Goal: Task Accomplishment & Management: Manage account settings

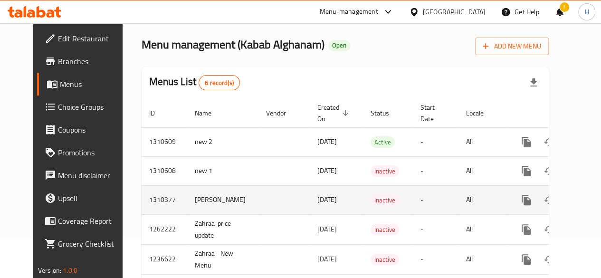
scroll to position [95, 0]
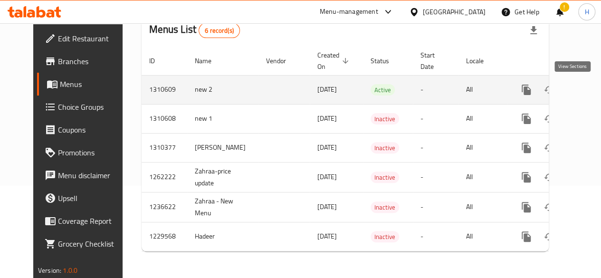
click at [589, 87] on icon "enhanced table" at bounding box center [594, 89] width 11 height 11
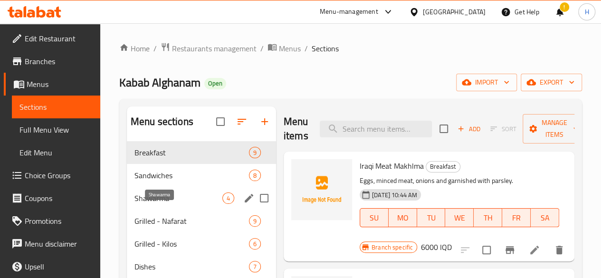
click at [164, 204] on span "Shawarma" at bounding box center [178, 197] width 88 height 11
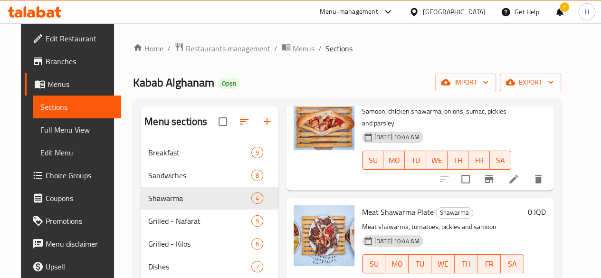
scroll to position [133, 0]
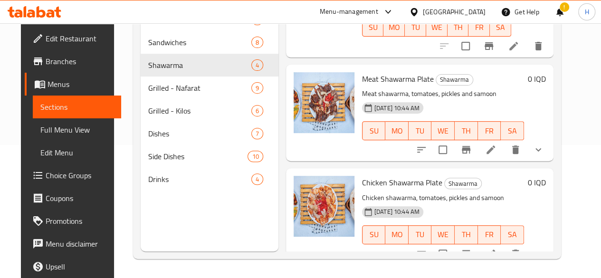
click at [496, 248] on icon at bounding box center [490, 253] width 11 height 11
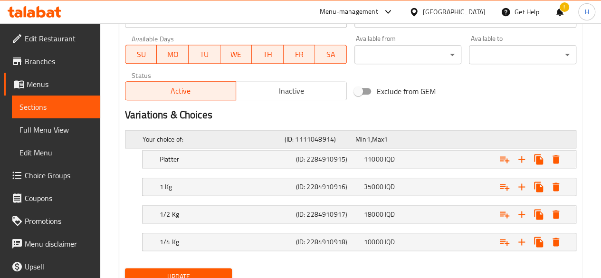
scroll to position [591, 0]
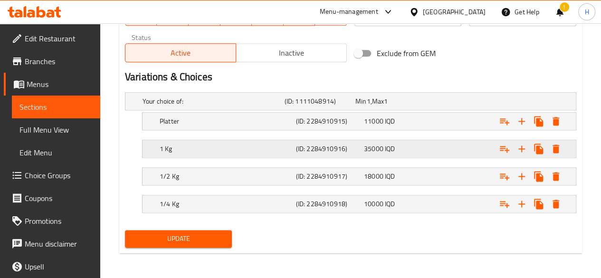
click at [190, 146] on h5 "1 Kg" at bounding box center [226, 148] width 132 height 9
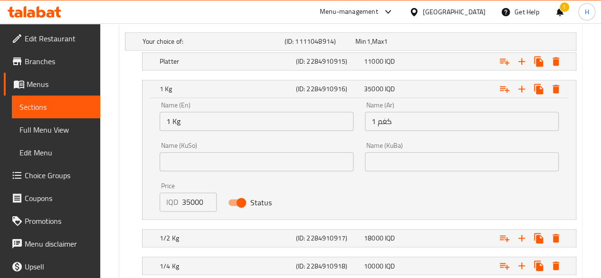
scroll to position [712, 0]
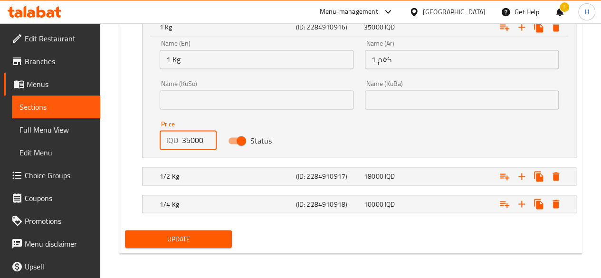
click at [186, 141] on input "35000" at bounding box center [199, 140] width 35 height 19
type input "38000"
click at [202, 177] on h5 "1/2 Kg" at bounding box center [226, 175] width 132 height 9
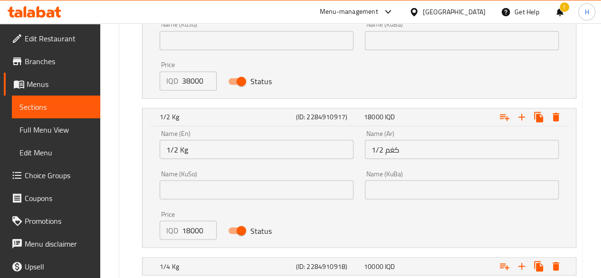
scroll to position [819, 0]
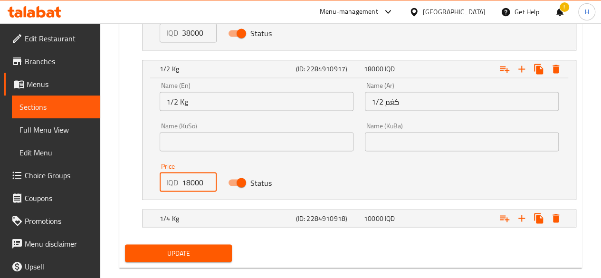
click at [188, 183] on input "18000" at bounding box center [199, 181] width 35 height 19
type input "19000"
click at [184, 215] on h5 "1/4 Kg" at bounding box center [226, 217] width 132 height 9
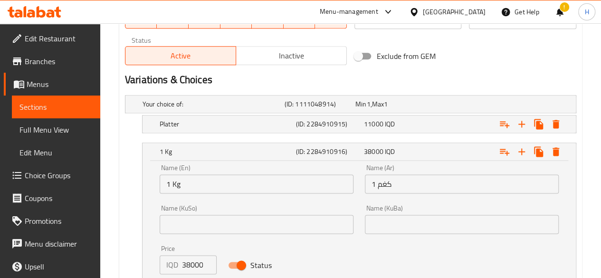
scroll to position [535, 0]
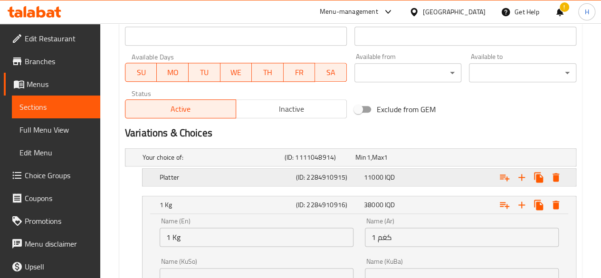
click at [211, 179] on h5 "Platter" at bounding box center [226, 176] width 132 height 9
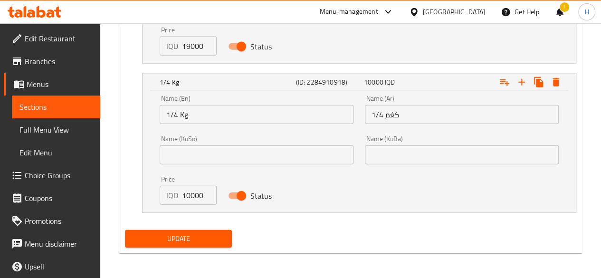
click at [191, 242] on span "Update" at bounding box center [178, 239] width 92 height 12
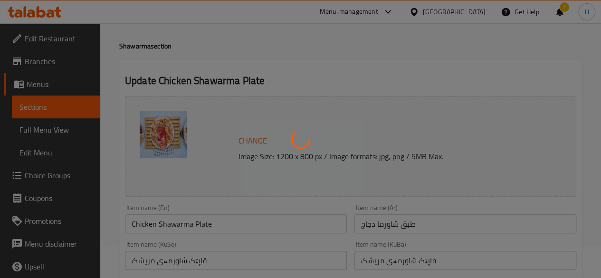
scroll to position [0, 0]
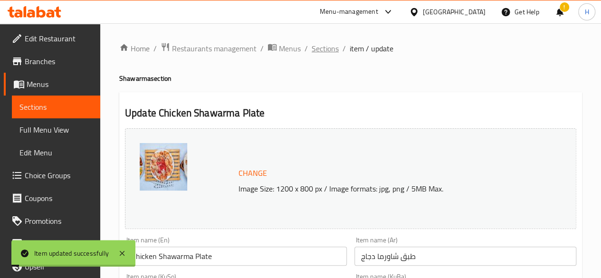
click at [321, 51] on span "Sections" at bounding box center [324, 48] width 27 height 11
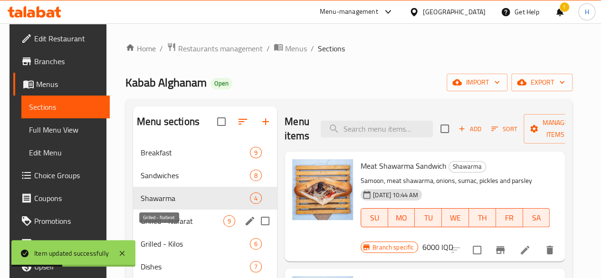
click at [170, 226] on span "Grilled - Nafarat" at bounding box center [182, 220] width 83 height 11
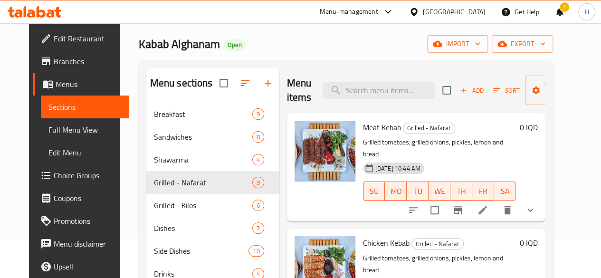
scroll to position [38, 0]
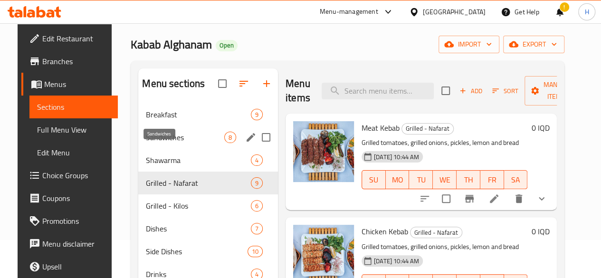
click at [154, 143] on span "Sandwiches" at bounding box center [185, 137] width 78 height 11
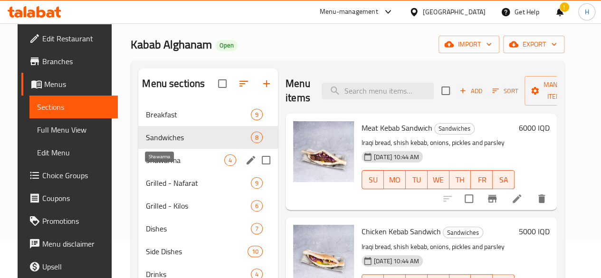
click at [161, 166] on span "Shawarma" at bounding box center [185, 159] width 78 height 11
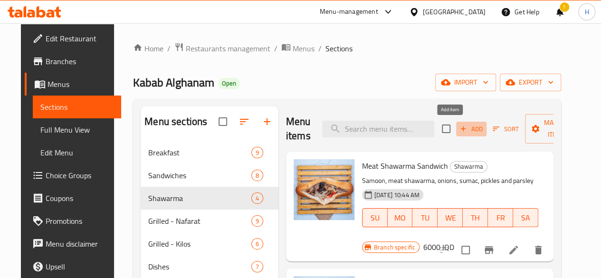
click at [458, 129] on span "Add" at bounding box center [471, 128] width 26 height 11
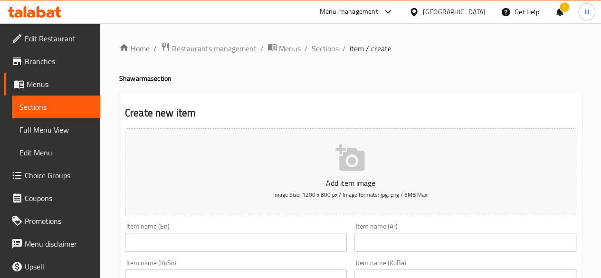
click at [398, 239] on input "text" at bounding box center [465, 242] width 222 height 19
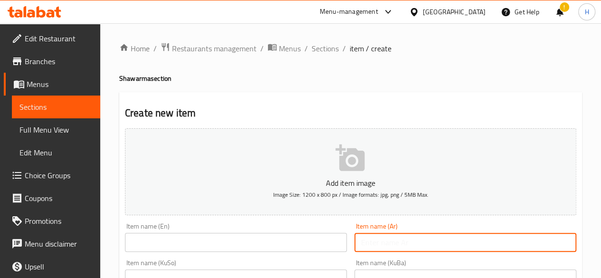
type input ";"
click at [409, 246] on input "كص دجاج- نفر" at bounding box center [465, 242] width 222 height 19
type input "كص دجاج- نفر"
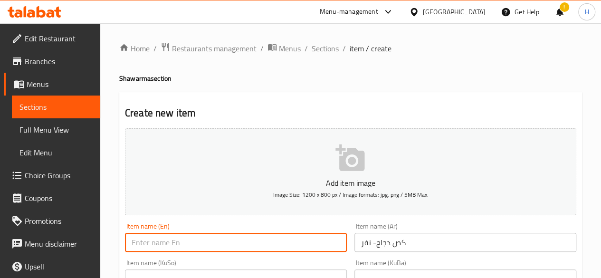
click at [228, 235] on input "text" at bounding box center [236, 242] width 222 height 19
paste input "Chicken casserole - one person"
click at [182, 243] on input "Chicken casserole - one person" at bounding box center [236, 242] width 222 height 19
drag, startPoint x: 197, startPoint y: 243, endPoint x: 278, endPoint y: 231, distance: 82.5
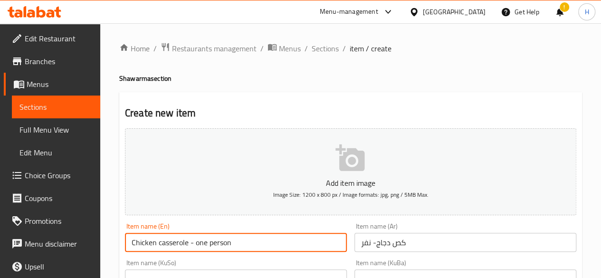
click at [273, 239] on input "Chicken casserole - one person" at bounding box center [236, 242] width 222 height 19
click at [168, 245] on input "Chicken casserole - Nafar" at bounding box center [236, 242] width 222 height 19
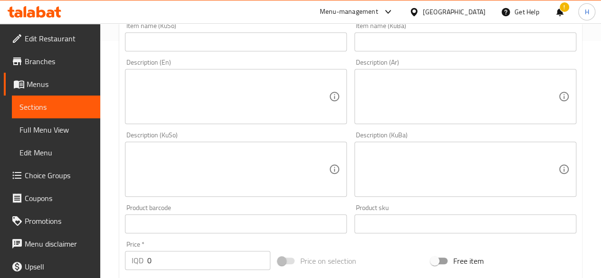
scroll to position [380, 0]
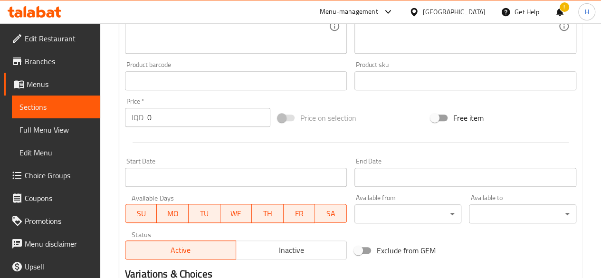
type input "Chicken Gus- Nafar"
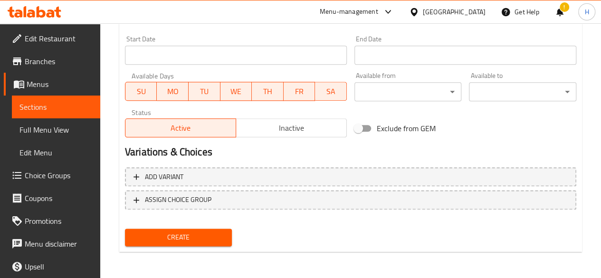
drag, startPoint x: 188, startPoint y: 169, endPoint x: 202, endPoint y: 170, distance: 14.3
click at [188, 169] on button "Add variant" at bounding box center [350, 176] width 451 height 19
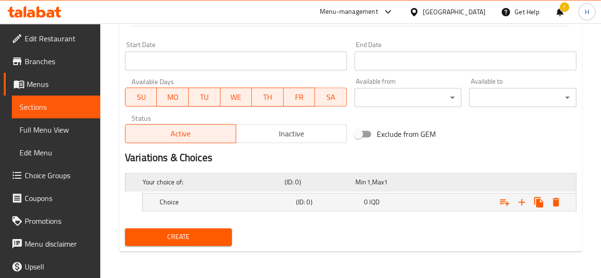
scroll to position [495, 0]
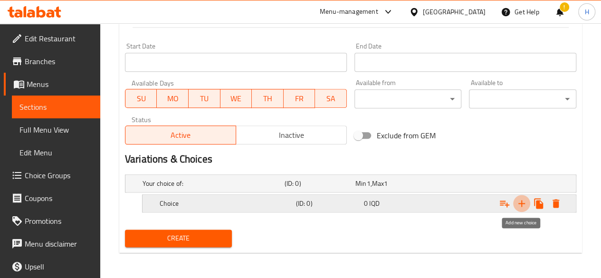
click at [520, 198] on icon "Expand" at bounding box center [521, 203] width 11 height 11
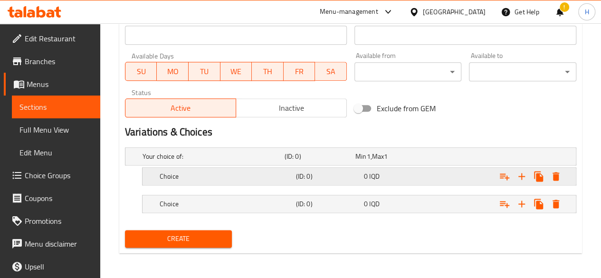
click at [173, 172] on h5 "Choice" at bounding box center [226, 175] width 132 height 9
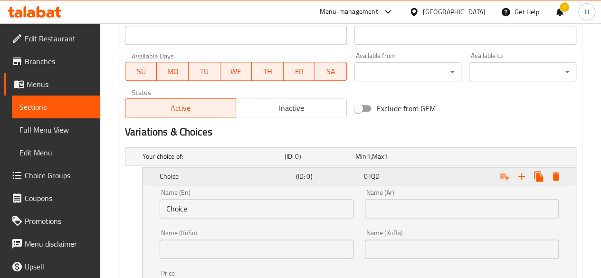
scroll to position [634, 0]
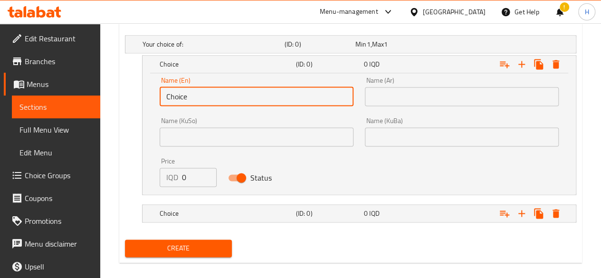
click at [190, 99] on input "Choice" at bounding box center [257, 96] width 194 height 19
type input "Nafar"
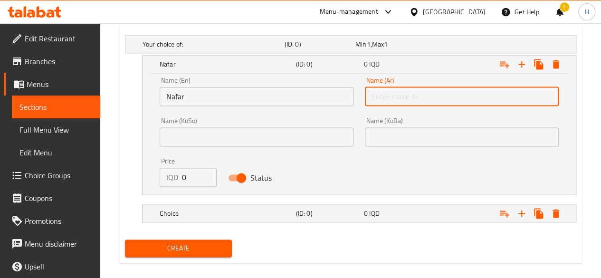
click at [469, 99] on input "text" at bounding box center [462, 96] width 194 height 19
type input "نفر"
click at [160, 211] on h5 "Choice" at bounding box center [226, 212] width 132 height 9
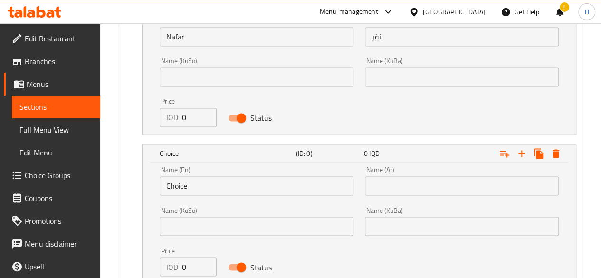
scroll to position [738, 0]
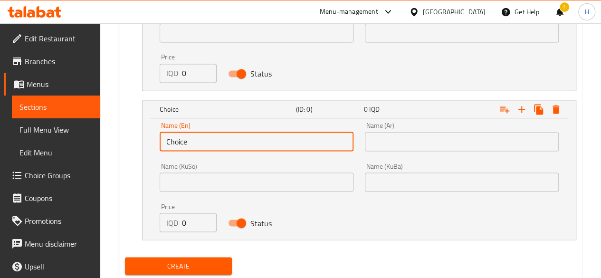
click at [187, 140] on input "Choice" at bounding box center [257, 141] width 194 height 19
type input "H"
click at [187, 140] on input "text" at bounding box center [257, 141] width 194 height 19
type input "Half Nafar"
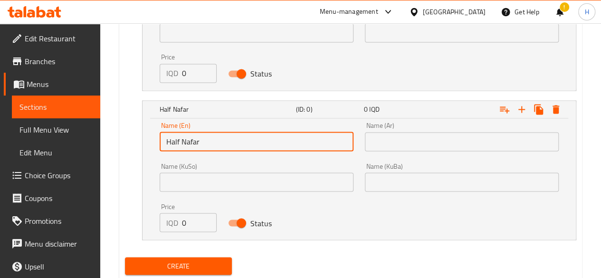
click at [415, 146] on input "text" at bounding box center [462, 141] width 194 height 19
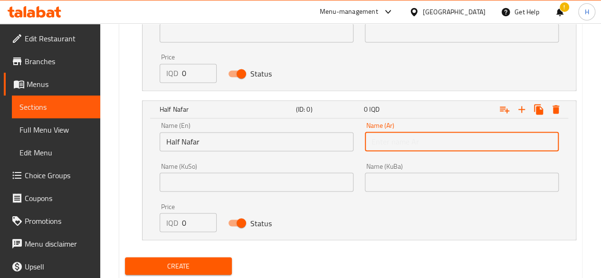
type input "نصف نفر"
click at [185, 65] on input "0" at bounding box center [199, 73] width 35 height 19
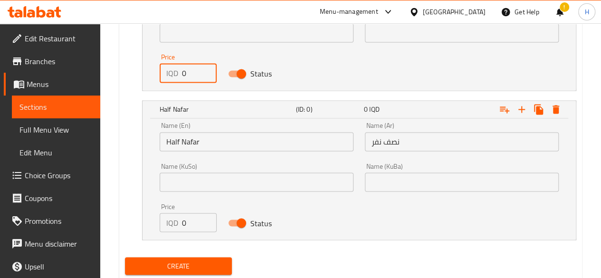
click at [185, 65] on input "0" at bounding box center [199, 73] width 35 height 19
type input "3"
type input "22000"
click at [186, 221] on input "0" at bounding box center [199, 222] width 35 height 19
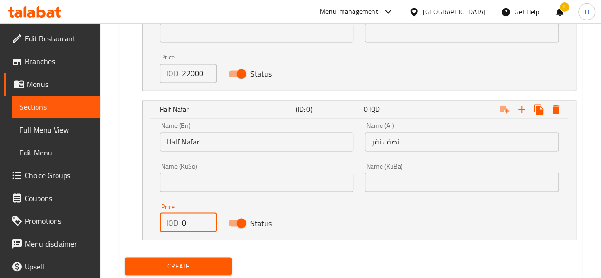
click at [186, 221] on input "0" at bounding box center [199, 222] width 35 height 19
type input "11000"
click at [179, 253] on div "Create" at bounding box center [178, 265] width 115 height 25
click at [180, 258] on button "Create" at bounding box center [178, 266] width 107 height 18
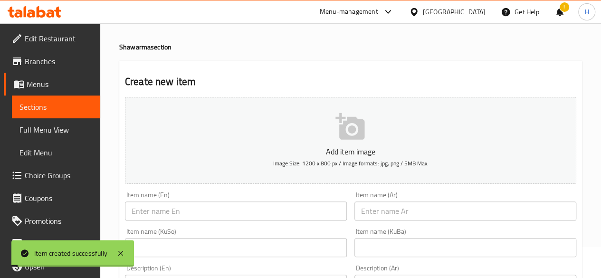
scroll to position [0, 0]
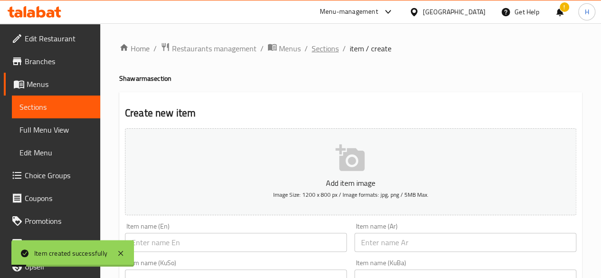
click at [319, 49] on span "Sections" at bounding box center [324, 48] width 27 height 11
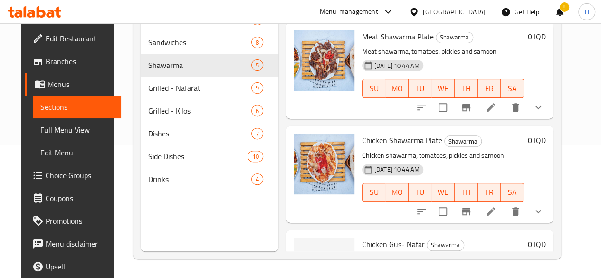
scroll to position [181, 0]
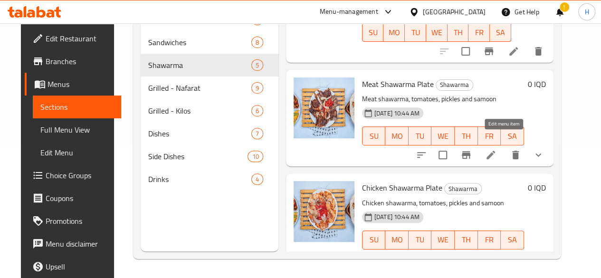
click at [496, 149] on icon at bounding box center [490, 154] width 11 height 11
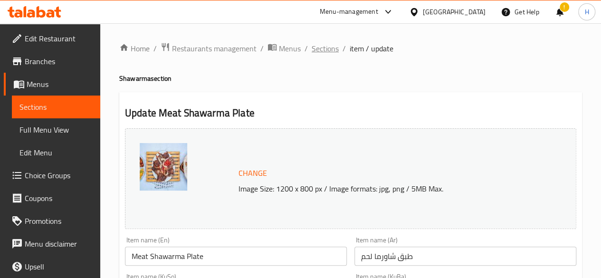
click at [327, 50] on span "Sections" at bounding box center [324, 48] width 27 height 11
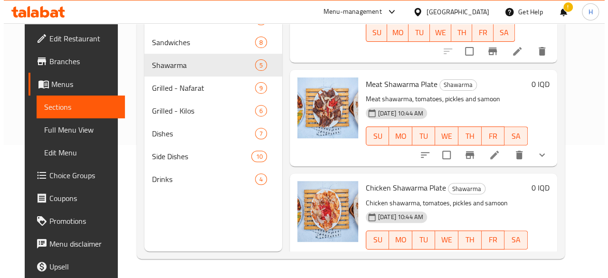
scroll to position [181, 0]
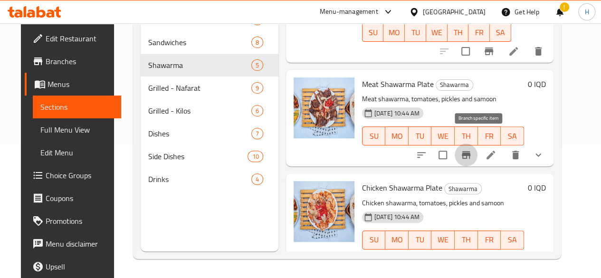
click at [471, 149] on icon "Branch-specific-item" at bounding box center [465, 154] width 11 height 11
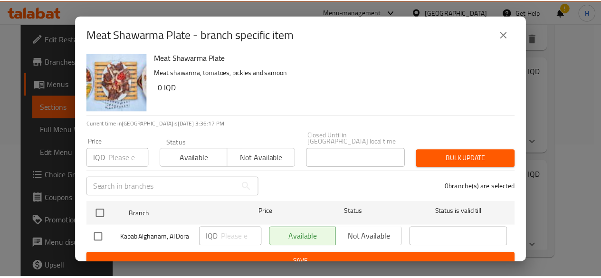
scroll to position [0, 0]
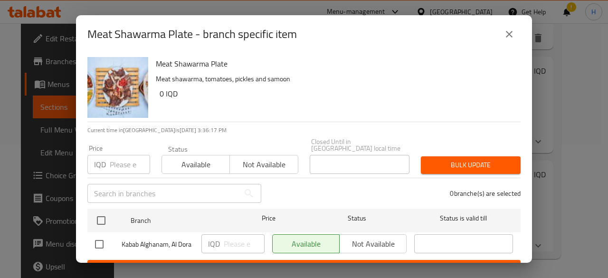
click at [506, 37] on icon "close" at bounding box center [509, 34] width 7 height 7
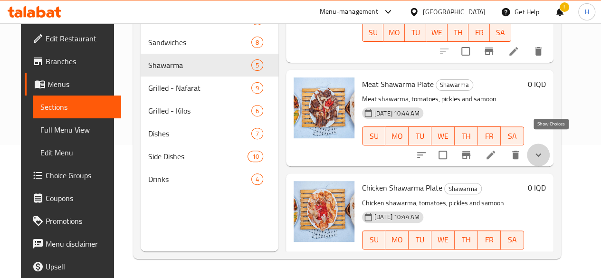
click at [544, 149] on icon "show more" at bounding box center [537, 154] width 11 height 11
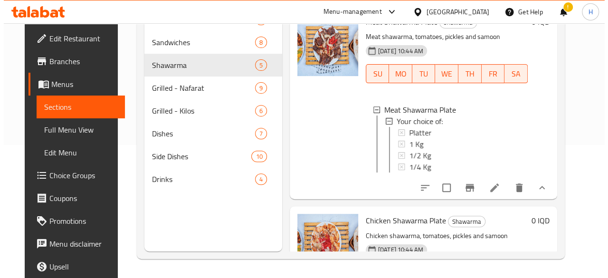
scroll to position [276, 0]
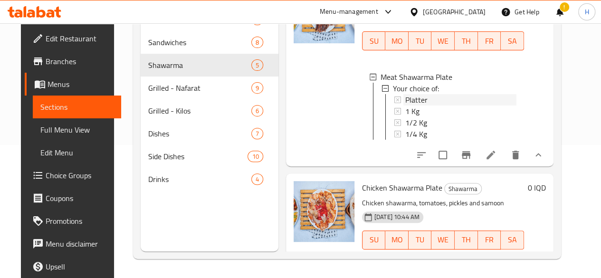
click at [405, 94] on span "Platter" at bounding box center [416, 99] width 22 height 11
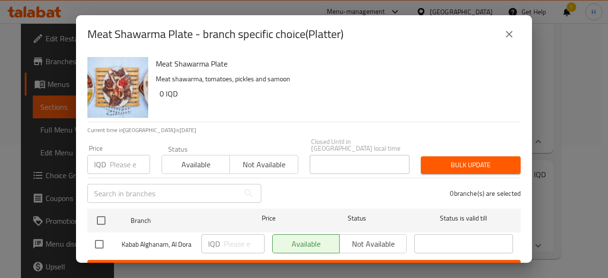
click at [520, 36] on div "Meat Shawarma Plate - branch specific choice(Platter)" at bounding box center [304, 34] width 456 height 38
click at [511, 37] on icon "close" at bounding box center [509, 34] width 7 height 7
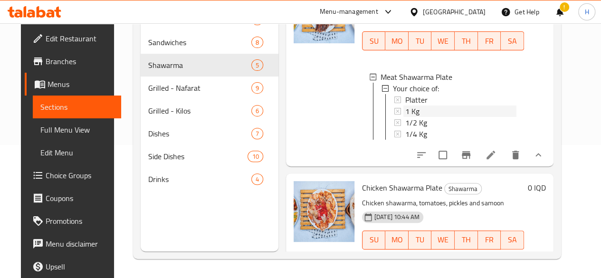
click at [405, 105] on span "1 Kg" at bounding box center [412, 110] width 14 height 11
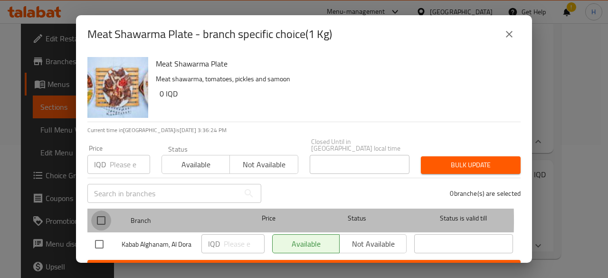
click at [101, 214] on input "checkbox" at bounding box center [101, 220] width 20 height 20
checkbox input "true"
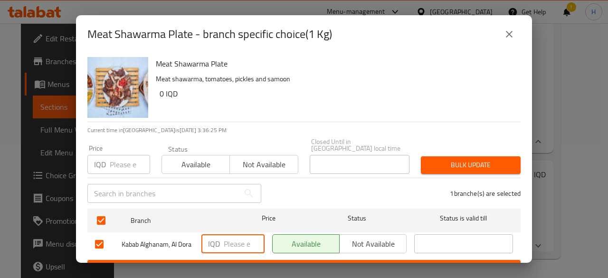
click at [229, 237] on input "number" at bounding box center [244, 243] width 41 height 19
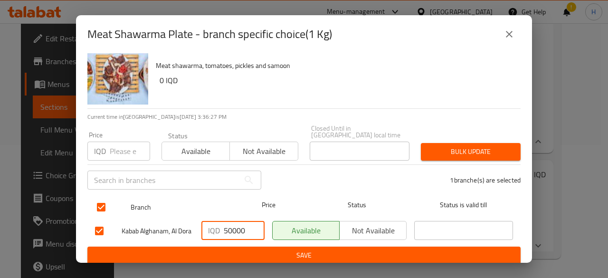
scroll to position [19, 0]
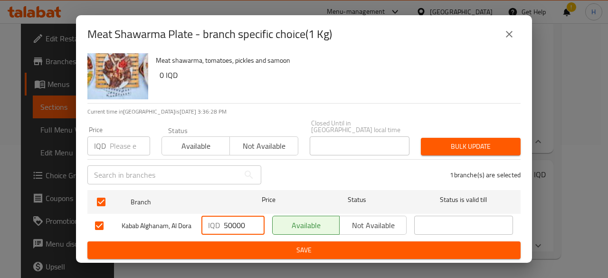
type input "50000"
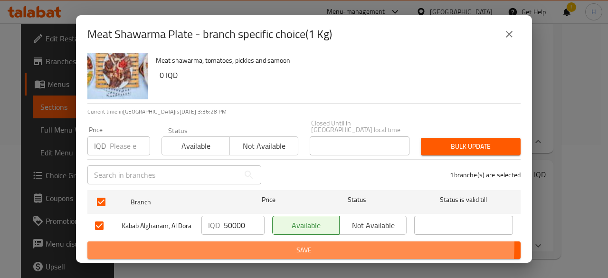
click at [255, 243] on button "Save" at bounding box center [303, 250] width 433 height 18
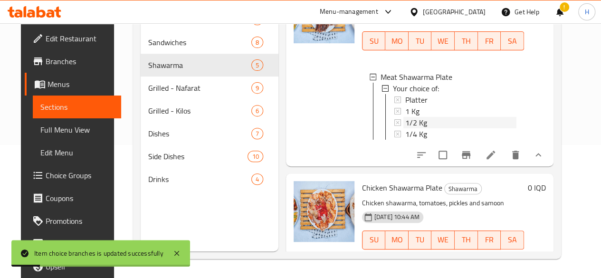
click at [405, 117] on div "1/2 Kg" at bounding box center [460, 122] width 111 height 11
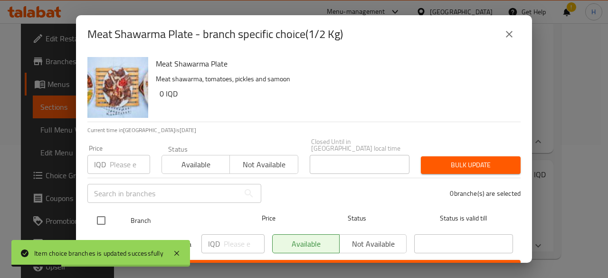
click at [104, 216] on input "checkbox" at bounding box center [101, 220] width 20 height 20
checkbox input "true"
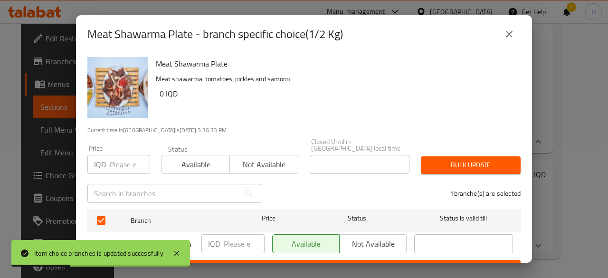
click at [231, 238] on input "number" at bounding box center [244, 243] width 41 height 19
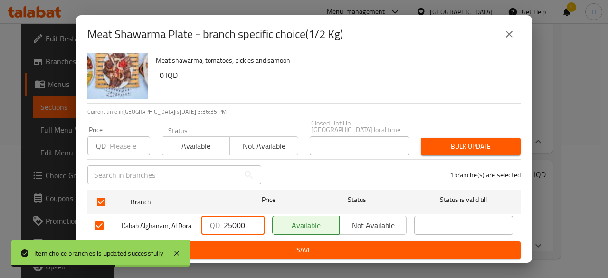
type input "25000"
click at [260, 247] on span "Save" at bounding box center [304, 250] width 418 height 12
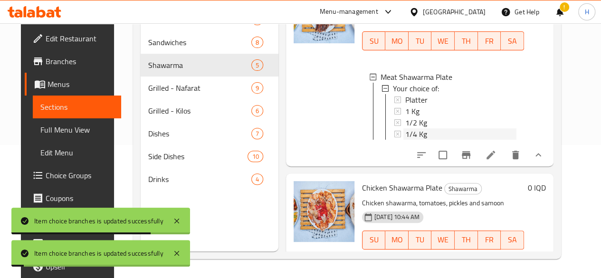
click at [405, 128] on span "1/4 Kg" at bounding box center [416, 133] width 22 height 11
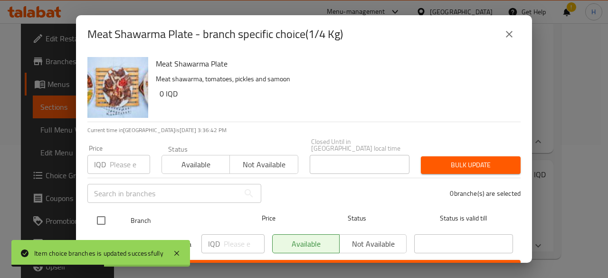
click at [105, 216] on input "checkbox" at bounding box center [101, 220] width 20 height 20
checkbox input "true"
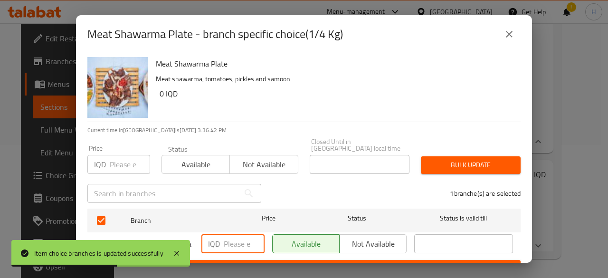
click at [225, 236] on input "number" at bounding box center [244, 243] width 41 height 19
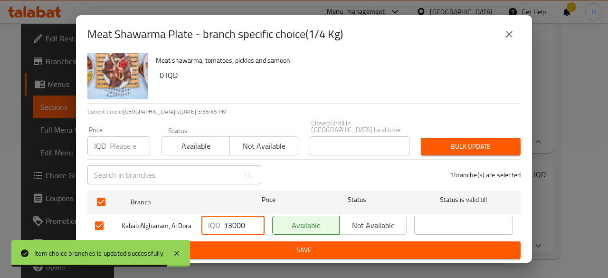
type input "13000"
click at [276, 245] on span "Save" at bounding box center [304, 250] width 418 height 12
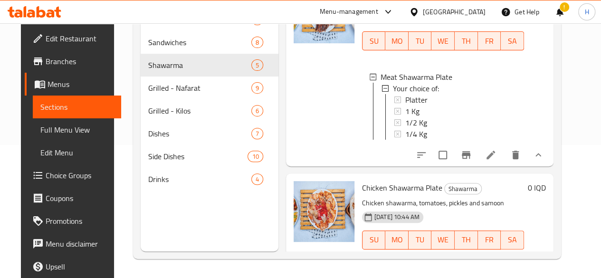
click at [405, 128] on span "1/4 Kg" at bounding box center [416, 133] width 22 height 11
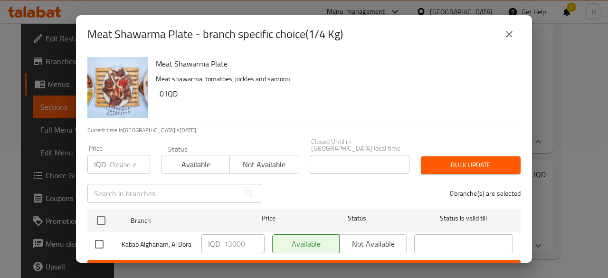
click at [521, 30] on div "Meat Shawarma Plate - branch specific choice(1/4 Kg)" at bounding box center [304, 34] width 456 height 38
click at [505, 33] on icon "close" at bounding box center [508, 33] width 11 height 11
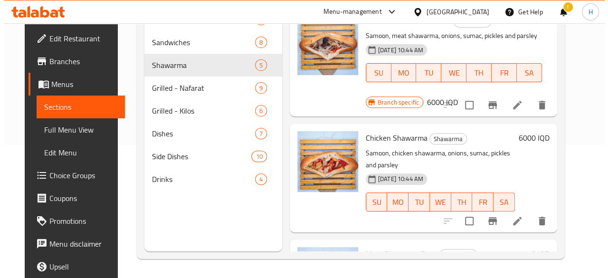
scroll to position [0, 0]
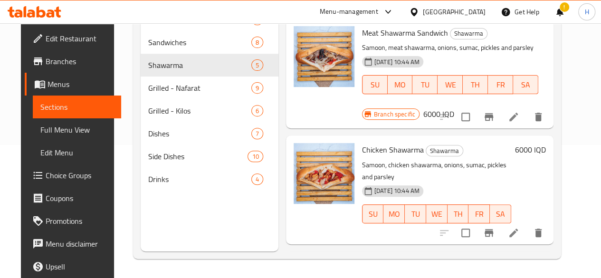
click at [500, 116] on button "Branch-specific-item" at bounding box center [488, 116] width 23 height 23
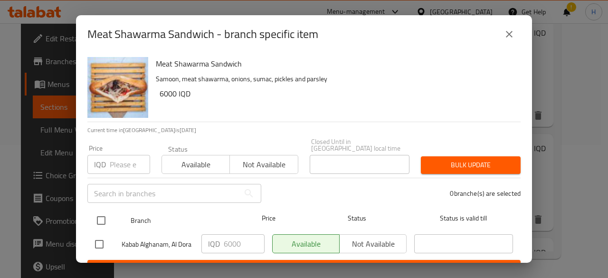
click at [100, 219] on input "checkbox" at bounding box center [101, 220] width 20 height 20
checkbox input "true"
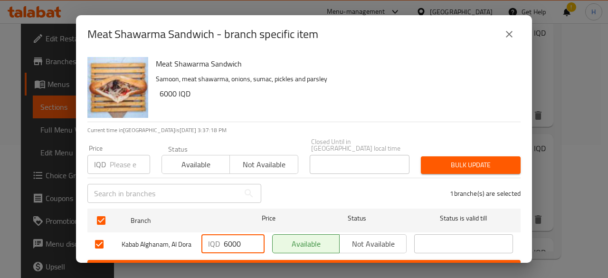
drag, startPoint x: 232, startPoint y: 239, endPoint x: 227, endPoint y: 241, distance: 5.6
click at [227, 241] on input "6000" at bounding box center [244, 243] width 41 height 19
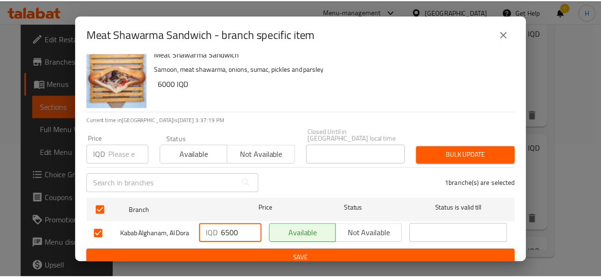
scroll to position [19, 0]
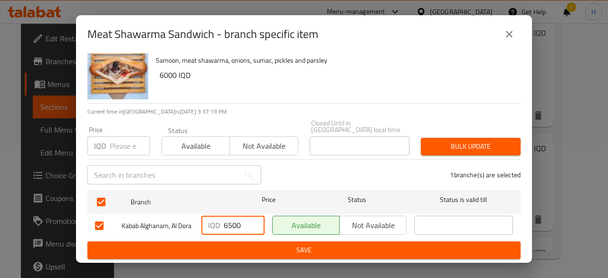
type input "6500"
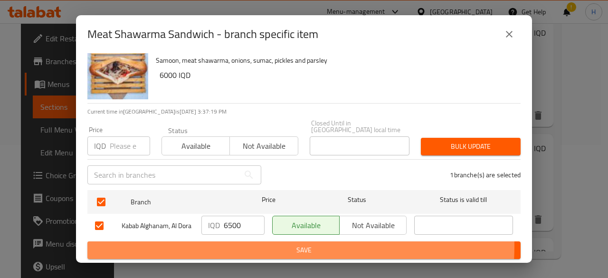
click at [246, 245] on span "Save" at bounding box center [304, 250] width 418 height 12
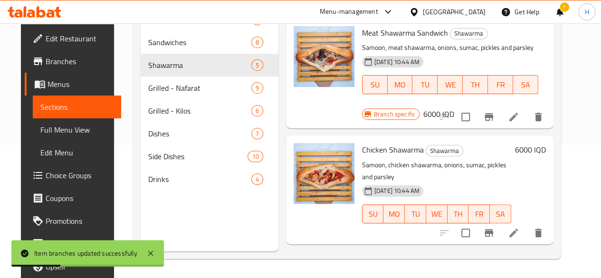
click at [454, 107] on h6 "6000 IQD" at bounding box center [438, 113] width 31 height 13
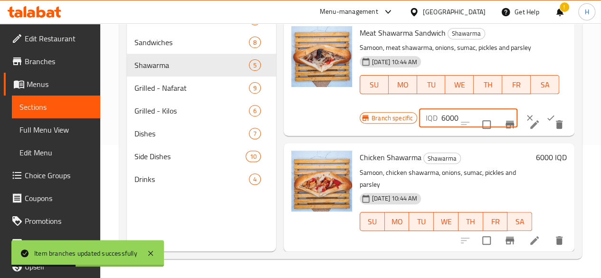
click at [441, 111] on input "6000" at bounding box center [479, 117] width 76 height 19
click at [441, 120] on input "6000" at bounding box center [479, 117] width 76 height 19
type input "6500"
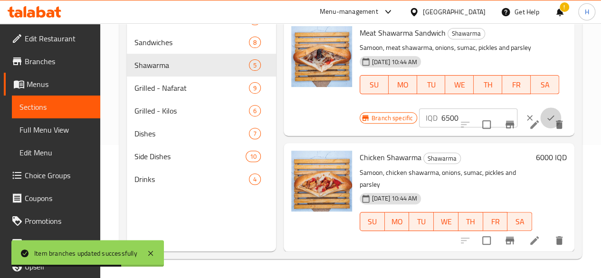
click at [546, 119] on icon "ok" at bounding box center [550, 117] width 9 height 9
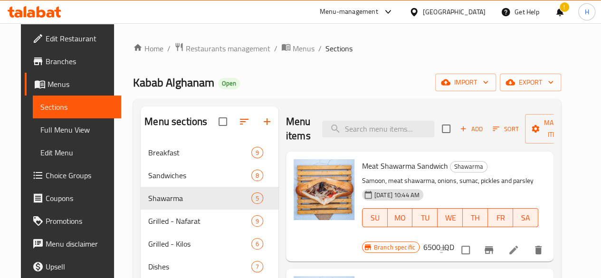
scroll to position [0, 0]
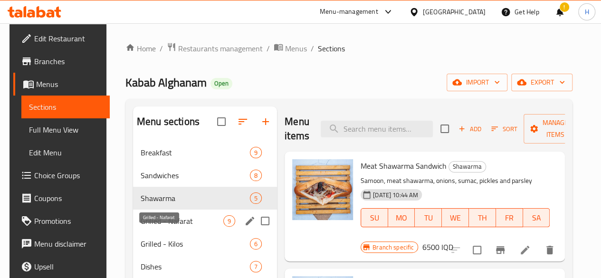
click at [160, 226] on span "Grilled - Nafarat" at bounding box center [182, 220] width 83 height 11
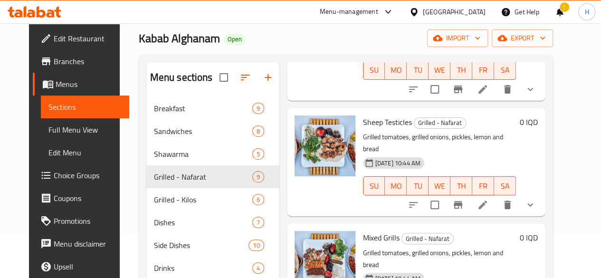
scroll to position [95, 0]
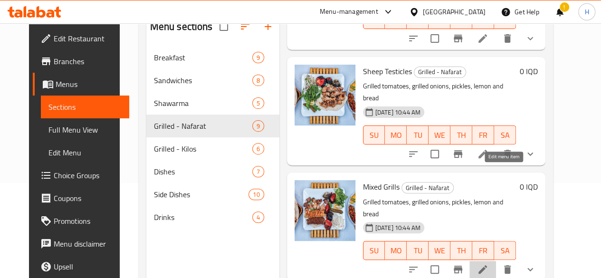
click at [488, 264] on icon at bounding box center [482, 269] width 11 height 11
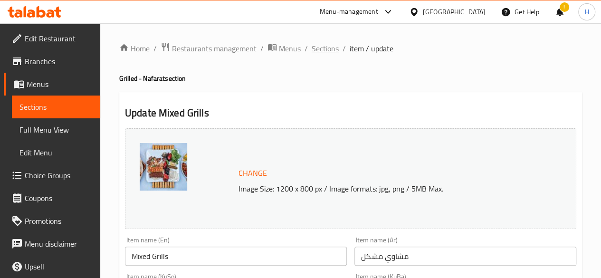
click at [325, 52] on span "Sections" at bounding box center [324, 48] width 27 height 11
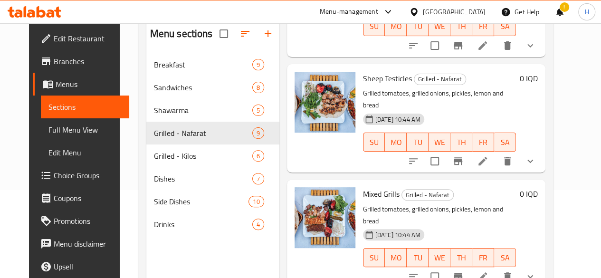
scroll to position [133, 0]
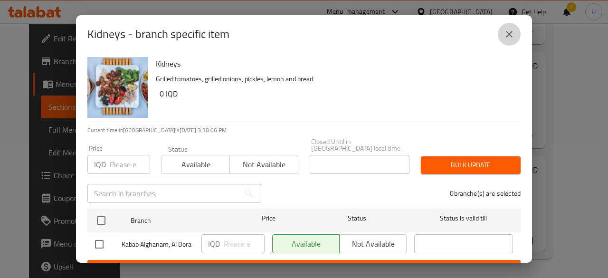
click at [502, 31] on button "close" at bounding box center [509, 34] width 23 height 23
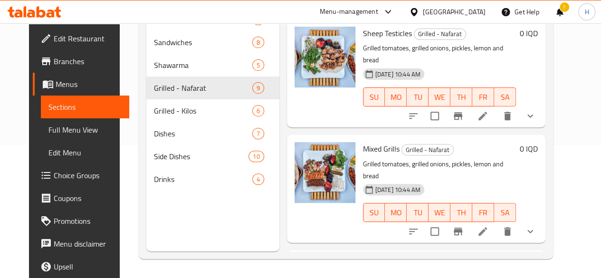
click at [536, 226] on icon "show more" at bounding box center [529, 231] width 11 height 11
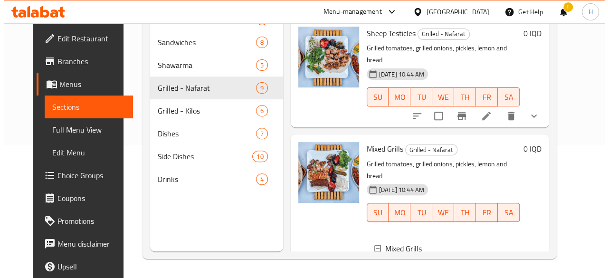
scroll to position [773, 0]
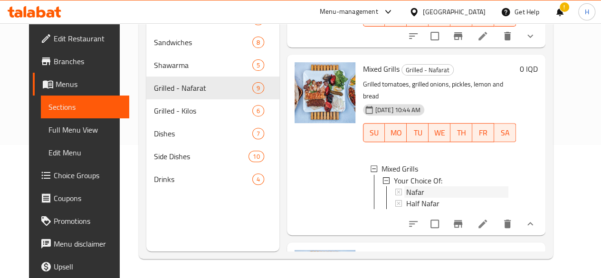
click at [406, 186] on span "Nafar" at bounding box center [415, 191] width 18 height 11
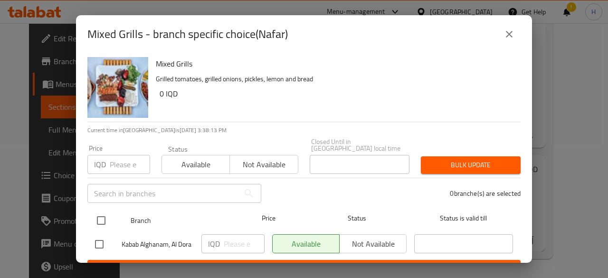
drag, startPoint x: 101, startPoint y: 216, endPoint x: 125, endPoint y: 217, distance: 23.8
click at [105, 216] on input "checkbox" at bounding box center [101, 220] width 20 height 20
checkbox input "true"
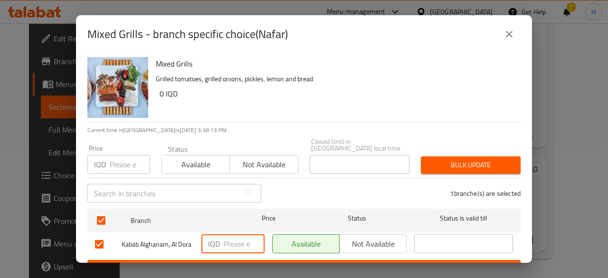
click at [233, 234] on input "number" at bounding box center [244, 243] width 41 height 19
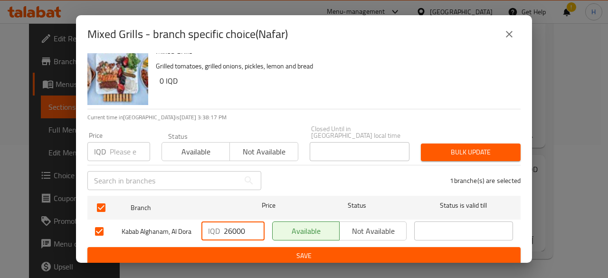
scroll to position [19, 0]
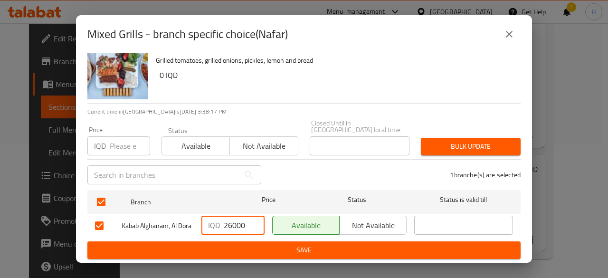
type input "26000"
click at [299, 250] on span "Save" at bounding box center [304, 250] width 418 height 12
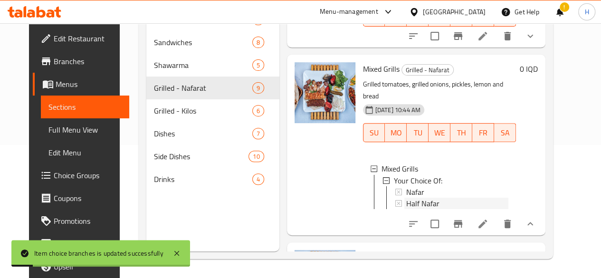
click at [406, 197] on div "Half Nafar" at bounding box center [457, 202] width 102 height 11
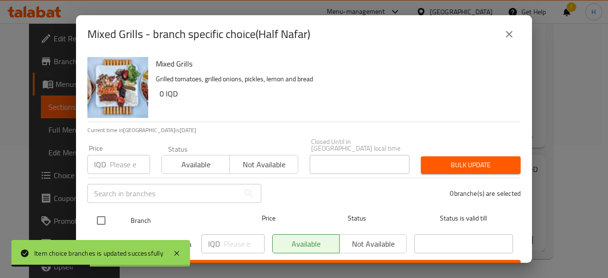
click at [104, 213] on input "checkbox" at bounding box center [101, 220] width 20 height 20
checkbox input "true"
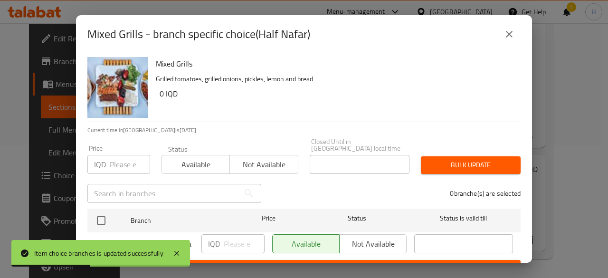
checkbox input "true"
click at [217, 238] on p "IQD" at bounding box center [214, 243] width 12 height 11
click at [231, 240] on input "number" at bounding box center [244, 243] width 41 height 19
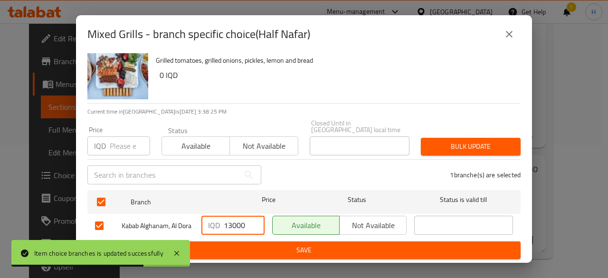
type input "13000"
click at [272, 246] on span "Save" at bounding box center [304, 250] width 418 height 12
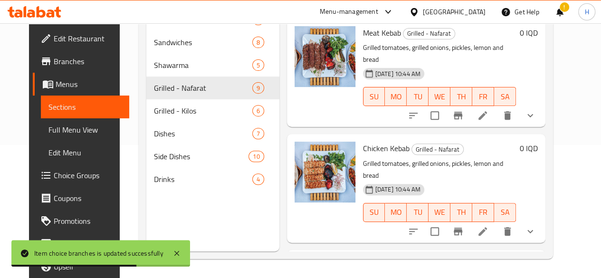
scroll to position [85, 0]
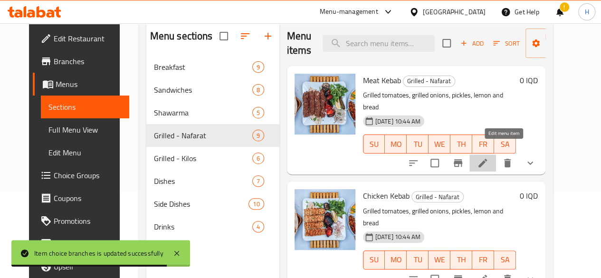
click at [487, 159] on icon at bounding box center [482, 163] width 9 height 9
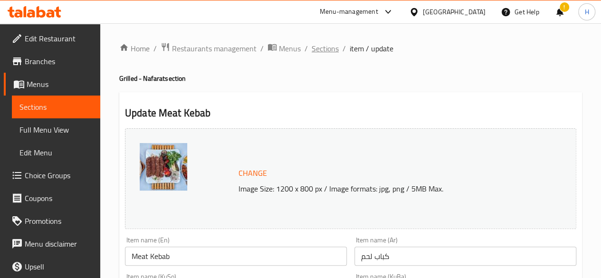
click at [329, 43] on span "Sections" at bounding box center [324, 48] width 27 height 11
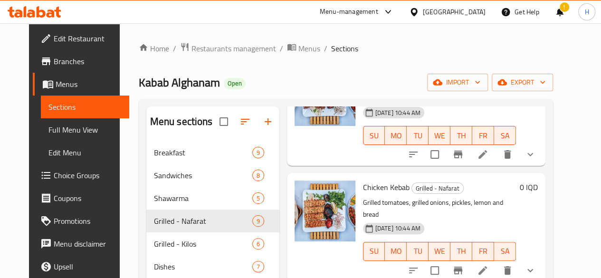
scroll to position [95, 0]
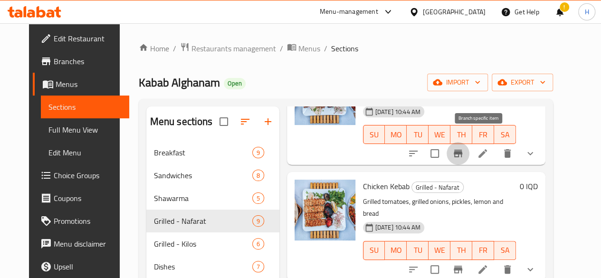
click at [469, 144] on button "Branch-specific-item" at bounding box center [457, 153] width 23 height 23
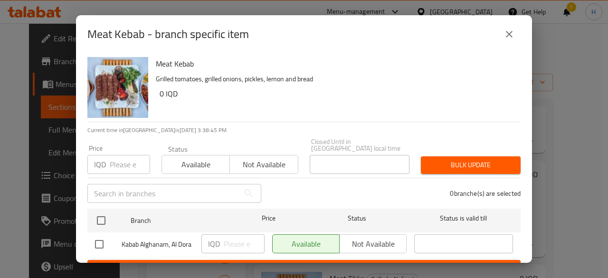
click at [511, 33] on icon "close" at bounding box center [508, 33] width 11 height 11
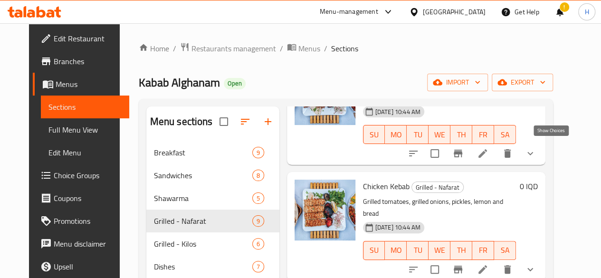
scroll to position [47, 0]
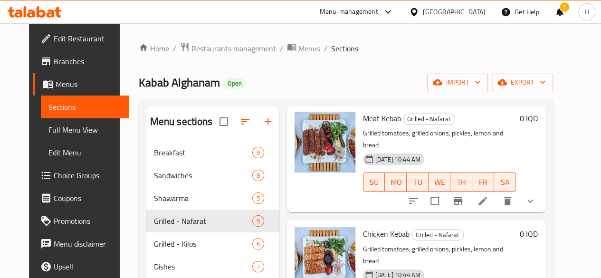
click at [536, 195] on icon "show more" at bounding box center [529, 200] width 11 height 11
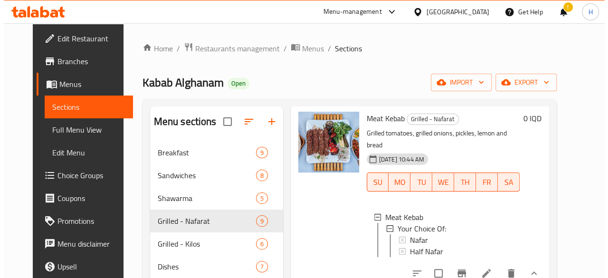
scroll to position [1, 0]
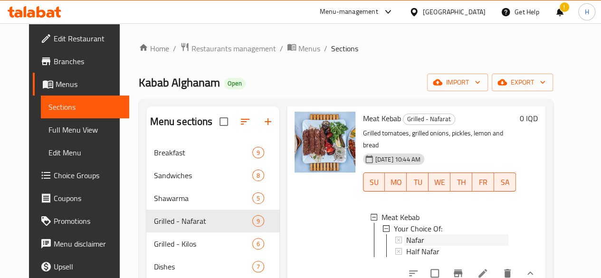
click at [406, 234] on div "Nafar" at bounding box center [457, 239] width 102 height 11
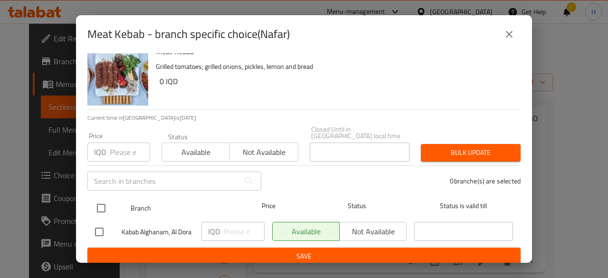
scroll to position [19, 0]
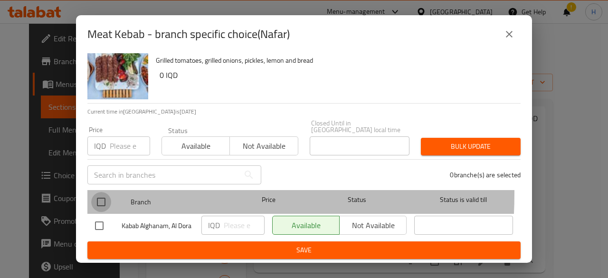
drag, startPoint x: 93, startPoint y: 186, endPoint x: 106, endPoint y: 193, distance: 14.9
click at [95, 192] on input "checkbox" at bounding box center [101, 202] width 20 height 20
checkbox input "true"
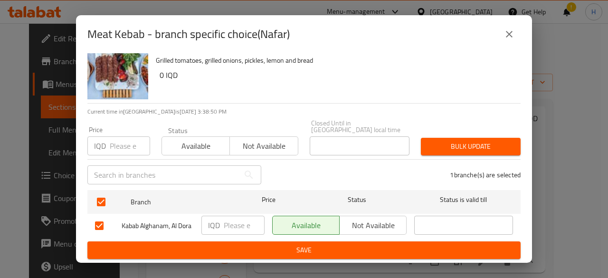
click at [236, 216] on input "number" at bounding box center [244, 225] width 41 height 19
type input "25000"
click at [235, 249] on span "Save" at bounding box center [304, 250] width 418 height 12
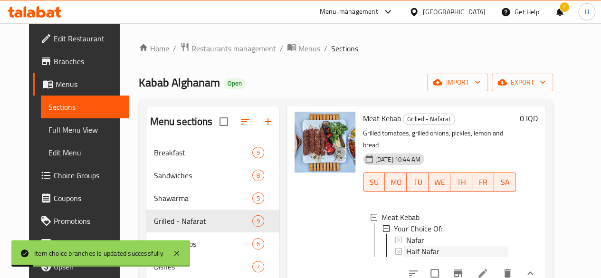
click at [406, 245] on span "Half Nafar" at bounding box center [422, 250] width 33 height 11
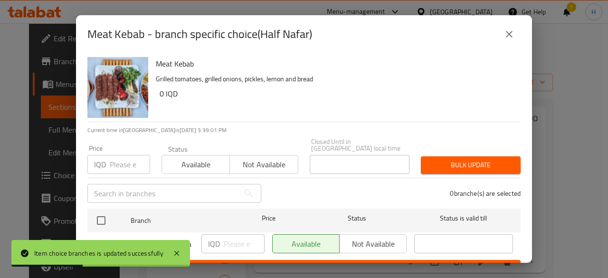
drag, startPoint x: 105, startPoint y: 214, endPoint x: 199, endPoint y: 227, distance: 94.9
click at [108, 214] on input "checkbox" at bounding box center [101, 220] width 20 height 20
checkbox input "true"
click at [229, 238] on input "number" at bounding box center [244, 243] width 41 height 19
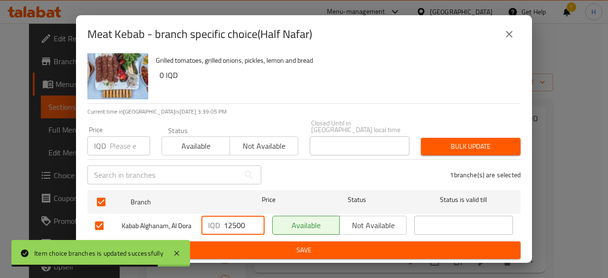
type input "12500"
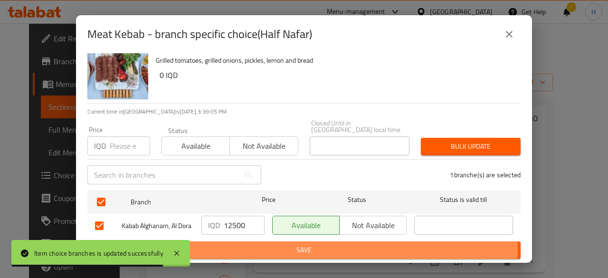
click at [302, 249] on span "Save" at bounding box center [304, 250] width 418 height 12
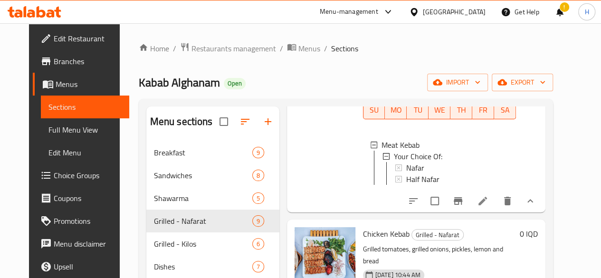
scroll to position [190, 0]
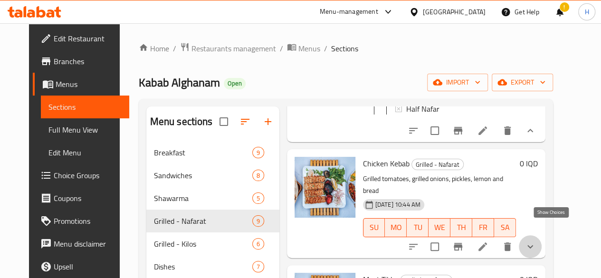
click at [533, 245] on icon "show more" at bounding box center [530, 246] width 6 height 3
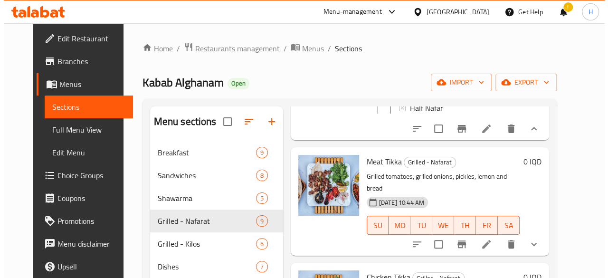
scroll to position [237, 0]
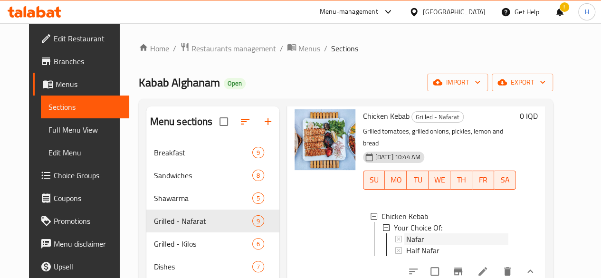
click at [406, 233] on span "Nafar" at bounding box center [415, 238] width 18 height 11
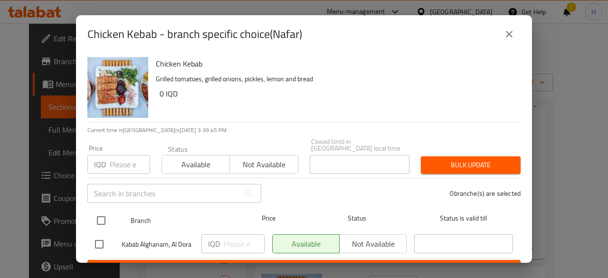
click at [103, 214] on input "checkbox" at bounding box center [101, 220] width 20 height 20
checkbox input "true"
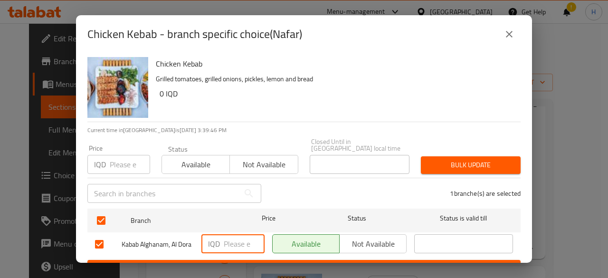
click at [235, 234] on input "number" at bounding box center [244, 243] width 41 height 19
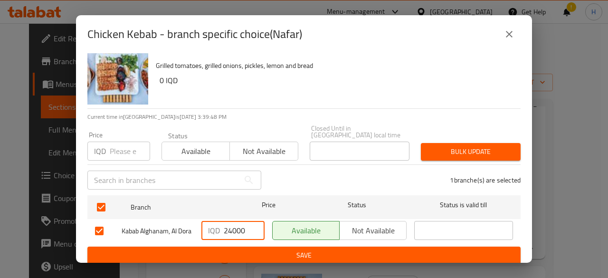
scroll to position [19, 0]
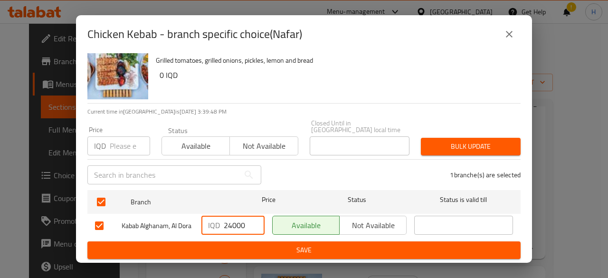
type input "24000"
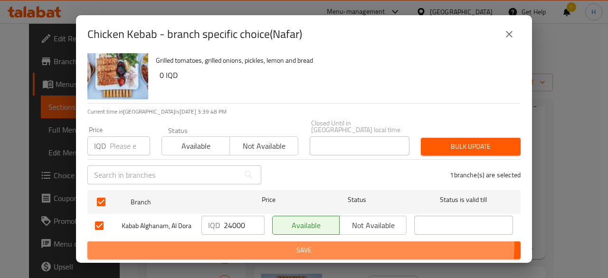
click at [239, 243] on button "Save" at bounding box center [303, 250] width 433 height 18
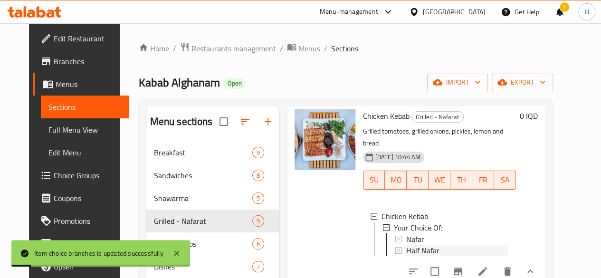
click at [406, 245] on div "Half Nafar" at bounding box center [457, 250] width 102 height 11
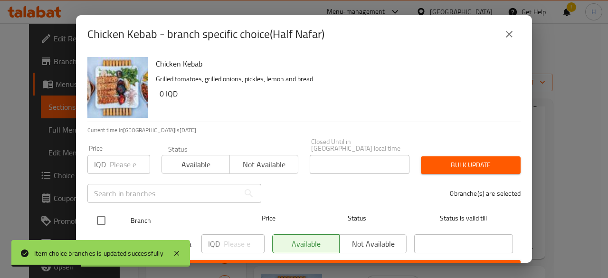
click at [103, 212] on input "checkbox" at bounding box center [101, 220] width 20 height 20
checkbox input "true"
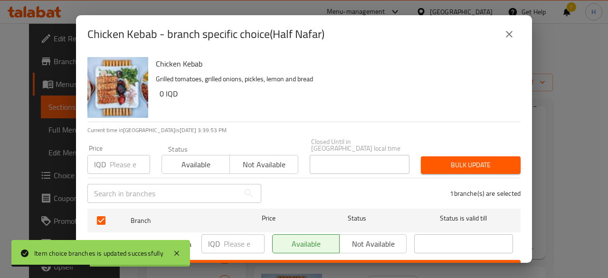
click at [239, 235] on input "number" at bounding box center [244, 243] width 41 height 19
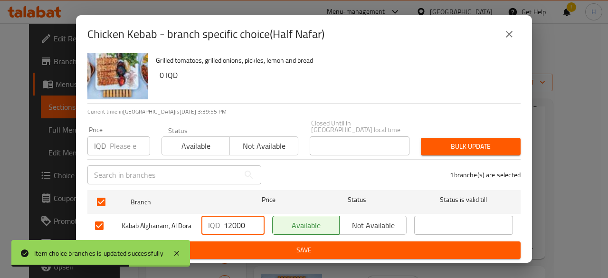
type input "12000"
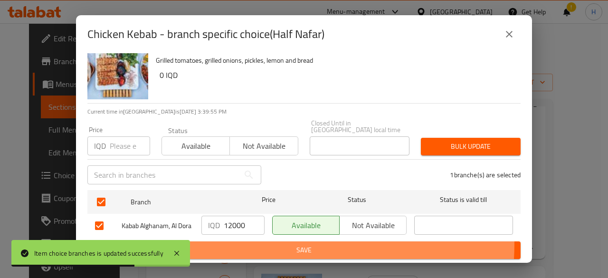
click at [264, 245] on span "Save" at bounding box center [304, 250] width 418 height 12
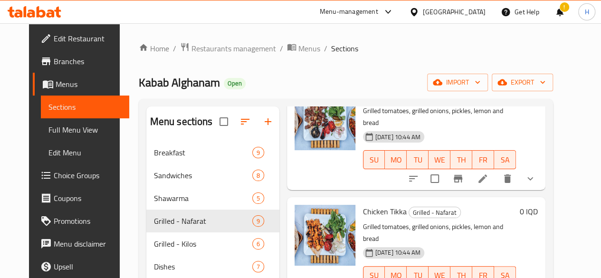
scroll to position [475, 0]
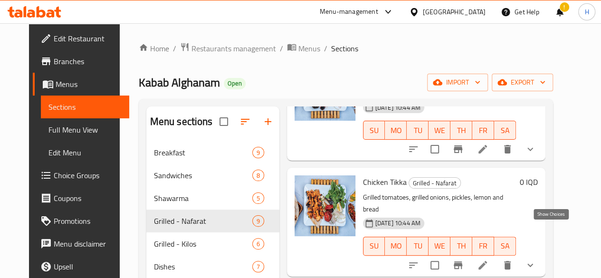
click at [533, 263] on icon "show more" at bounding box center [530, 264] width 6 height 3
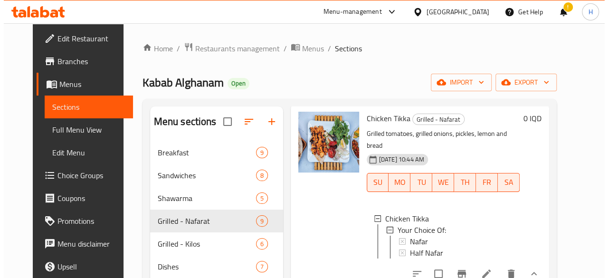
scroll to position [570, 0]
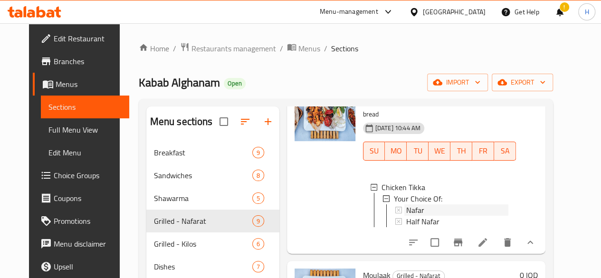
click at [406, 204] on span "Nafar" at bounding box center [415, 209] width 18 height 11
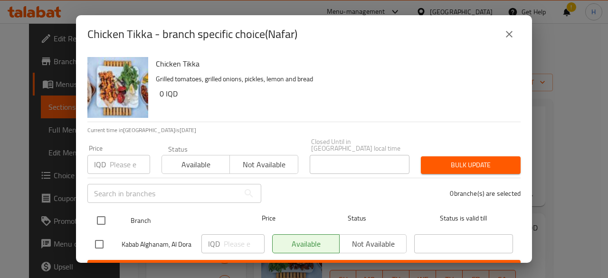
click at [98, 217] on input "checkbox" at bounding box center [101, 220] width 20 height 20
checkbox input "true"
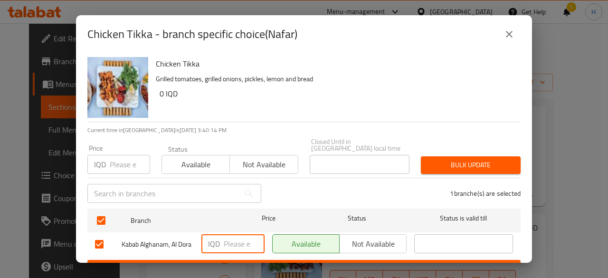
click at [224, 236] on input "number" at bounding box center [244, 243] width 41 height 19
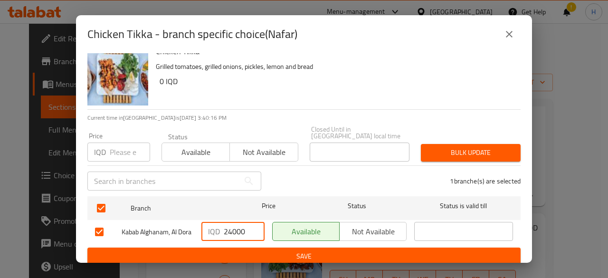
scroll to position [19, 0]
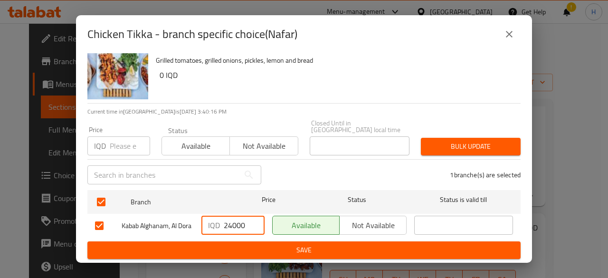
type input "24000"
click at [276, 243] on button "Save" at bounding box center [303, 250] width 433 height 18
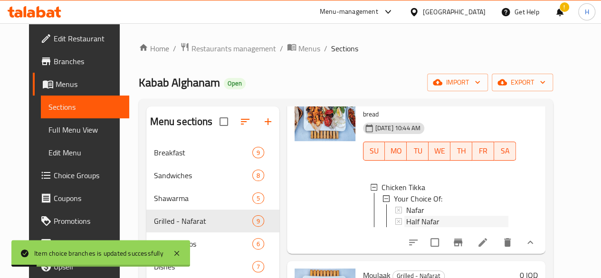
click at [409, 216] on div "Half Nafar" at bounding box center [457, 221] width 102 height 11
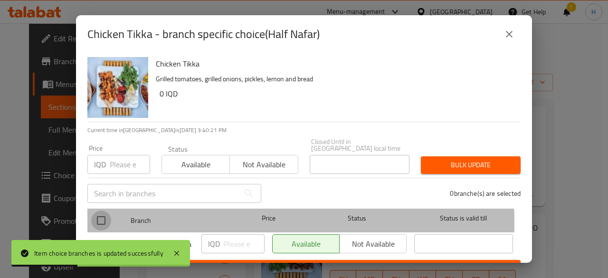
click at [98, 217] on input "checkbox" at bounding box center [101, 220] width 20 height 20
checkbox input "true"
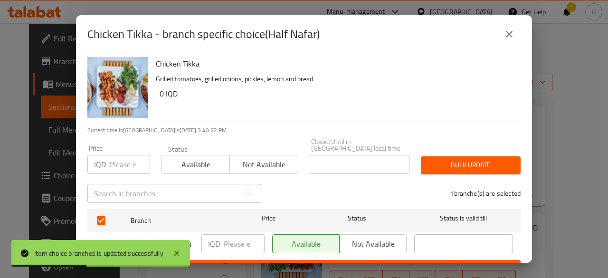
click at [235, 234] on input "number" at bounding box center [244, 243] width 41 height 19
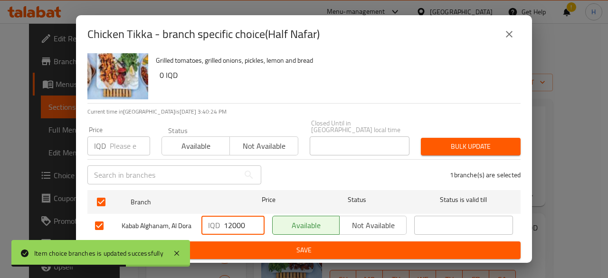
type input "12000"
click at [258, 251] on span "Save" at bounding box center [304, 250] width 418 height 12
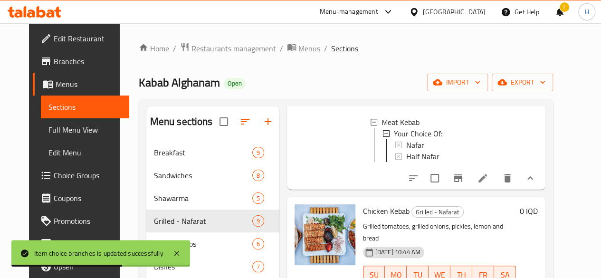
scroll to position [0, 0]
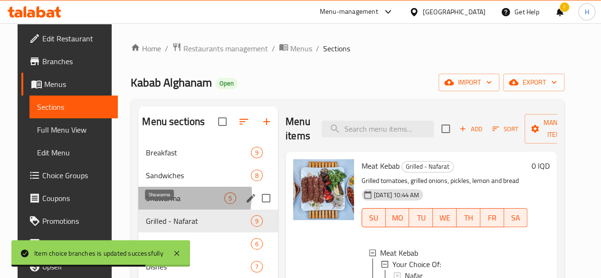
click at [146, 204] on span "Shawarma" at bounding box center [185, 197] width 78 height 11
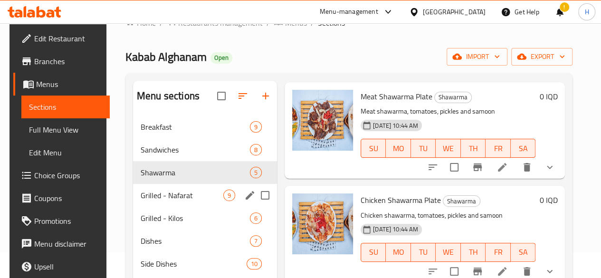
scroll to position [47, 0]
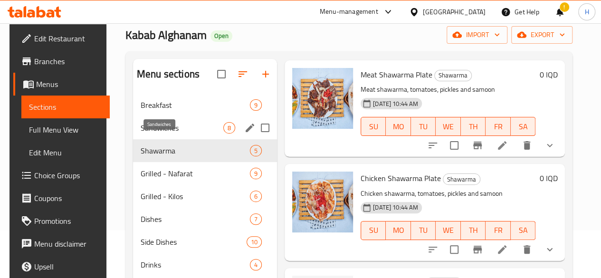
click at [162, 133] on span "Sandwiches" at bounding box center [182, 127] width 83 height 11
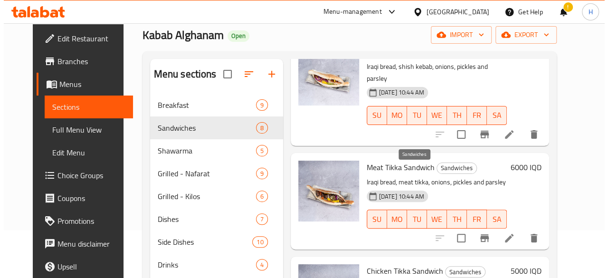
scroll to position [237, 0]
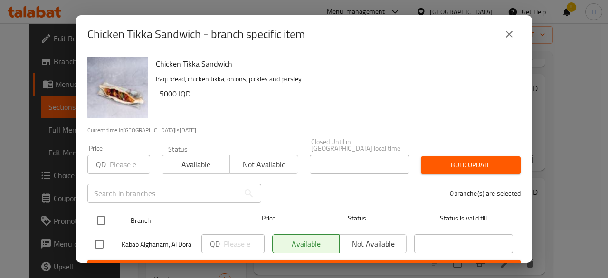
click at [107, 214] on input "checkbox" at bounding box center [101, 220] width 20 height 20
checkbox input "true"
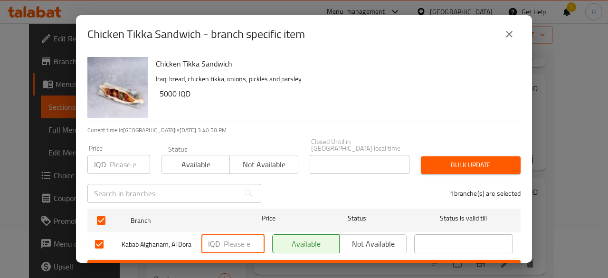
click at [242, 242] on input "number" at bounding box center [244, 243] width 41 height 19
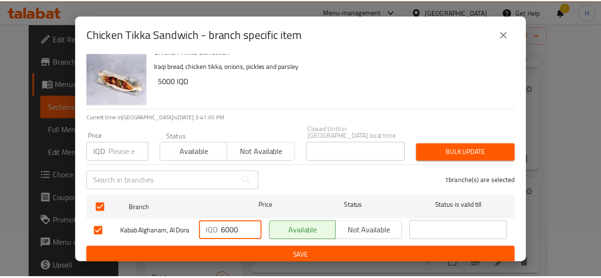
scroll to position [19, 0]
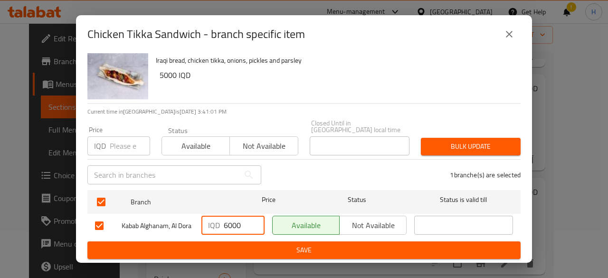
type input "6000"
click at [263, 252] on span "Save" at bounding box center [304, 250] width 418 height 12
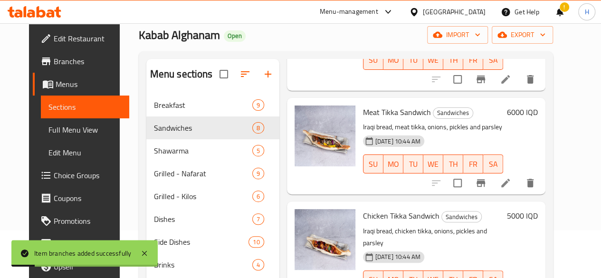
click at [537, 209] on h6 "5000 IQD" at bounding box center [522, 215] width 31 height 13
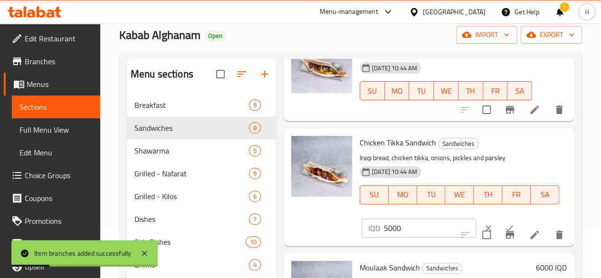
scroll to position [332, 0]
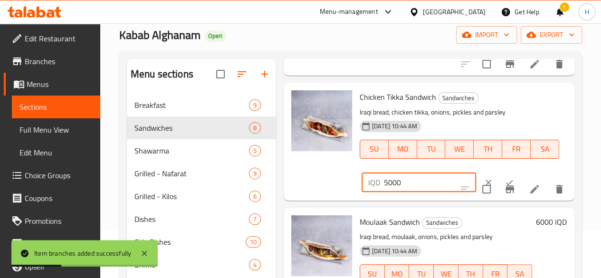
click at [361, 187] on div "IQD 5000 ​" at bounding box center [418, 182] width 114 height 19
type input "6000"
click at [504, 182] on icon "ok" at bounding box center [508, 182] width 9 height 9
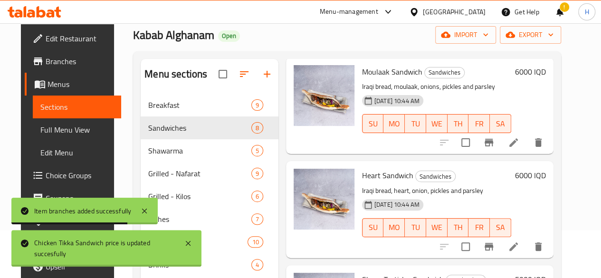
scroll to position [456, 0]
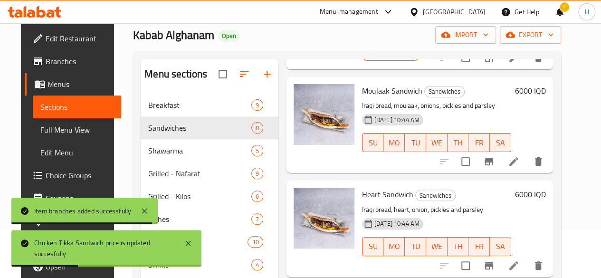
click at [494, 156] on icon "Branch-specific-item" at bounding box center [488, 161] width 11 height 11
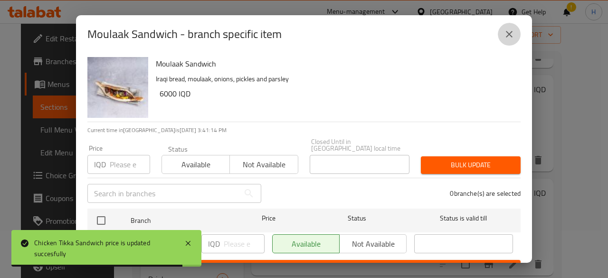
click at [509, 33] on icon "close" at bounding box center [509, 34] width 7 height 7
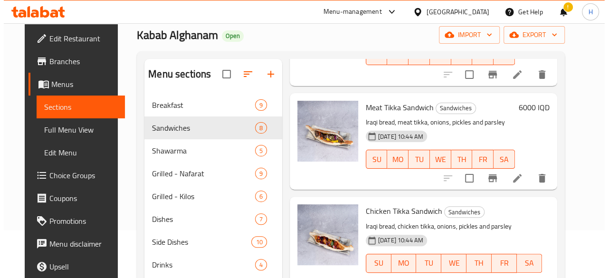
scroll to position [76, 0]
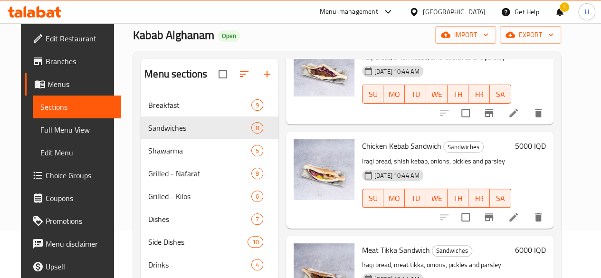
click at [494, 212] on icon "Branch-specific-item" at bounding box center [488, 216] width 11 height 11
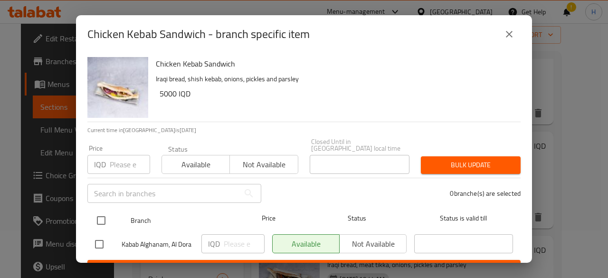
click at [97, 212] on input "checkbox" at bounding box center [101, 220] width 20 height 20
checkbox input "true"
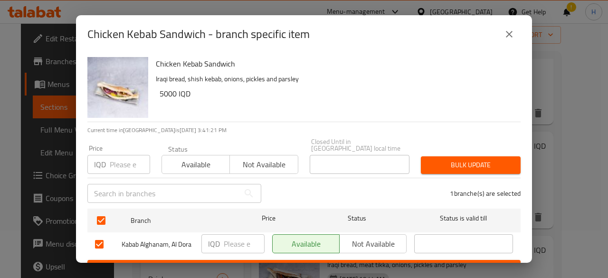
click at [226, 236] on input "number" at bounding box center [244, 243] width 41 height 19
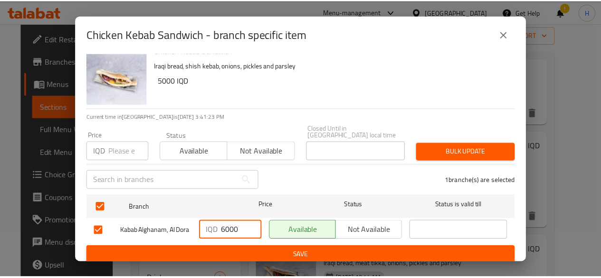
scroll to position [19, 0]
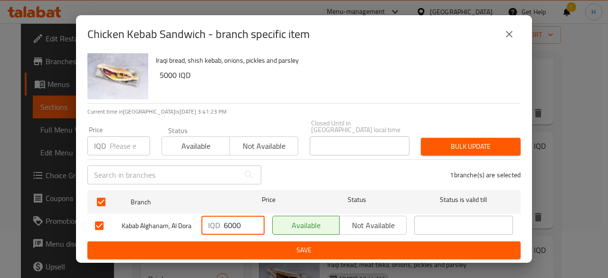
type input "6000"
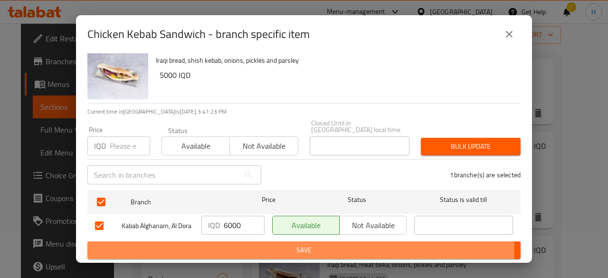
click at [247, 247] on span "Save" at bounding box center [304, 250] width 418 height 12
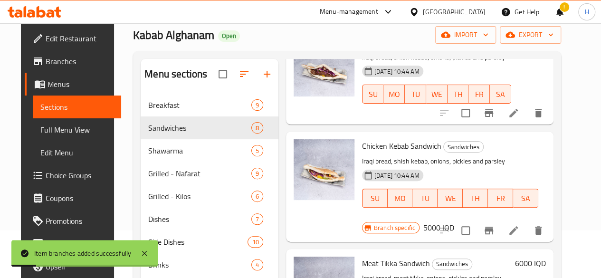
click at [454, 221] on h6 "5000 IQD" at bounding box center [438, 227] width 31 height 13
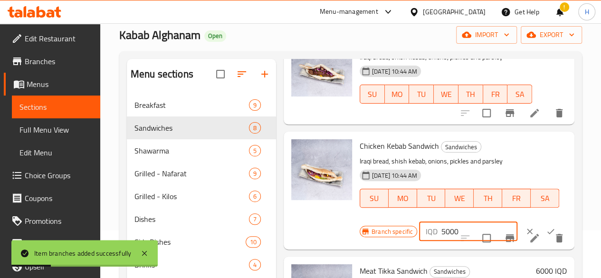
drag, startPoint x: 405, startPoint y: 236, endPoint x: 399, endPoint y: 240, distance: 6.8
click at [419, 240] on div "IQD 5000 ​" at bounding box center [468, 231] width 98 height 19
type input "6000"
click at [546, 226] on icon "ok" at bounding box center [550, 230] width 9 height 9
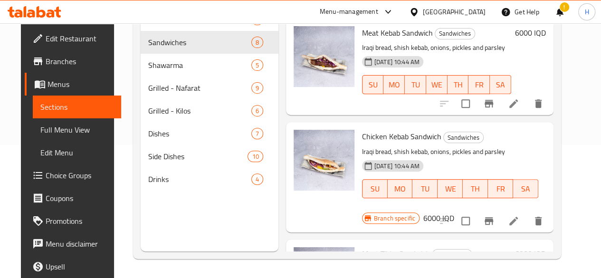
scroll to position [0, 0]
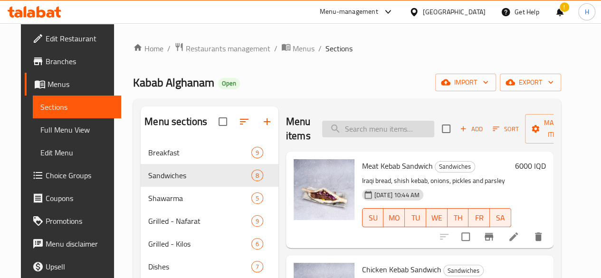
drag, startPoint x: 360, startPoint y: 129, endPoint x: 363, endPoint y: 119, distance: 10.5
click at [361, 126] on input "search" at bounding box center [378, 129] width 112 height 17
type input "W"
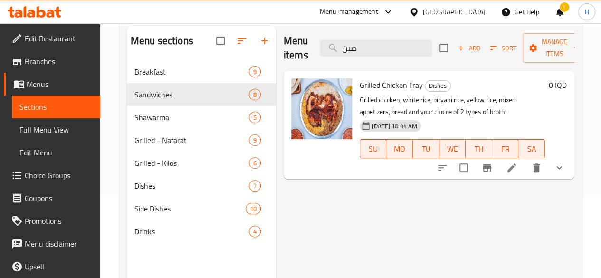
scroll to position [38, 0]
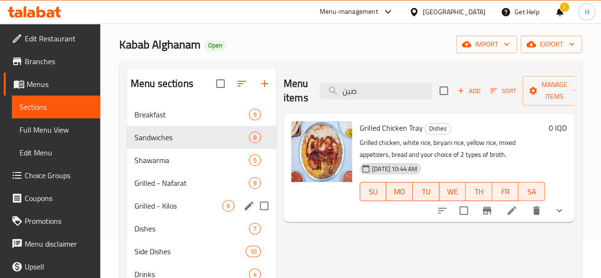
type input "صين"
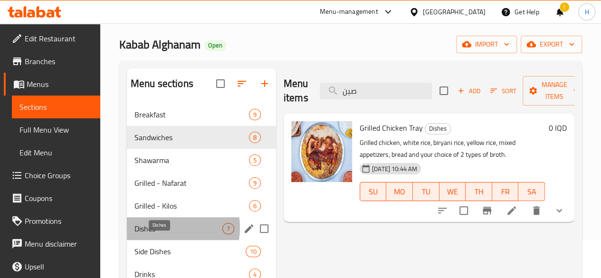
click at [163, 234] on span "Dishes" at bounding box center [178, 228] width 88 height 11
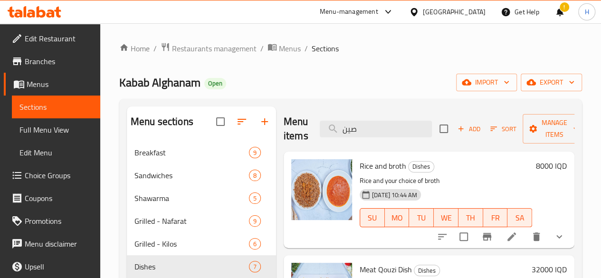
click at [456, 132] on span "Add" at bounding box center [469, 128] width 26 height 11
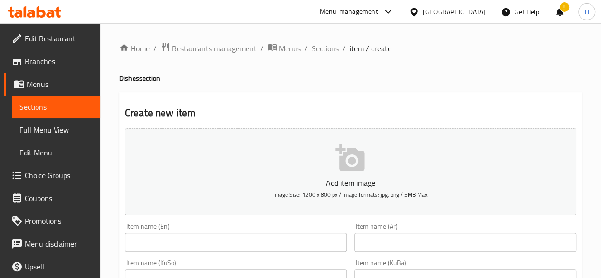
click at [397, 245] on input "text" at bounding box center [465, 242] width 222 height 19
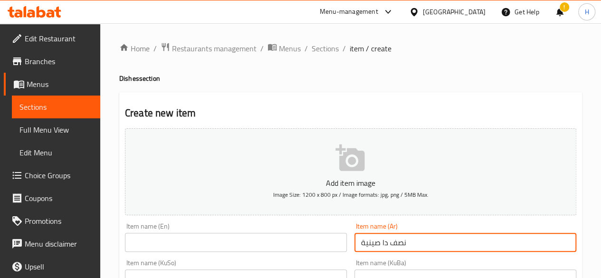
click at [385, 245] on input "نصف دا صينية" at bounding box center [465, 242] width 222 height 19
click at [387, 245] on input "نصف دجاجا صينية" at bounding box center [465, 242] width 222 height 19
click at [412, 250] on input "صينية نصف دجاج" at bounding box center [465, 242] width 222 height 19
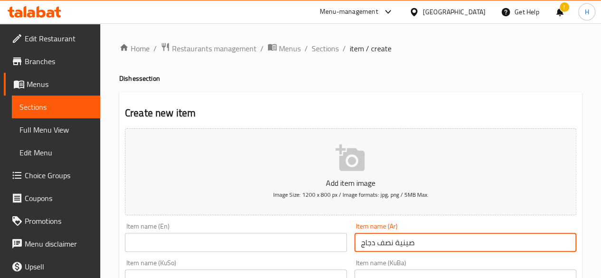
click at [412, 250] on input "صينية نصف دجاج" at bounding box center [465, 242] width 222 height 19
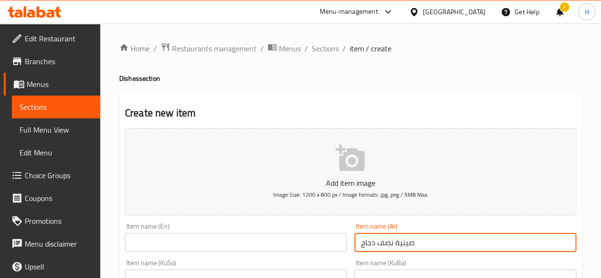
click at [412, 250] on input "صينية نصف دجاج" at bounding box center [465, 242] width 222 height 19
type input "صينية نصف دجاج"
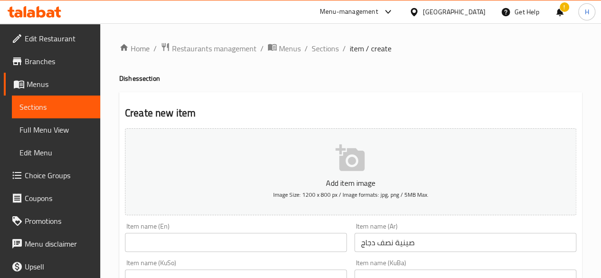
click at [163, 238] on input "text" at bounding box center [236, 242] width 222 height 19
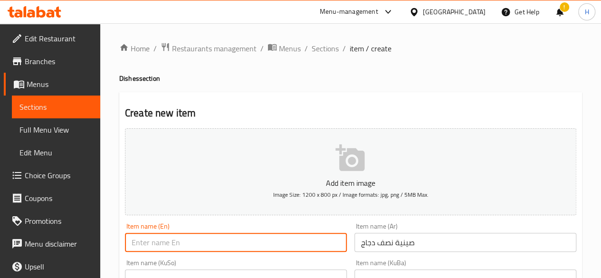
paste input "Half chicken tray"
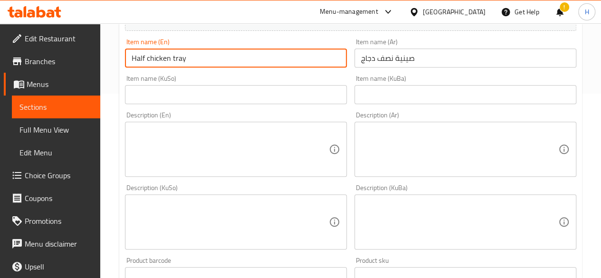
scroll to position [190, 0]
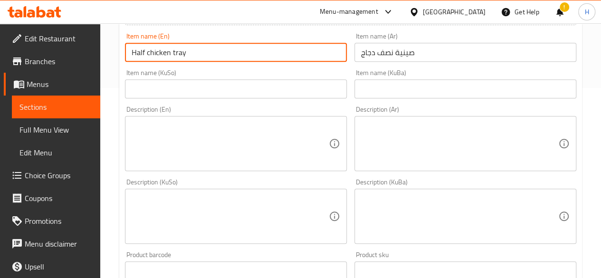
click at [148, 54] on input "Half chicken tray" at bounding box center [236, 52] width 222 height 19
drag, startPoint x: 173, startPoint y: 54, endPoint x: 175, endPoint y: 61, distance: 7.5
click at [175, 61] on div "Item name (En) Half Chicken tray Item name (En)" at bounding box center [235, 47] width 229 height 37
type input "Half Chicken Tray"
click at [225, 152] on textarea at bounding box center [230, 143] width 197 height 45
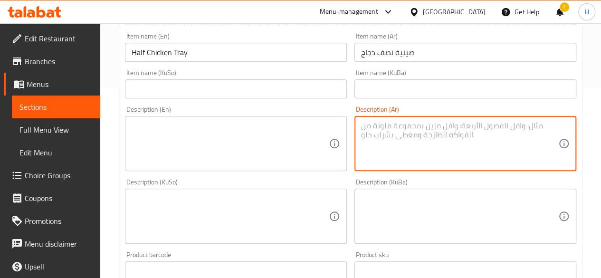
click at [402, 137] on textarea at bounding box center [459, 143] width 197 height 45
click at [402, 136] on textarea "4 انواع رز ونصف دجاج" at bounding box center [459, 143] width 197 height 45
type textarea "4 انواع رز ونصف دجاج"
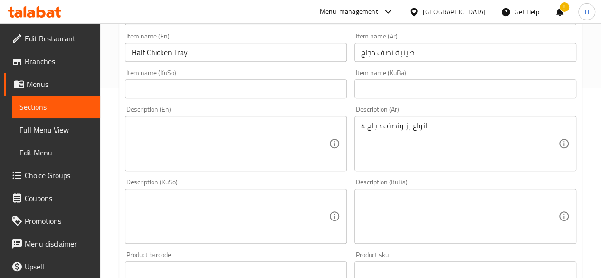
click at [202, 107] on div "Description (En) Description (En)" at bounding box center [236, 138] width 222 height 65
click at [184, 141] on textarea at bounding box center [230, 143] width 197 height 45
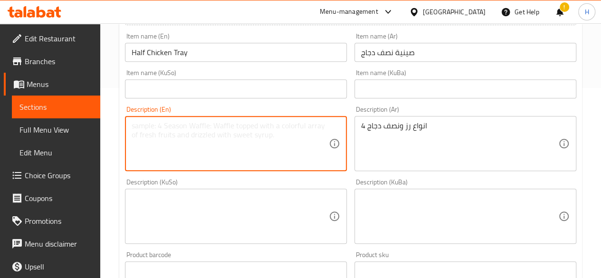
paste textarea "4 types of rice and half a chicken"
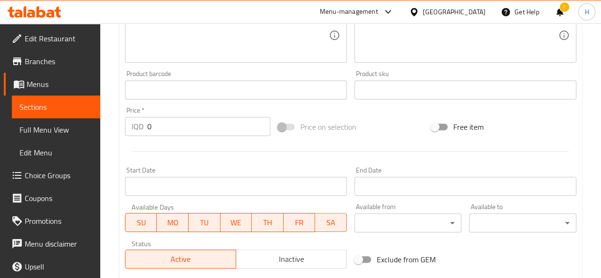
scroll to position [427, 0]
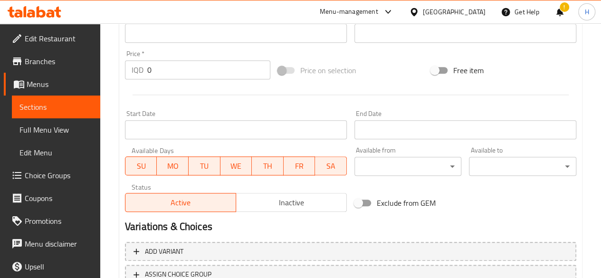
type textarea "4 types of rice and half a chicken"
click at [164, 71] on input "0" at bounding box center [208, 69] width 123 height 19
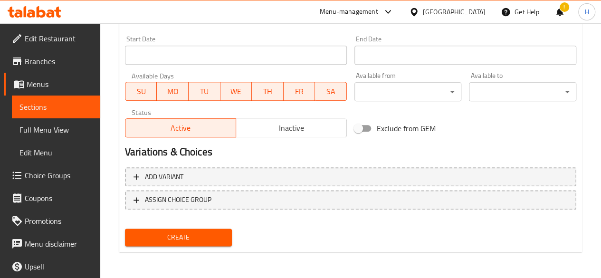
type input "19000"
click at [198, 240] on span "Create" at bounding box center [178, 237] width 92 height 12
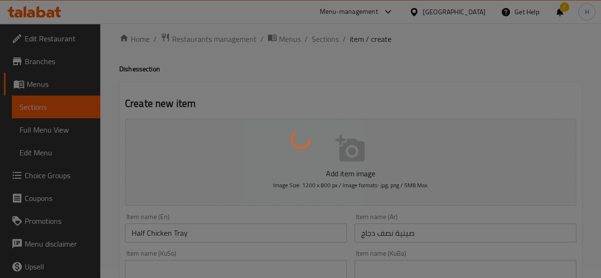
scroll to position [0, 0]
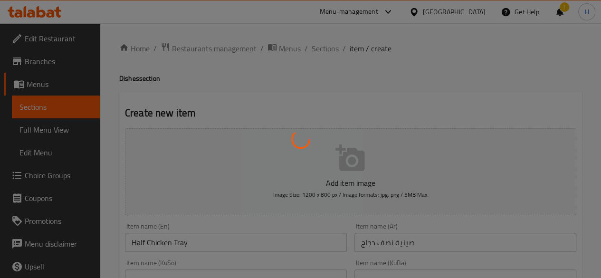
type input "0"
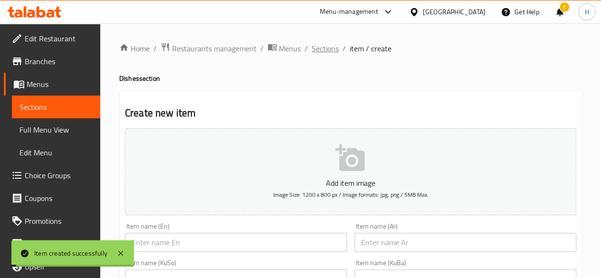
click at [322, 54] on span "Sections" at bounding box center [324, 48] width 27 height 11
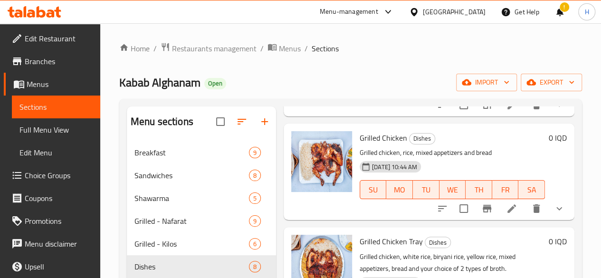
scroll to position [190, 0]
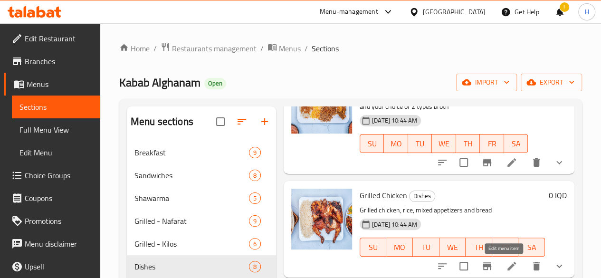
click at [508, 262] on icon at bounding box center [511, 265] width 11 height 11
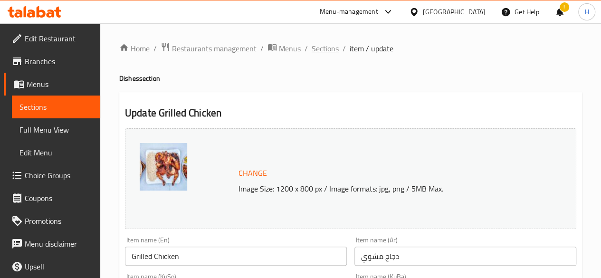
click at [321, 48] on span "Sections" at bounding box center [324, 48] width 27 height 11
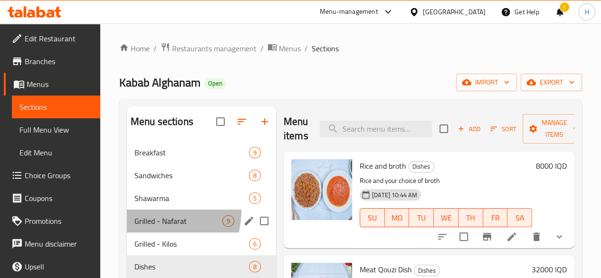
click at [144, 226] on div "Grilled - Nafarat 9" at bounding box center [201, 220] width 149 height 23
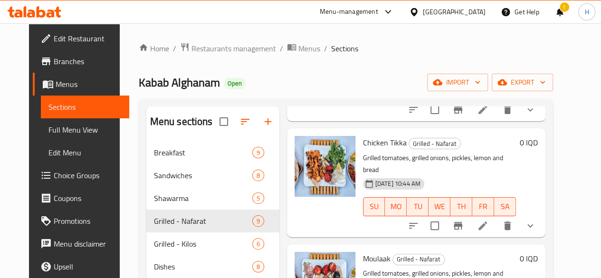
scroll to position [427, 0]
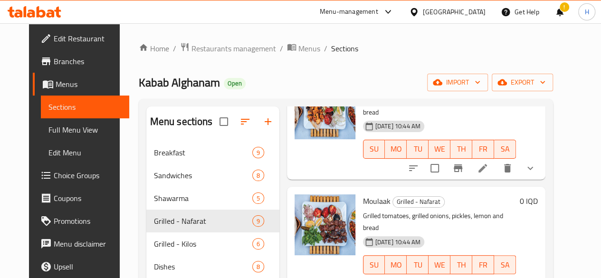
click at [496, 275] on li at bounding box center [482, 283] width 27 height 17
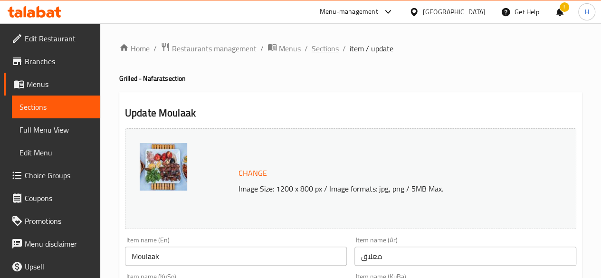
click at [331, 48] on span "Sections" at bounding box center [324, 48] width 27 height 11
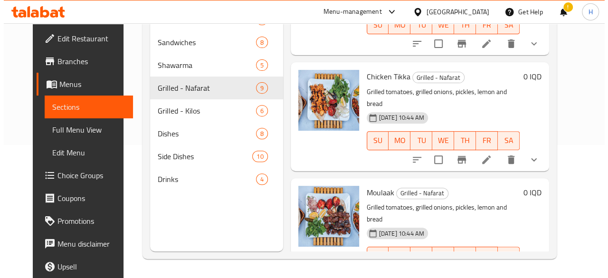
scroll to position [380, 0]
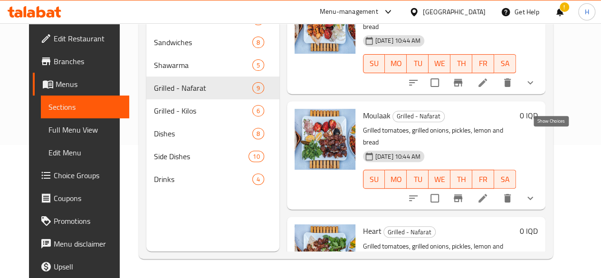
drag, startPoint x: 550, startPoint y: 141, endPoint x: 524, endPoint y: 148, distance: 26.4
click at [536, 192] on icon "show more" at bounding box center [529, 197] width 11 height 11
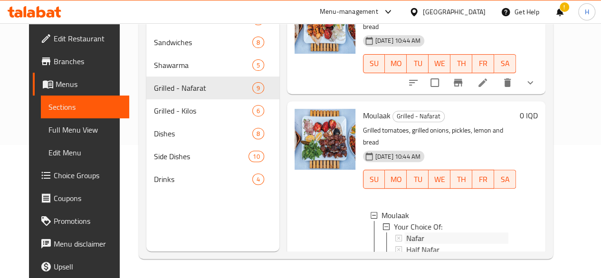
click at [406, 232] on span "Nafar" at bounding box center [415, 237] width 18 height 11
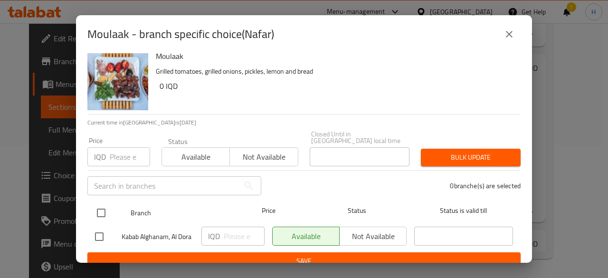
scroll to position [19, 0]
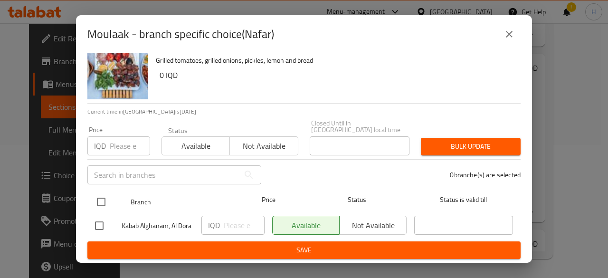
click at [95, 194] on input "checkbox" at bounding box center [101, 202] width 20 height 20
checkbox input "true"
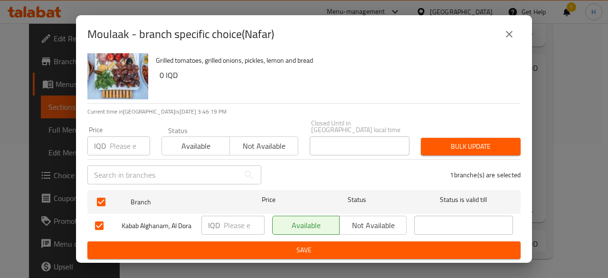
click at [235, 216] on input "number" at bounding box center [244, 225] width 41 height 19
type input "26000"
click at [242, 247] on span "Save" at bounding box center [304, 250] width 418 height 12
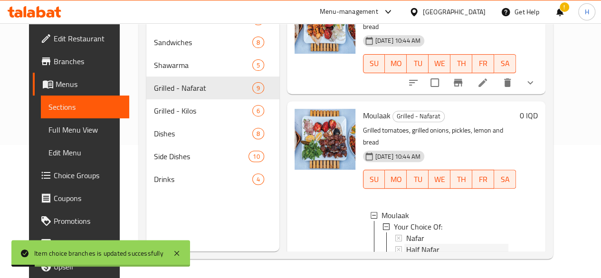
click at [406, 244] on span "Half Nafar" at bounding box center [422, 249] width 33 height 11
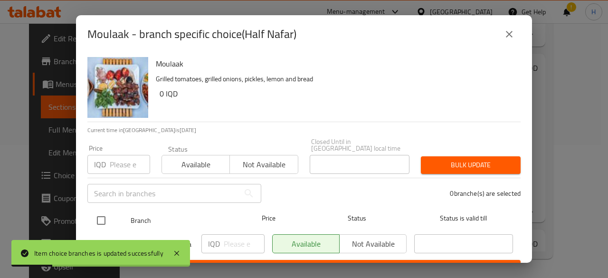
click at [101, 214] on input "checkbox" at bounding box center [101, 220] width 20 height 20
checkbox input "true"
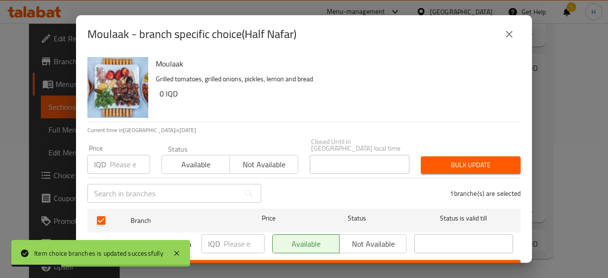
click at [256, 238] on input "number" at bounding box center [244, 243] width 41 height 19
click at [241, 236] on input "number" at bounding box center [244, 243] width 41 height 19
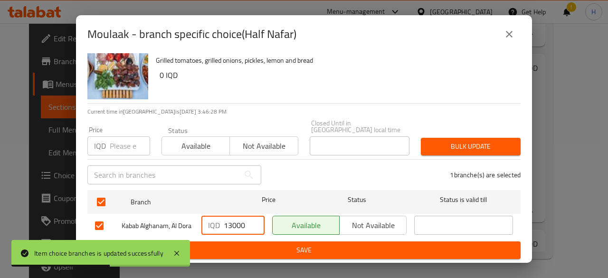
type input "13000"
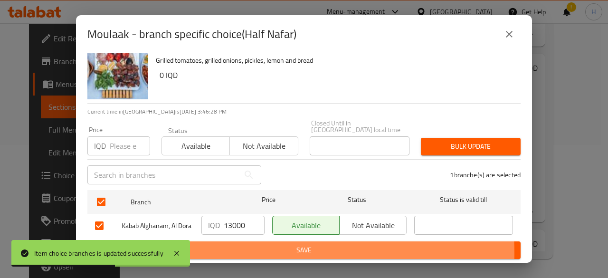
click at [279, 253] on span "Save" at bounding box center [304, 250] width 418 height 12
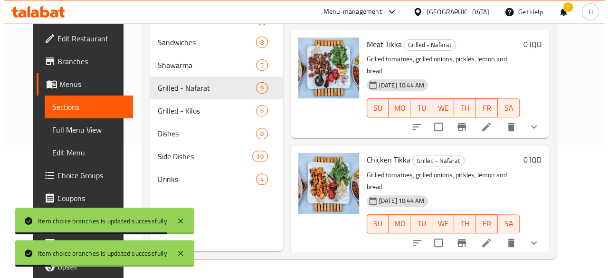
scroll to position [142, 0]
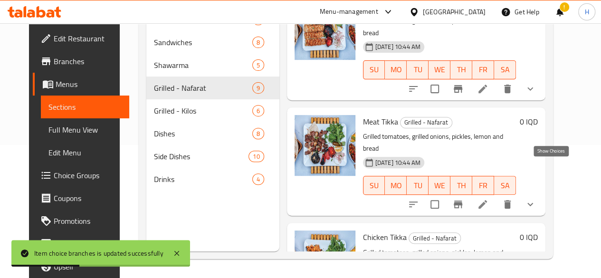
click at [536, 198] on icon "show more" at bounding box center [529, 203] width 11 height 11
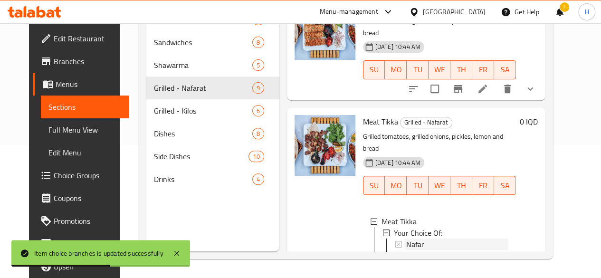
click at [406, 238] on span "Nafar" at bounding box center [415, 243] width 18 height 11
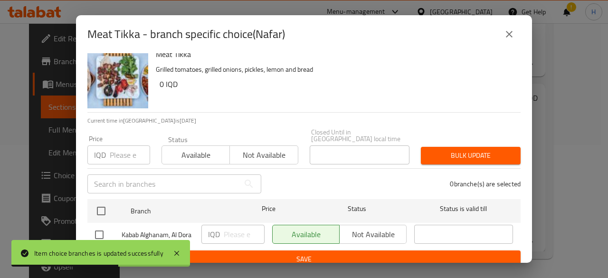
scroll to position [19, 0]
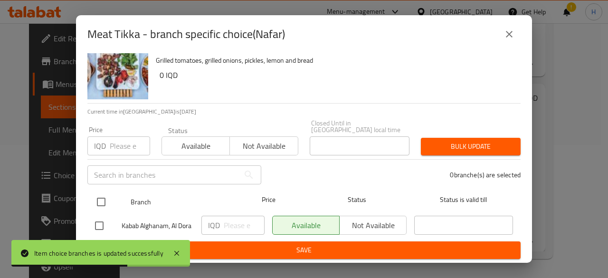
click at [103, 196] on input "checkbox" at bounding box center [101, 202] width 20 height 20
checkbox input "true"
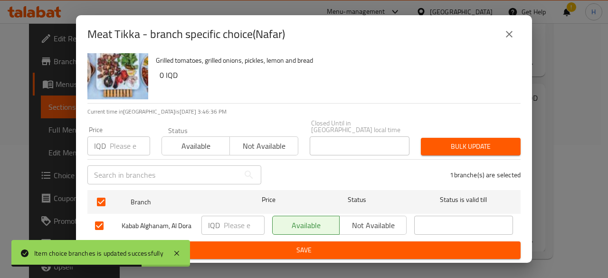
click at [228, 219] on input "number" at bounding box center [244, 225] width 41 height 19
type input "26000"
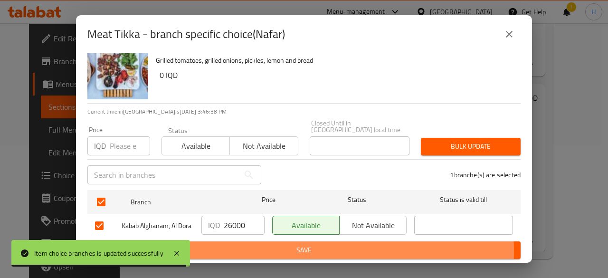
click at [253, 250] on span "Save" at bounding box center [304, 250] width 418 height 12
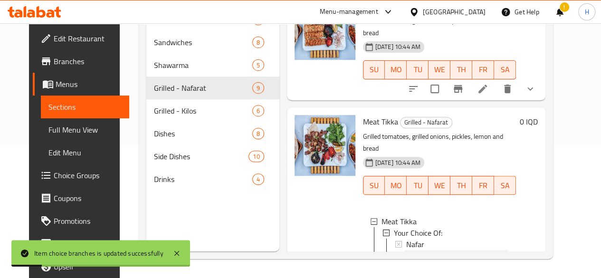
click at [406, 250] on div "Half Nafar" at bounding box center [457, 255] width 102 height 11
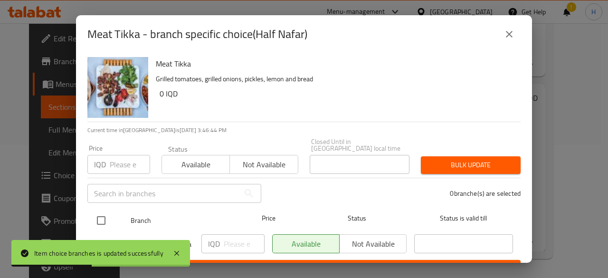
click at [113, 214] on div at bounding box center [109, 221] width 36 height 28
click at [104, 215] on input "checkbox" at bounding box center [101, 220] width 20 height 20
checkbox input "true"
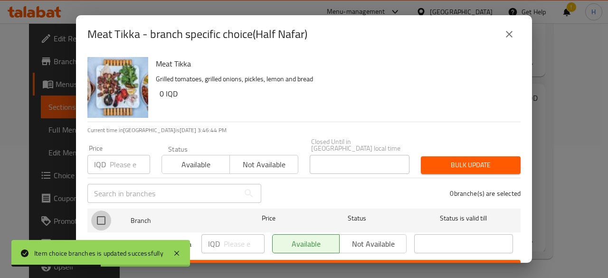
checkbox input "true"
click at [237, 237] on input "number" at bounding box center [244, 243] width 41 height 19
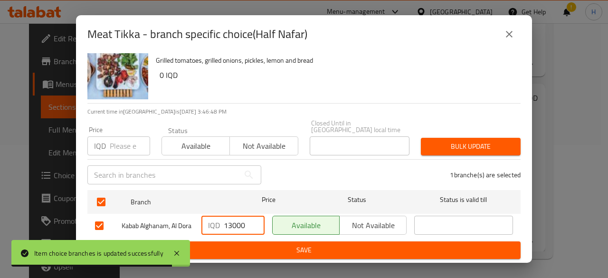
type input "13000"
click at [258, 249] on span "Save" at bounding box center [304, 250] width 418 height 12
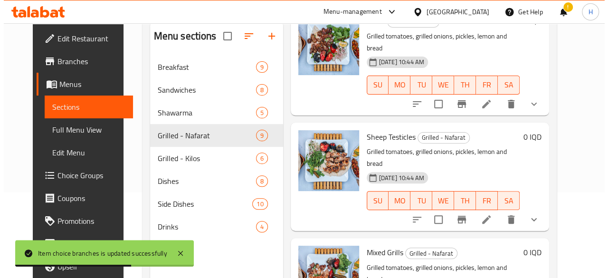
scroll to position [807, 0]
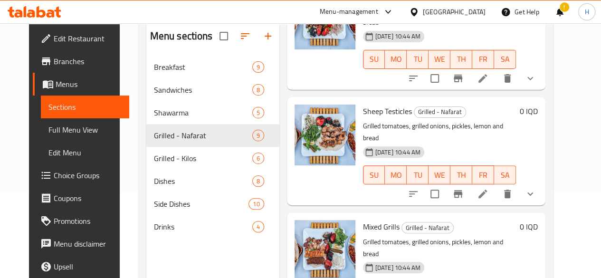
click at [533, 192] on icon "show more" at bounding box center [530, 193] width 6 height 3
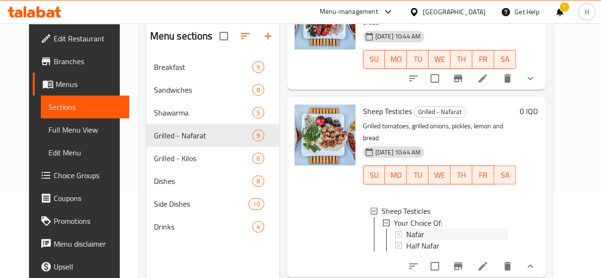
click at [406, 228] on span "Nafar" at bounding box center [415, 233] width 18 height 11
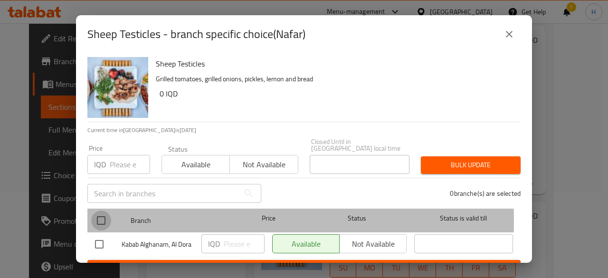
click at [97, 213] on input "checkbox" at bounding box center [101, 220] width 20 height 20
checkbox input "true"
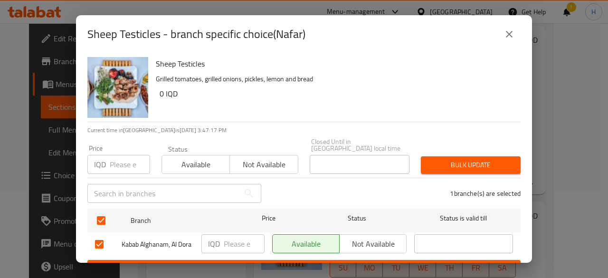
click at [233, 235] on input "number" at bounding box center [244, 243] width 41 height 19
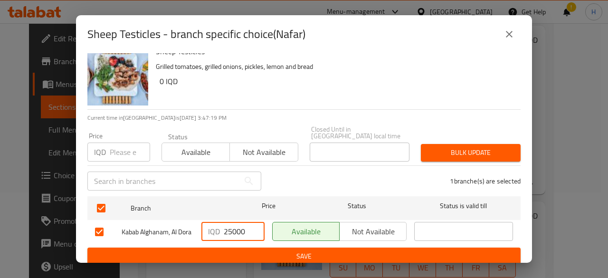
scroll to position [19, 0]
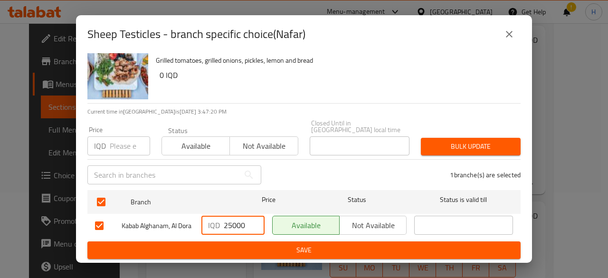
type input "25000"
click at [268, 248] on span "Save" at bounding box center [304, 250] width 418 height 12
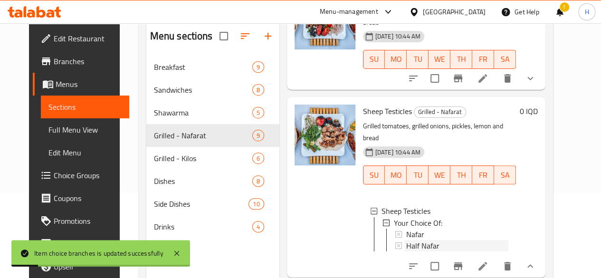
click at [406, 239] on span "Half Nafar" at bounding box center [422, 244] width 33 height 11
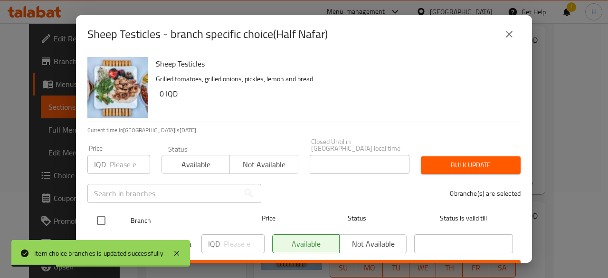
click at [102, 216] on input "checkbox" at bounding box center [101, 220] width 20 height 20
checkbox input "true"
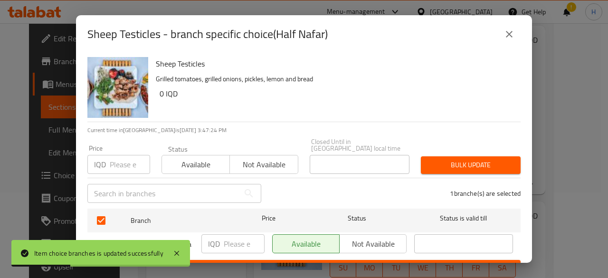
click at [234, 240] on input "number" at bounding box center [244, 243] width 41 height 19
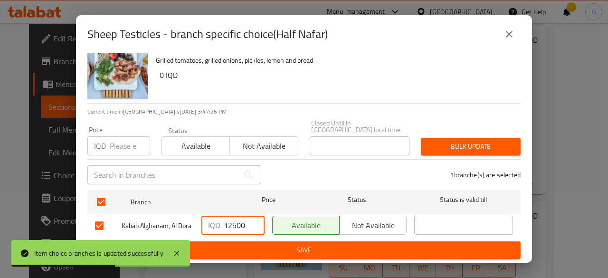
type input "12500"
click at [248, 245] on span "Save" at bounding box center [304, 250] width 418 height 12
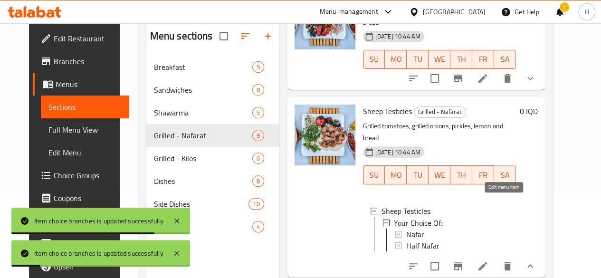
click at [488, 260] on icon at bounding box center [482, 265] width 11 height 11
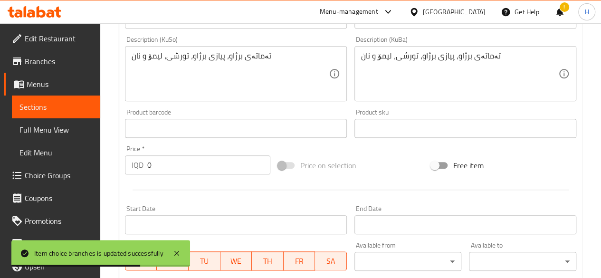
scroll to position [536, 0]
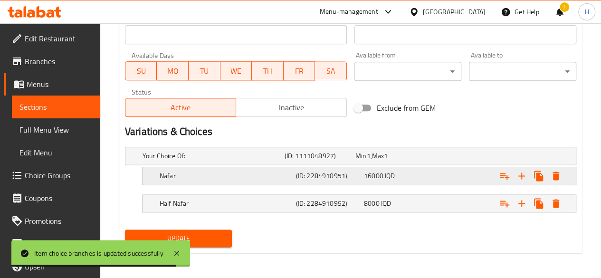
click at [179, 179] on h5 "Nafar" at bounding box center [226, 175] width 132 height 9
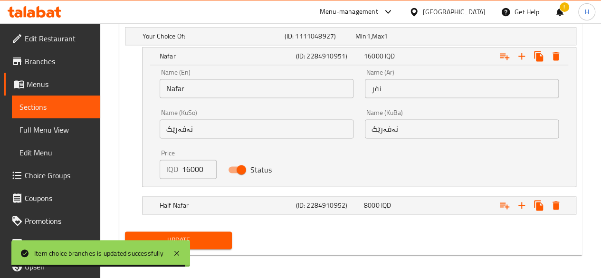
scroll to position [657, 0]
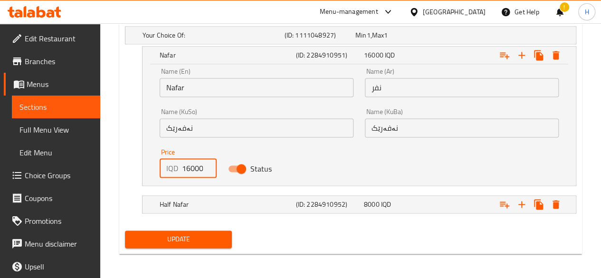
drag, startPoint x: 194, startPoint y: 169, endPoint x: 177, endPoint y: 173, distance: 17.7
click at [177, 173] on div "IQD 16000 Price" at bounding box center [188, 168] width 57 height 19
click at [191, 169] on input "16000" at bounding box center [199, 168] width 35 height 19
type input "25000"
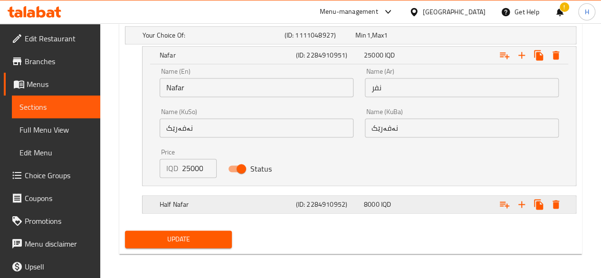
click at [196, 199] on h5 "Half Nafar" at bounding box center [226, 203] width 132 height 9
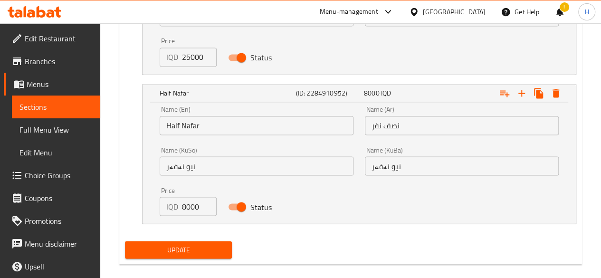
scroll to position [779, 0]
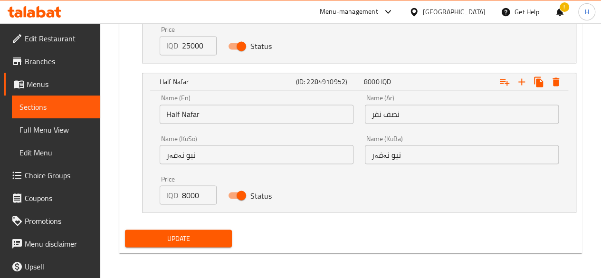
click at [188, 193] on input "8000" at bounding box center [199, 194] width 35 height 19
type input "12500"
click at [185, 229] on button "Update" at bounding box center [178, 238] width 107 height 18
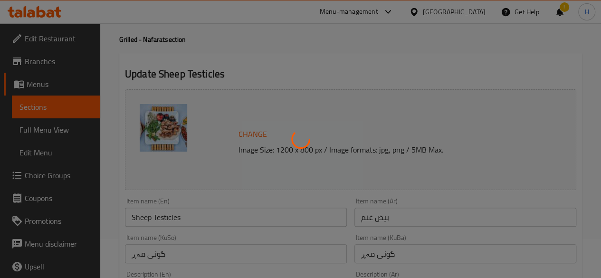
scroll to position [0, 0]
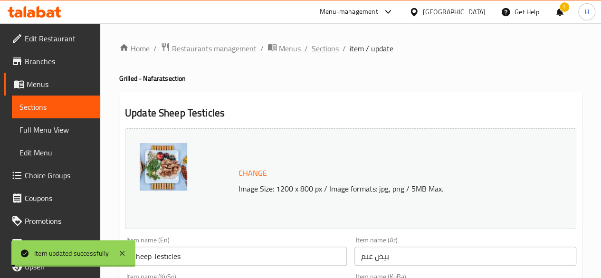
click at [328, 49] on span "Sections" at bounding box center [324, 48] width 27 height 11
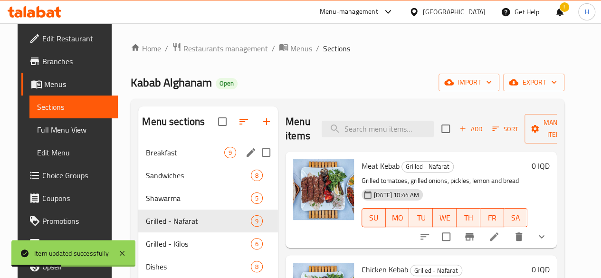
click at [163, 164] on div "Breakfast 9" at bounding box center [208, 152] width 140 height 23
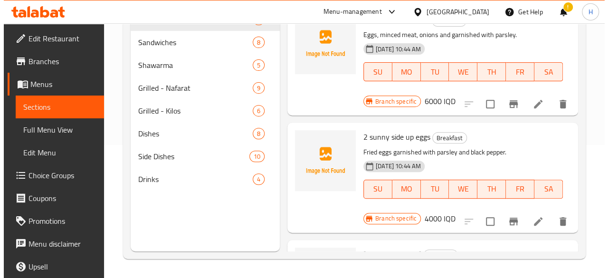
scroll to position [231, 0]
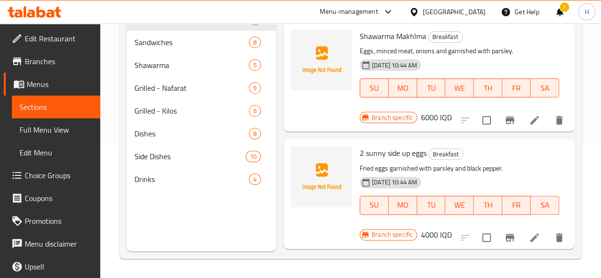
click at [506, 232] on icon "Branch-specific-item" at bounding box center [509, 237] width 11 height 11
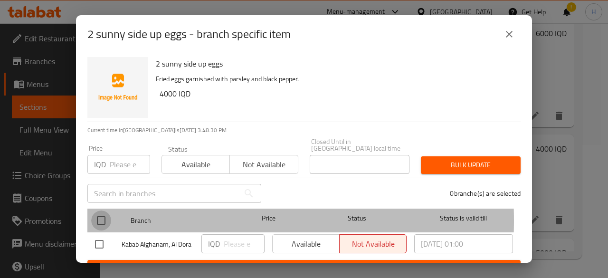
click at [103, 214] on input "checkbox" at bounding box center [101, 220] width 20 height 20
checkbox input "true"
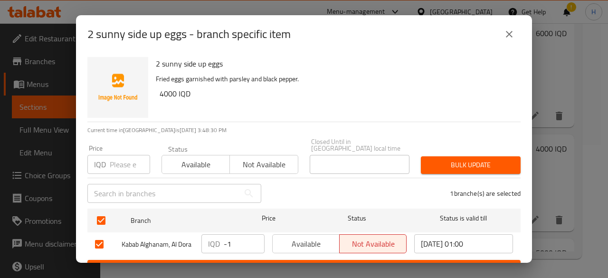
click at [247, 238] on input "-1" at bounding box center [244, 243] width 41 height 19
click at [240, 236] on input "-1" at bounding box center [244, 243] width 41 height 19
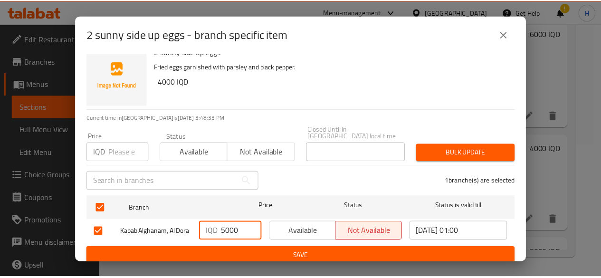
scroll to position [19, 0]
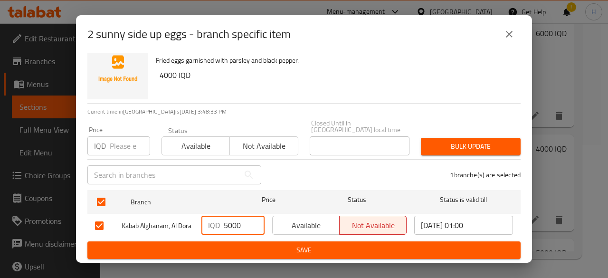
type input "5000"
click at [241, 250] on span "Save" at bounding box center [304, 250] width 418 height 12
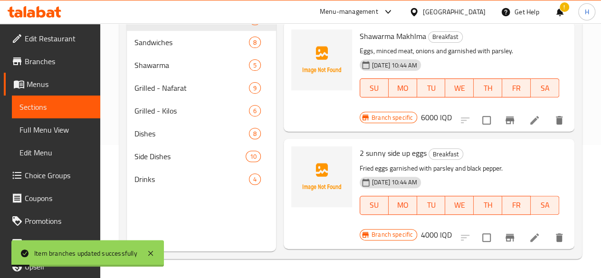
click at [452, 228] on h6 "4000 IQD" at bounding box center [436, 234] width 31 height 13
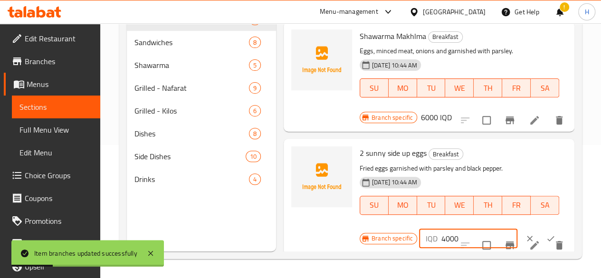
drag, startPoint x: 403, startPoint y: 236, endPoint x: 407, endPoint y: 238, distance: 5.0
click at [441, 238] on input "4000" at bounding box center [479, 238] width 76 height 19
type input "5000"
click at [546, 234] on icon "ok" at bounding box center [550, 238] width 9 height 9
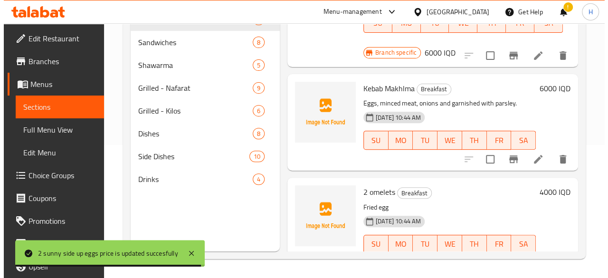
scroll to position [706, 0]
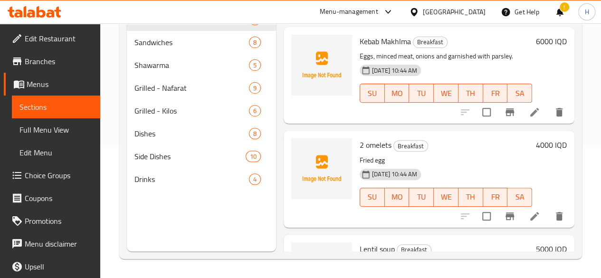
click at [505, 212] on icon "Branch-specific-item" at bounding box center [509, 216] width 9 height 8
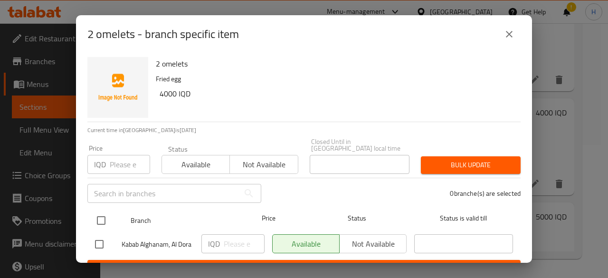
click at [104, 217] on input "checkbox" at bounding box center [101, 220] width 20 height 20
checkbox input "true"
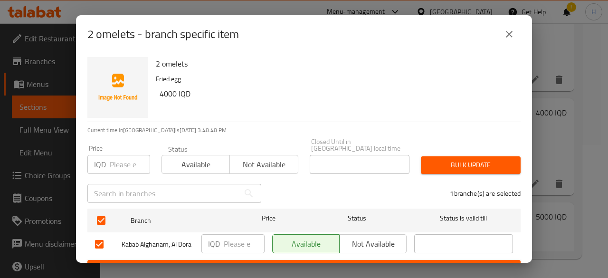
click at [242, 241] on input "number" at bounding box center [244, 243] width 41 height 19
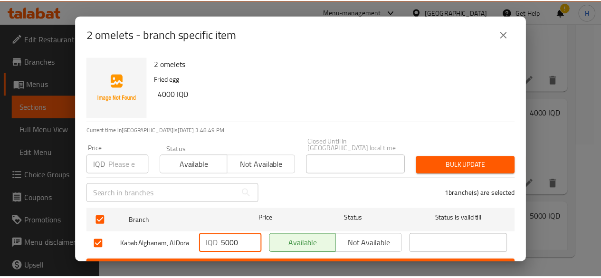
scroll to position [19, 0]
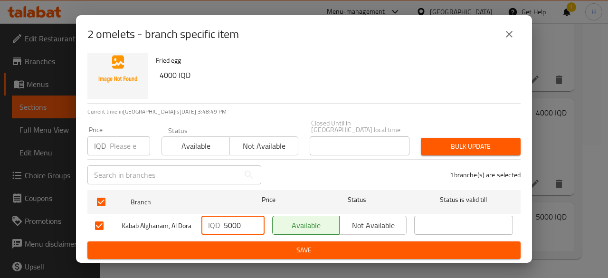
type input "5000"
click at [260, 245] on span "Save" at bounding box center [304, 250] width 418 height 12
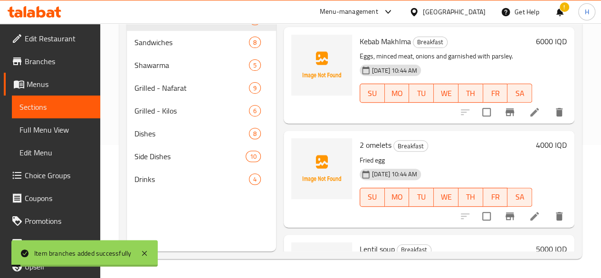
click at [547, 138] on h6 "4000 IQD" at bounding box center [551, 144] width 31 height 13
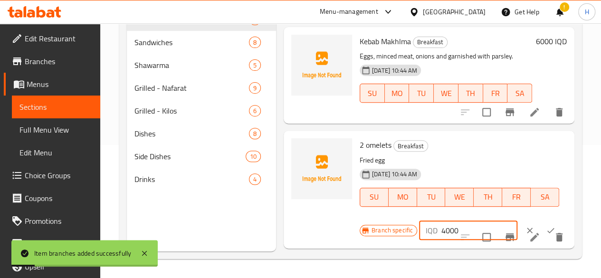
click at [419, 221] on div "IQD 4000 ​" at bounding box center [468, 230] width 98 height 19
click at [441, 221] on input "40005000" at bounding box center [479, 230] width 76 height 19
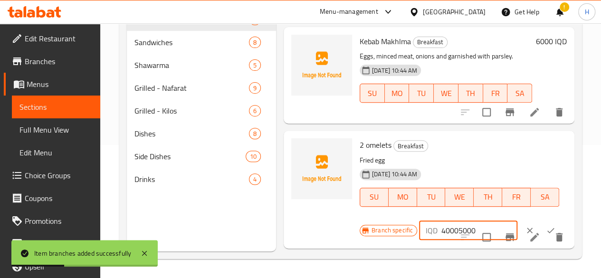
click at [441, 221] on input "40005000" at bounding box center [479, 230] width 76 height 19
type input "5000"
click at [546, 226] on icon "ok" at bounding box center [550, 230] width 9 height 9
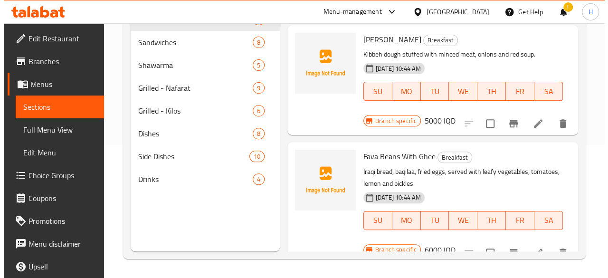
scroll to position [516, 0]
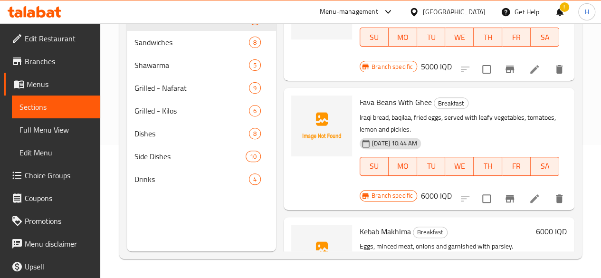
click at [505, 195] on icon "Branch-specific-item" at bounding box center [509, 199] width 9 height 8
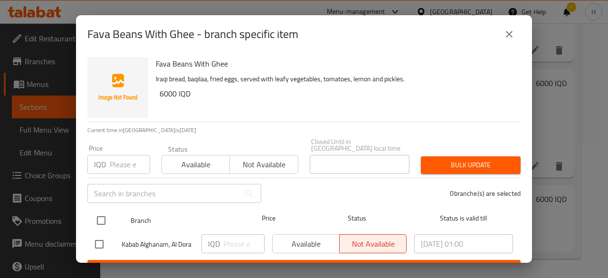
click at [104, 214] on input "checkbox" at bounding box center [101, 220] width 20 height 20
checkbox input "true"
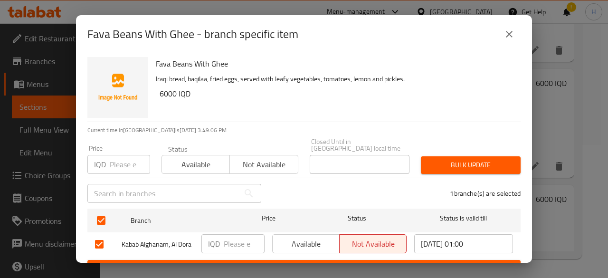
click at [246, 242] on input "number" at bounding box center [244, 243] width 41 height 19
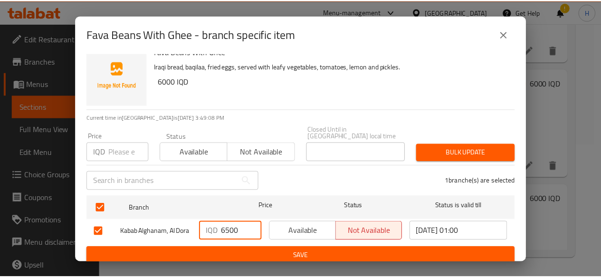
scroll to position [19, 0]
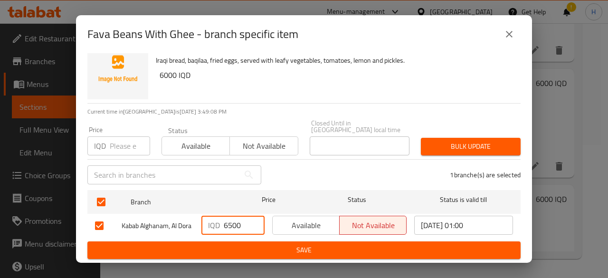
type input "6500"
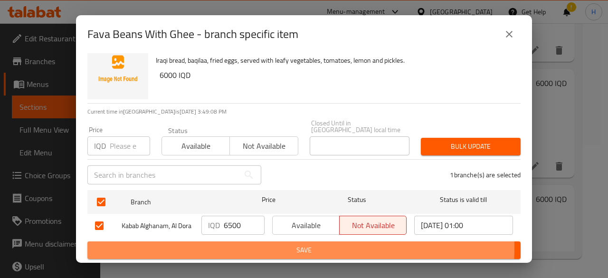
click at [249, 247] on span "Save" at bounding box center [304, 250] width 418 height 12
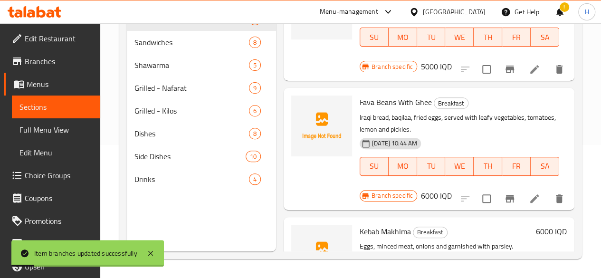
click at [452, 189] on h6 "6000 IQD" at bounding box center [436, 195] width 31 height 13
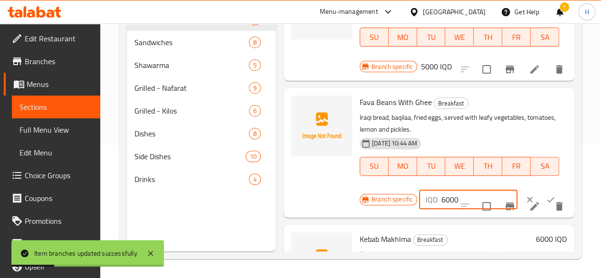
click at [441, 190] on input "6000" at bounding box center [479, 199] width 76 height 19
type input "6500"
click at [546, 195] on icon "ok" at bounding box center [550, 199] width 9 height 9
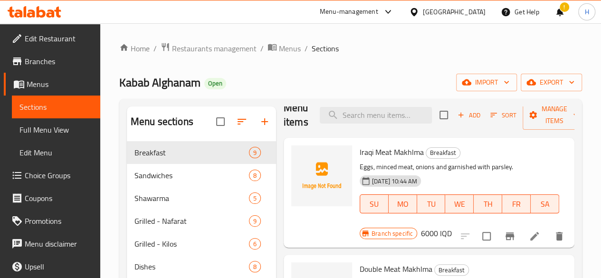
scroll to position [0, 0]
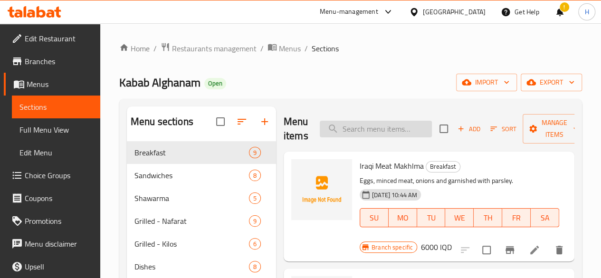
click at [365, 132] on input "search" at bounding box center [376, 129] width 112 height 17
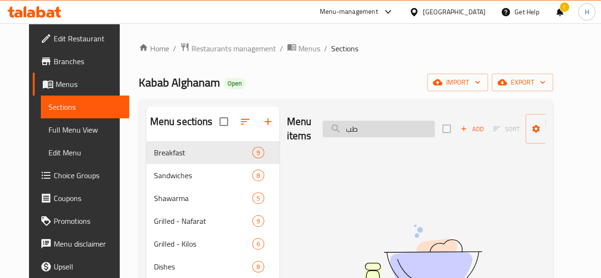
type input "ط"
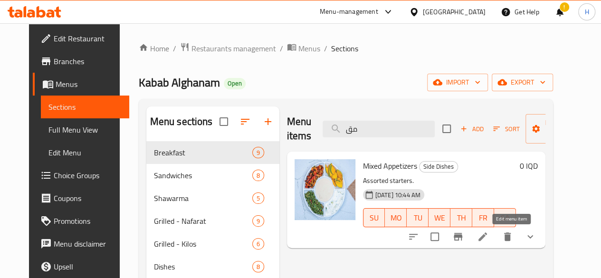
type input "مق"
click at [488, 235] on icon at bounding box center [482, 236] width 11 height 11
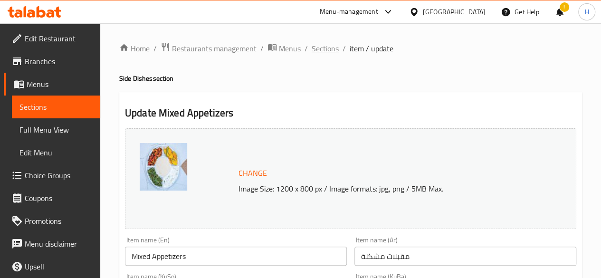
click at [329, 54] on span "Sections" at bounding box center [324, 48] width 27 height 11
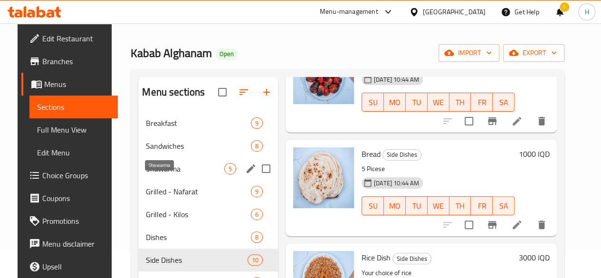
scroll to position [133, 0]
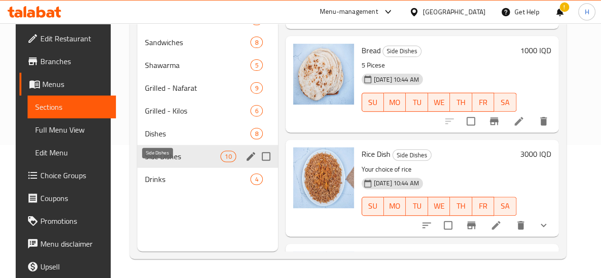
click at [167, 162] on span "Side Dishes" at bounding box center [182, 156] width 75 height 11
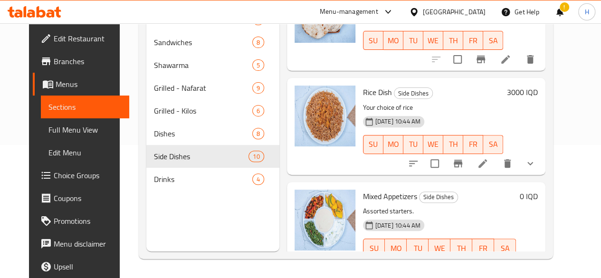
scroll to position [299, 0]
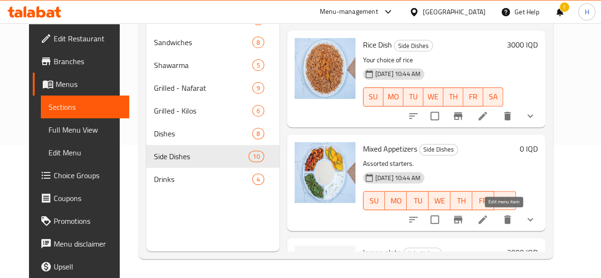
click at [488, 216] on icon at bounding box center [482, 219] width 11 height 11
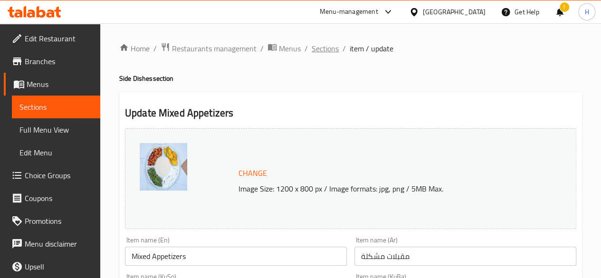
click at [328, 49] on span "Sections" at bounding box center [324, 48] width 27 height 11
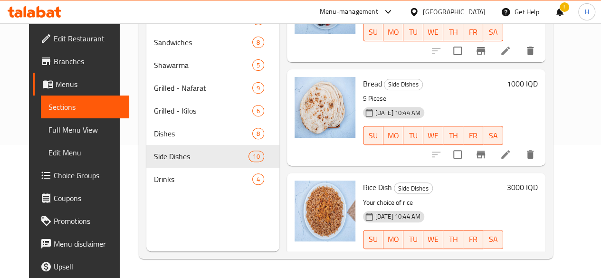
scroll to position [347, 0]
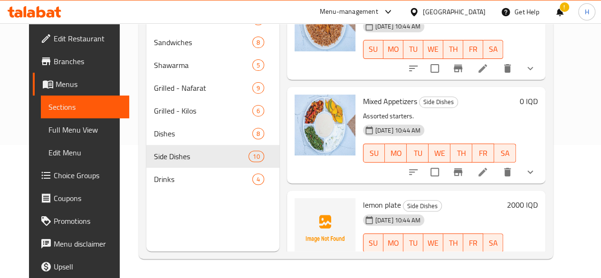
click at [536, 171] on icon "show more" at bounding box center [529, 171] width 11 height 11
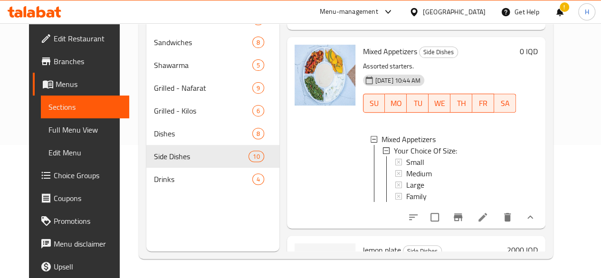
scroll to position [489, 0]
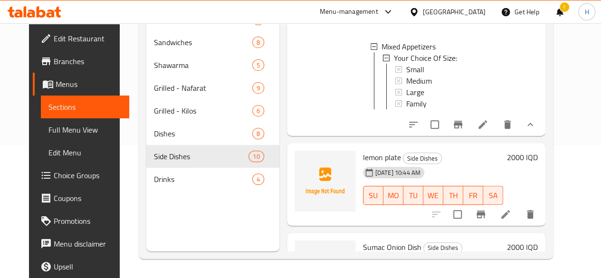
click at [510, 129] on icon "delete" at bounding box center [507, 124] width 7 height 9
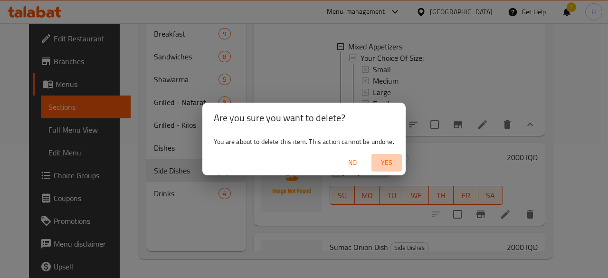
click at [386, 162] on span "Yes" at bounding box center [386, 163] width 23 height 12
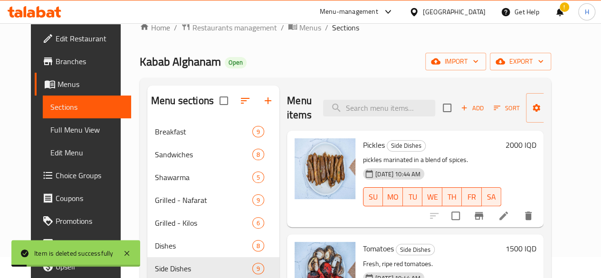
scroll to position [0, 0]
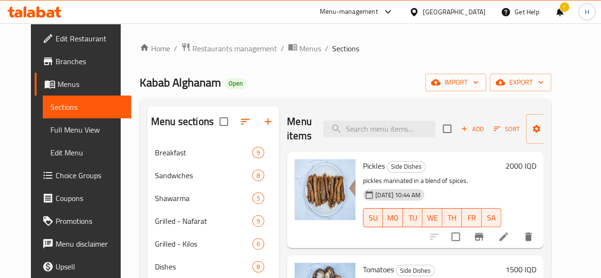
click at [382, 119] on div "Menu items Add Sort Manage items" at bounding box center [415, 128] width 256 height 45
click at [376, 129] on input "search" at bounding box center [379, 129] width 112 height 17
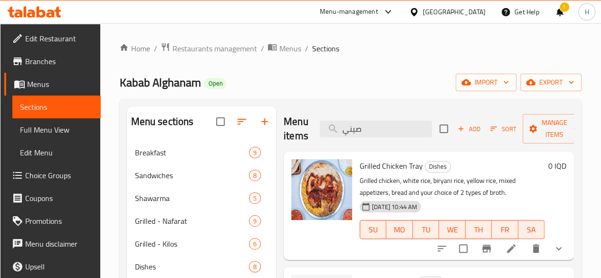
type input "صيني"
click at [518, 254] on li at bounding box center [511, 248] width 27 height 17
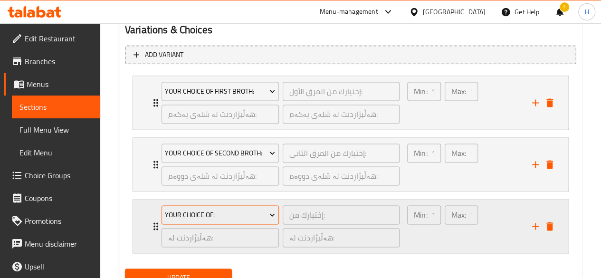
scroll to position [677, 0]
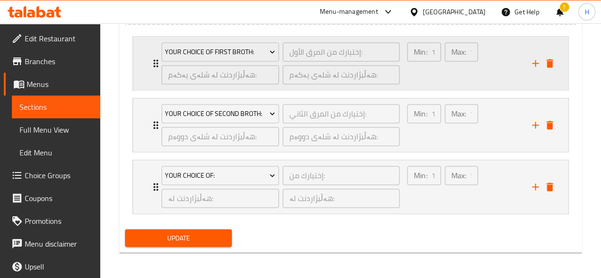
click at [157, 62] on div "Your Choice Of First Broth: إختيارك من المرق الأول: ​ هەڵبژاردنت لە شلەی یەکەم:…" at bounding box center [280, 63] width 249 height 53
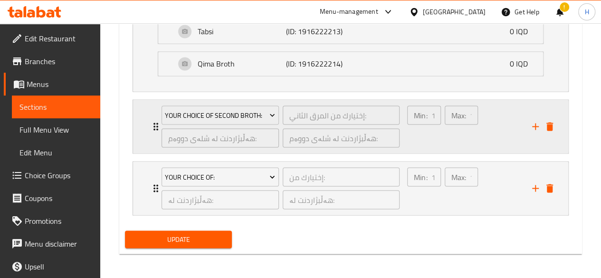
click at [146, 127] on div "Your Choice Of Second Broth: إختيارك من المرق الثاني: ​ هەڵبژاردنت لە شلەی دووە…" at bounding box center [350, 126] width 435 height 53
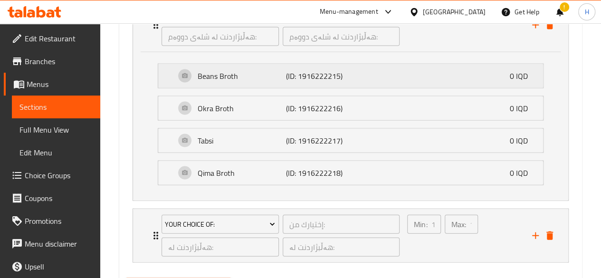
scroll to position [967, 0]
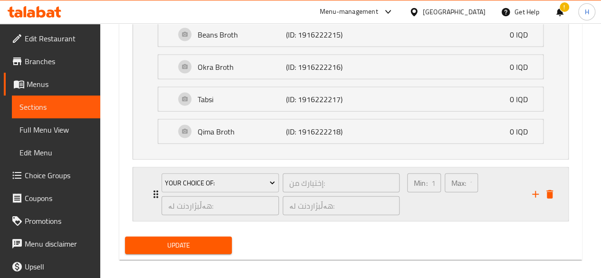
click at [150, 195] on icon "Expand" at bounding box center [155, 193] width 11 height 11
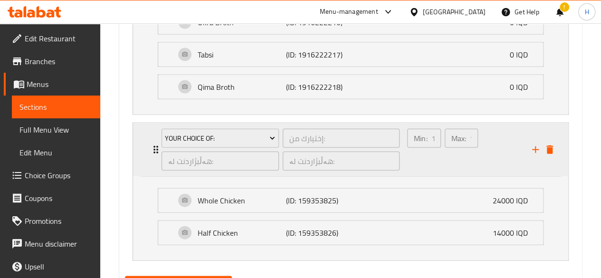
scroll to position [1055, 0]
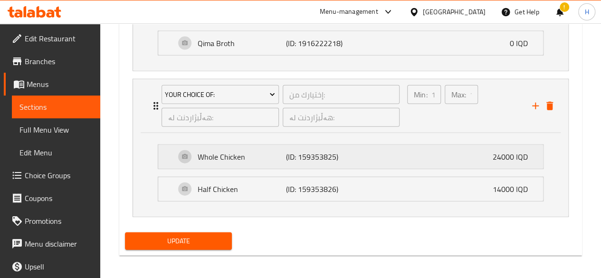
click at [202, 158] on p "Whole Chicken" at bounding box center [242, 156] width 88 height 11
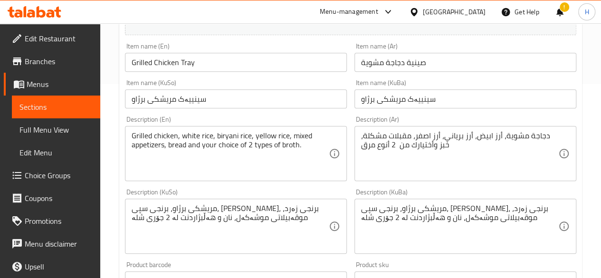
scroll to position [0, 0]
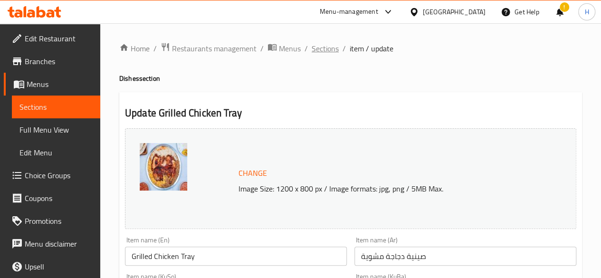
click at [329, 48] on span "Sections" at bounding box center [324, 48] width 27 height 11
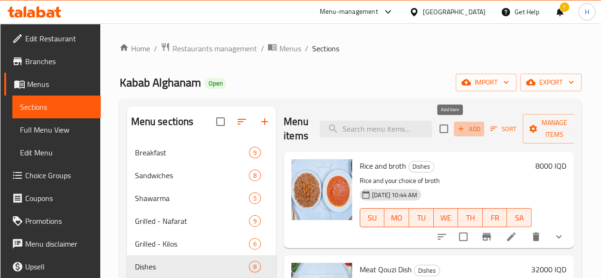
click at [456, 127] on span "Add" at bounding box center [469, 128] width 26 height 11
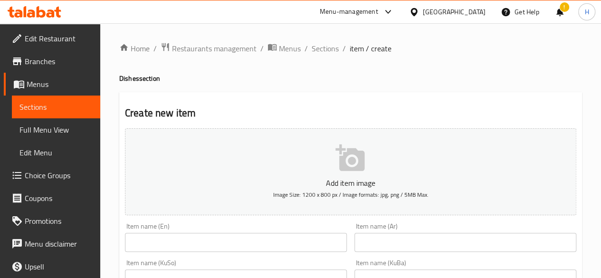
click at [377, 237] on input "text" at bounding box center [465, 242] width 222 height 19
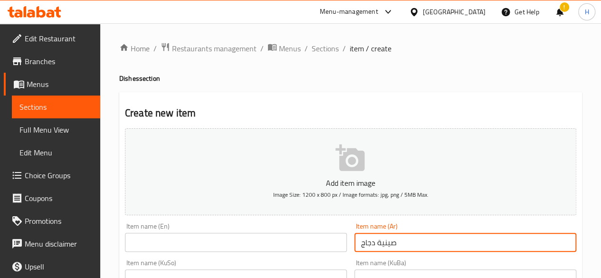
type input "صينية دجاج"
click at [336, 242] on input "text" at bounding box center [236, 242] width 222 height 19
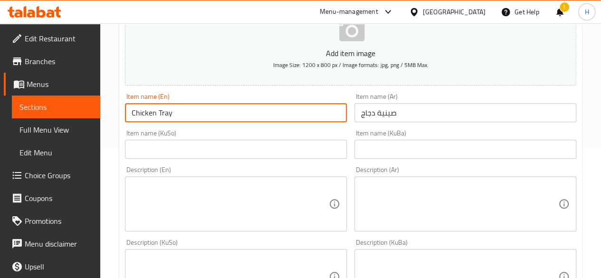
scroll to position [237, 0]
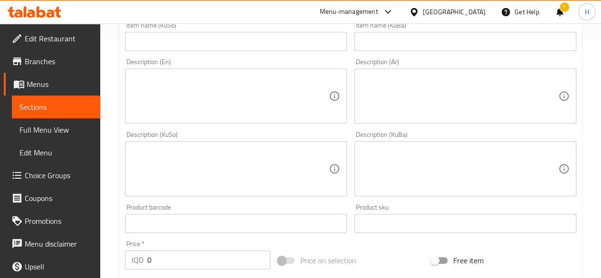
type input "Chicken Tray"
click at [179, 255] on input "0" at bounding box center [208, 259] width 123 height 19
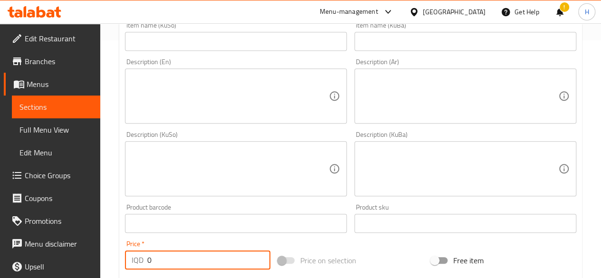
click at [179, 255] on input "0" at bounding box center [208, 259] width 123 height 19
drag, startPoint x: 179, startPoint y: 255, endPoint x: 187, endPoint y: 235, distance: 21.7
click at [180, 242] on div "Price   * IQD 0 Price *" at bounding box center [197, 254] width 145 height 29
type input "0"
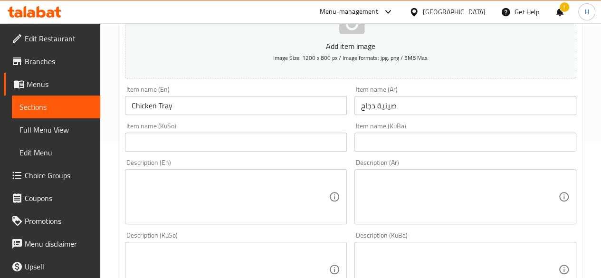
scroll to position [95, 0]
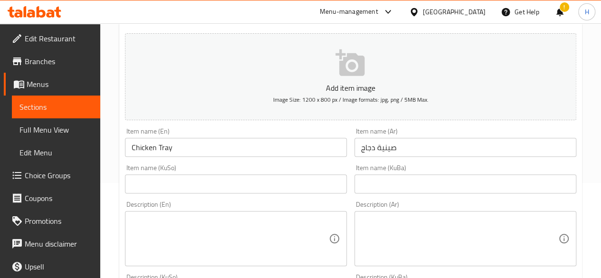
type input "28000"
click at [444, 227] on textarea at bounding box center [459, 238] width 197 height 45
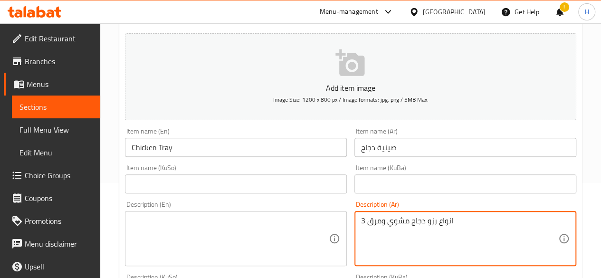
scroll to position [33, 0]
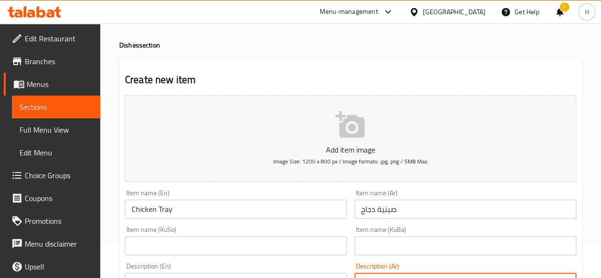
type textarea "3 انواع رزو دجاج مشوي ومرق"
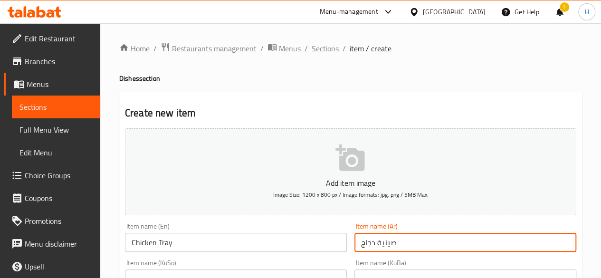
click at [439, 233] on input "صينية دجاج" at bounding box center [465, 242] width 222 height 19
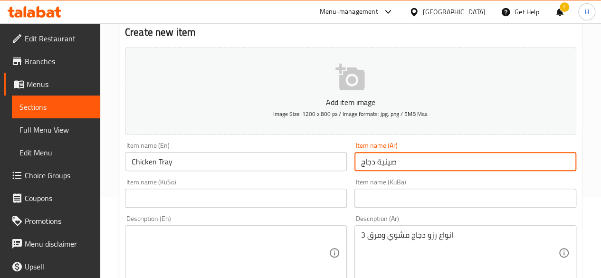
scroll to position [190, 0]
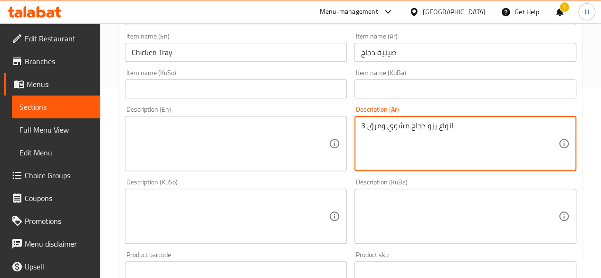
click at [425, 145] on textarea "3 انواع رزو دجاج مشوي ومرق" at bounding box center [459, 143] width 197 height 45
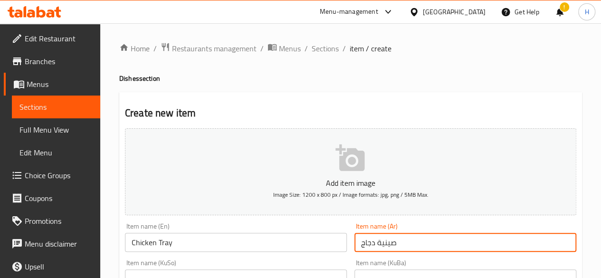
click at [217, 0] on html "​ Menu-management Iraq Get Help ! H Edit Restaurant Branches Menus Sections Ful…" at bounding box center [300, 139] width 601 height 278
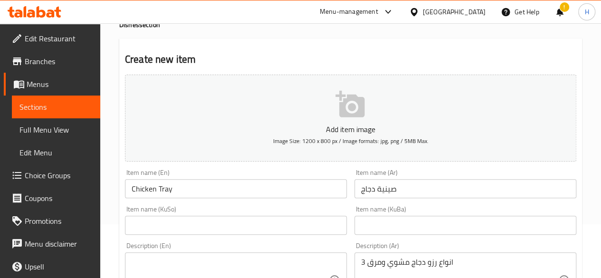
scroll to position [190, 0]
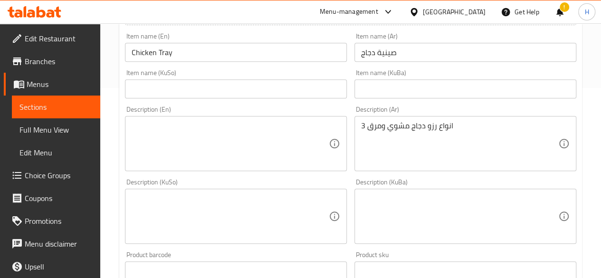
click at [208, 171] on div "Description (En) Description (En)" at bounding box center [235, 138] width 229 height 73
click at [208, 147] on textarea at bounding box center [230, 143] width 197 height 45
paste textarea "3 types of grilled chicken rice and broth"
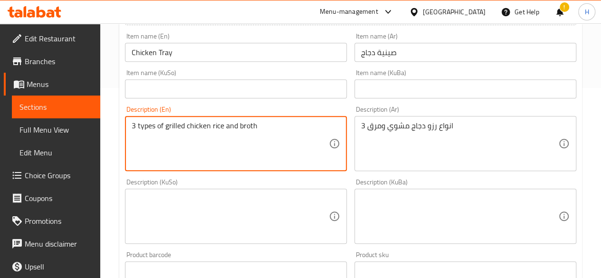
type textarea "3 types of grilled chicken rice and broth"
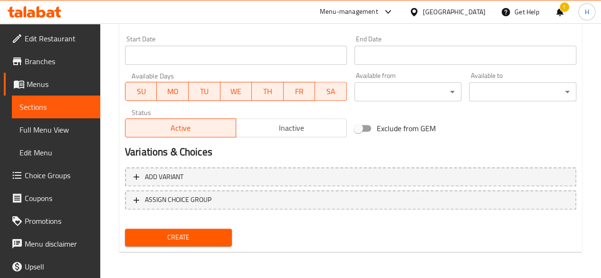
click at [200, 235] on span "Create" at bounding box center [178, 237] width 92 height 12
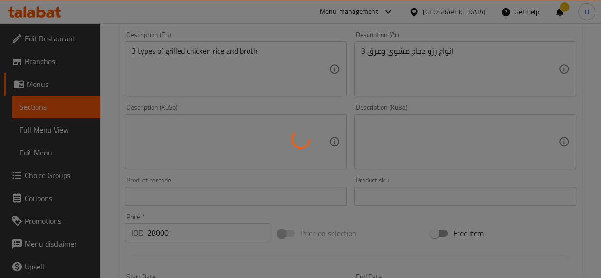
scroll to position [27, 0]
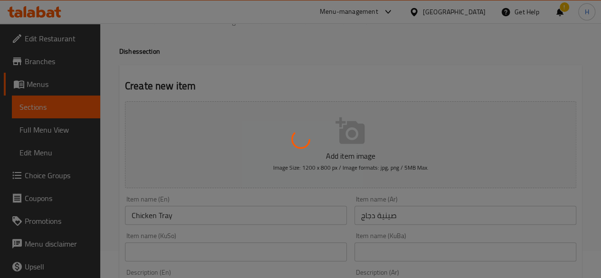
type input "0"
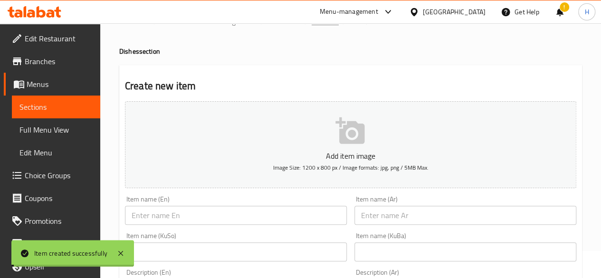
scroll to position [0, 0]
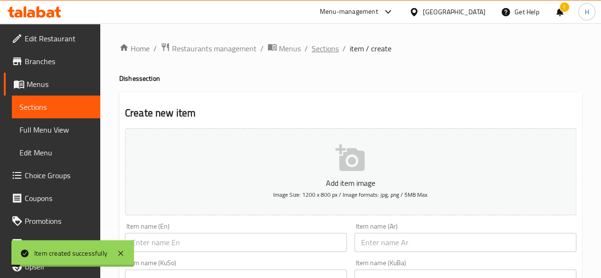
click at [320, 45] on span "Sections" at bounding box center [324, 48] width 27 height 11
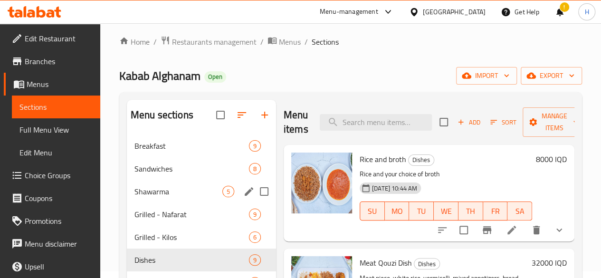
scroll to position [95, 0]
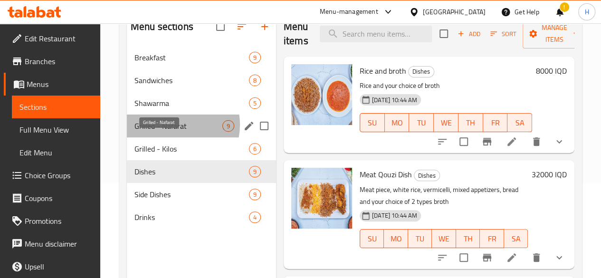
click at [172, 132] on span "Grilled - Nafarat" at bounding box center [178, 125] width 88 height 11
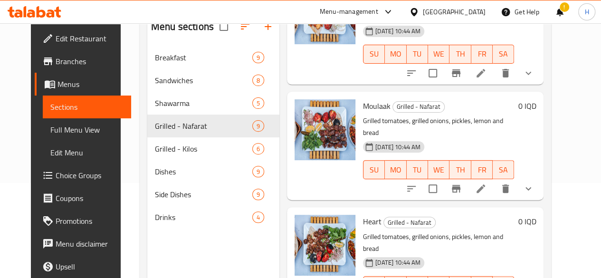
scroll to position [693, 0]
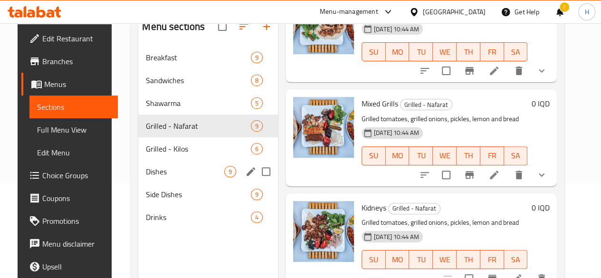
click at [146, 177] on span "Dishes" at bounding box center [185, 171] width 78 height 11
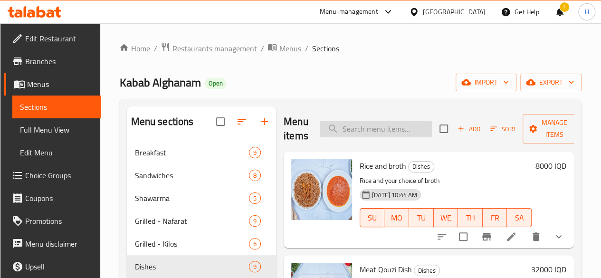
click at [348, 135] on input "search" at bounding box center [376, 129] width 112 height 17
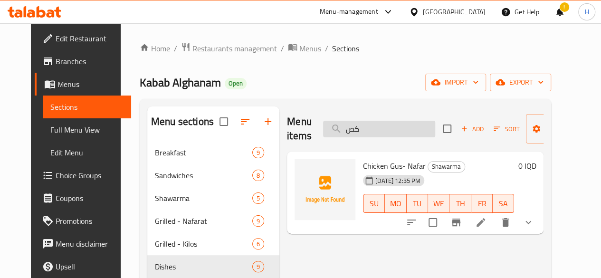
click at [372, 126] on input "كص" at bounding box center [379, 129] width 112 height 17
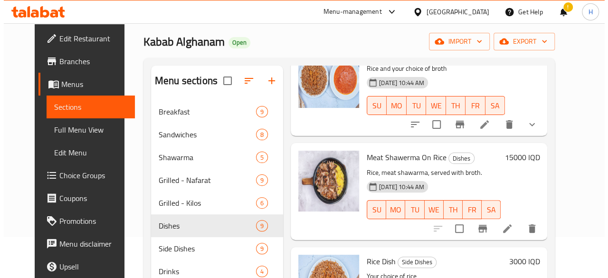
scroll to position [95, 0]
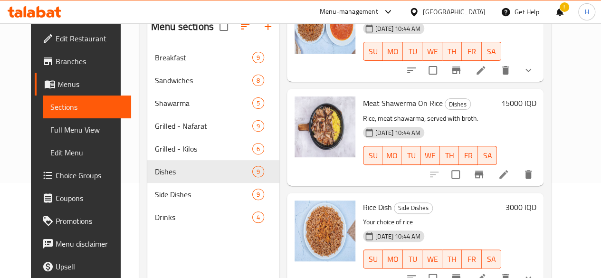
type input "رز"
click at [483, 173] on icon "Branch-specific-item" at bounding box center [478, 174] width 9 height 8
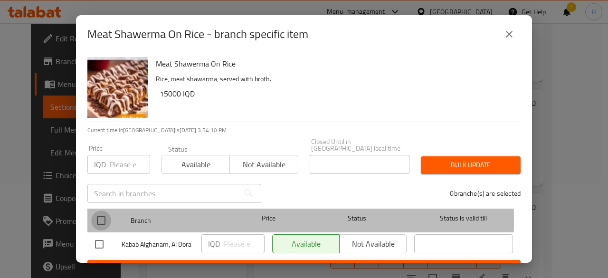
click at [99, 213] on input "checkbox" at bounding box center [101, 220] width 20 height 20
checkbox input "true"
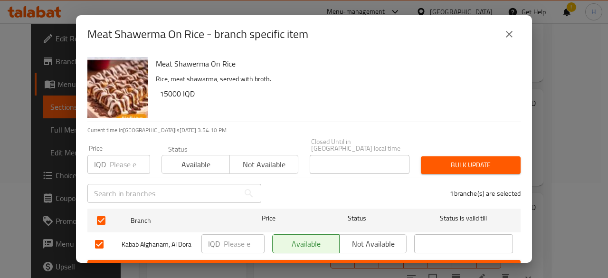
click at [228, 234] on input "number" at bounding box center [244, 243] width 41 height 19
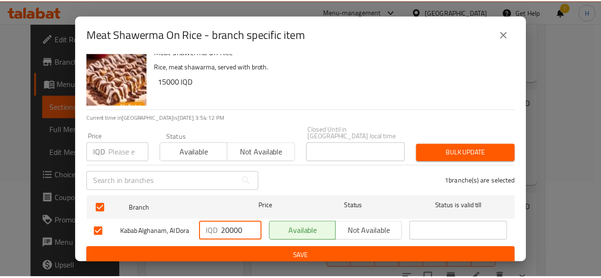
scroll to position [19, 0]
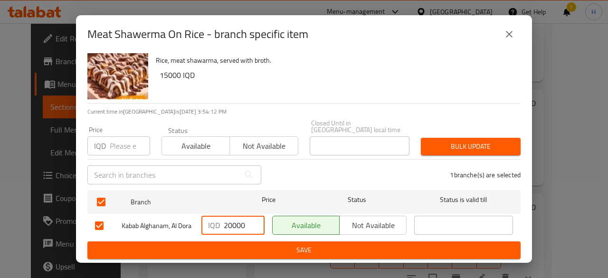
type input "20000"
click at [274, 249] on span "Save" at bounding box center [304, 250] width 418 height 12
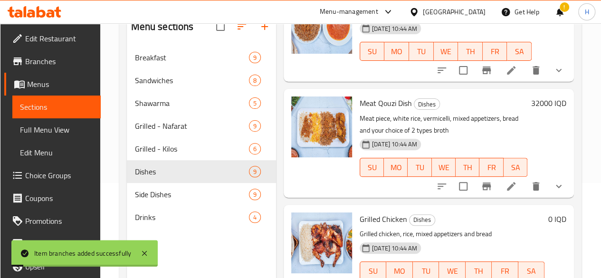
click at [557, 87] on div "Menu items رز Add Sort Manage items Rice and broth Dishes Rice and your choice …" at bounding box center [425, 150] width 298 height 278
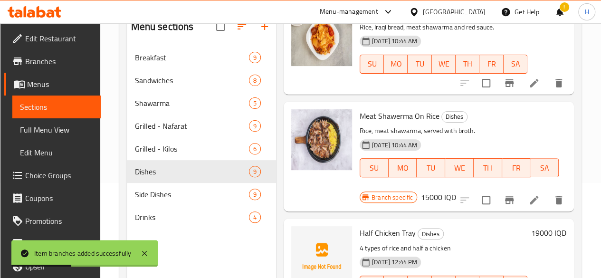
scroll to position [617, 0]
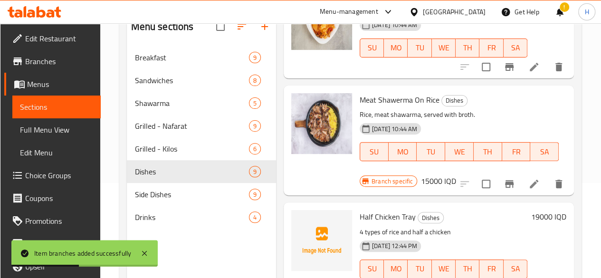
drag, startPoint x: 531, startPoint y: 98, endPoint x: 497, endPoint y: 118, distance: 39.8
click at [456, 174] on h6 "15000 IQD" at bounding box center [438, 180] width 35 height 13
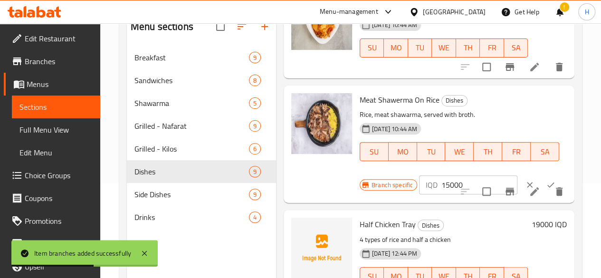
click at [441, 184] on input "15000" at bounding box center [479, 184] width 76 height 19
type input "20000"
click at [540, 179] on button "ok" at bounding box center [550, 184] width 21 height 21
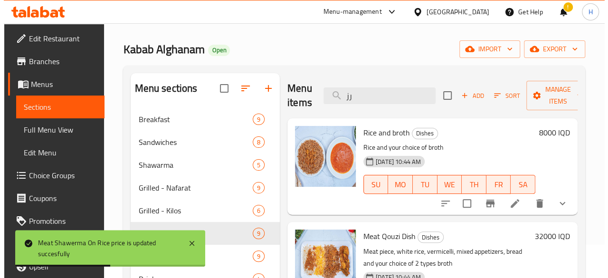
scroll to position [0, 0]
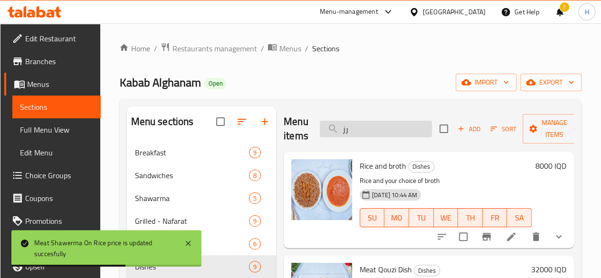
click at [349, 131] on input "رز" at bounding box center [376, 129] width 112 height 17
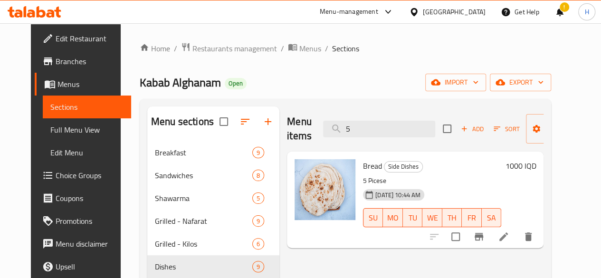
type input "5"
click at [483, 238] on icon "Branch-specific-item" at bounding box center [478, 237] width 9 height 8
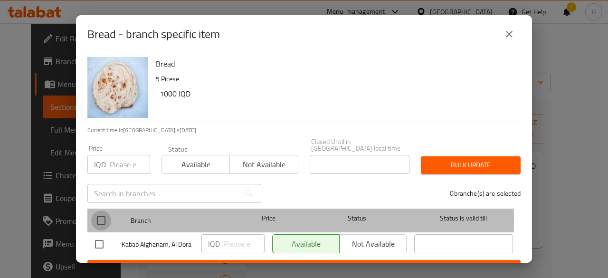
drag, startPoint x: 99, startPoint y: 214, endPoint x: 217, endPoint y: 226, distance: 118.9
click at [102, 213] on input "checkbox" at bounding box center [101, 220] width 20 height 20
checkbox input "true"
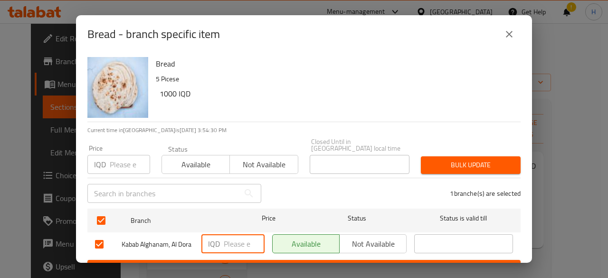
click at [227, 235] on input "number" at bounding box center [244, 243] width 41 height 19
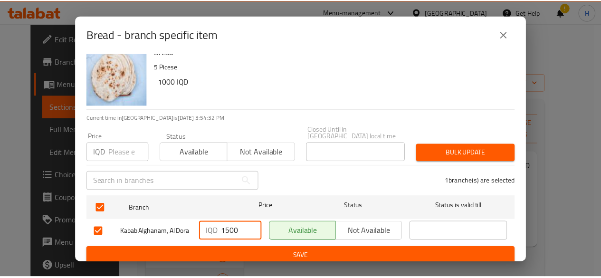
scroll to position [19, 0]
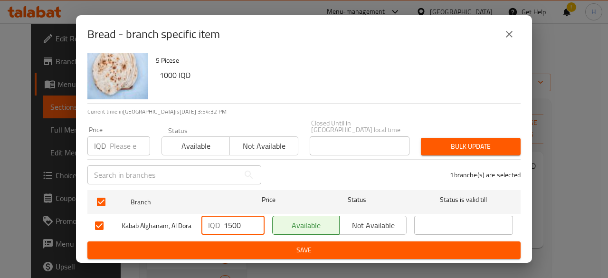
type input "1500"
click at [255, 245] on span "Save" at bounding box center [304, 250] width 418 height 12
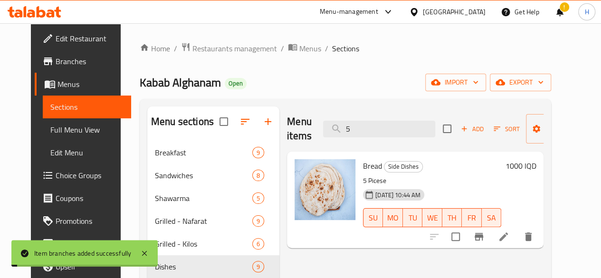
click at [536, 169] on h6 "1000 IQD" at bounding box center [520, 165] width 31 height 13
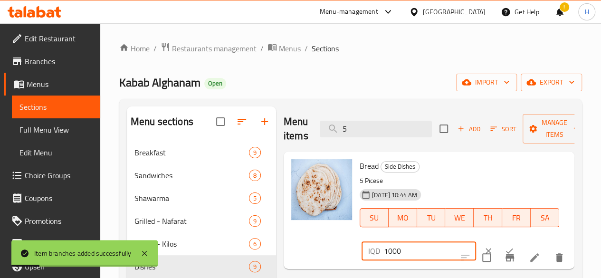
click at [384, 254] on input "1000" at bounding box center [430, 250] width 92 height 19
type input "1500"
click at [504, 250] on icon "ok" at bounding box center [508, 250] width 9 height 9
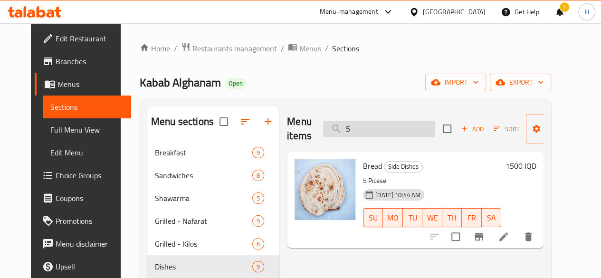
click at [343, 128] on input "5" at bounding box center [379, 129] width 112 height 17
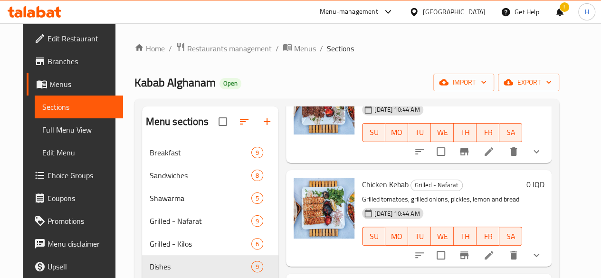
scroll to position [475, 0]
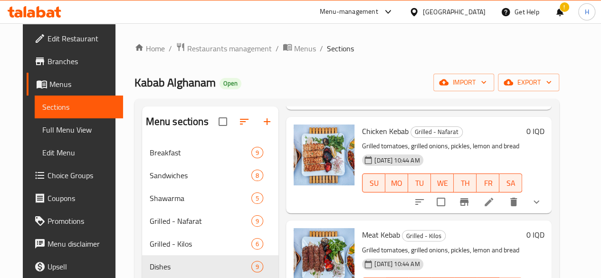
type input "كباب"
click at [494, 196] on icon at bounding box center [488, 201] width 11 height 11
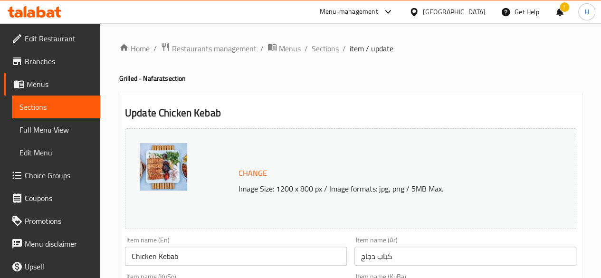
click at [321, 50] on span "Sections" at bounding box center [324, 48] width 27 height 11
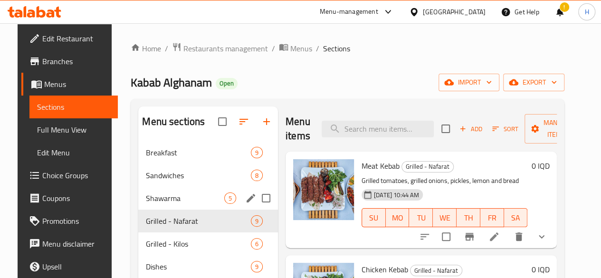
click at [172, 204] on span "Shawarma" at bounding box center [185, 197] width 78 height 11
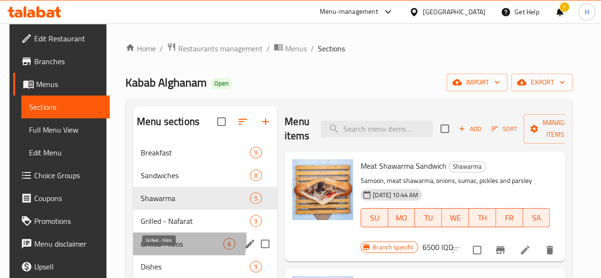
click at [166, 249] on span "Grilled - Kilos" at bounding box center [182, 243] width 83 height 11
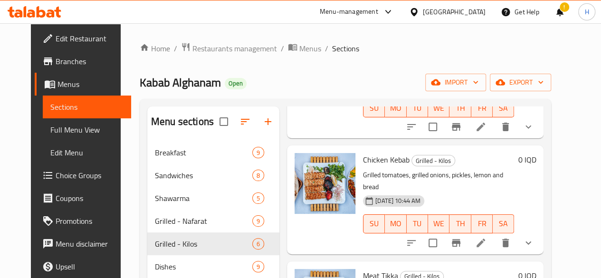
scroll to position [142, 0]
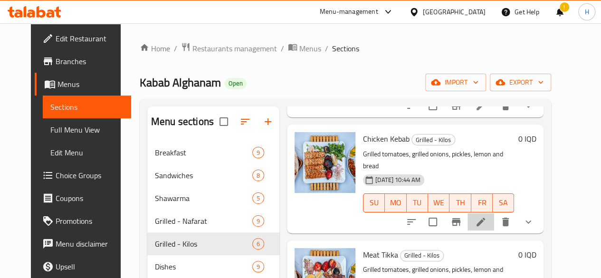
click at [486, 216] on icon at bounding box center [480, 221] width 11 height 11
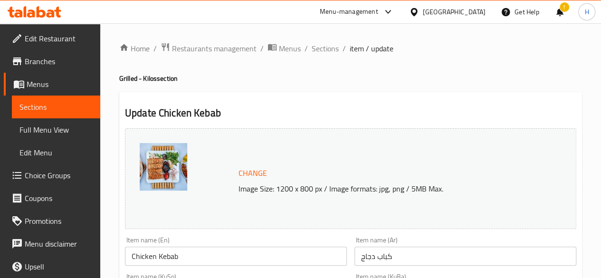
click at [330, 51] on span "Sections" at bounding box center [324, 48] width 27 height 11
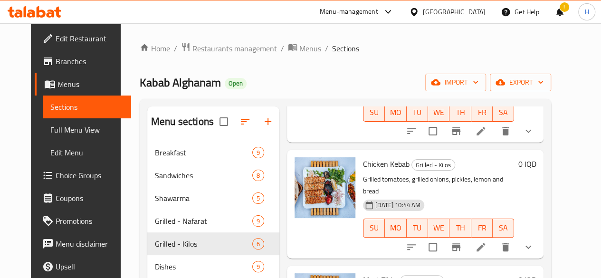
scroll to position [95, 0]
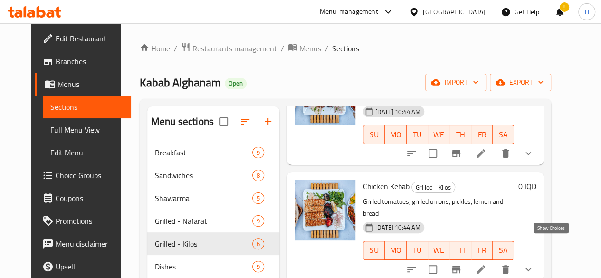
click at [534, 264] on icon "show more" at bounding box center [527, 269] width 11 height 11
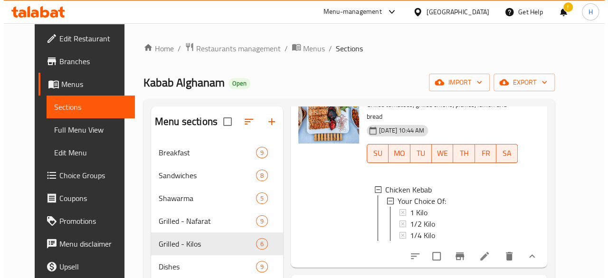
scroll to position [190, 0]
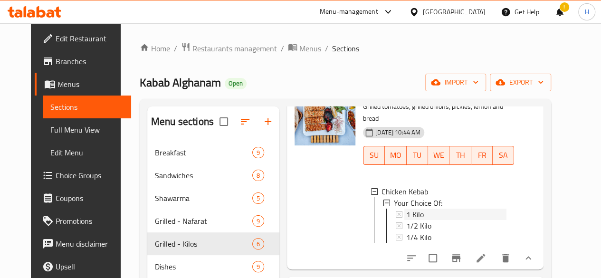
click at [406, 208] on span "1 Kilo" at bounding box center [415, 213] width 18 height 11
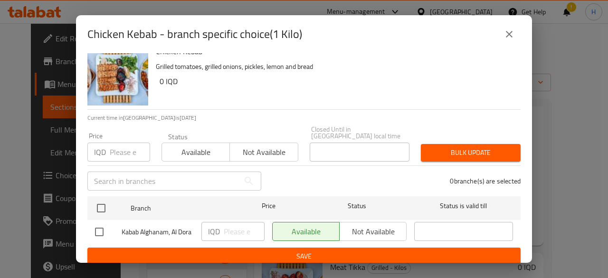
scroll to position [19, 0]
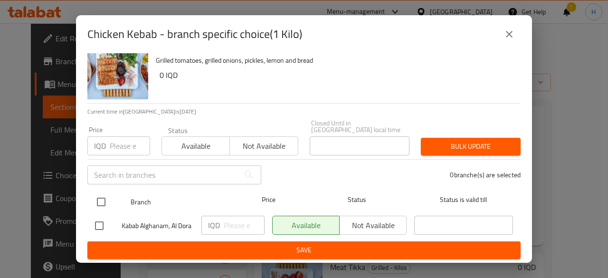
click at [103, 200] on input "checkbox" at bounding box center [101, 202] width 20 height 20
checkbox input "true"
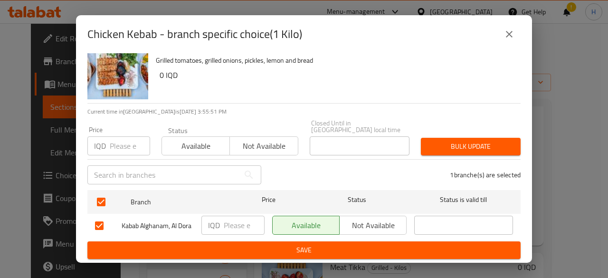
click at [228, 216] on input "number" at bounding box center [244, 225] width 41 height 19
type input "38000"
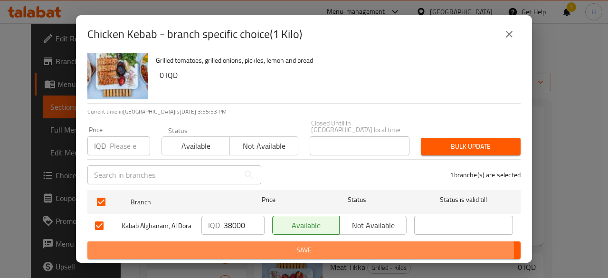
click at [226, 252] on span "Save" at bounding box center [304, 250] width 418 height 12
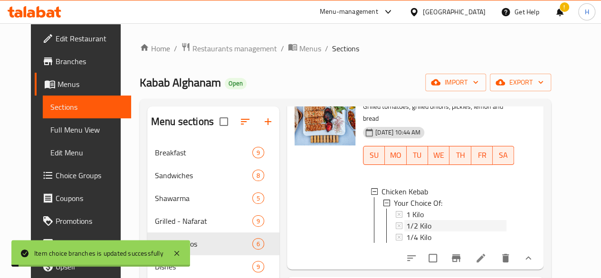
click at [406, 220] on span "1/2 Kilo" at bounding box center [418, 225] width 25 height 11
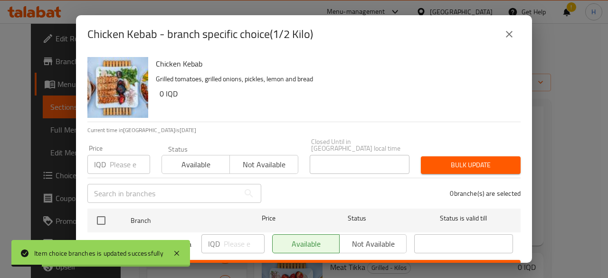
click at [104, 212] on input "checkbox" at bounding box center [101, 220] width 20 height 20
checkbox input "true"
click at [231, 246] on div "IQD ​" at bounding box center [233, 244] width 71 height 28
click at [230, 242] on input "number" at bounding box center [244, 243] width 41 height 19
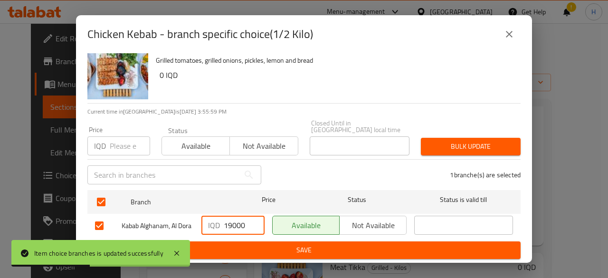
type input "19000"
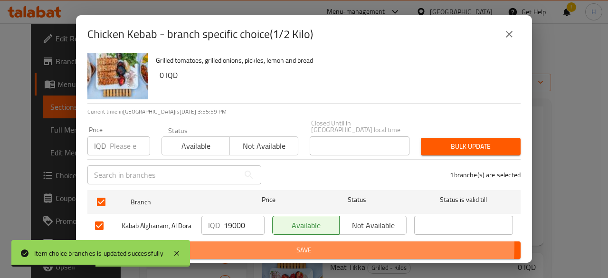
click at [257, 245] on span "Save" at bounding box center [304, 250] width 418 height 12
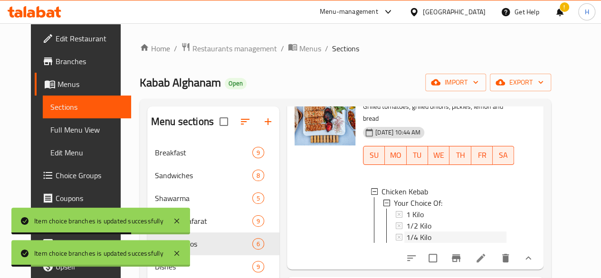
click at [406, 231] on span "1/4 Kilo" at bounding box center [418, 236] width 25 height 11
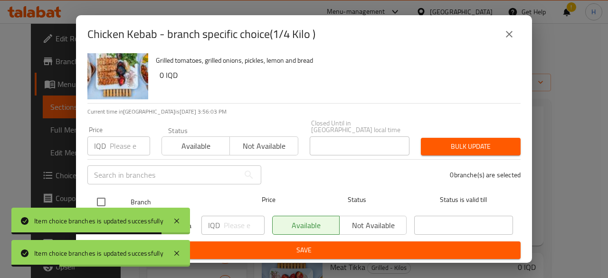
click at [100, 192] on input "checkbox" at bounding box center [101, 202] width 20 height 20
checkbox input "true"
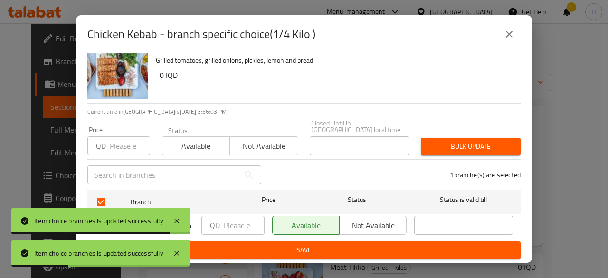
click at [229, 216] on input "number" at bounding box center [244, 225] width 41 height 19
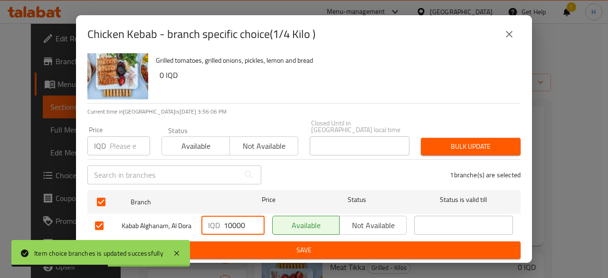
type input "10000"
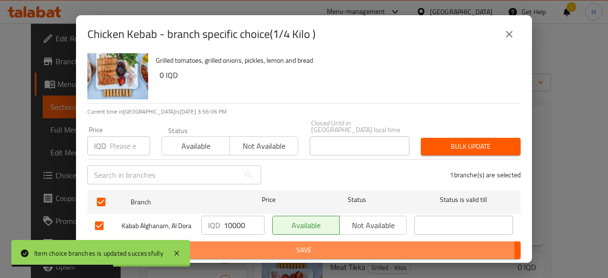
click at [260, 253] on span "Save" at bounding box center [304, 250] width 418 height 12
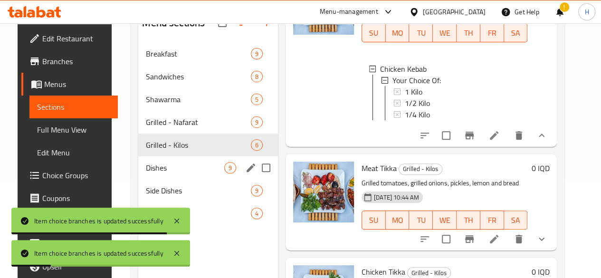
scroll to position [133, 0]
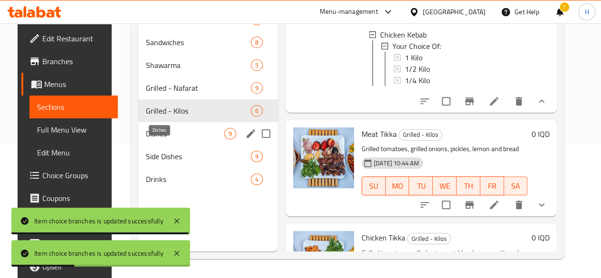
click at [155, 139] on span "Dishes" at bounding box center [185, 133] width 78 height 11
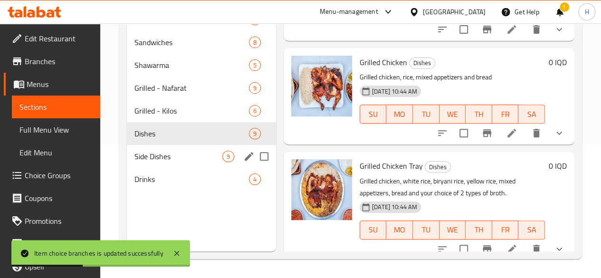
click at [159, 162] on span "Side Dishes" at bounding box center [178, 156] width 88 height 11
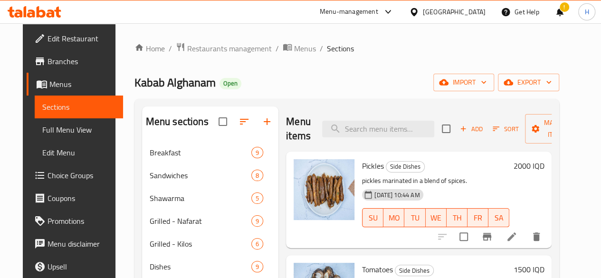
drag, startPoint x: 359, startPoint y: 133, endPoint x: 348, endPoint y: 138, distance: 11.7
click at [358, 134] on input "search" at bounding box center [378, 129] width 112 height 17
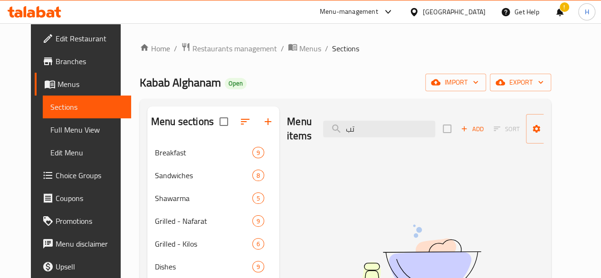
type input "ت"
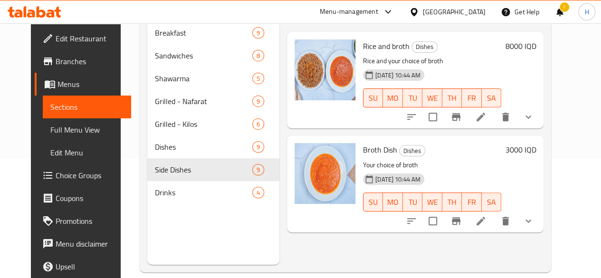
scroll to position [133, 0]
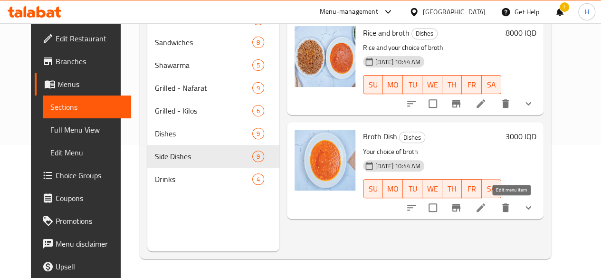
type input "مرق"
click at [486, 208] on icon at bounding box center [480, 207] width 11 height 11
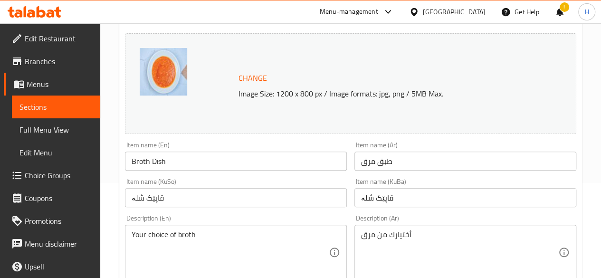
scroll to position [142, 0]
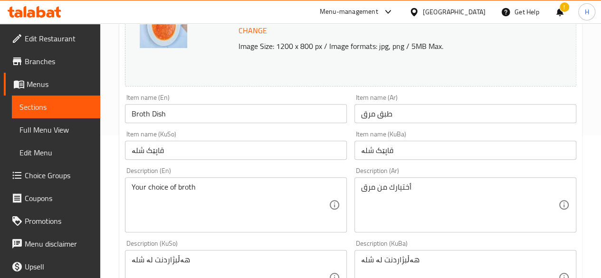
click at [370, 116] on input "طبق مرق" at bounding box center [465, 113] width 222 height 19
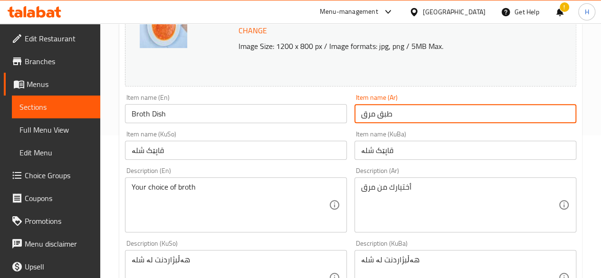
click at [370, 116] on input "طبق مرق" at bounding box center [465, 113] width 222 height 19
type input "طبق تبسي"
click at [146, 117] on input "Broth Dish" at bounding box center [236, 113] width 222 height 19
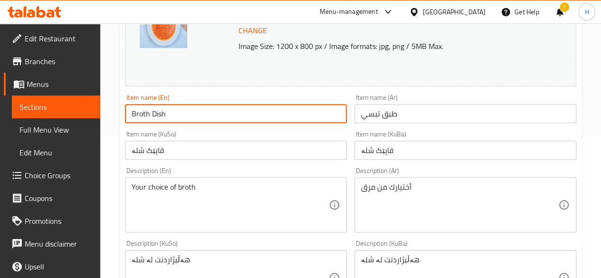
click at [146, 117] on input "Broth Dish" at bounding box center [236, 113] width 222 height 19
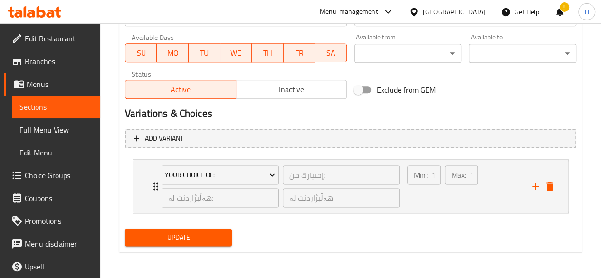
type input "Tepsi Dish"
click at [190, 232] on span "Update" at bounding box center [178, 237] width 92 height 12
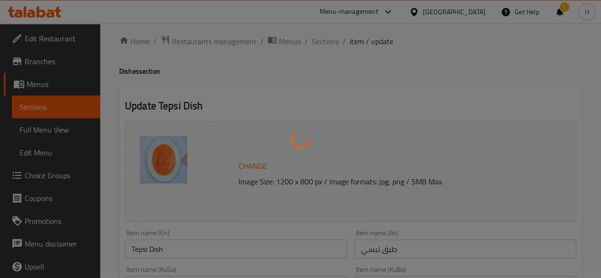
scroll to position [0, 0]
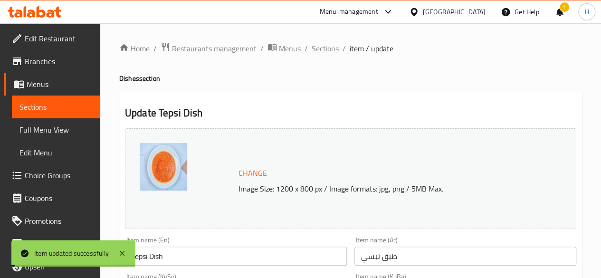
click at [316, 52] on span "Sections" at bounding box center [324, 48] width 27 height 11
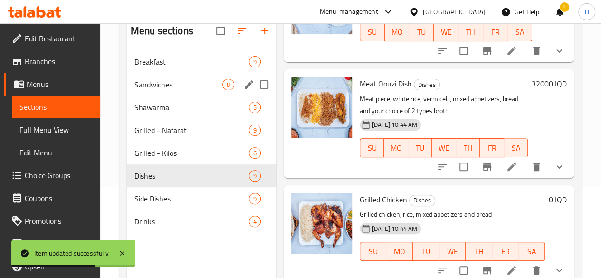
scroll to position [95, 0]
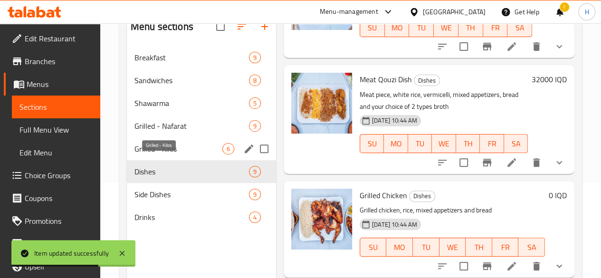
drag, startPoint x: 151, startPoint y: 160, endPoint x: 153, endPoint y: 150, distance: 10.7
click at [151, 154] on span "Grilled - Kilos" at bounding box center [178, 148] width 88 height 11
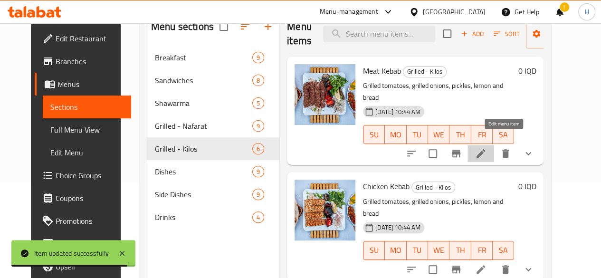
click at [486, 148] on icon at bounding box center [480, 153] width 11 height 11
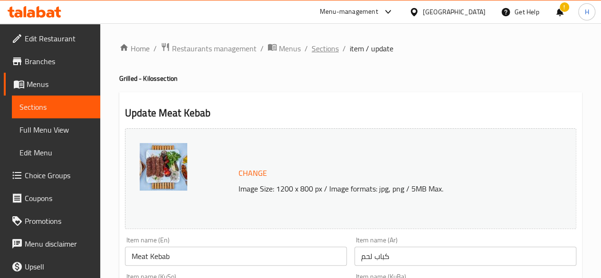
click at [324, 46] on span "Sections" at bounding box center [324, 48] width 27 height 11
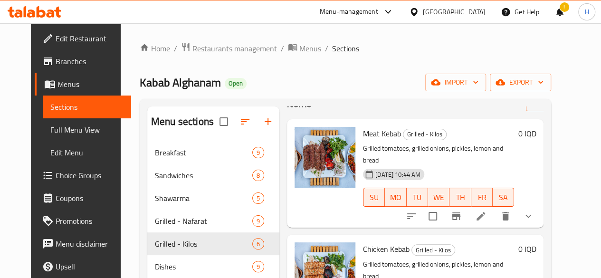
scroll to position [47, 0]
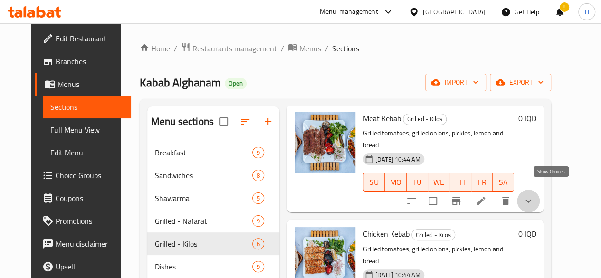
click at [534, 195] on icon "show more" at bounding box center [527, 200] width 11 height 11
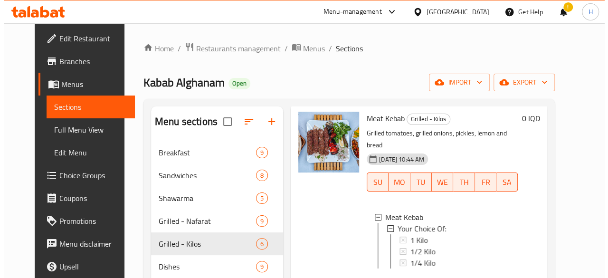
scroll to position [1, 0]
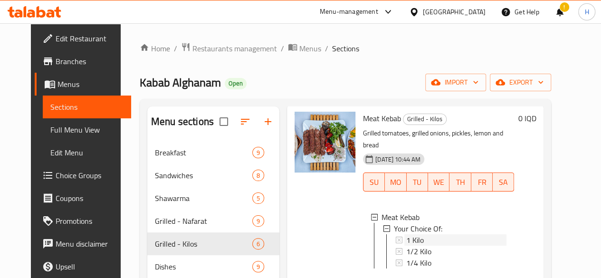
click at [406, 234] on span "1 Kilo" at bounding box center [415, 239] width 18 height 11
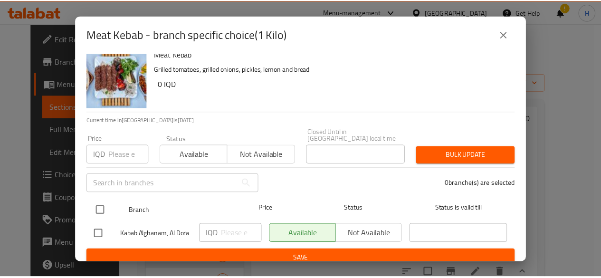
scroll to position [19, 0]
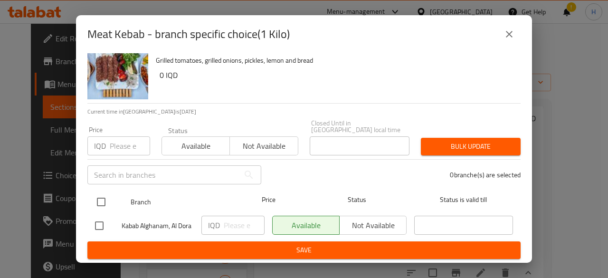
click at [98, 192] on input "checkbox" at bounding box center [101, 202] width 20 height 20
checkbox input "true"
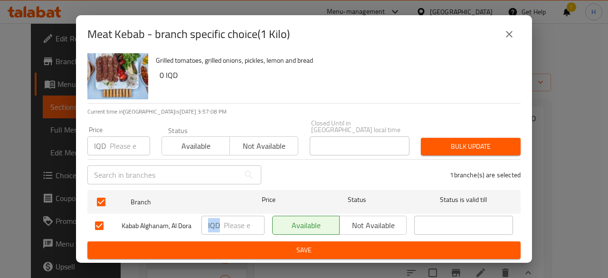
click at [222, 218] on div "IQD ​" at bounding box center [232, 225] width 63 height 19
type input "40000"
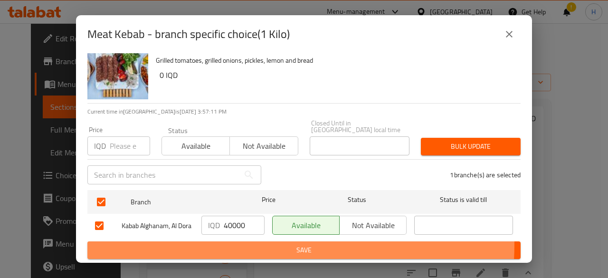
click at [234, 244] on span "Save" at bounding box center [304, 250] width 418 height 12
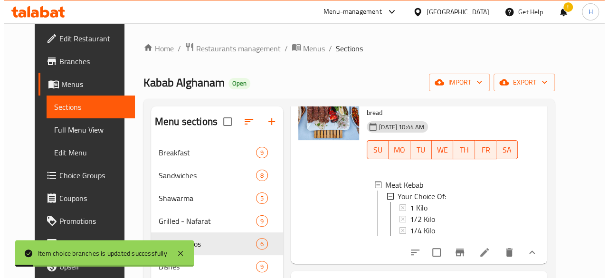
scroll to position [95, 0]
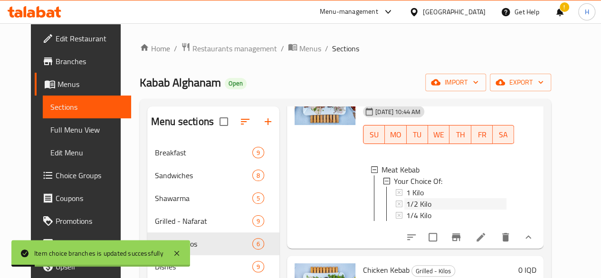
click at [406, 198] on span "1/2 Kilo" at bounding box center [418, 203] width 25 height 11
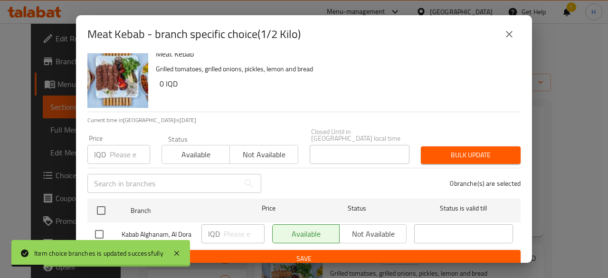
scroll to position [19, 0]
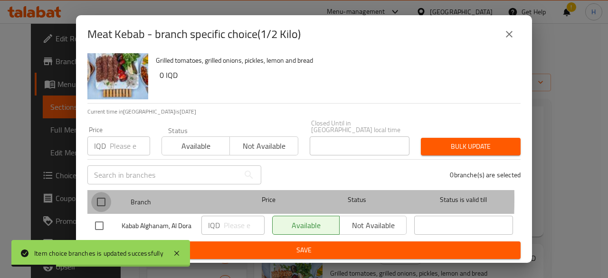
click at [100, 192] on input "checkbox" at bounding box center [101, 202] width 20 height 20
checkbox input "true"
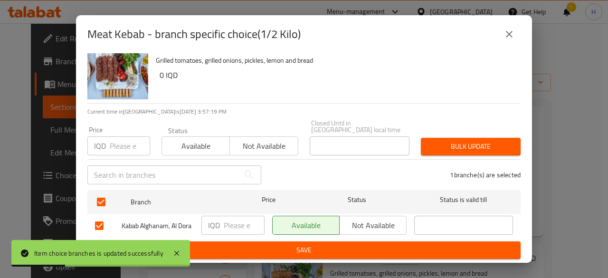
click at [227, 216] on input "number" at bounding box center [244, 225] width 41 height 19
type input "20000"
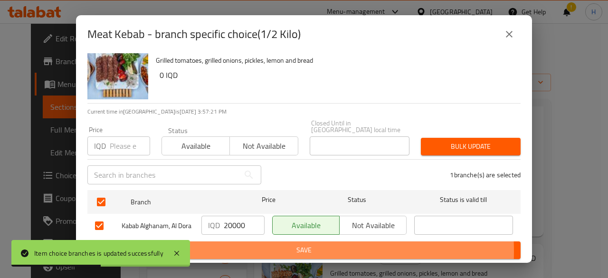
click at [250, 251] on span "Save" at bounding box center [304, 250] width 418 height 12
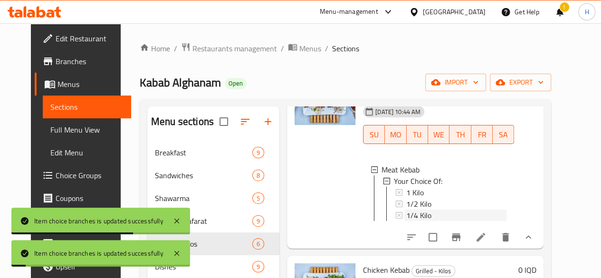
click at [406, 209] on span "1/4 Kilo" at bounding box center [418, 214] width 25 height 11
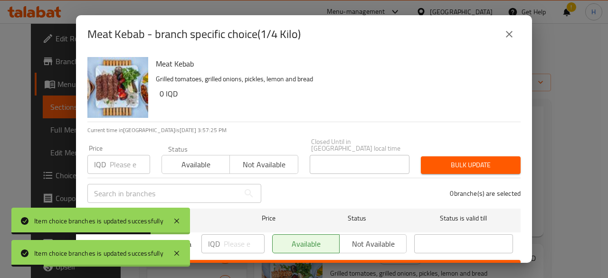
click at [286, 103] on div "Meat Kebab Grilled tomatoes, grilled onions, pickles, lemon and bread 0 IQD" at bounding box center [334, 87] width 365 height 68
click at [338, 80] on p "Grilled tomatoes, grilled onions, pickles, lemon and bread" at bounding box center [334, 79] width 357 height 12
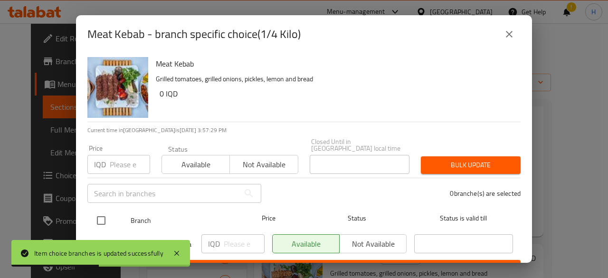
click at [102, 218] on input "checkbox" at bounding box center [101, 220] width 20 height 20
checkbox input "true"
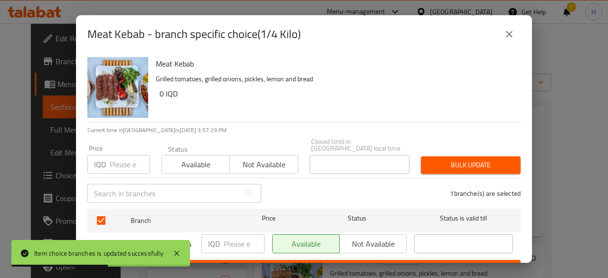
click at [240, 235] on input "number" at bounding box center [244, 243] width 41 height 19
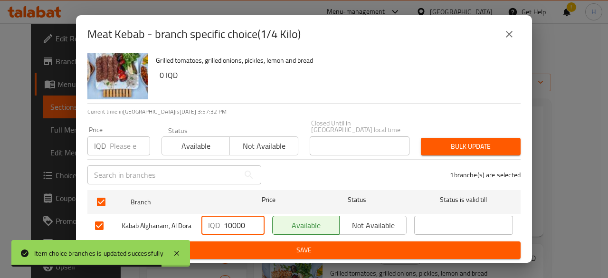
type input "10000"
click at [263, 249] on span "Save" at bounding box center [304, 250] width 418 height 12
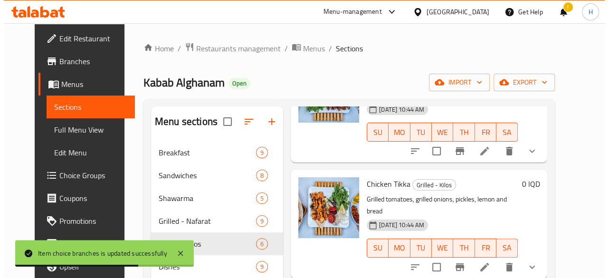
scroll to position [427, 0]
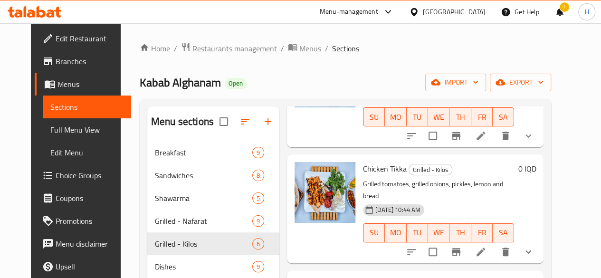
click at [494, 243] on li at bounding box center [480, 251] width 27 height 17
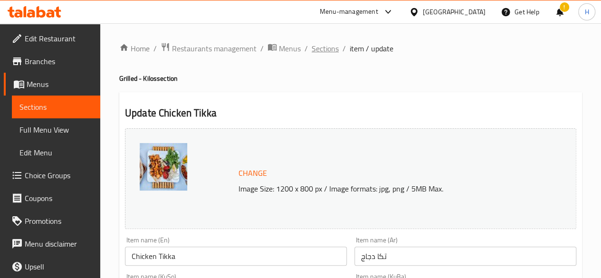
click at [330, 52] on span "Sections" at bounding box center [324, 48] width 27 height 11
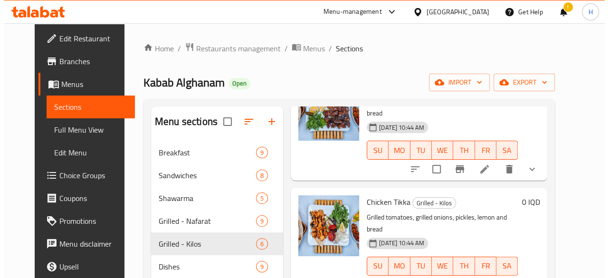
scroll to position [380, 0]
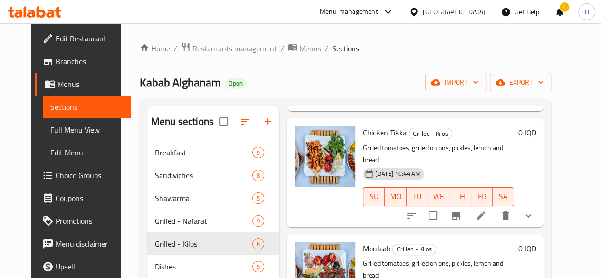
drag, startPoint x: 551, startPoint y: 162, endPoint x: 531, endPoint y: 170, distance: 22.0
click at [534, 210] on icon "show more" at bounding box center [527, 215] width 11 height 11
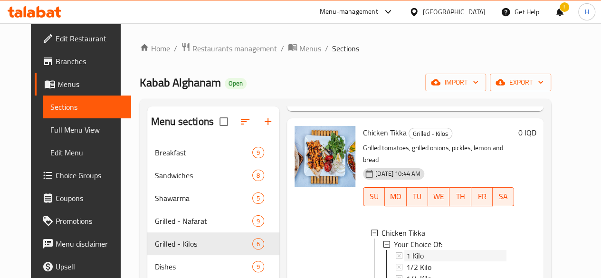
click at [406, 250] on span "1 Kilo" at bounding box center [415, 255] width 18 height 11
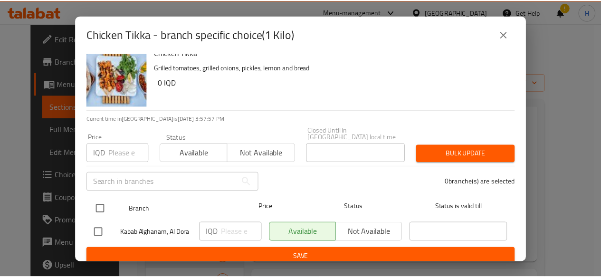
scroll to position [19, 0]
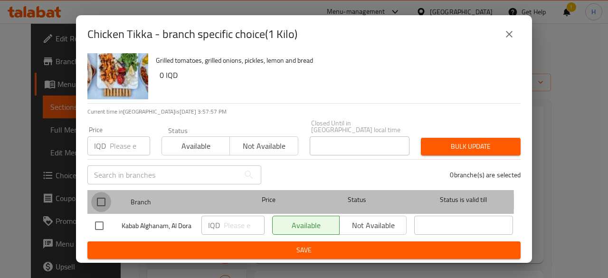
click at [98, 194] on input "checkbox" at bounding box center [101, 202] width 20 height 20
checkbox input "true"
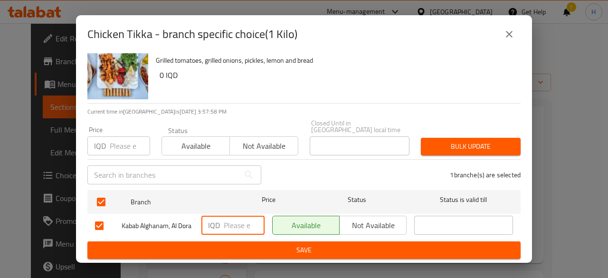
click at [234, 218] on input "number" at bounding box center [244, 225] width 41 height 19
type input "38000"
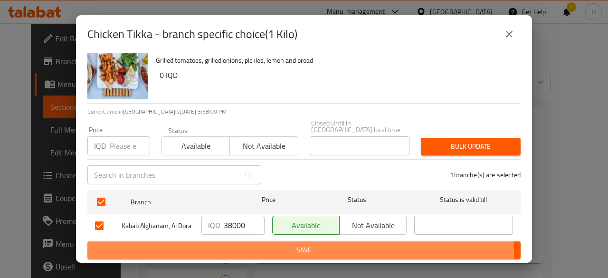
click at [232, 250] on span "Save" at bounding box center [304, 250] width 418 height 12
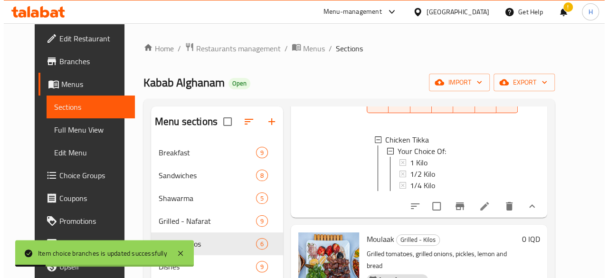
scroll to position [473, 0]
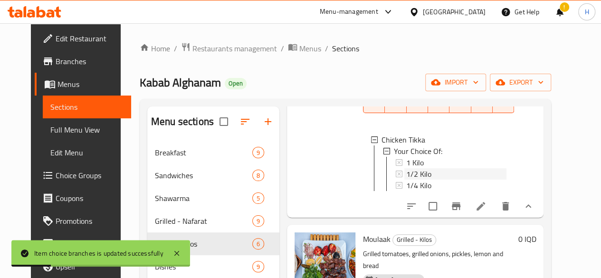
click at [406, 168] on span "1/2 Kilo" at bounding box center [418, 173] width 25 height 11
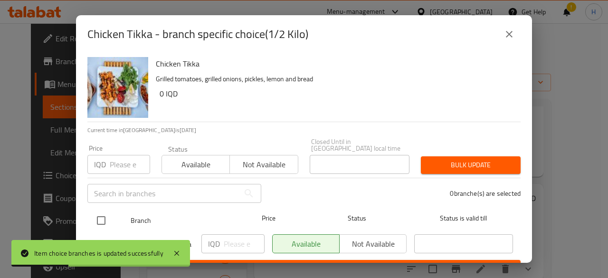
click at [104, 215] on input "checkbox" at bounding box center [101, 220] width 20 height 20
checkbox input "true"
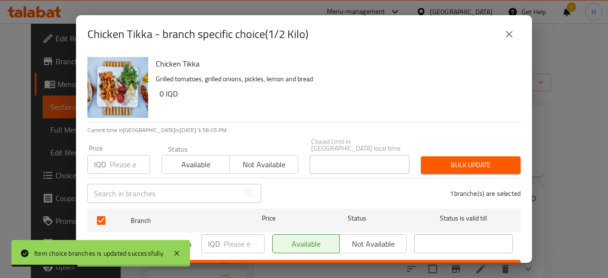
click at [224, 240] on input "number" at bounding box center [244, 243] width 41 height 19
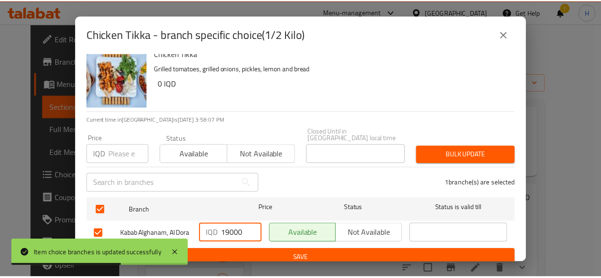
scroll to position [19, 0]
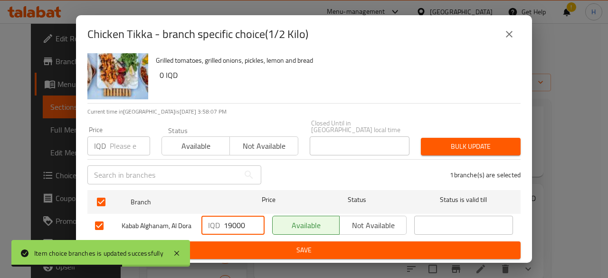
type input "19000"
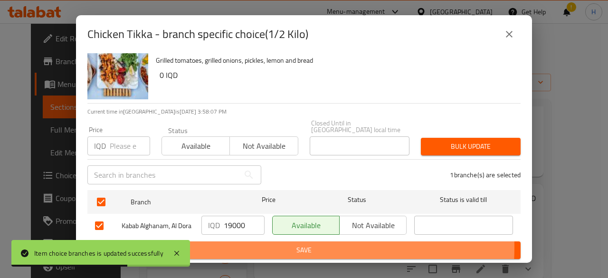
click at [251, 247] on span "Save" at bounding box center [304, 250] width 418 height 12
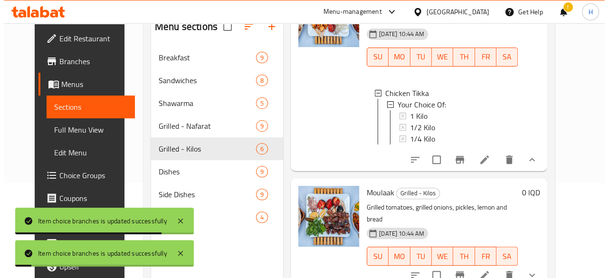
scroll to position [378, 0]
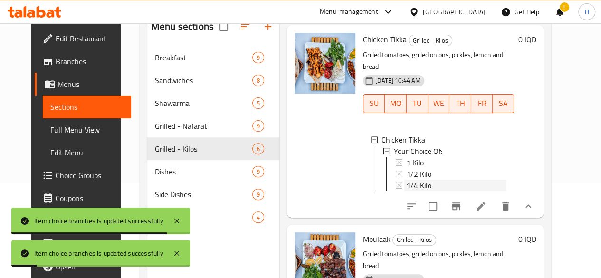
click at [406, 179] on span "1/4 Kilo" at bounding box center [418, 184] width 25 height 11
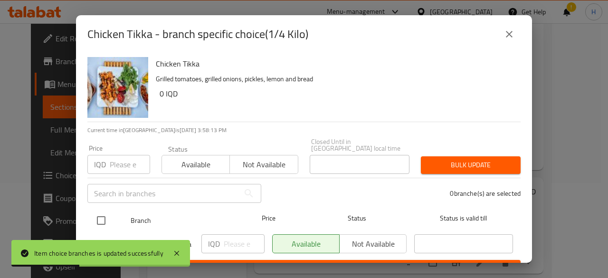
click at [107, 210] on input "checkbox" at bounding box center [101, 220] width 20 height 20
checkbox input "true"
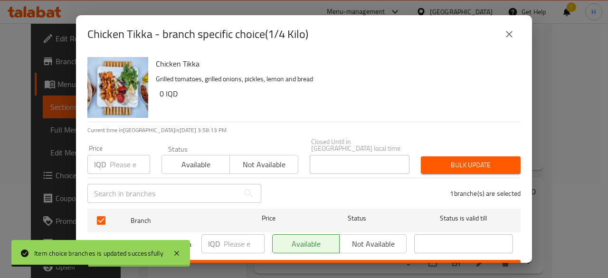
click at [232, 234] on input "number" at bounding box center [244, 243] width 41 height 19
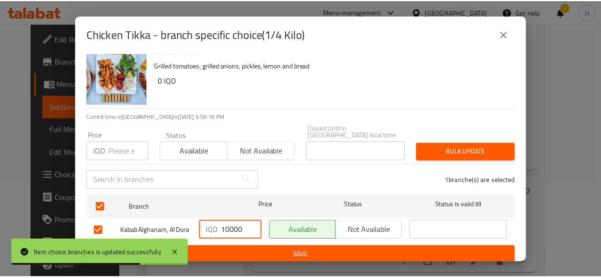
scroll to position [19, 0]
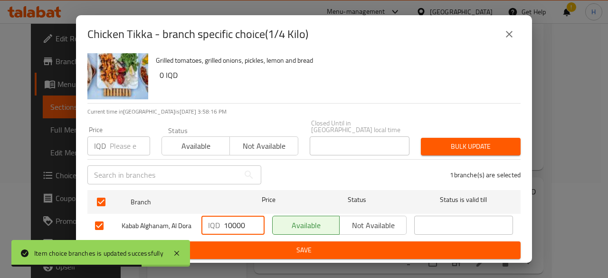
type input "10000"
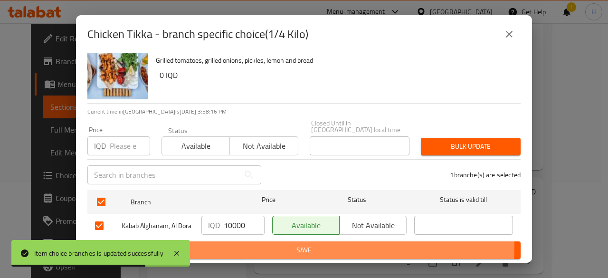
click at [266, 245] on span "Save" at bounding box center [304, 250] width 418 height 12
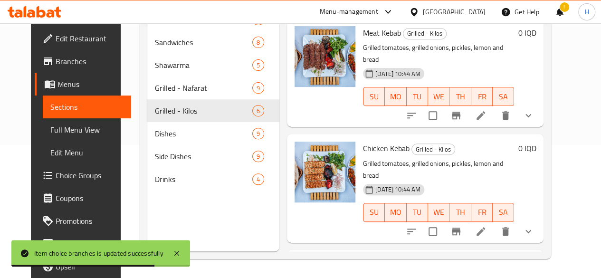
scroll to position [0, 0]
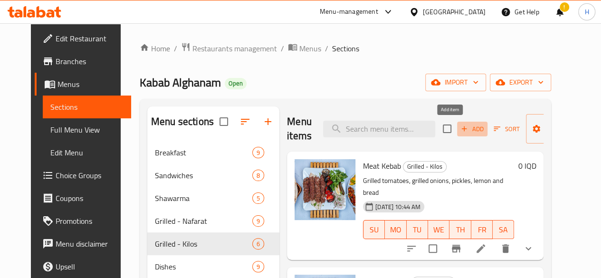
click at [459, 124] on span "Add" at bounding box center [472, 128] width 26 height 11
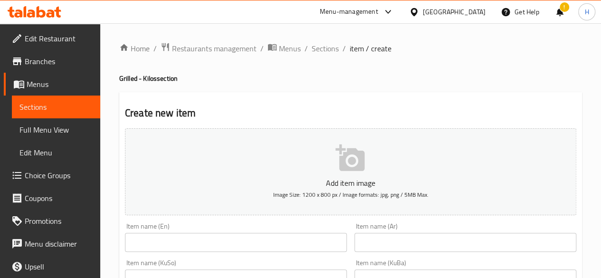
click at [414, 242] on input "text" at bounding box center [465, 242] width 222 height 19
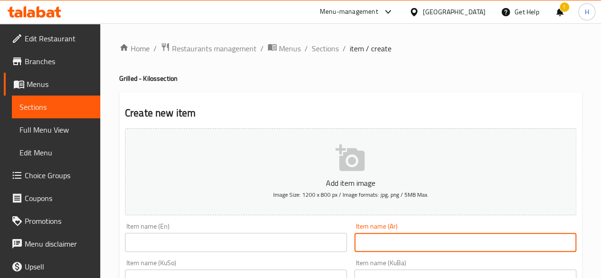
type input "w"
click at [414, 240] on input "صينية كباب - 6 سيخ" at bounding box center [465, 242] width 222 height 19
type input "صينية كباب - 6 سيخ"
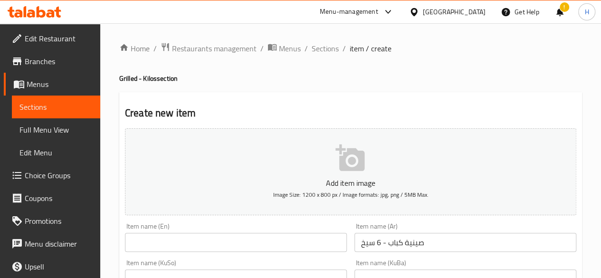
click at [211, 239] on input "text" at bounding box center [236, 242] width 222 height 19
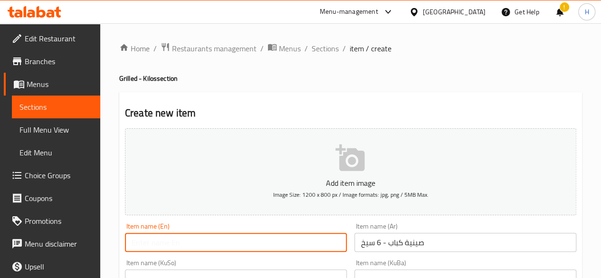
paste input "Kebab tray - 6 skewers"
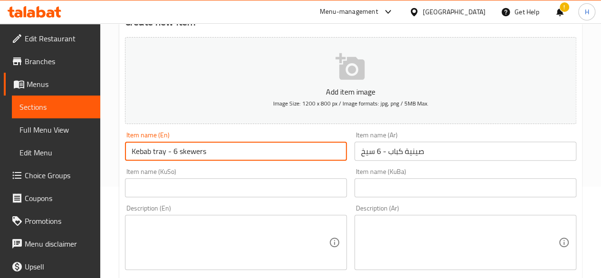
scroll to position [95, 0]
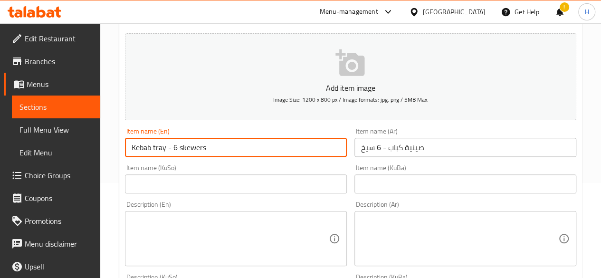
drag, startPoint x: 156, startPoint y: 148, endPoint x: 152, endPoint y: 157, distance: 9.8
click at [152, 157] on div "Item name (En) Kebab tray - 6 skewers Item name (En)" at bounding box center [235, 142] width 229 height 37
click at [181, 151] on input "Kebab Tray - 6 skewers" at bounding box center [236, 147] width 222 height 19
click at [181, 149] on input "Kebab Tray - 6 skewers" at bounding box center [236, 147] width 222 height 19
type input "Kebab Tray - 6 Skewers"
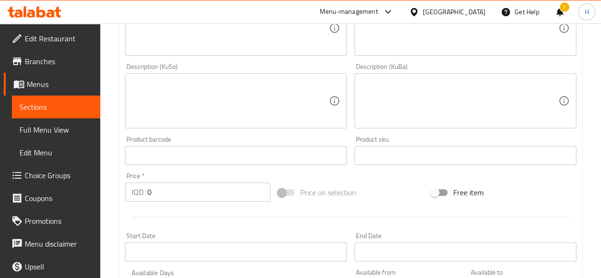
scroll to position [427, 0]
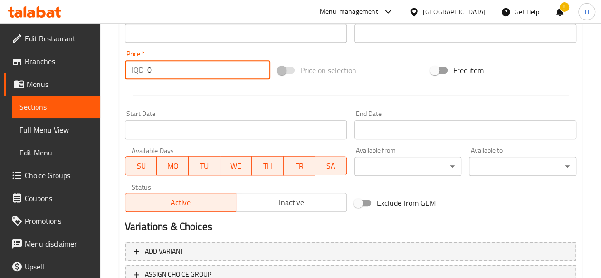
click at [176, 71] on input "0" at bounding box center [208, 69] width 123 height 19
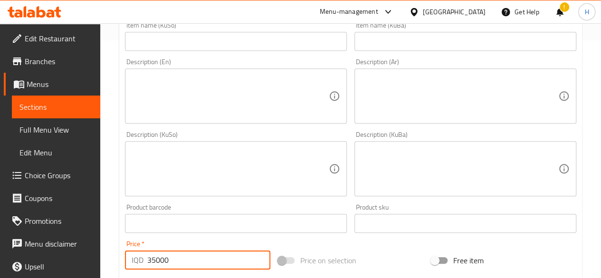
scroll to position [237, 0]
type input "35000"
click at [402, 92] on textarea at bounding box center [459, 96] width 197 height 45
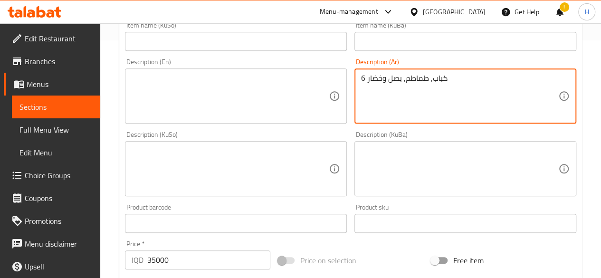
type textarea "6 كباب, طماطم, بصل وخضار"
click at [435, 64] on div "Description (Ar) 6 كباب, طماطم, بصل وخضار Description (Ar)" at bounding box center [465, 90] width 222 height 65
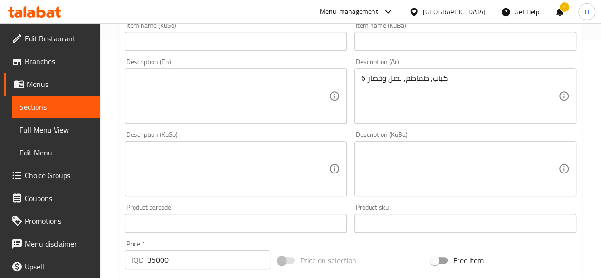
click at [436, 65] on div "Description (Ar) 6 كباب, طماطم, بصل وخضار Description (Ar)" at bounding box center [465, 90] width 222 height 65
copy label "Description (Ar)"
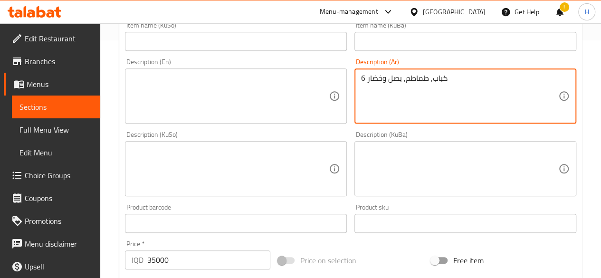
click at [428, 94] on textarea "6 كباب, طماطم, بصل وخضار" at bounding box center [459, 96] width 197 height 45
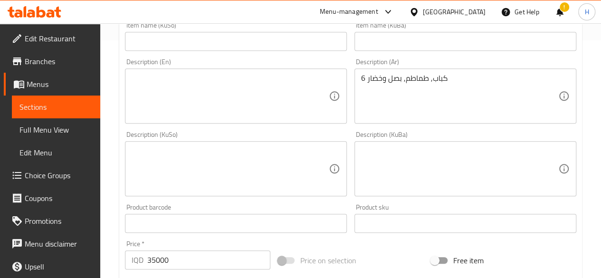
click at [216, 97] on textarea at bounding box center [230, 96] width 197 height 45
paste textarea "6 kebabs, tomatoes, onions and vegetables"
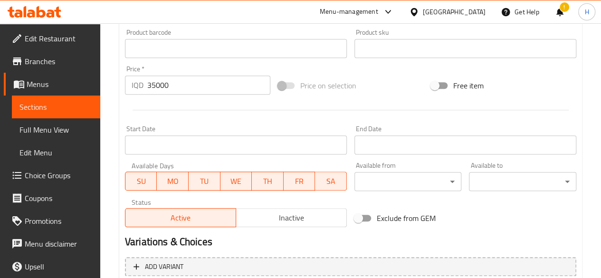
scroll to position [502, 0]
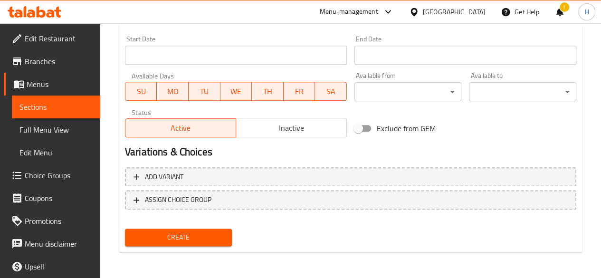
type textarea "6 kebabs, tomatoes, onions and vegetables"
drag, startPoint x: 156, startPoint y: 237, endPoint x: 163, endPoint y: 234, distance: 7.9
click at [157, 237] on span "Create" at bounding box center [178, 237] width 92 height 12
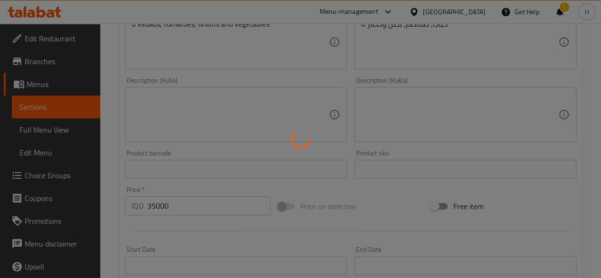
type input "0"
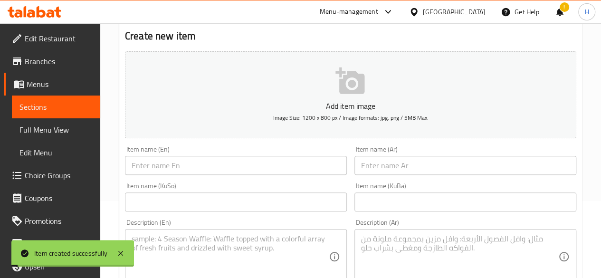
scroll to position [0, 0]
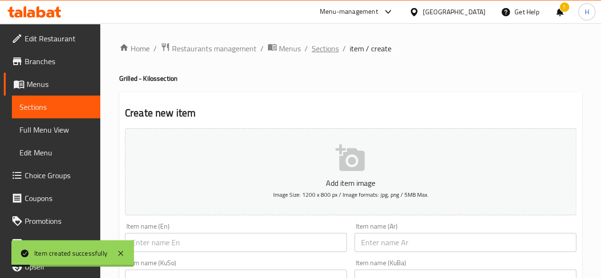
click at [325, 52] on span "Sections" at bounding box center [324, 48] width 27 height 11
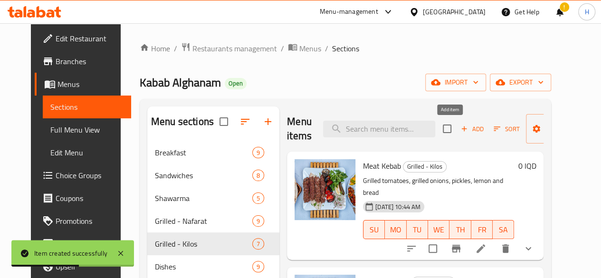
click at [459, 130] on span "Add" at bounding box center [472, 128] width 26 height 11
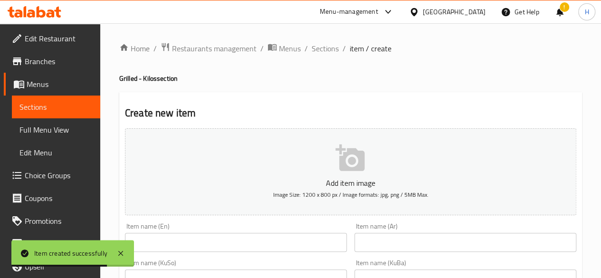
drag, startPoint x: 396, startPoint y: 245, endPoint x: 398, endPoint y: 231, distance: 14.4
click at [398, 238] on input "text" at bounding box center [465, 242] width 222 height 19
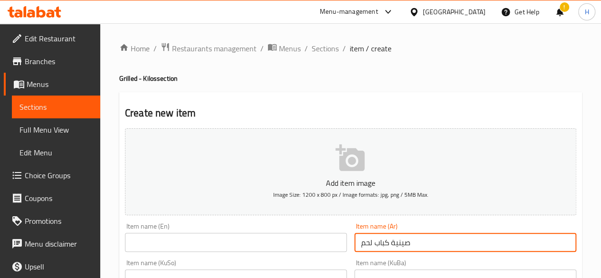
type input "صينية كباب لحم"
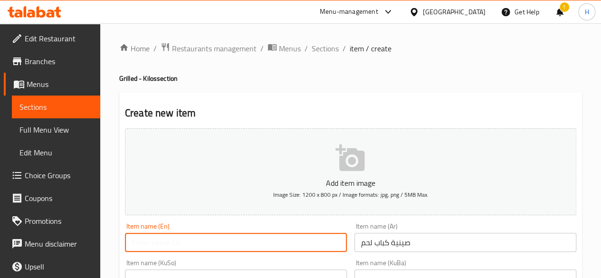
click at [180, 249] on input "text" at bounding box center [236, 242] width 222 height 19
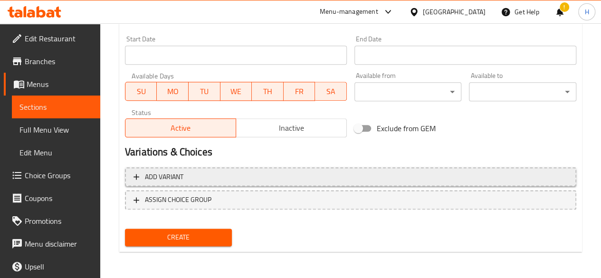
type input "Meat Kabab Tray"
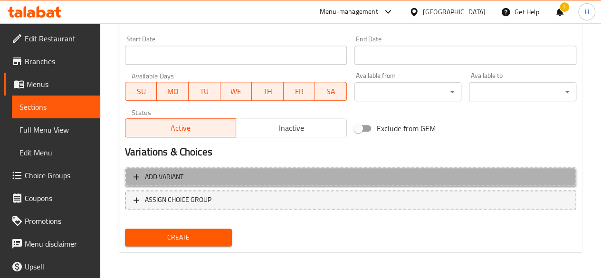
click at [161, 168] on button "Add variant" at bounding box center [350, 176] width 451 height 19
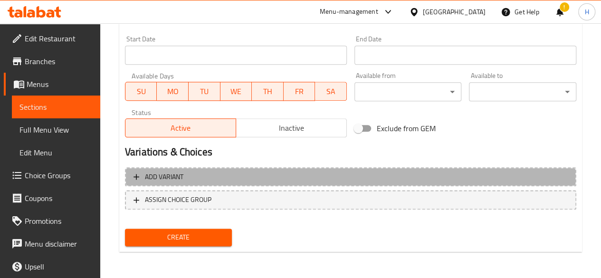
scroll to position [495, 0]
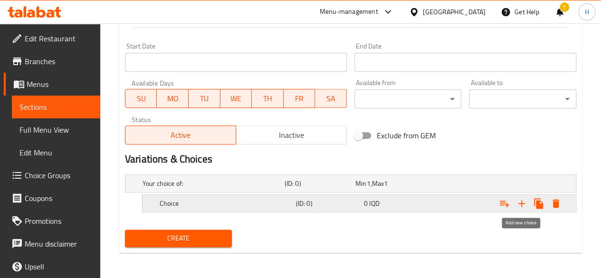
drag, startPoint x: 519, startPoint y: 201, endPoint x: 512, endPoint y: 206, distance: 8.3
click at [519, 202] on icon "Expand" at bounding box center [521, 203] width 11 height 11
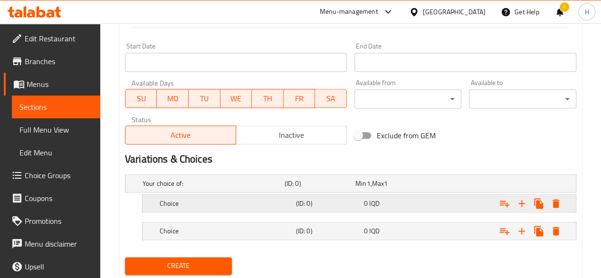
click at [230, 201] on h5 "Choice" at bounding box center [226, 202] width 132 height 9
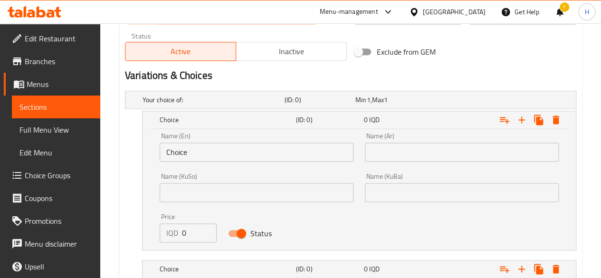
scroll to position [616, 0]
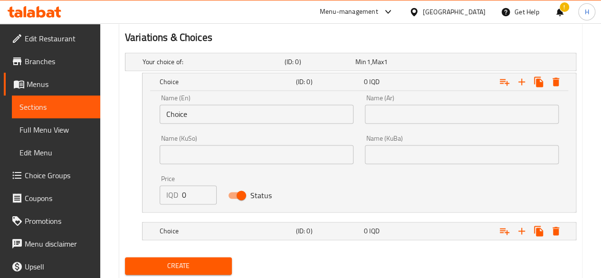
click at [386, 108] on input "text" at bounding box center [462, 113] width 194 height 19
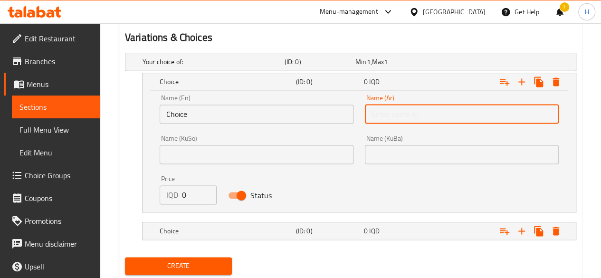
type input "وسط"
click at [208, 111] on input "Choice" at bounding box center [257, 113] width 194 height 19
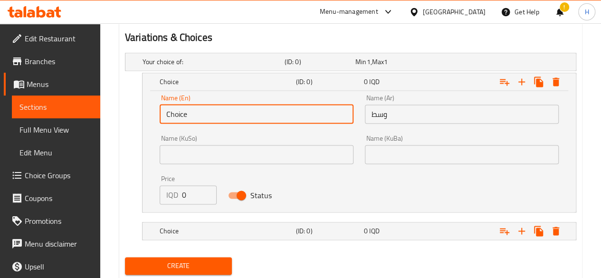
click at [211, 114] on input "Choice" at bounding box center [257, 113] width 194 height 19
click at [208, 108] on input "text" at bounding box center [257, 113] width 194 height 19
type input "Medium"
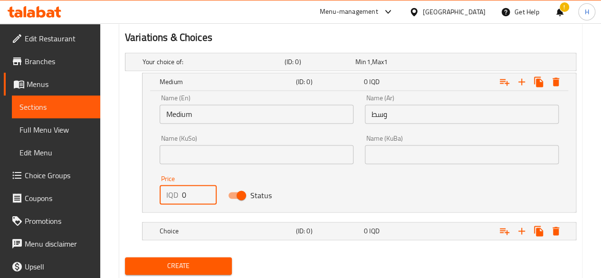
click at [192, 193] on input "0" at bounding box center [199, 194] width 35 height 19
type input "42000"
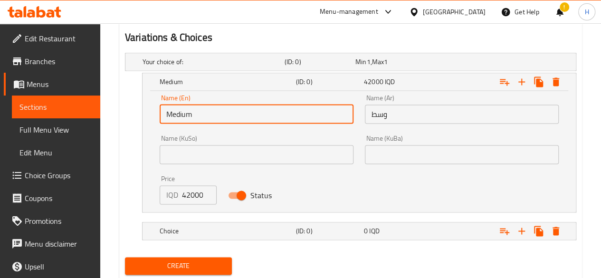
click at [207, 113] on input "Medium" at bounding box center [257, 113] width 194 height 19
type input "Medium 8 skewer"
click at [397, 106] on input "وسط" at bounding box center [462, 113] width 194 height 19
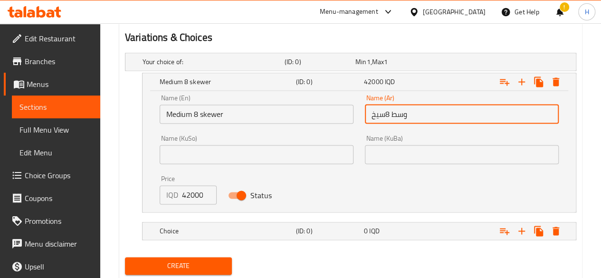
click at [386, 113] on input "وسط 8سيخ" at bounding box center [462, 113] width 194 height 19
click at [393, 112] on input "وسط 8سيخ" at bounding box center [462, 113] width 194 height 19
click at [390, 115] on input "وسط 8سيخ" at bounding box center [462, 113] width 194 height 19
click at [394, 115] on input "وسط 8 سيخ" at bounding box center [462, 113] width 194 height 19
type input "وسط 8 سيخ"
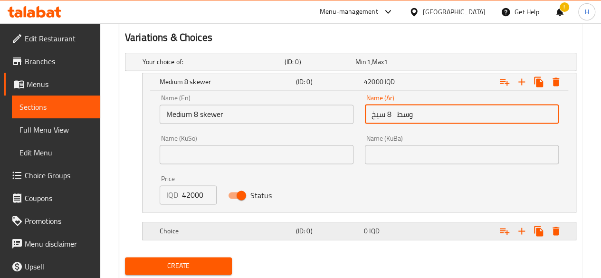
click at [181, 226] on h5 "Choice" at bounding box center [226, 230] width 132 height 9
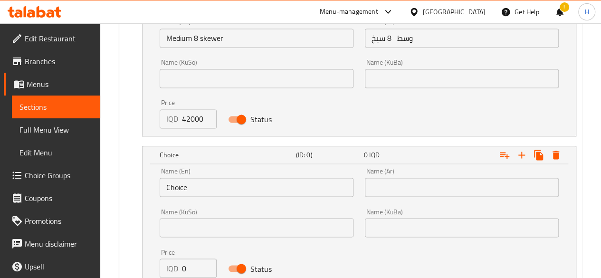
scroll to position [745, 0]
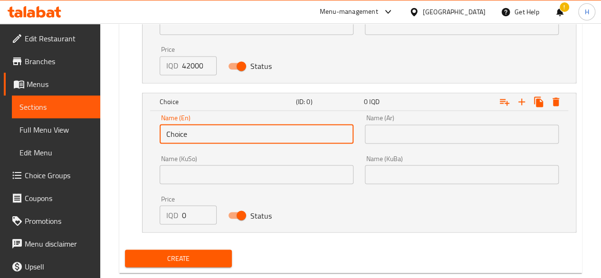
click at [185, 139] on input "Choice" at bounding box center [257, 133] width 194 height 19
click at [185, 139] on input "text" at bounding box center [257, 133] width 194 height 19
type input "Large"
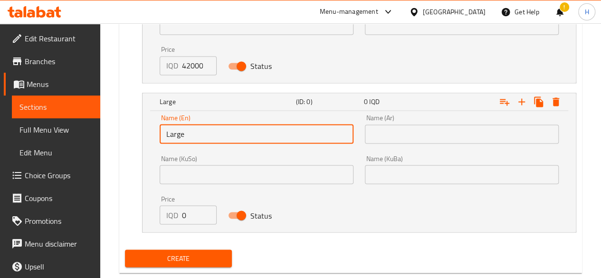
click at [404, 121] on div "Name (Ar) Name (Ar)" at bounding box center [462, 128] width 194 height 29
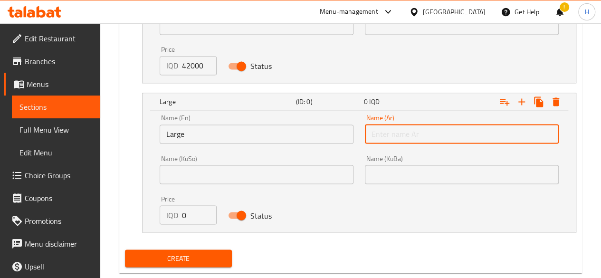
click at [403, 131] on input "text" at bounding box center [462, 133] width 194 height 19
type input "كبير"
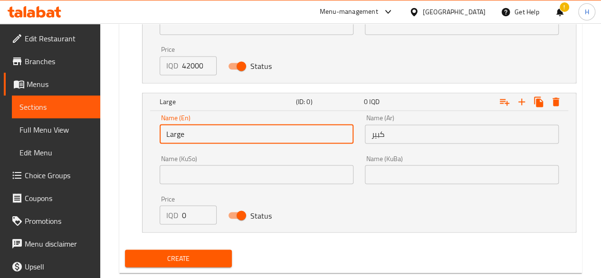
click at [208, 133] on input "Large" at bounding box center [257, 133] width 194 height 19
type input "Large 12 skewer"
click at [391, 137] on input "كبير" at bounding box center [462, 133] width 194 height 19
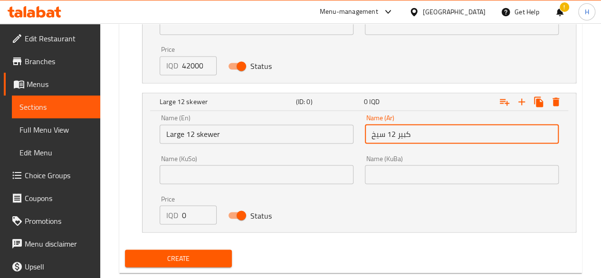
type input "كبير 12 سيخ"
click at [187, 207] on input "0" at bounding box center [199, 214] width 35 height 19
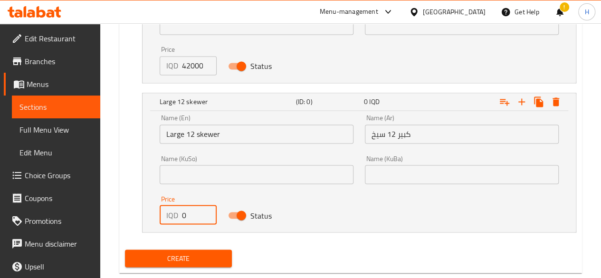
click at [187, 207] on input "0" at bounding box center [199, 214] width 35 height 19
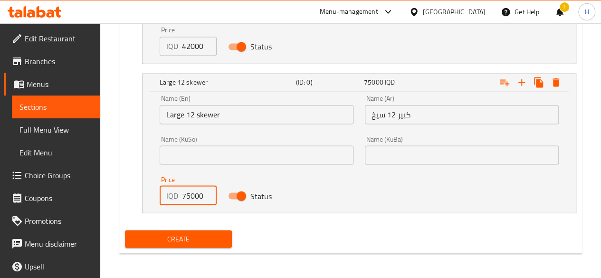
type input "75000"
click at [204, 241] on span "Create" at bounding box center [178, 239] width 92 height 12
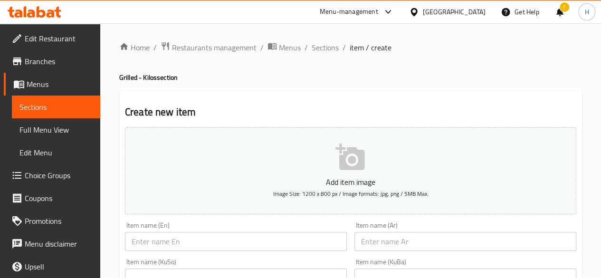
scroll to position [0, 0]
click at [321, 45] on span "Sections" at bounding box center [324, 48] width 27 height 11
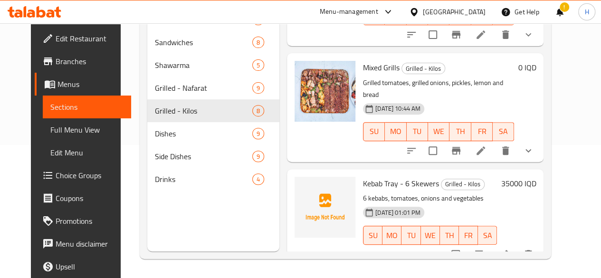
scroll to position [575, 0]
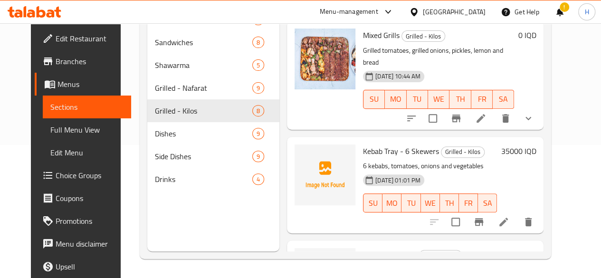
click at [398, 160] on p "6 kebabs, tomatoes, onions and vegetables" at bounding box center [430, 166] width 134 height 12
copy div "6 kebabs, tomatoes, onions and vegetables"
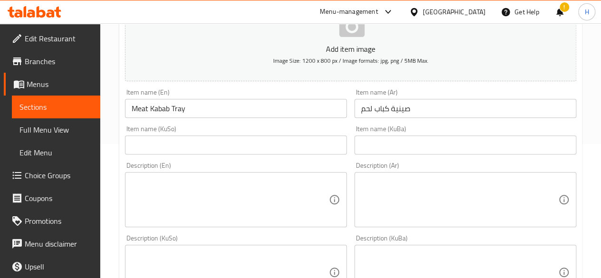
scroll to position [190, 0]
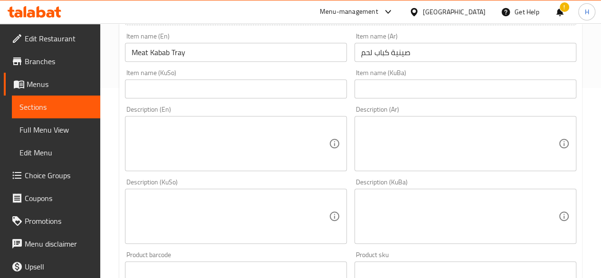
click at [189, 137] on textarea at bounding box center [230, 143] width 197 height 45
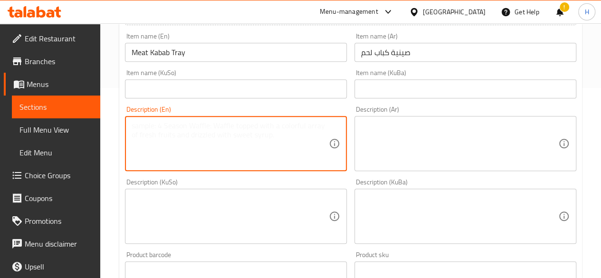
paste textarea "6 kebabs, tomatoes, onions and vegetables"
click at [132, 128] on textarea "6 kebabs, tomatoes, onions and vegetables" at bounding box center [230, 143] width 197 height 45
type textarea "kebabs, tomatoes, onions and vegetables"
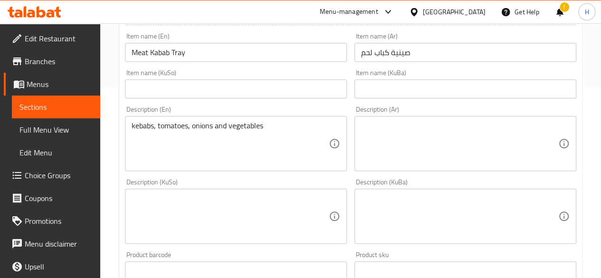
click at [399, 123] on textarea at bounding box center [459, 143] width 197 height 45
paste textarea "كباب, طماطم, بصل وخضار"
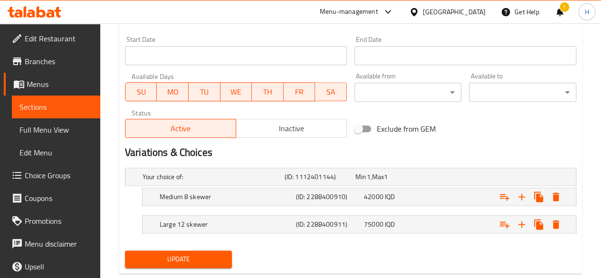
scroll to position [522, 0]
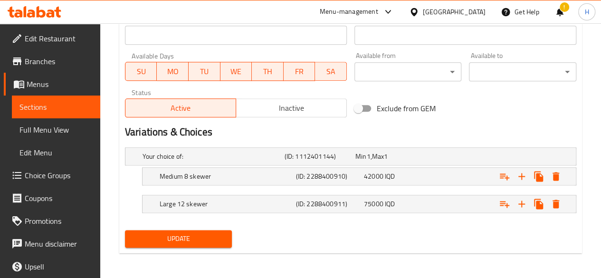
type textarea "كباب, طماطم, بصل وخضار"
click at [211, 243] on button "Update" at bounding box center [178, 239] width 107 height 18
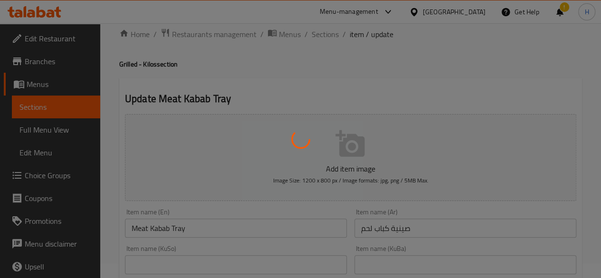
scroll to position [0, 0]
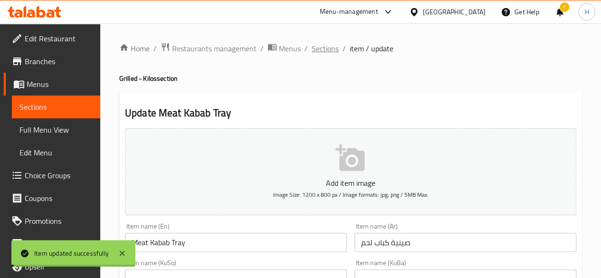
click at [328, 46] on span "Sections" at bounding box center [324, 48] width 27 height 11
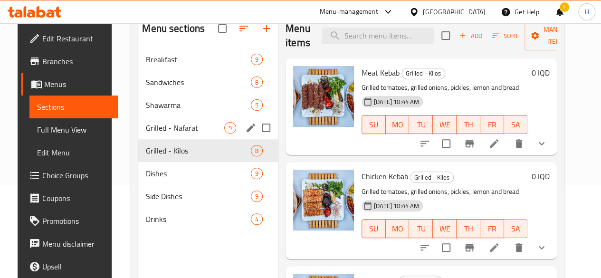
scroll to position [95, 0]
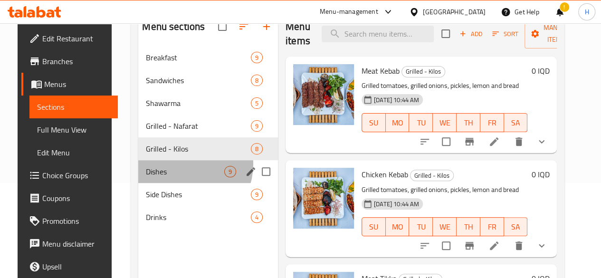
click at [172, 179] on div "Dishes 9" at bounding box center [208, 171] width 140 height 23
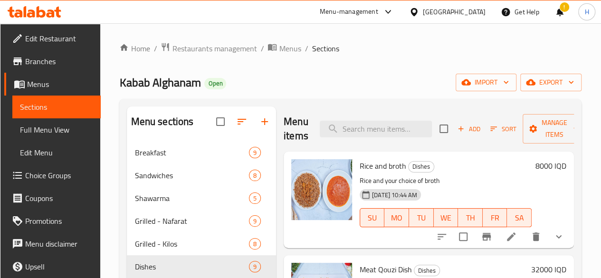
click at [456, 133] on span "Add" at bounding box center [469, 128] width 26 height 11
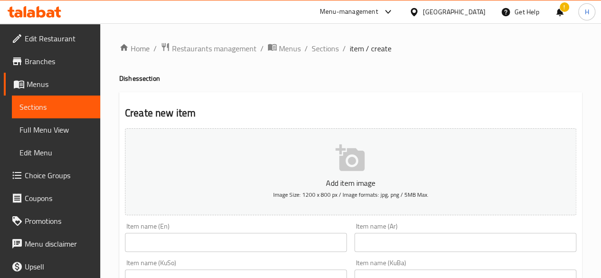
click at [404, 239] on input "text" at bounding box center [465, 242] width 222 height 19
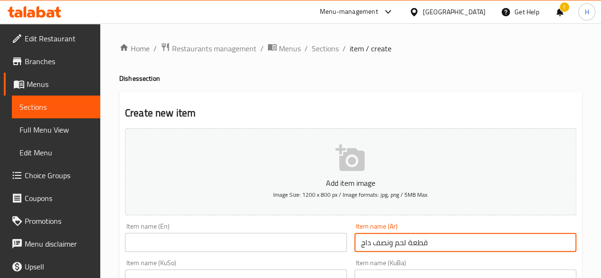
click at [362, 244] on input "قطعة لحم ونصف داج" at bounding box center [465, 242] width 222 height 19
click at [367, 244] on input "قطعة لحم ونصف داج" at bounding box center [465, 242] width 222 height 19
click at [365, 243] on input "قطعة لحم ونصف دجاج" at bounding box center [465, 242] width 222 height 19
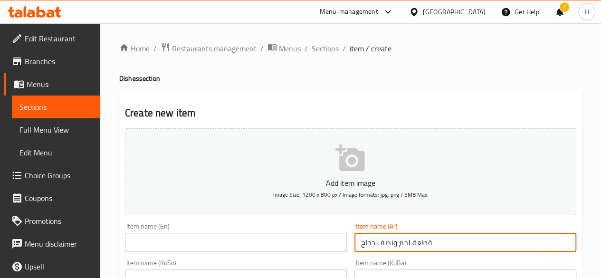
click at [365, 243] on input "قطعة لحم ونصف دجاج" at bounding box center [465, 242] width 222 height 19
type input "قطعة لحم ونصف دجاج"
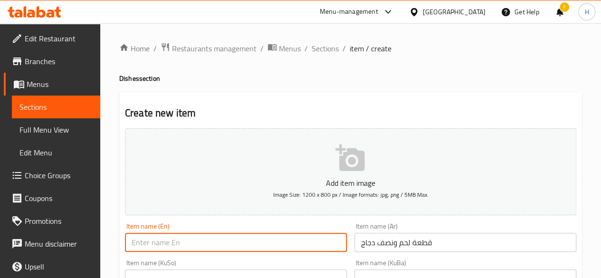
click at [210, 244] on input "text" at bounding box center [236, 242] width 222 height 19
paste input "A piece of meat and a half of chicken"
drag, startPoint x: 134, startPoint y: 243, endPoint x: 121, endPoint y: 244, distance: 13.3
click at [123, 244] on div "Item name (En) A piece of meat and a half of chicken Item name (En)" at bounding box center [235, 237] width 229 height 37
click at [132, 246] on input "piece of meat and a half of chicken" at bounding box center [236, 242] width 222 height 19
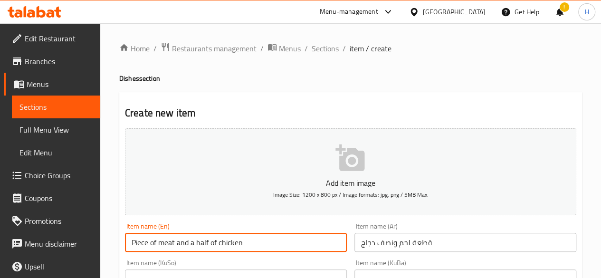
click at [151, 245] on input "Piece of meat and a half of chicken" at bounding box center [236, 242] width 222 height 19
click at [151, 244] on input "Piece of meat and a half of chicken" at bounding box center [236, 242] width 222 height 19
click at [163, 244] on input "Piece Of meat and a half of chicken" at bounding box center [236, 242] width 222 height 19
click at [181, 245] on input "Piece Of Meat and a half of chicken" at bounding box center [236, 242] width 222 height 19
click at [195, 244] on input "Piece Of Meat And a half of chicken" at bounding box center [236, 242] width 222 height 19
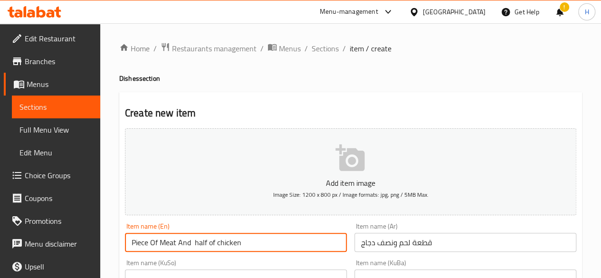
click at [196, 245] on input "Piece Of Meat And half of chicken" at bounding box center [236, 242] width 222 height 19
click at [211, 244] on input "Piece Of Meat And Half of chicken" at bounding box center [236, 242] width 222 height 19
click at [219, 243] on input "Piece Of Meat And Half Of chicken" at bounding box center [236, 242] width 222 height 19
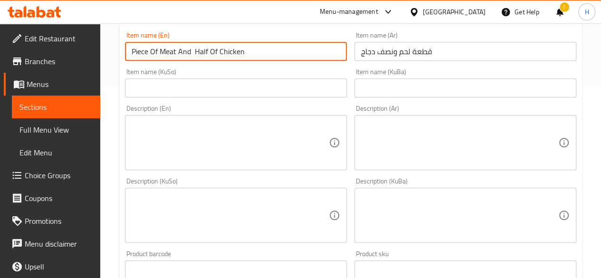
scroll to position [237, 0]
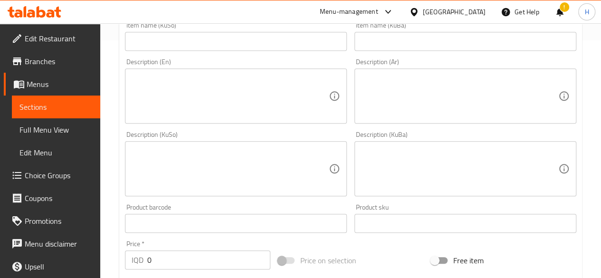
type input "Piece Of Meat And Half Of Chicken"
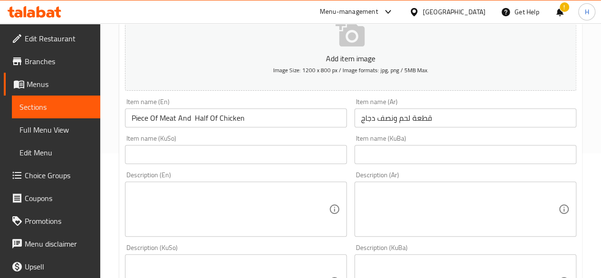
scroll to position [95, 0]
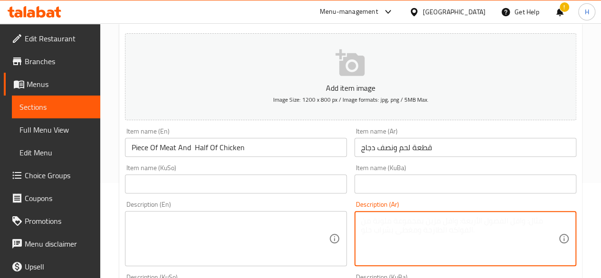
click at [404, 226] on textarea at bounding box center [459, 238] width 197 height 45
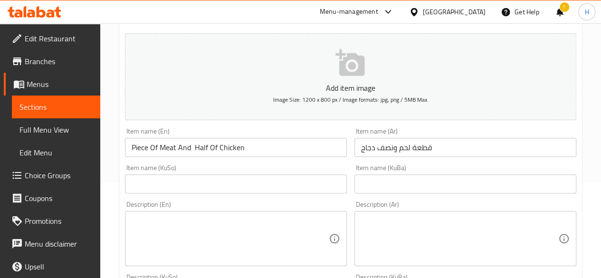
click at [384, 214] on div "Description (Ar)" at bounding box center [465, 238] width 222 height 55
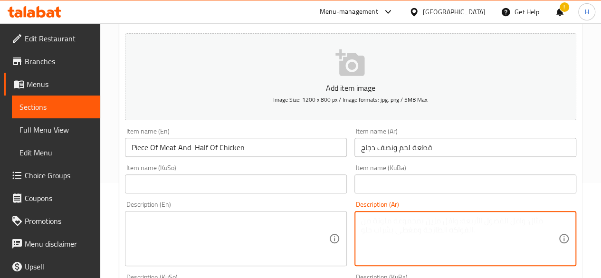
type textarea "V"
click at [376, 232] on textarea "رز, دجاج و2 مرق" at bounding box center [459, 238] width 197 height 45
click at [376, 233] on textarea "رز, دجاج و2 مرق" at bounding box center [459, 238] width 197 height 45
click at [378, 227] on textarea "رز, دجاج و2 مرق" at bounding box center [459, 238] width 197 height 45
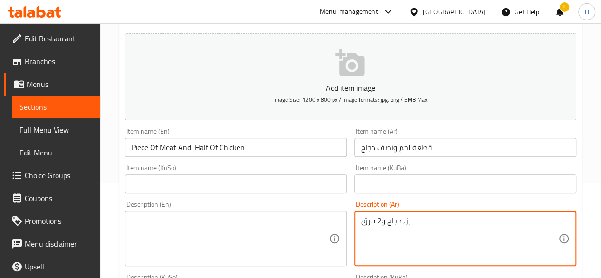
click at [378, 227] on textarea "رز, دجاج و2 مرق" at bounding box center [459, 238] width 197 height 45
type textarea "رز, دجاج و2 مرق"
click at [194, 246] on textarea at bounding box center [230, 238] width 197 height 45
paste textarea "Rice, chicken and 2 broths"
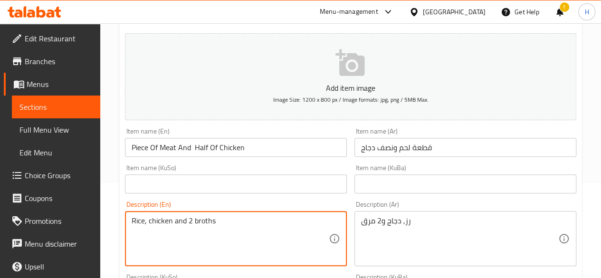
type textarea "Rice, chicken and 2 broths"
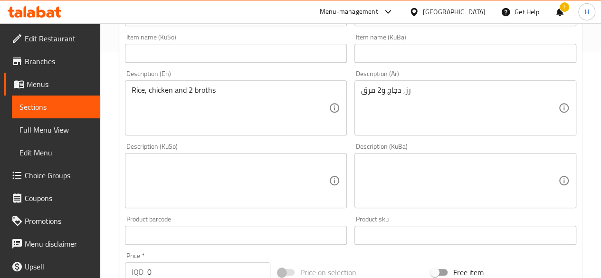
scroll to position [285, 0]
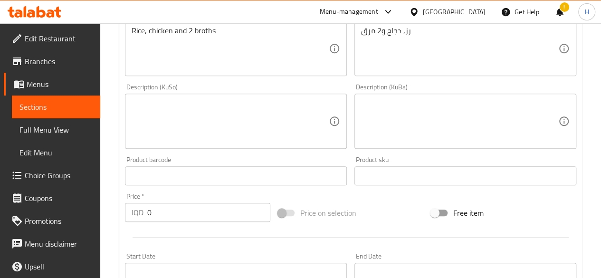
click at [162, 207] on input "0" at bounding box center [208, 212] width 123 height 19
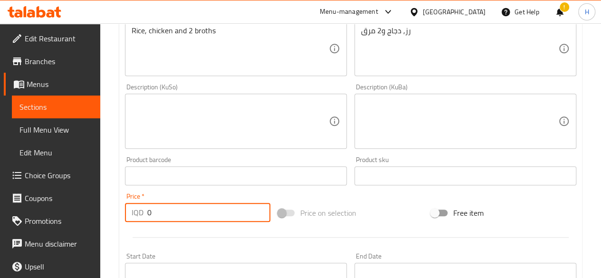
click at [162, 207] on input "0" at bounding box center [208, 212] width 123 height 19
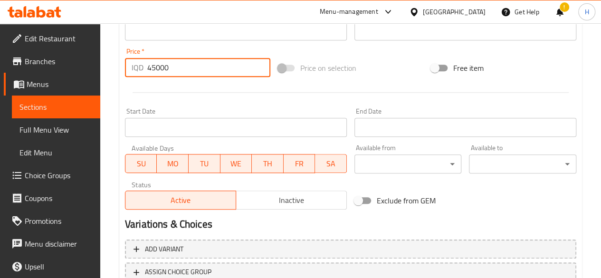
scroll to position [475, 0]
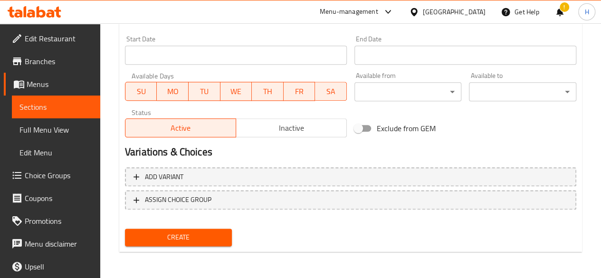
type input "45000"
click at [202, 241] on span "Create" at bounding box center [178, 237] width 92 height 12
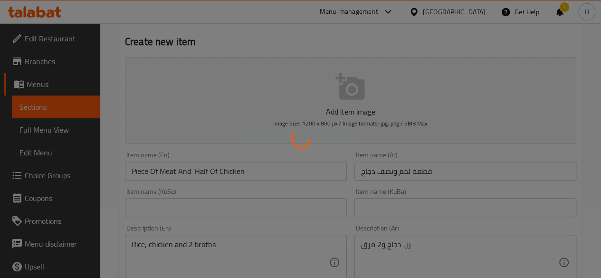
scroll to position [0, 0]
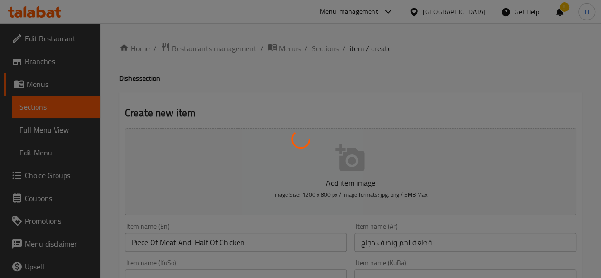
type input "0"
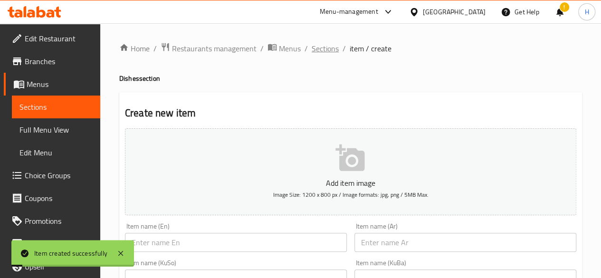
click at [328, 47] on span "Sections" at bounding box center [324, 48] width 27 height 11
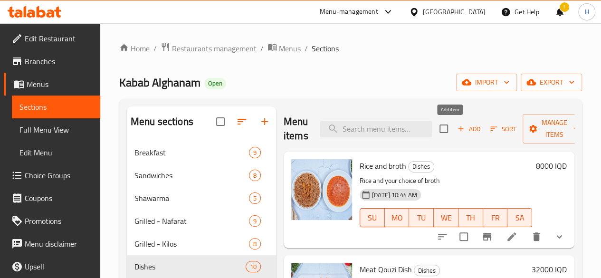
click at [456, 133] on span "Add" at bounding box center [469, 128] width 26 height 11
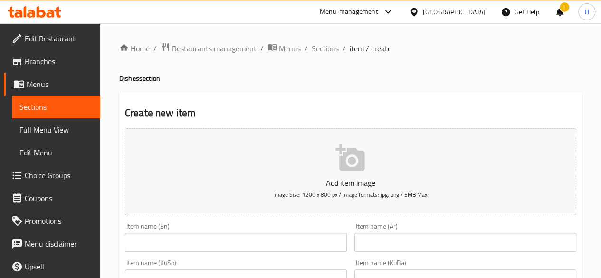
click at [407, 240] on input "text" at bounding box center [465, 242] width 222 height 19
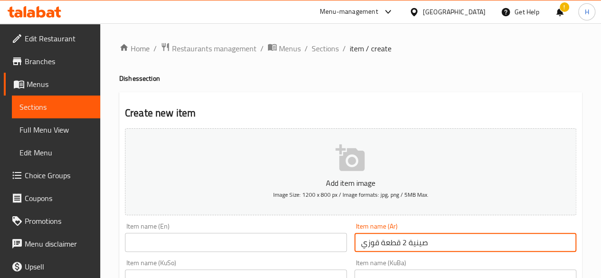
click at [407, 240] on input "صينية 2 قطعة قوزي" at bounding box center [465, 242] width 222 height 19
type input "صينية 2 قطعة قوزي"
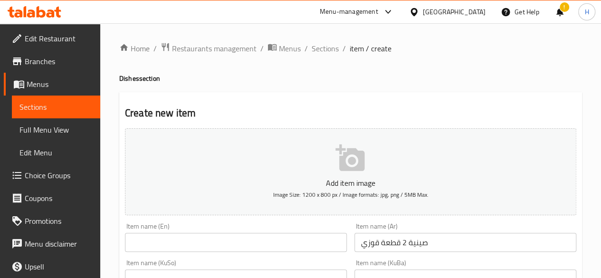
click at [158, 242] on input "text" at bounding box center [236, 242] width 222 height 19
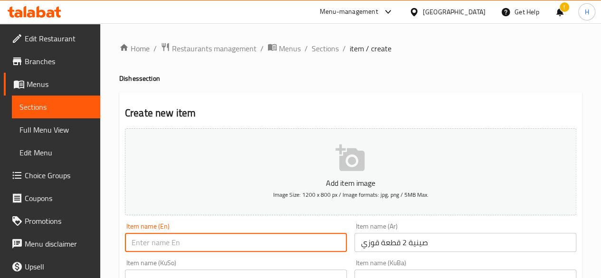
click at [144, 242] on input "text" at bounding box center [236, 242] width 222 height 19
paste input "2-piece Quzi tray"
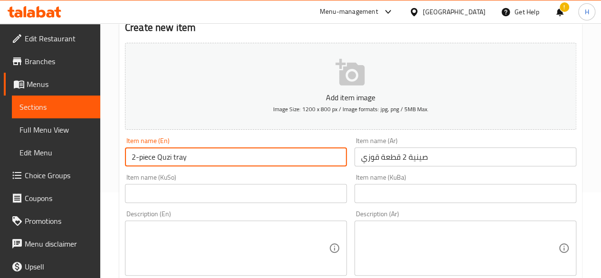
scroll to position [95, 0]
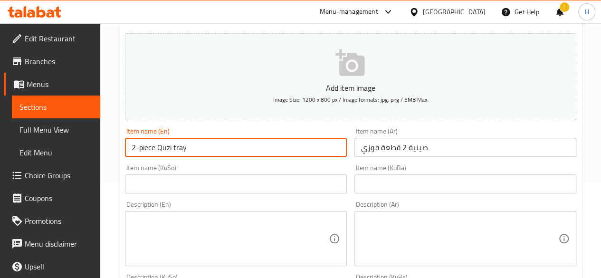
drag, startPoint x: 143, startPoint y: 151, endPoint x: 139, endPoint y: 154, distance: 5.7
click at [139, 154] on input "2-piece Quzi tray" at bounding box center [236, 147] width 222 height 19
click at [174, 151] on input "2-Piece Quzi tray" at bounding box center [236, 147] width 222 height 19
type input "2-Piece Quzi Tray"
click at [407, 204] on div "Description (Ar) Description (Ar)" at bounding box center [465, 233] width 222 height 65
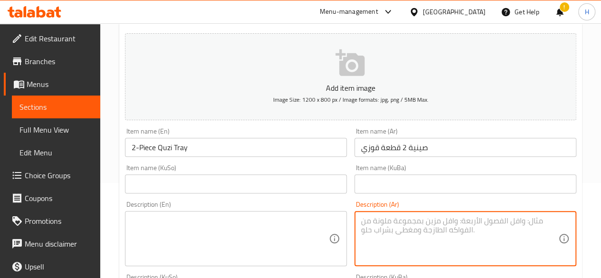
click at [419, 233] on textarea at bounding box center [459, 238] width 197 height 45
paste textarea "صينية 2 قطعة قوزي"
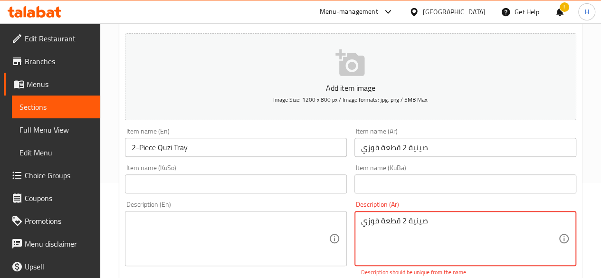
click at [488, 236] on textarea "صينية 2 قطعة قوزي" at bounding box center [459, 238] width 197 height 45
click at [488, 235] on textarea "رز, قوزي و2 مرق" at bounding box center [459, 238] width 197 height 45
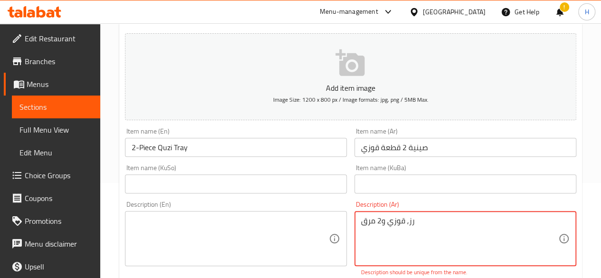
click at [488, 235] on textarea "رز, قوزي و2 مرق" at bounding box center [459, 238] width 197 height 45
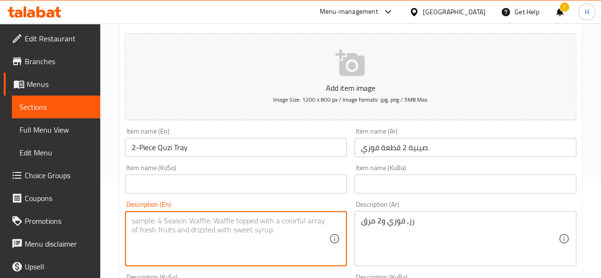
click at [233, 246] on textarea at bounding box center [230, 238] width 197 height 45
paste textarea "Rice, quzi and 2 broths"
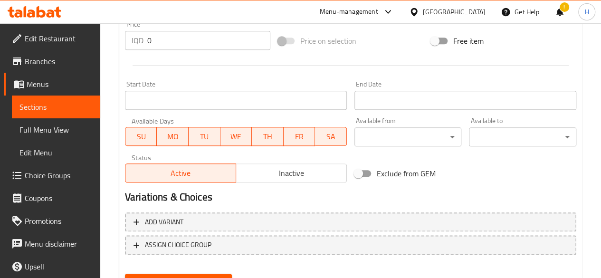
scroll to position [359, 0]
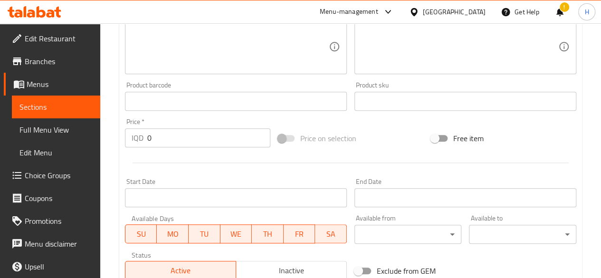
click at [158, 141] on input "0" at bounding box center [208, 137] width 123 height 19
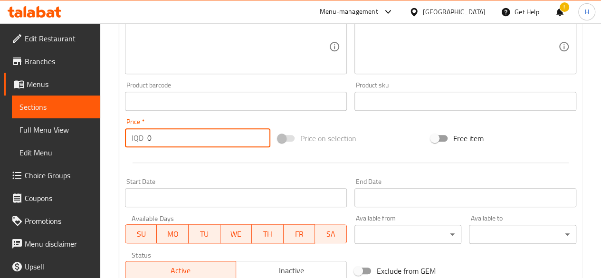
click at [158, 141] on input "0" at bounding box center [208, 137] width 123 height 19
click at [158, 141] on input "06000" at bounding box center [208, 137] width 123 height 19
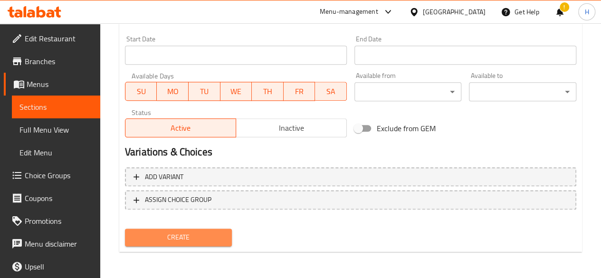
click at [174, 238] on span "Create" at bounding box center [178, 237] width 92 height 12
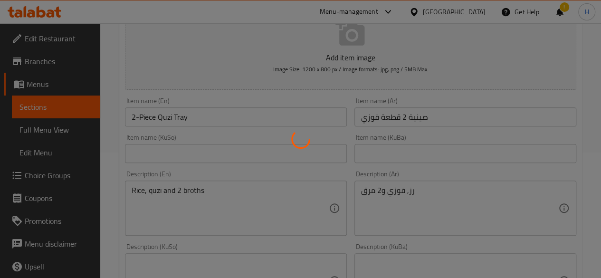
scroll to position [122, 0]
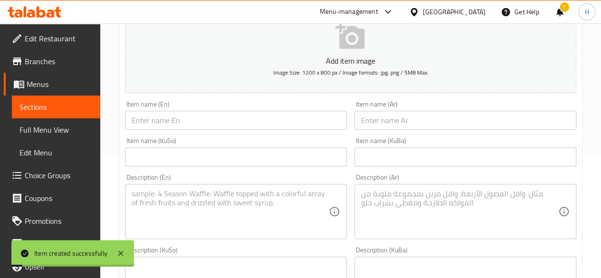
click at [398, 125] on input "text" at bounding box center [465, 120] width 222 height 19
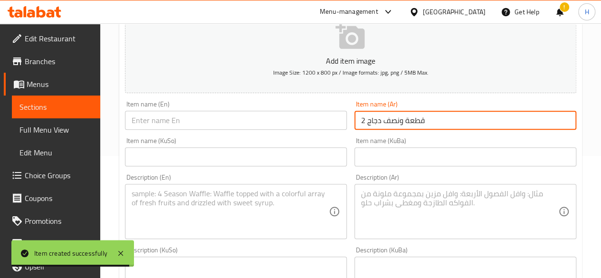
click at [398, 125] on input "2 قطعة ونصف دجاج" at bounding box center [465, 120] width 222 height 19
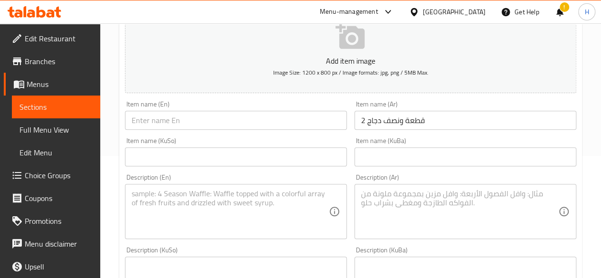
click at [206, 115] on input "text" at bounding box center [236, 120] width 222 height 19
paste input "2 and a half pieces of chicken"
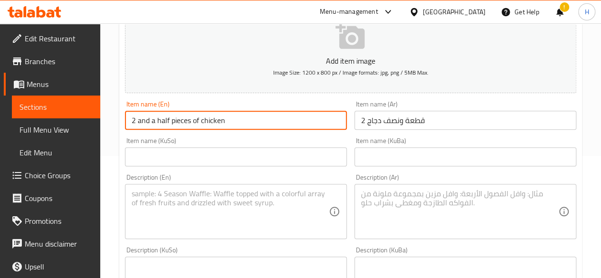
click at [138, 120] on input "2 and a half pieces of chicken" at bounding box center [236, 120] width 222 height 19
drag, startPoint x: 156, startPoint y: 118, endPoint x: 152, endPoint y: 122, distance: 5.4
click at [152, 122] on input "2 And a half pieces of chicken" at bounding box center [236, 120] width 222 height 19
click at [155, 123] on input "2 And half pieces of chicken" at bounding box center [236, 120] width 222 height 19
click at [170, 123] on input "2 And Half pieces of chicken" at bounding box center [236, 120] width 222 height 19
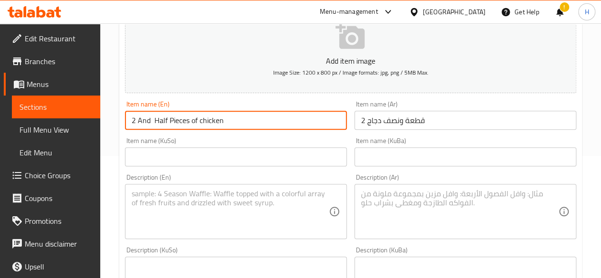
click at [192, 122] on input "2 And Half Pieces of chicken" at bounding box center [236, 120] width 222 height 19
click at [201, 124] on input "2 And Half Pieces Of chicken" at bounding box center [236, 120] width 222 height 19
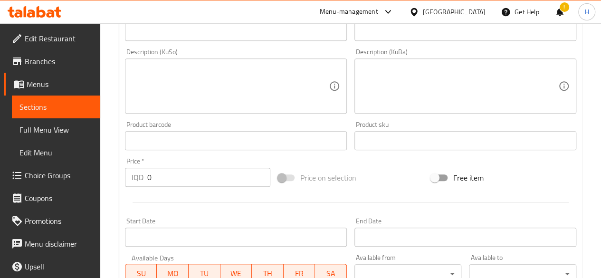
scroll to position [407, 0]
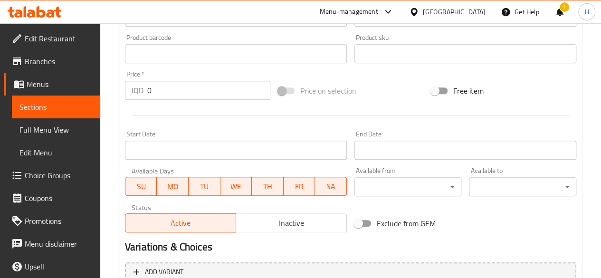
click at [157, 91] on input "0" at bounding box center [208, 90] width 123 height 19
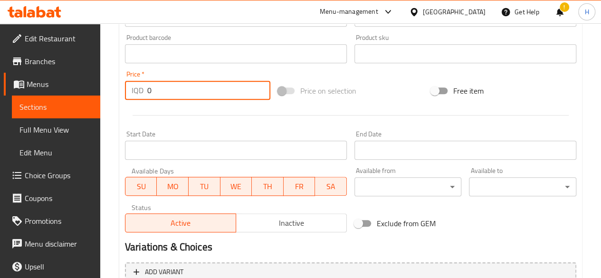
click at [157, 91] on input "0" at bounding box center [208, 90] width 123 height 19
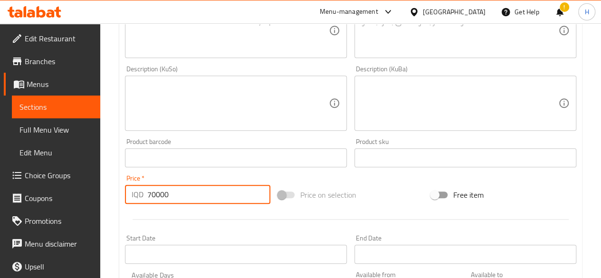
scroll to position [217, 0]
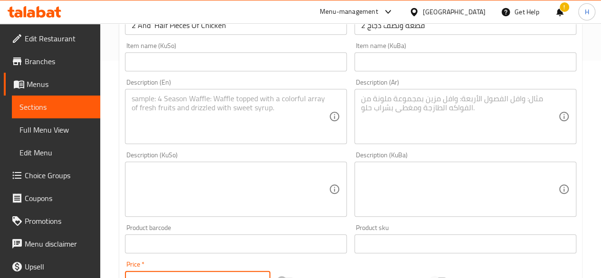
click at [420, 118] on textarea at bounding box center [459, 116] width 197 height 45
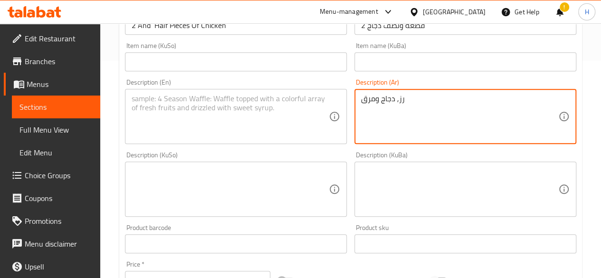
click at [415, 119] on textarea "رز, دجاج ومرق" at bounding box center [459, 116] width 197 height 45
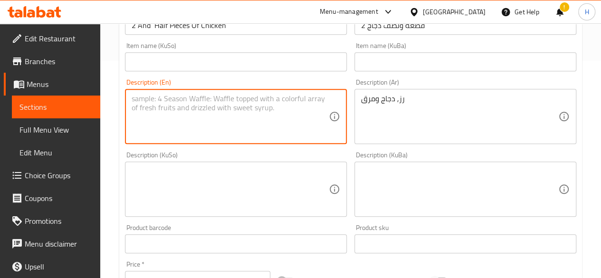
click at [251, 130] on textarea at bounding box center [230, 116] width 197 height 45
paste textarea "Rice, chicken and broth"
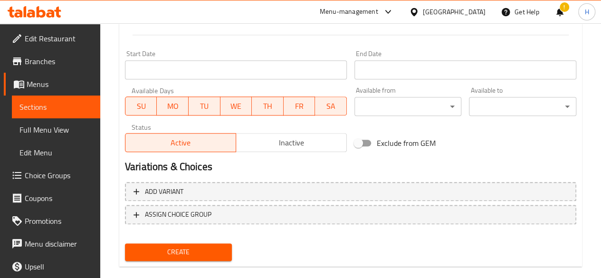
scroll to position [502, 0]
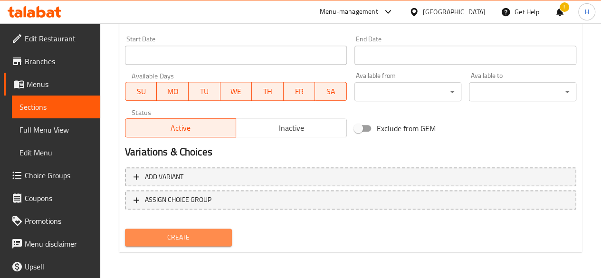
click at [196, 241] on span "Create" at bounding box center [178, 237] width 92 height 12
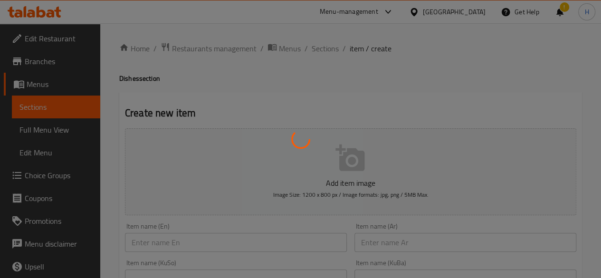
scroll to position [0, 0]
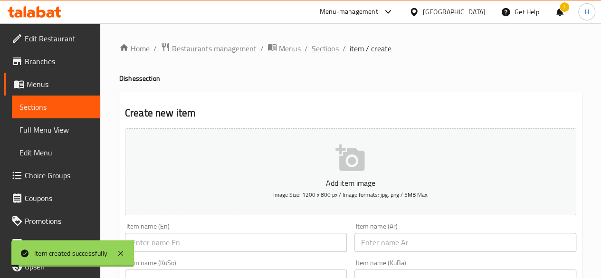
click at [327, 48] on span "Sections" at bounding box center [324, 48] width 27 height 11
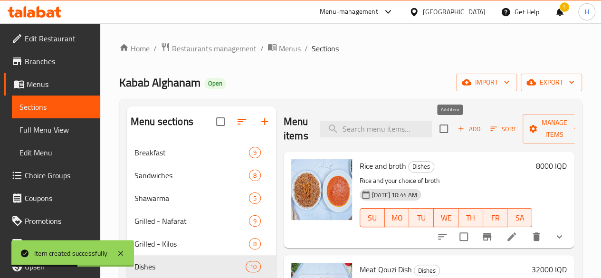
click at [459, 130] on span "Add" at bounding box center [469, 128] width 26 height 11
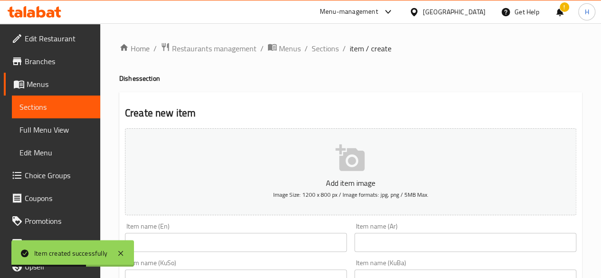
click at [380, 237] on input "text" at bounding box center [465, 242] width 222 height 19
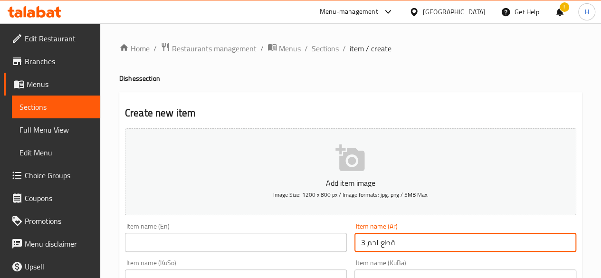
click at [395, 244] on input "3 قطع لحم" at bounding box center [465, 242] width 222 height 19
click at [359, 241] on input "3 قطع لحم" at bounding box center [465, 242] width 222 height 19
click at [279, 235] on input "text" at bounding box center [236, 242] width 222 height 19
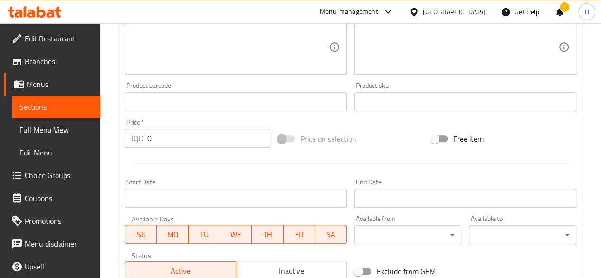
scroll to position [380, 0]
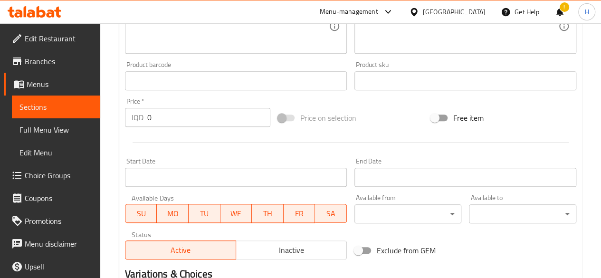
click at [166, 121] on input "0" at bounding box center [208, 117] width 123 height 19
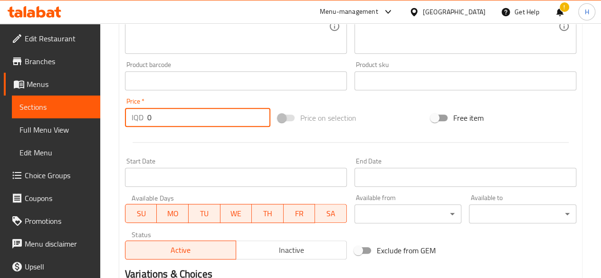
click at [166, 121] on input "0" at bounding box center [208, 117] width 123 height 19
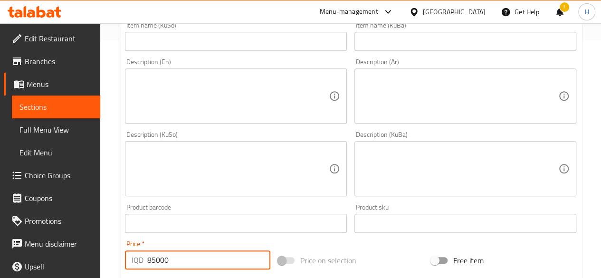
click at [437, 108] on textarea at bounding box center [459, 96] width 197 height 45
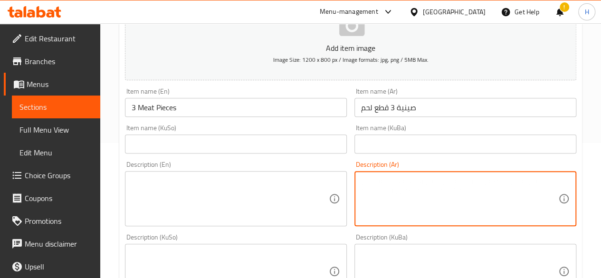
scroll to position [190, 0]
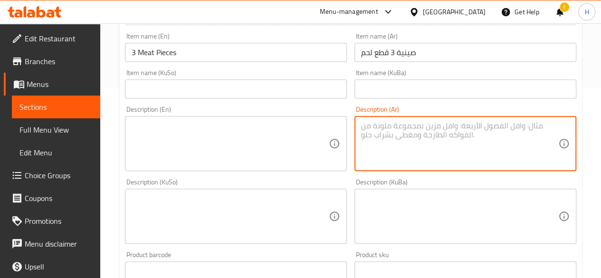
click at [400, 147] on textarea at bounding box center [459, 143] width 197 height 45
click at [429, 129] on textarea "رز, لحم ومرق" at bounding box center [459, 143] width 197 height 45
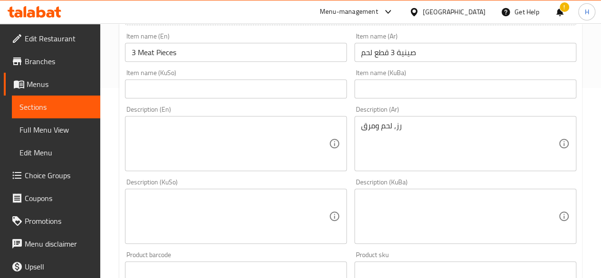
click at [235, 139] on textarea at bounding box center [230, 143] width 197 height 45
paste textarea "Rice, meat and broth"
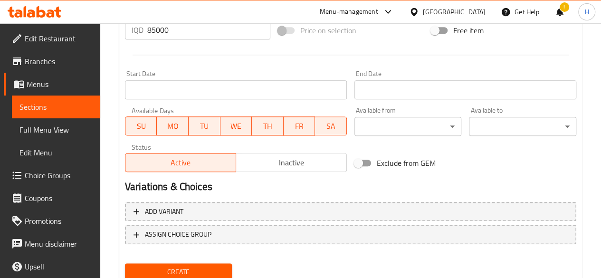
scroll to position [502, 0]
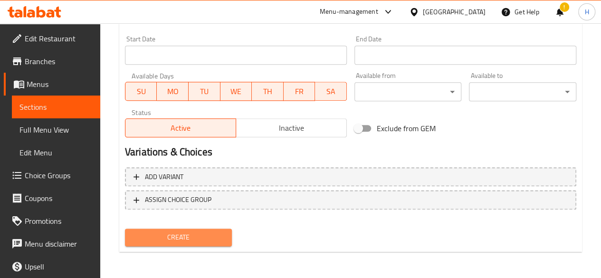
click at [201, 236] on span "Create" at bounding box center [178, 237] width 92 height 12
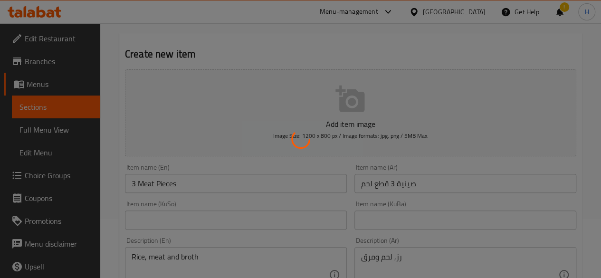
scroll to position [0, 0]
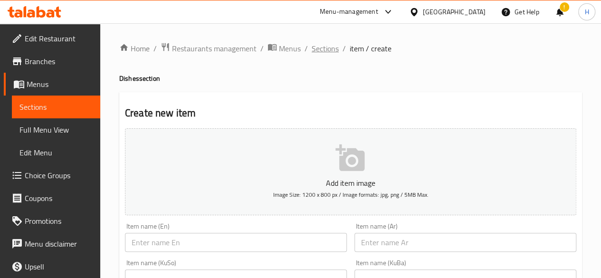
click at [330, 47] on span "Sections" at bounding box center [324, 48] width 27 height 11
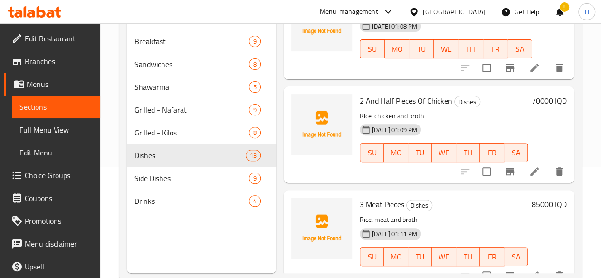
scroll to position [133, 0]
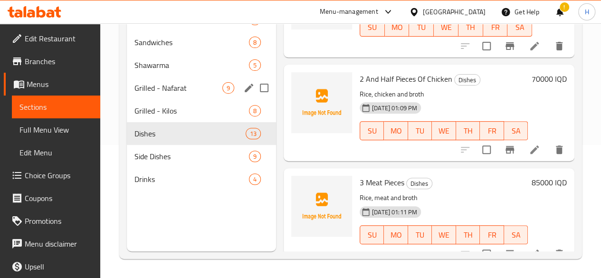
drag, startPoint x: 158, startPoint y: 109, endPoint x: 227, endPoint y: 108, distance: 68.8
click at [158, 99] on div "Grilled - Nafarat 9" at bounding box center [201, 87] width 149 height 23
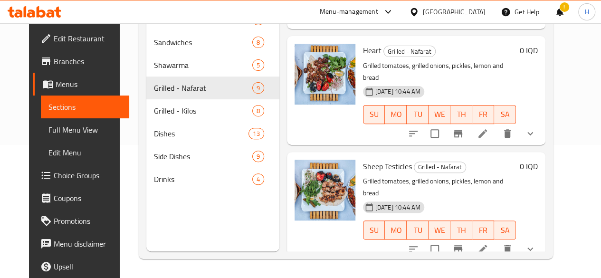
scroll to position [503, 0]
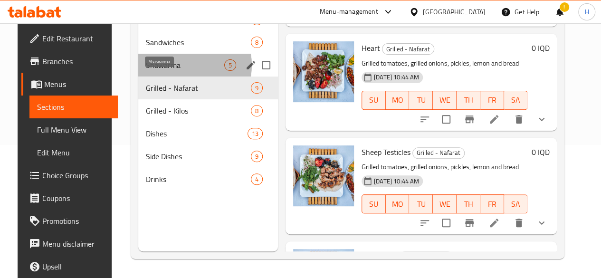
click at [173, 71] on span "Shawarma" at bounding box center [185, 64] width 78 height 11
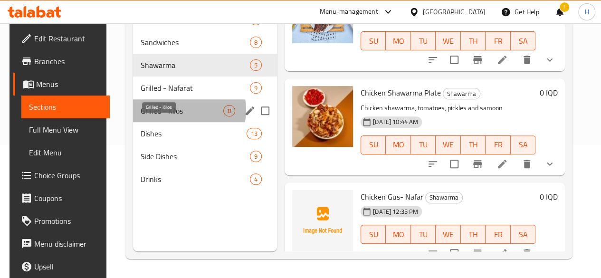
click at [175, 116] on span "Grilled - Kilos" at bounding box center [182, 110] width 83 height 11
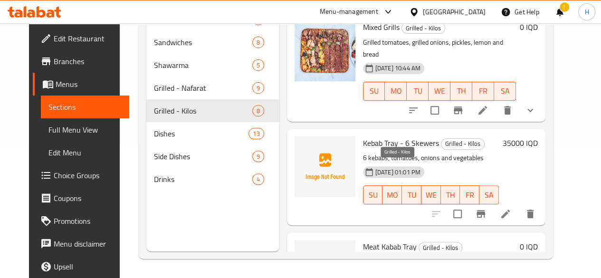
scroll to position [590, 0]
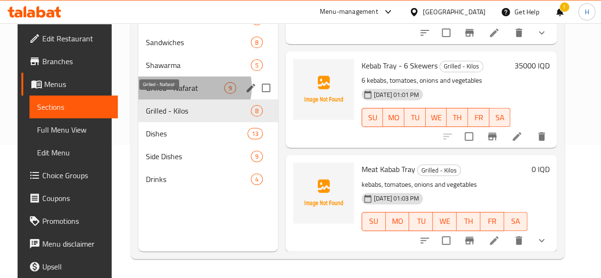
click at [182, 94] on span "Grilled - Nafarat" at bounding box center [185, 87] width 78 height 11
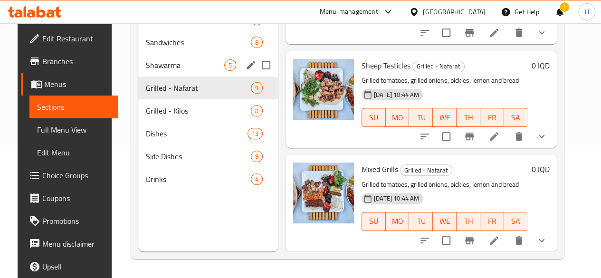
click at [148, 54] on div "Sandwiches 8" at bounding box center [208, 42] width 140 height 23
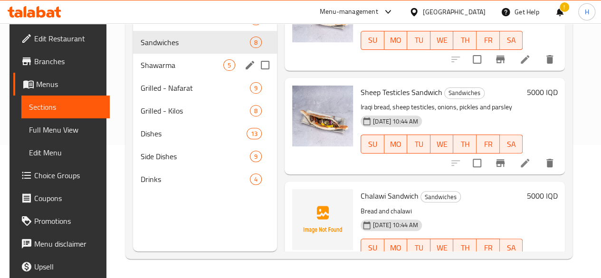
click at [154, 71] on span "Shawarma" at bounding box center [182, 64] width 83 height 11
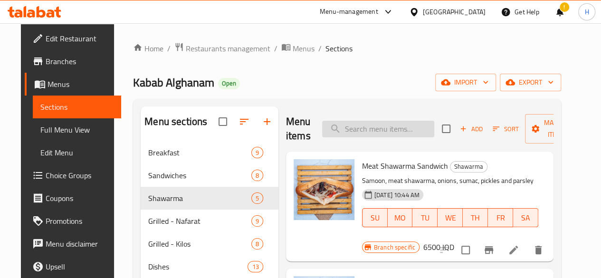
click at [345, 125] on input "search" at bounding box center [378, 129] width 112 height 17
click at [368, 131] on input "نف" at bounding box center [378, 129] width 112 height 17
click at [367, 131] on input "نف" at bounding box center [378, 129] width 112 height 17
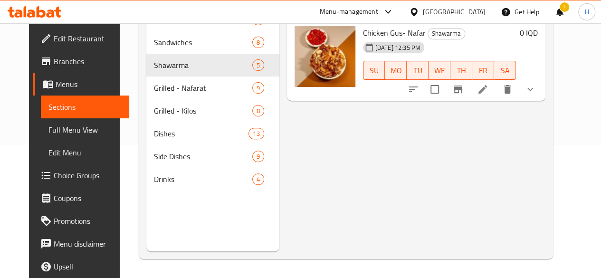
scroll to position [85, 0]
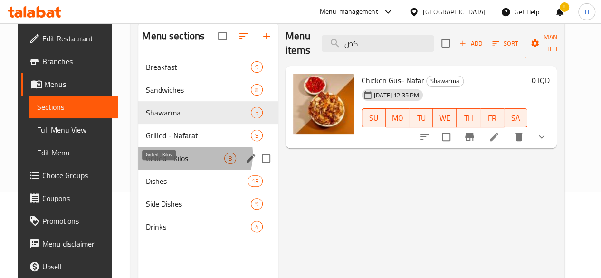
click at [176, 164] on span "Grilled - Kilos" at bounding box center [185, 157] width 78 height 11
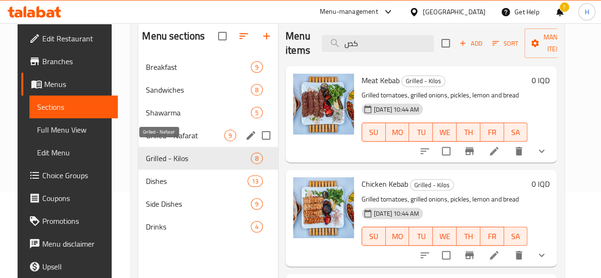
click at [176, 141] on span "Grilled - Nafarat" at bounding box center [185, 135] width 78 height 11
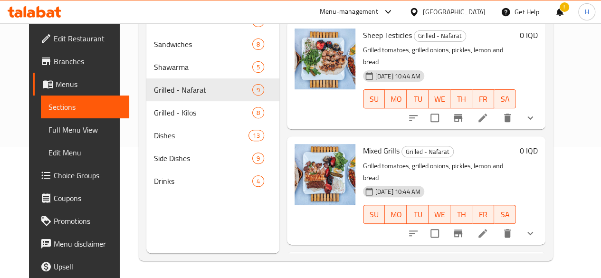
scroll to position [133, 0]
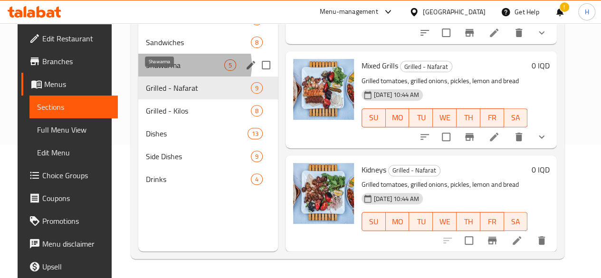
click at [177, 71] on span "Shawarma" at bounding box center [185, 64] width 78 height 11
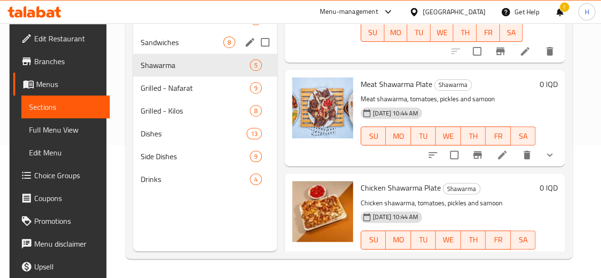
click at [160, 48] on span "Sandwiches" at bounding box center [182, 42] width 83 height 11
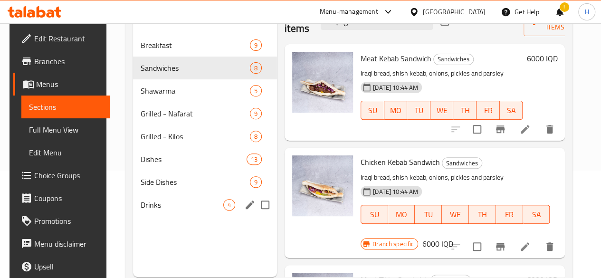
scroll to position [133, 0]
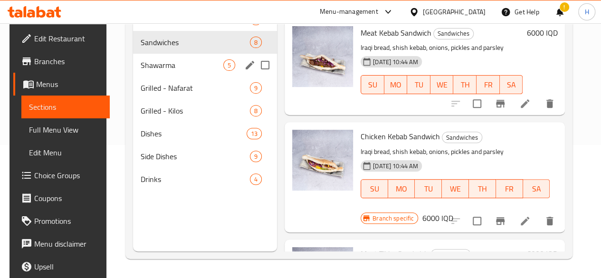
click at [167, 76] on div "Shawarma 5" at bounding box center [205, 65] width 144 height 23
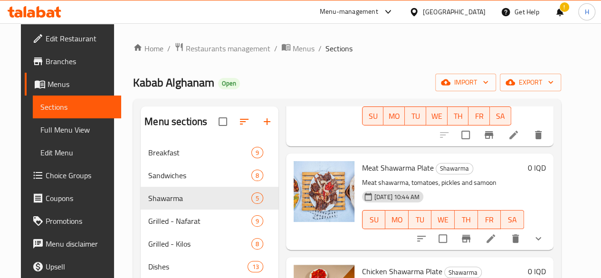
scroll to position [276, 0]
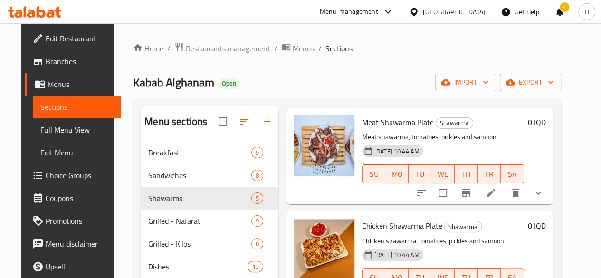
click at [544, 187] on icon "show more" at bounding box center [537, 192] width 11 height 11
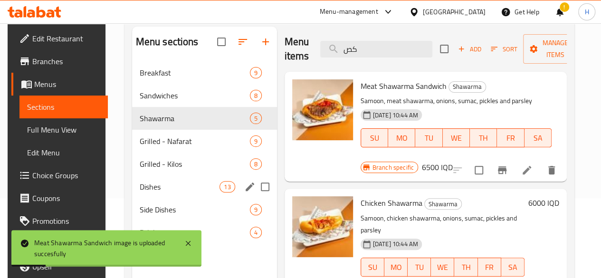
scroll to position [95, 0]
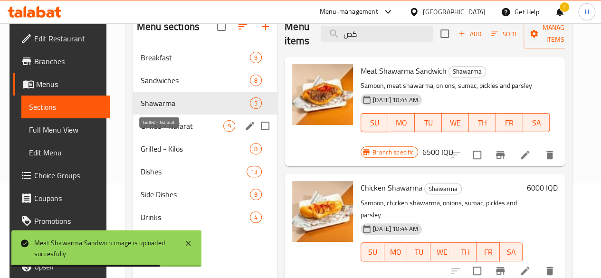
click at [169, 132] on span "Grilled - Nafarat" at bounding box center [182, 125] width 83 height 11
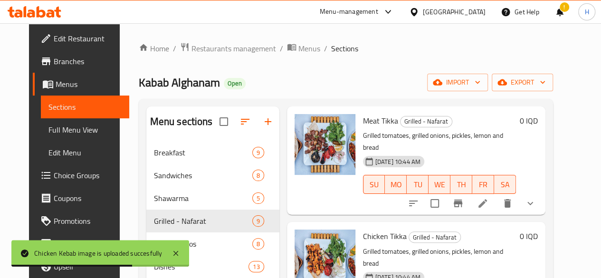
scroll to position [285, 0]
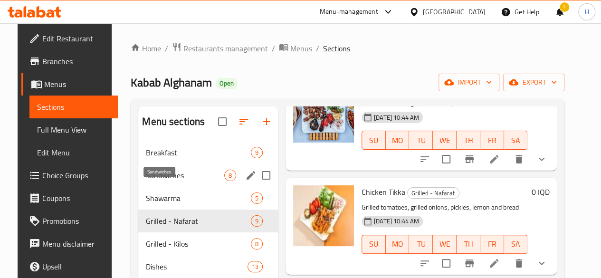
click at [152, 181] on span "Sandwiches" at bounding box center [185, 175] width 78 height 11
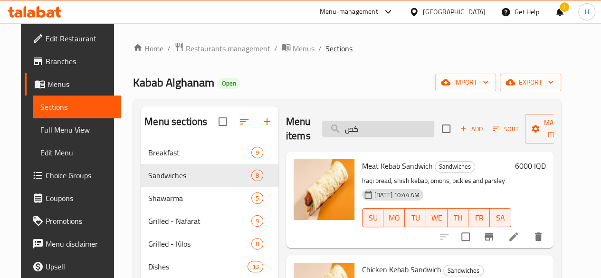
click at [367, 135] on input "كص" at bounding box center [378, 129] width 112 height 17
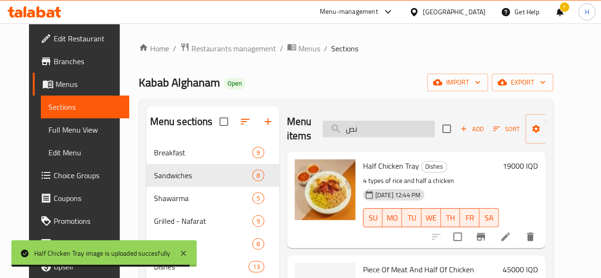
click at [367, 127] on input "نص" at bounding box center [378, 129] width 112 height 17
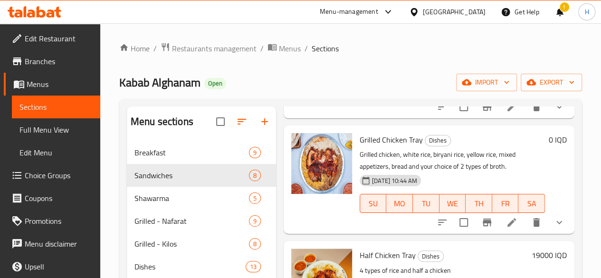
scroll to position [1045, 0]
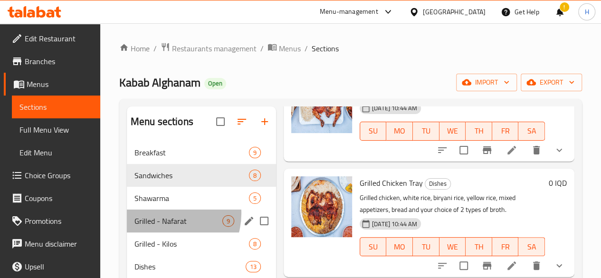
click at [164, 227] on div "Grilled - Nafarat 9" at bounding box center [201, 220] width 149 height 23
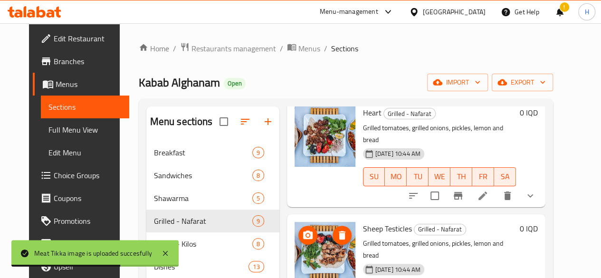
scroll to position [646, 0]
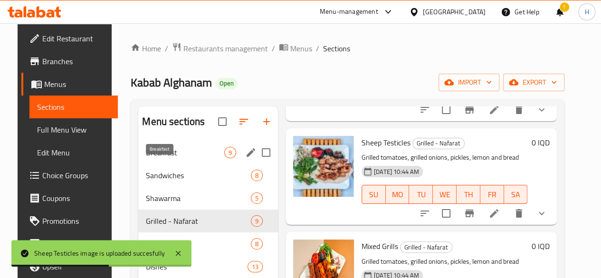
click at [158, 158] on span "Breakfast" at bounding box center [185, 152] width 78 height 11
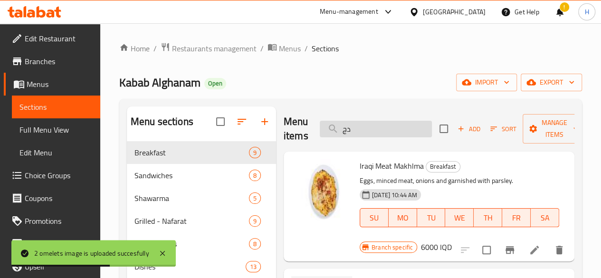
click at [359, 132] on input "دج" at bounding box center [376, 129] width 112 height 17
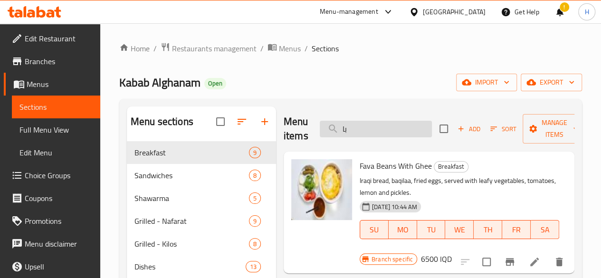
click at [344, 132] on input "با" at bounding box center [376, 129] width 112 height 17
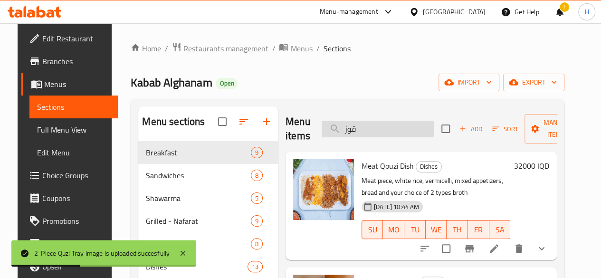
click at [346, 127] on input "قوز" at bounding box center [377, 129] width 112 height 17
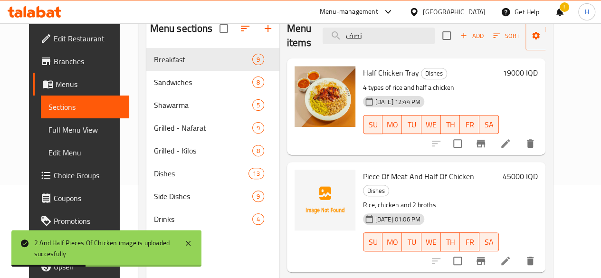
scroll to position [38, 0]
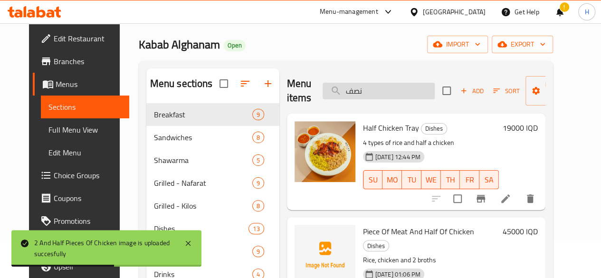
click at [356, 86] on input "نصف" at bounding box center [378, 91] width 112 height 17
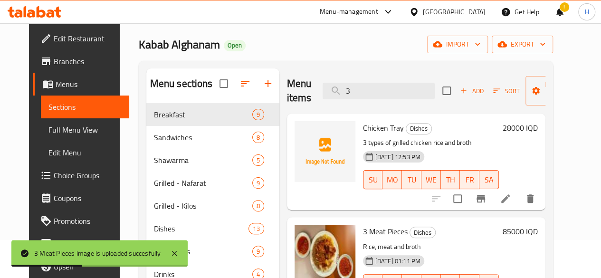
click at [357, 99] on div "Menu items 3 Add Sort Manage items" at bounding box center [416, 90] width 258 height 45
click at [357, 99] on input "3" at bounding box center [378, 91] width 112 height 17
click at [357, 94] on input "3" at bounding box center [378, 91] width 112 height 17
click at [356, 94] on input "3" at bounding box center [378, 91] width 112 height 17
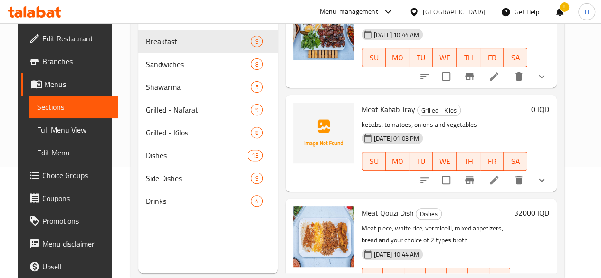
scroll to position [133, 0]
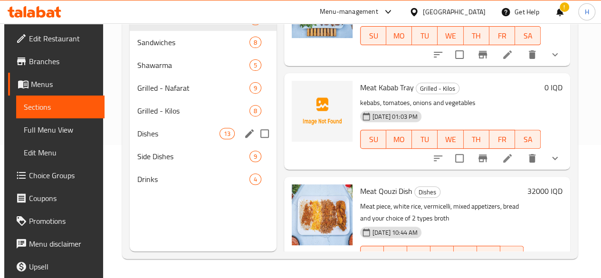
click at [158, 141] on div "Dishes 13" at bounding box center [203, 133] width 147 height 23
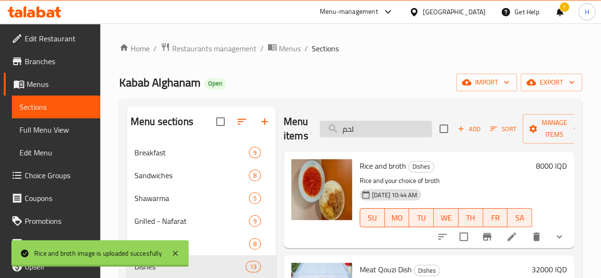
click at [347, 130] on input "لحم" at bounding box center [376, 129] width 112 height 17
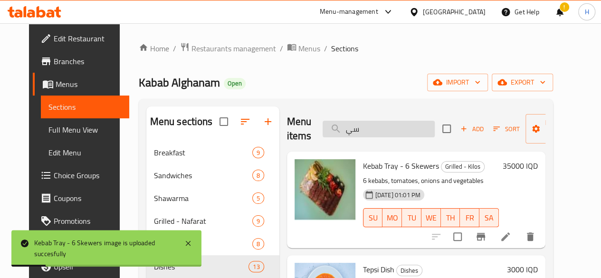
click at [359, 135] on input "سي" at bounding box center [378, 129] width 112 height 17
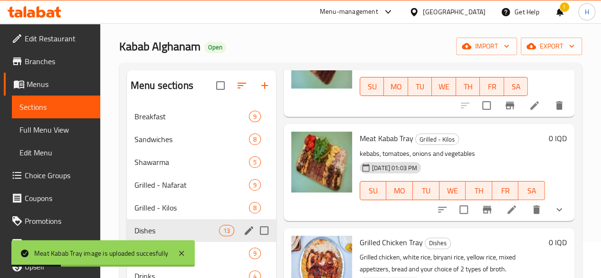
scroll to position [95, 0]
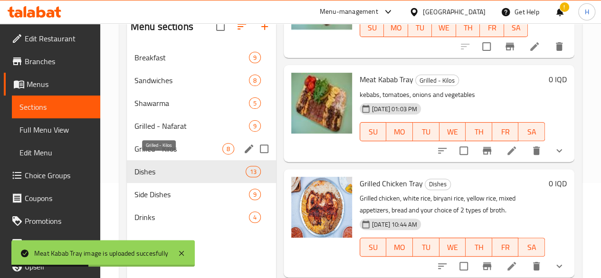
click at [162, 154] on span "Grilled - Kilos" at bounding box center [178, 148] width 88 height 11
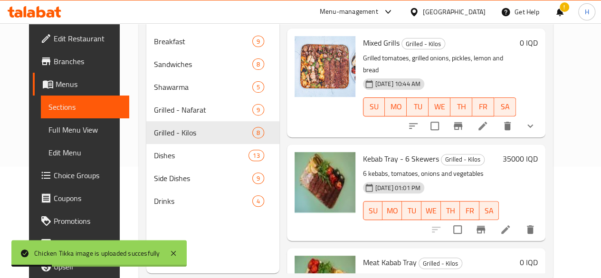
scroll to position [133, 0]
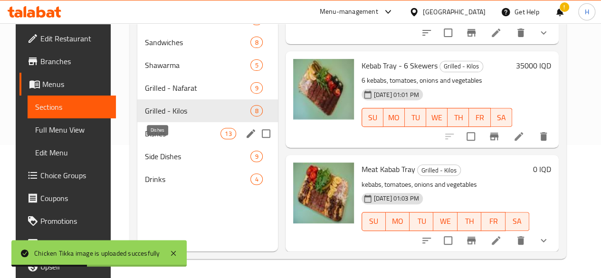
click at [152, 139] on span "Dishes" at bounding box center [182, 133] width 75 height 11
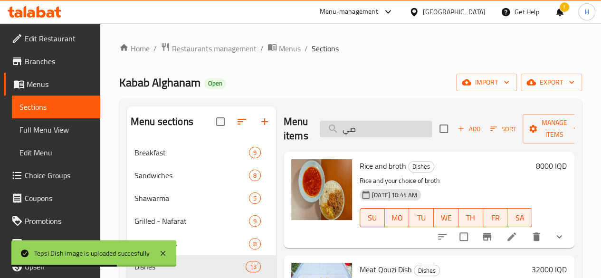
click at [360, 126] on input "صي" at bounding box center [376, 129] width 112 height 17
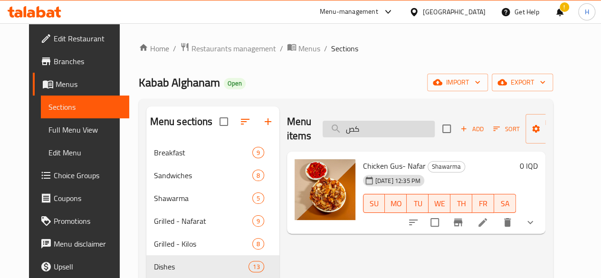
click at [360, 124] on input "كص" at bounding box center [378, 129] width 112 height 17
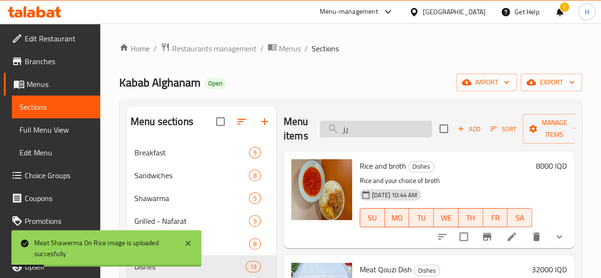
click at [341, 133] on input "رز" at bounding box center [376, 129] width 112 height 17
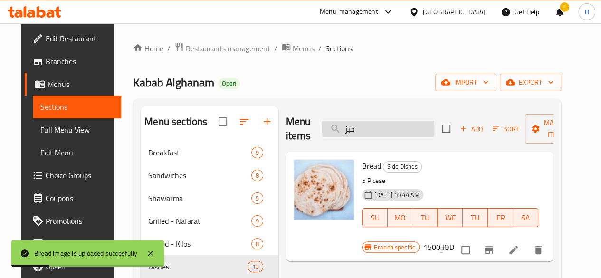
click at [335, 129] on input "خبز" at bounding box center [378, 129] width 112 height 17
click at [334, 129] on input "خبز" at bounding box center [378, 129] width 112 height 17
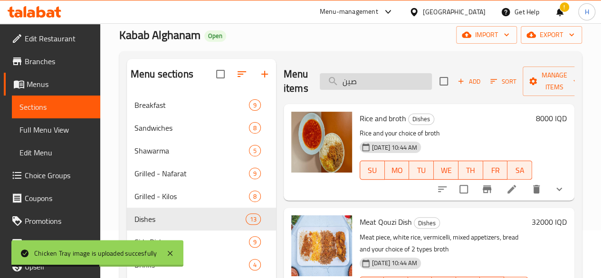
click at [348, 81] on input "صين" at bounding box center [376, 81] width 112 height 17
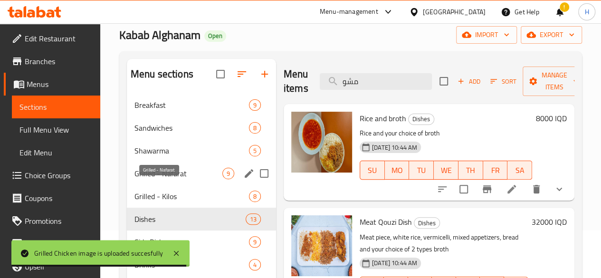
click at [173, 179] on span "Grilled - Nafarat" at bounding box center [178, 173] width 88 height 11
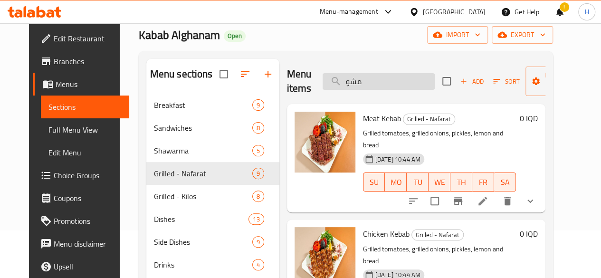
click at [354, 79] on input "مشو" at bounding box center [378, 81] width 112 height 17
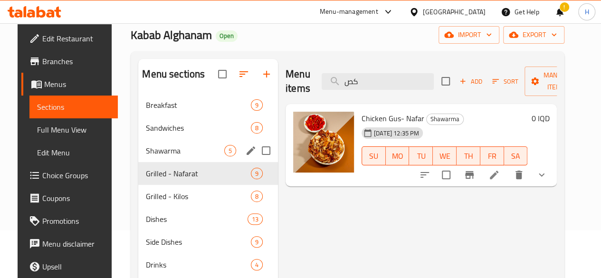
click at [160, 158] on div "Shawarma 5" at bounding box center [208, 150] width 140 height 23
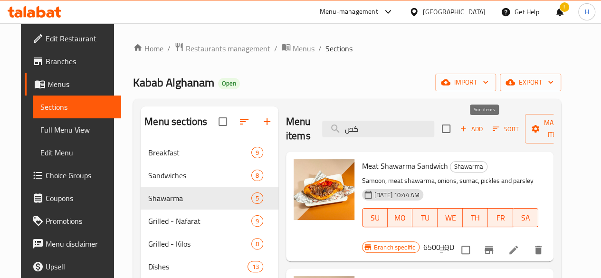
click at [486, 124] on span "Sort" at bounding box center [505, 129] width 38 height 15
click at [459, 127] on icon "button" at bounding box center [463, 128] width 9 height 9
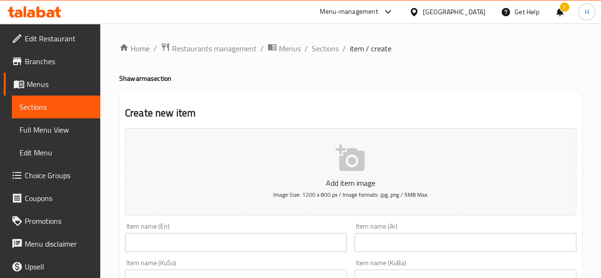
click at [423, 233] on input "text" at bounding box center [465, 242] width 222 height 19
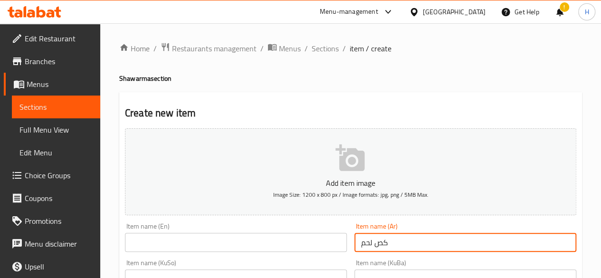
click at [292, 241] on input "text" at bounding box center [236, 242] width 222 height 19
click at [452, 243] on input "كص لحم" at bounding box center [465, 242] width 222 height 19
click at [219, 241] on input "Meat Gus" at bounding box center [236, 242] width 222 height 19
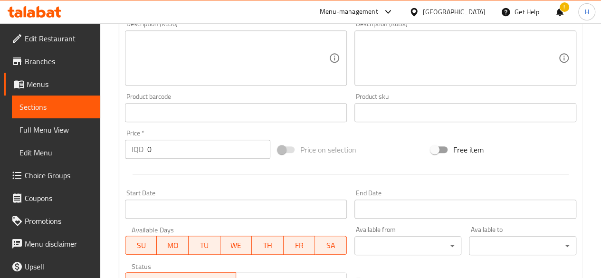
scroll to position [427, 0]
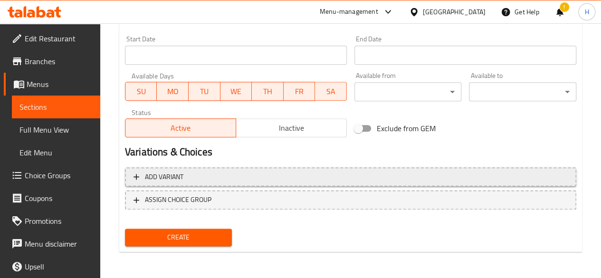
click at [170, 171] on span "Add variant" at bounding box center [164, 177] width 38 height 12
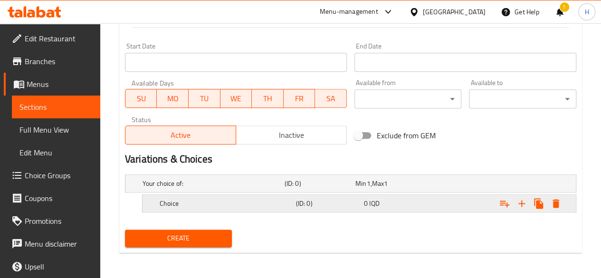
click at [519, 203] on icon "Expand" at bounding box center [521, 203] width 11 height 11
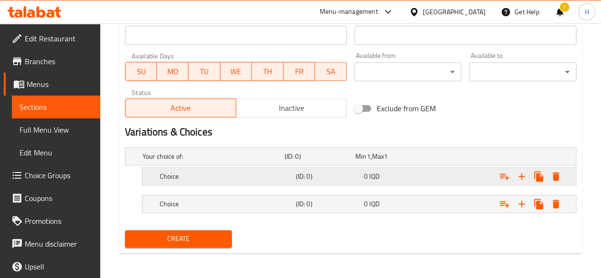
click at [172, 181] on div "Choice" at bounding box center [226, 176] width 136 height 13
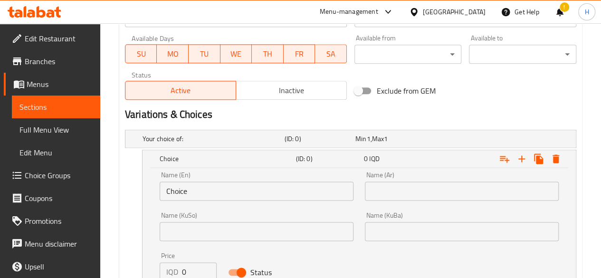
scroll to position [630, 0]
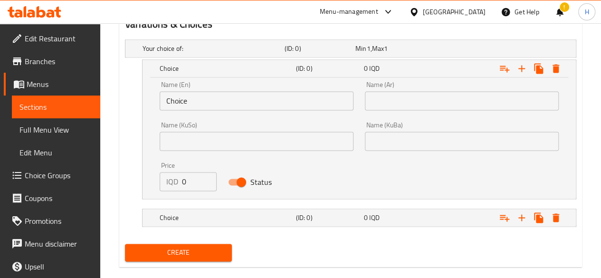
click at [195, 94] on input "Choice" at bounding box center [257, 100] width 194 height 19
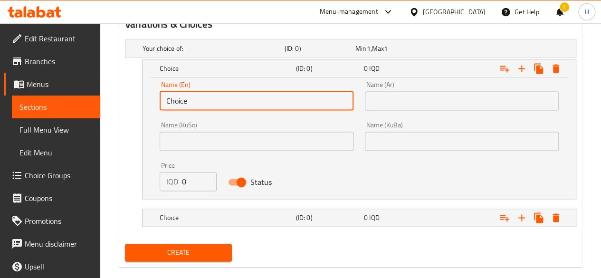
click at [195, 94] on input "Choice" at bounding box center [257, 100] width 194 height 19
click at [201, 95] on input "text" at bounding box center [257, 100] width 194 height 19
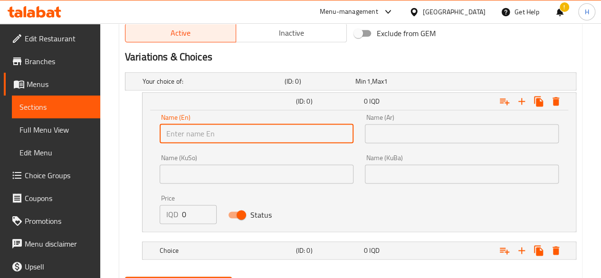
scroll to position [582, 0]
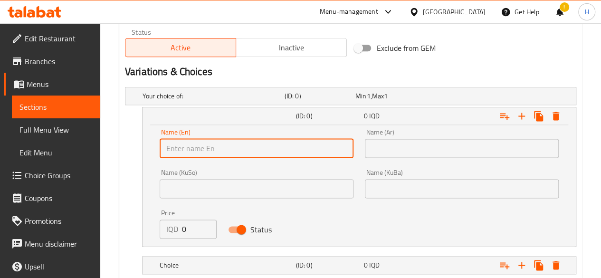
drag, startPoint x: 230, startPoint y: 131, endPoint x: 233, endPoint y: 147, distance: 16.3
click at [230, 132] on div "Name (En) Name (En)" at bounding box center [257, 143] width 194 height 29
drag, startPoint x: 233, startPoint y: 147, endPoint x: 238, endPoint y: 152, distance: 8.1
click at [233, 147] on input "text" at bounding box center [257, 148] width 194 height 19
drag, startPoint x: 388, startPoint y: 144, endPoint x: 402, endPoint y: 151, distance: 15.7
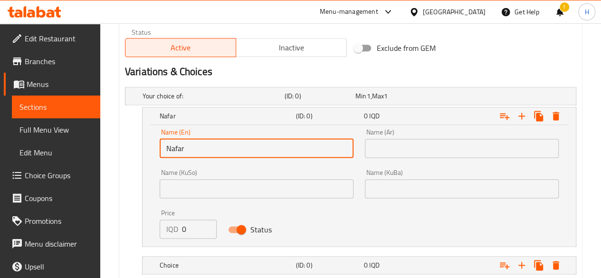
click at [389, 144] on input "text" at bounding box center [462, 148] width 194 height 19
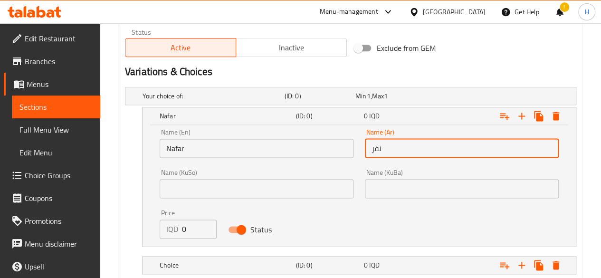
click at [184, 228] on input "0" at bounding box center [199, 228] width 35 height 19
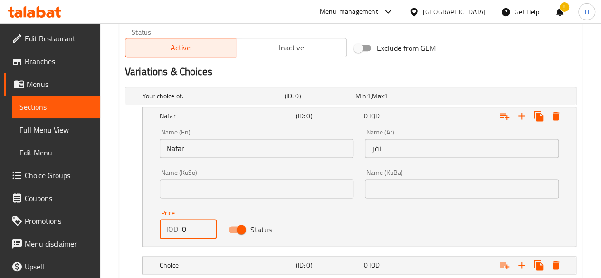
click at [184, 228] on input "0" at bounding box center [199, 228] width 35 height 19
click at [198, 268] on h5 "Choice" at bounding box center [226, 264] width 132 height 9
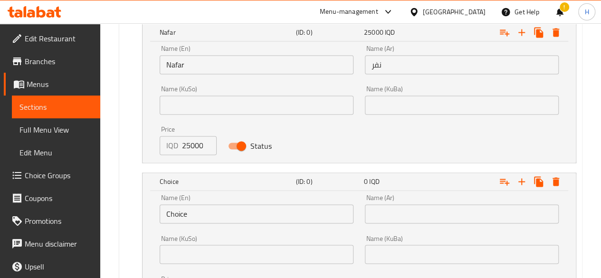
scroll to position [725, 0]
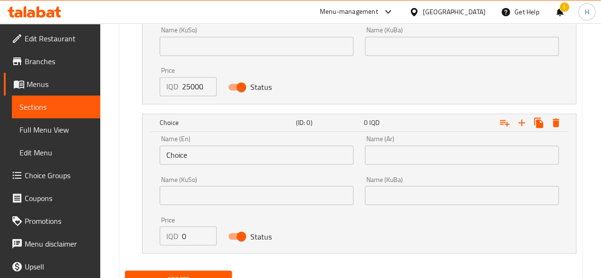
click at [189, 154] on input "Choice" at bounding box center [257, 154] width 194 height 19
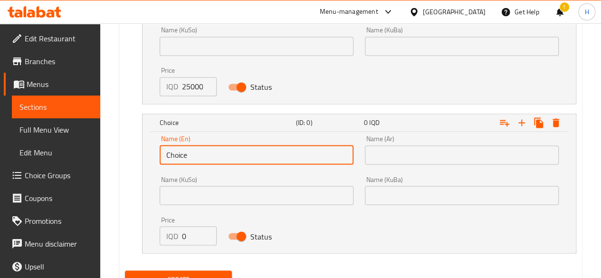
click at [189, 154] on input "Choice" at bounding box center [257, 154] width 194 height 19
click at [189, 154] on input "text" at bounding box center [257, 154] width 194 height 19
click at [419, 154] on input "text" at bounding box center [462, 154] width 194 height 19
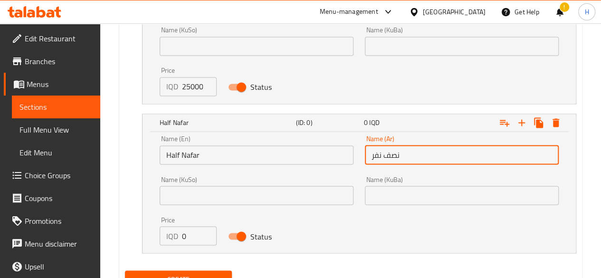
click at [202, 234] on input "0" at bounding box center [199, 235] width 35 height 19
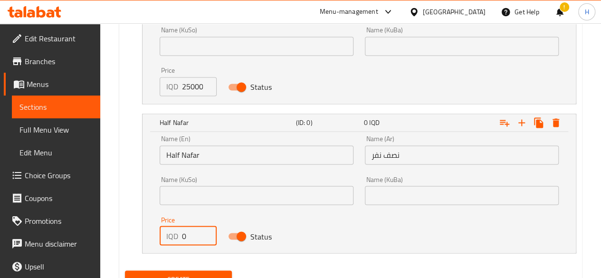
click at [202, 234] on input "0" at bounding box center [199, 235] width 35 height 19
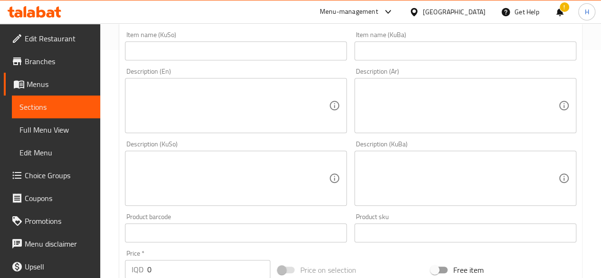
scroll to position [107, 0]
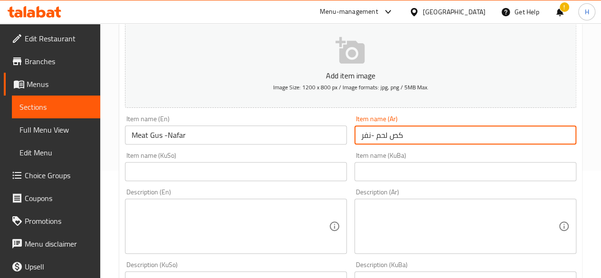
drag, startPoint x: 376, startPoint y: 133, endPoint x: 356, endPoint y: 138, distance: 20.6
click at [356, 138] on input "كص لحم -نفر" at bounding box center [465, 134] width 222 height 19
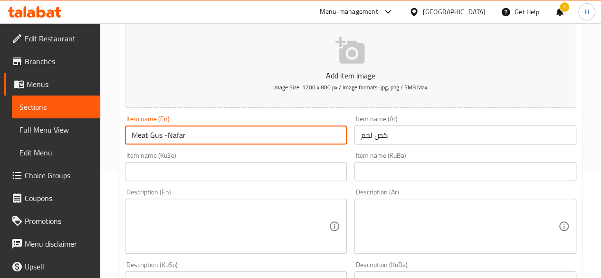
drag, startPoint x: 164, startPoint y: 135, endPoint x: 225, endPoint y: 140, distance: 61.5
click at [224, 140] on input "Meat Gus -Nafar" at bounding box center [236, 134] width 222 height 19
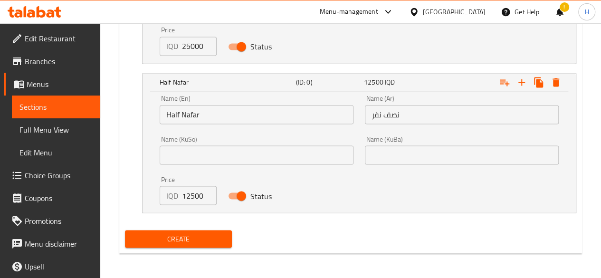
click at [208, 243] on button "Create" at bounding box center [178, 239] width 107 height 18
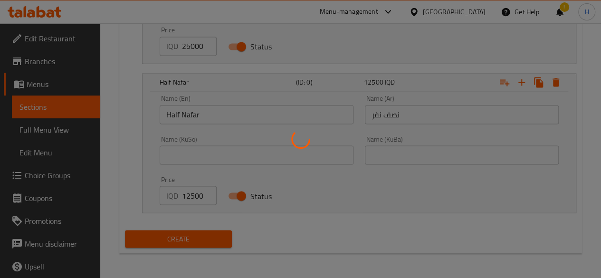
click at [211, 241] on div at bounding box center [300, 139] width 601 height 278
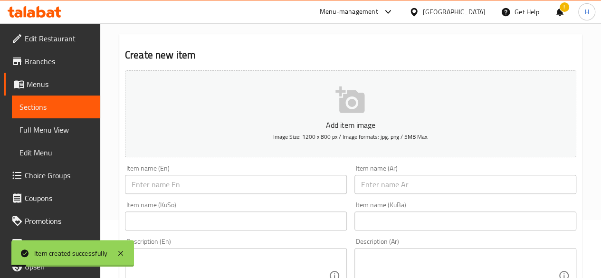
scroll to position [0, 0]
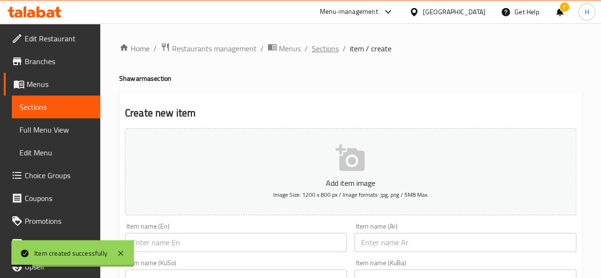
click at [323, 49] on span "Sections" at bounding box center [324, 48] width 27 height 11
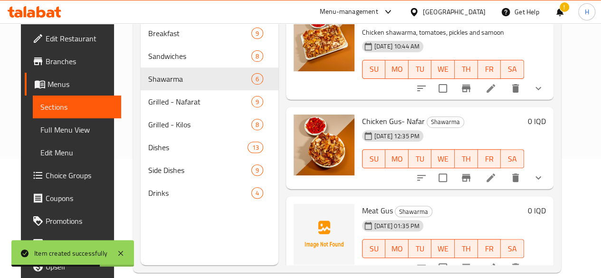
scroll to position [133, 0]
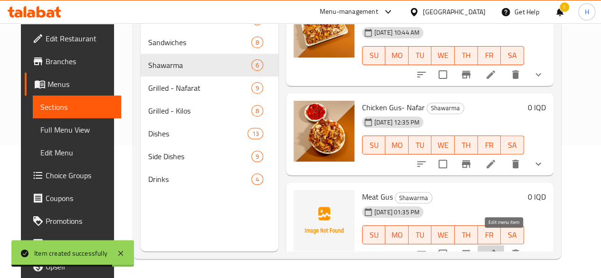
click at [496, 248] on icon at bounding box center [490, 253] width 11 height 11
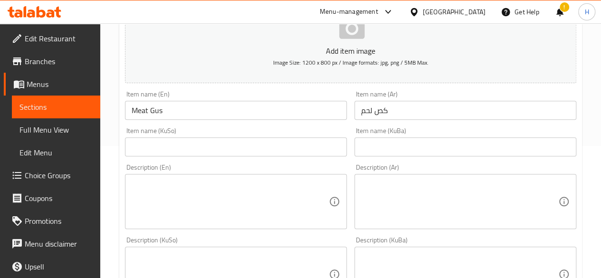
scroll to position [142, 0]
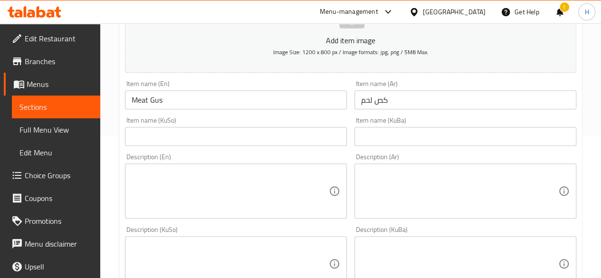
drag, startPoint x: 388, startPoint y: 159, endPoint x: 404, endPoint y: 176, distance: 23.2
click at [391, 165] on div "Description (Ar) Description (Ar)" at bounding box center [465, 185] width 222 height 65
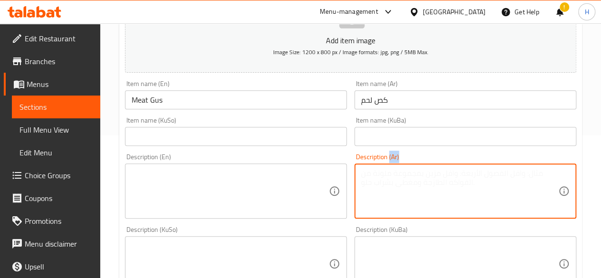
click at [405, 171] on textarea at bounding box center [459, 191] width 197 height 45
click at [405, 171] on textarea "كص لحم, طماطم ومخلل" at bounding box center [459, 191] width 197 height 45
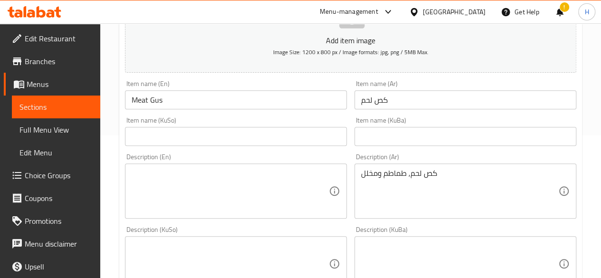
click at [238, 218] on div "Description (En) Description (En)" at bounding box center [235, 186] width 229 height 73
click at [240, 193] on textarea at bounding box center [230, 191] width 197 height 45
paste textarea "Meat, tomatoes and pickles"
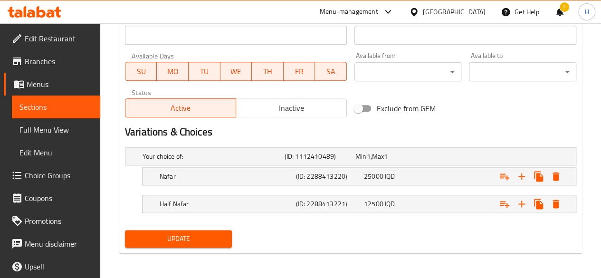
click at [192, 242] on span "Update" at bounding box center [178, 239] width 92 height 12
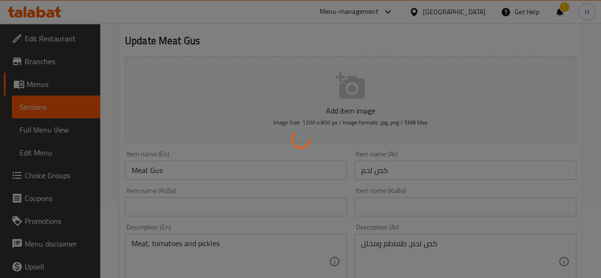
scroll to position [0, 0]
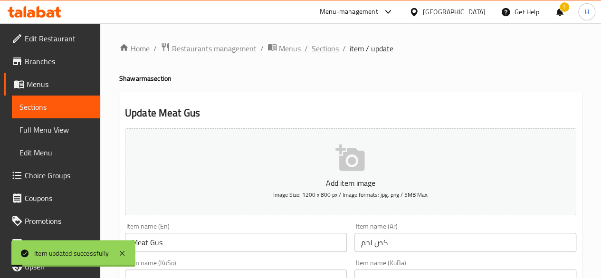
click at [328, 44] on span "Sections" at bounding box center [324, 48] width 27 height 11
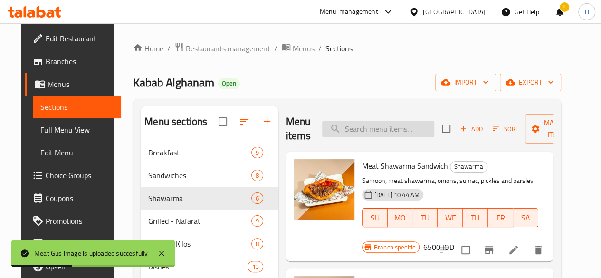
click at [369, 124] on input "search" at bounding box center [378, 129] width 112 height 17
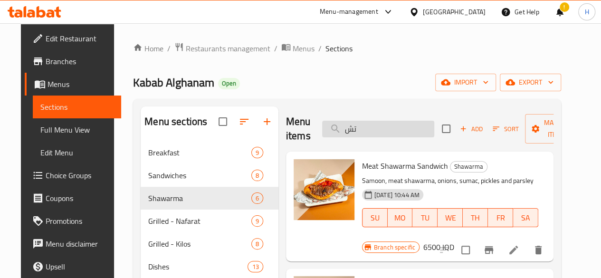
click at [330, 123] on input "تش" at bounding box center [378, 129] width 112 height 17
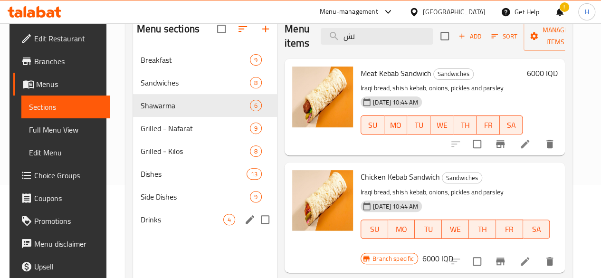
scroll to position [95, 0]
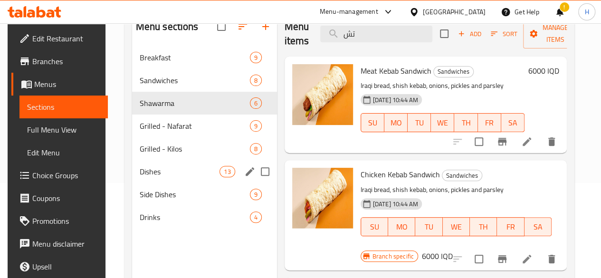
type input "تش"
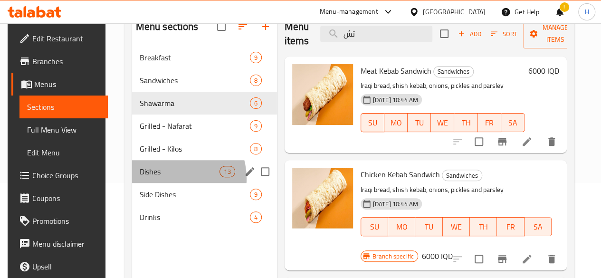
click at [170, 183] on div "Dishes 13" at bounding box center [204, 171] width 145 height 23
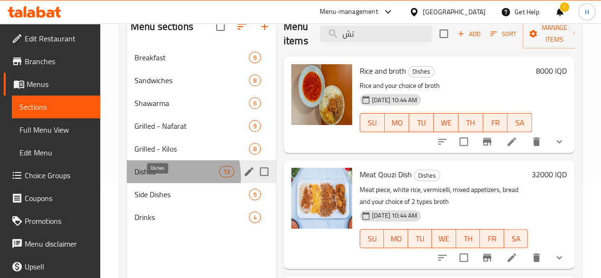
click at [167, 177] on span "Dishes" at bounding box center [176, 171] width 85 height 11
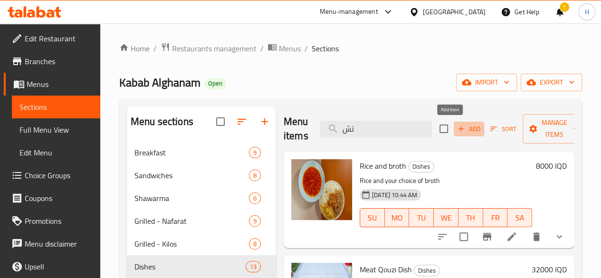
click at [456, 129] on span "Add" at bounding box center [469, 128] width 26 height 11
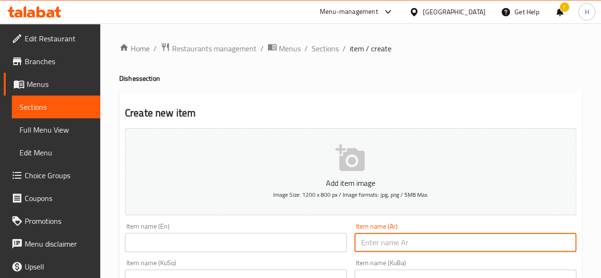
click at [386, 236] on input "text" at bounding box center [465, 242] width 222 height 19
click at [386, 236] on input "تشريب احمر" at bounding box center [465, 242] width 222 height 19
type input "تشريب احمر"
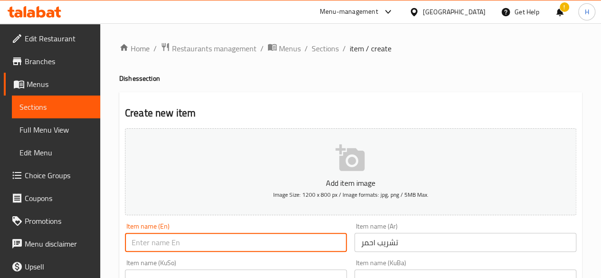
click at [217, 238] on input "text" at bounding box center [236, 242] width 222 height 19
paste input "Red impregnation"
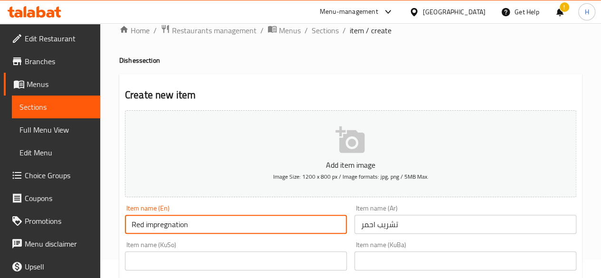
scroll to position [47, 0]
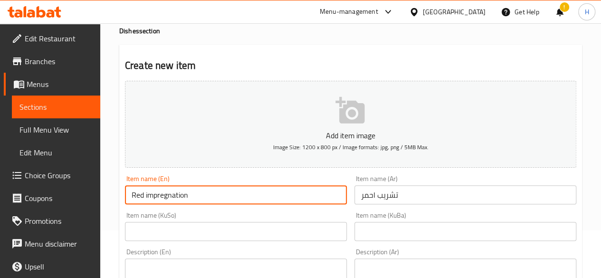
click at [175, 191] on input "Red impregnation" at bounding box center [236, 194] width 222 height 19
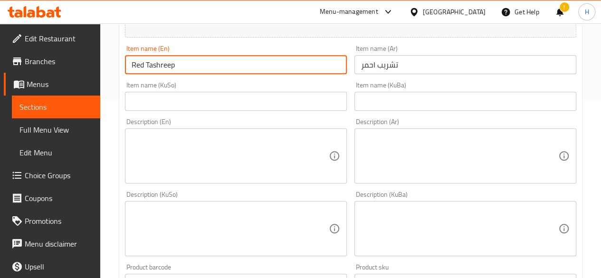
scroll to position [237, 0]
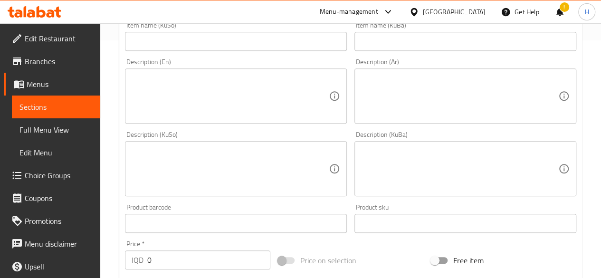
type input "Red Tashreep"
click at [395, 108] on textarea at bounding box center [459, 96] width 197 height 45
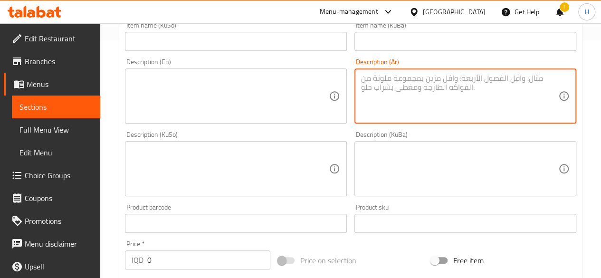
type textarea "p"
click at [396, 107] on textarea "خبز وسوب احمر" at bounding box center [459, 96] width 197 height 45
type textarea "خبز وسوب احمر"
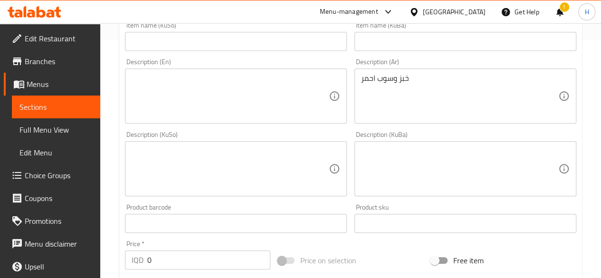
click at [228, 124] on div "Description (En) Description (En)" at bounding box center [235, 91] width 229 height 73
click at [235, 110] on textarea at bounding box center [230, 96] width 197 height 45
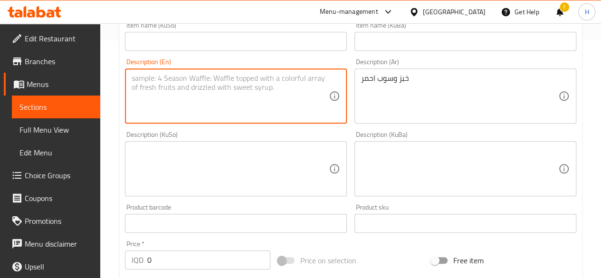
paste textarea "Red bread and soup"
drag, startPoint x: 145, startPoint y: 77, endPoint x: 123, endPoint y: 78, distance: 21.9
click at [123, 78] on div "Description (En) Red bread and soup Description (En)" at bounding box center [235, 91] width 229 height 73
click at [163, 78] on textarea "bread and soup" at bounding box center [230, 96] width 197 height 45
click at [130, 78] on div "bread and soup Description (En)" at bounding box center [236, 95] width 222 height 55
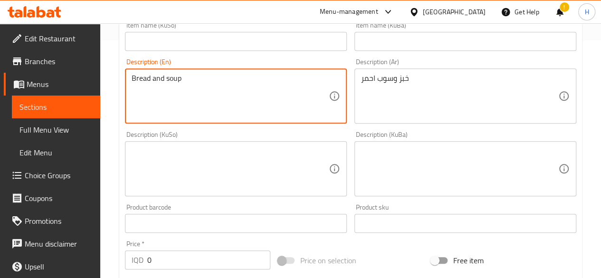
click at [166, 76] on textarea "Bread and soup" at bounding box center [230, 96] width 197 height 45
click at [168, 77] on textarea "Bread and Rred soup" at bounding box center [230, 96] width 197 height 45
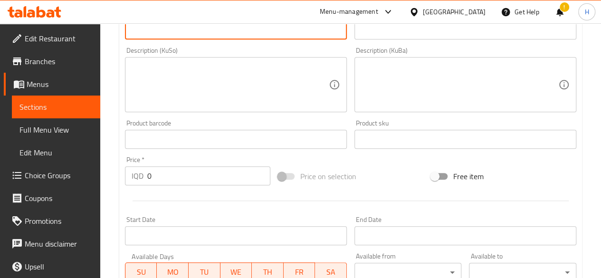
scroll to position [427, 0]
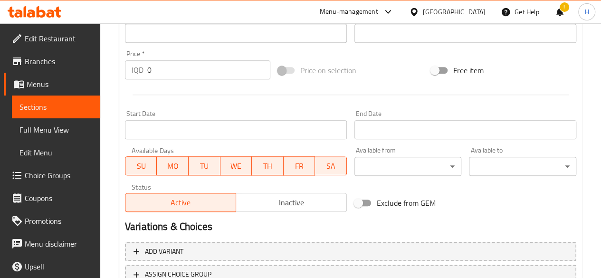
type textarea "Bread and red soup"
click at [168, 71] on input "0" at bounding box center [208, 69] width 123 height 19
click at [169, 67] on input "0" at bounding box center [208, 69] width 123 height 19
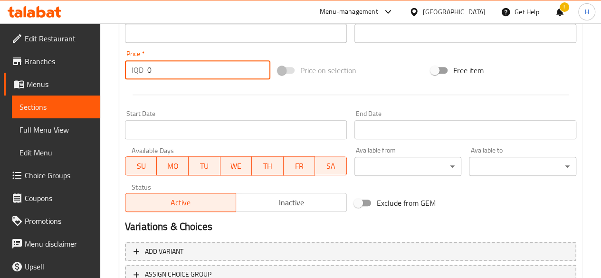
click at [169, 67] on input "0" at bounding box center [208, 69] width 123 height 19
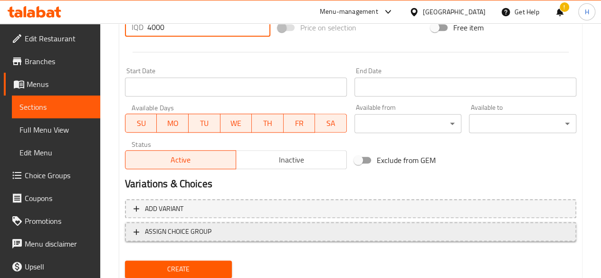
scroll to position [502, 0]
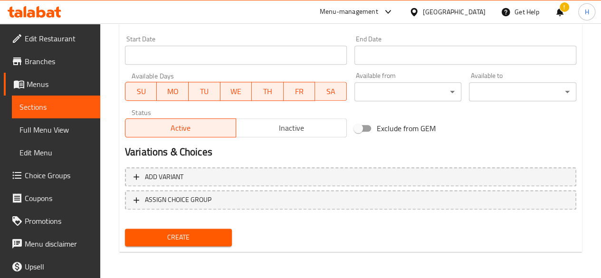
type input "4000"
click at [199, 235] on span "Create" at bounding box center [178, 237] width 92 height 12
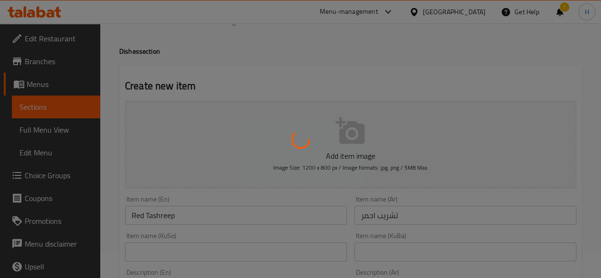
type input "0"
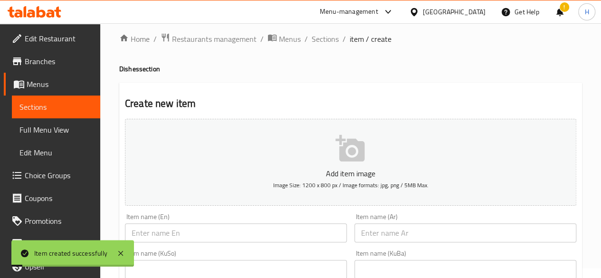
scroll to position [0, 0]
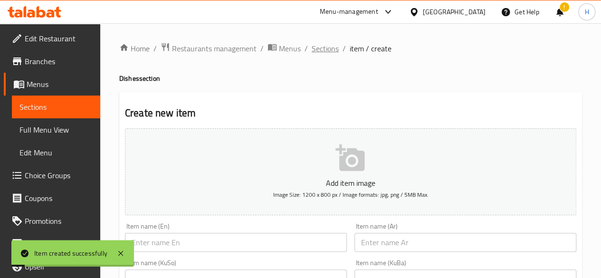
click at [324, 51] on span "Sections" at bounding box center [324, 48] width 27 height 11
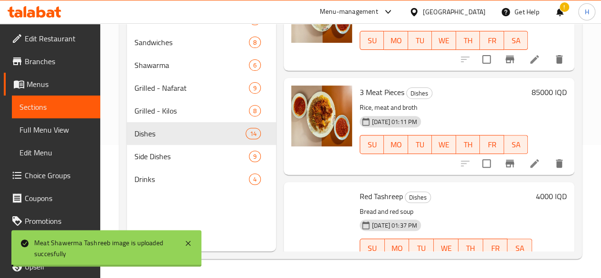
scroll to position [1236, 0]
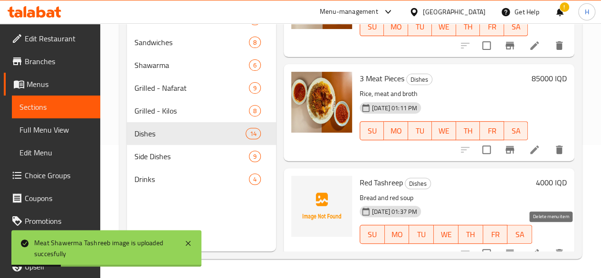
click at [556, 249] on icon "delete" at bounding box center [559, 253] width 7 height 9
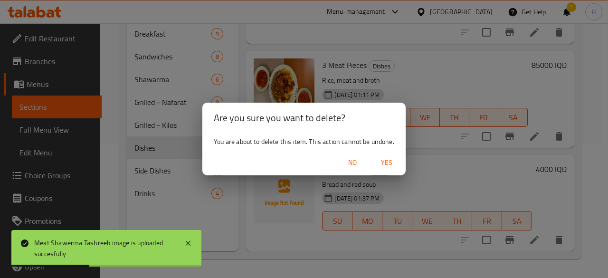
click at [390, 163] on span "Yes" at bounding box center [386, 163] width 23 height 12
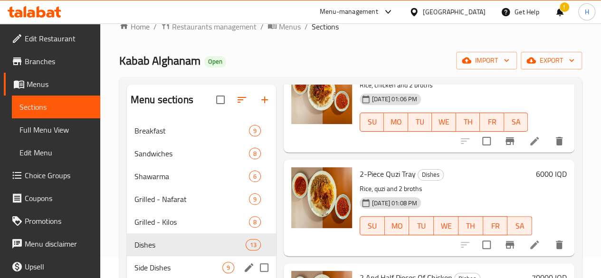
scroll to position [0, 0]
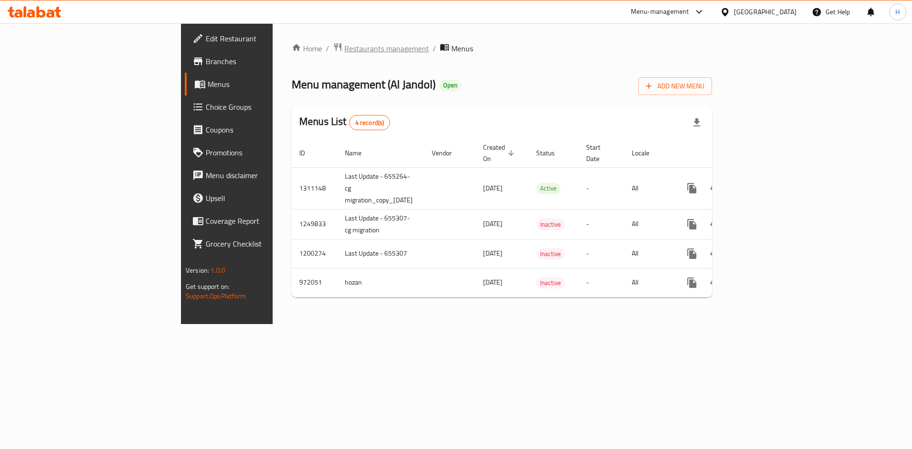
click at [344, 47] on span "Restaurants management" at bounding box center [386, 48] width 85 height 11
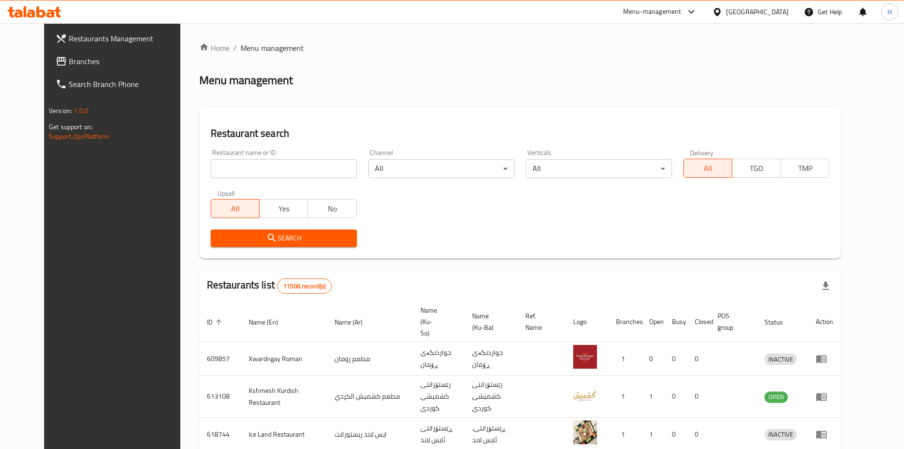
click at [276, 167] on div at bounding box center [452, 224] width 904 height 449
click at [276, 167] on input "search" at bounding box center [284, 168] width 146 height 19
type input "H"
type input "الجندول"
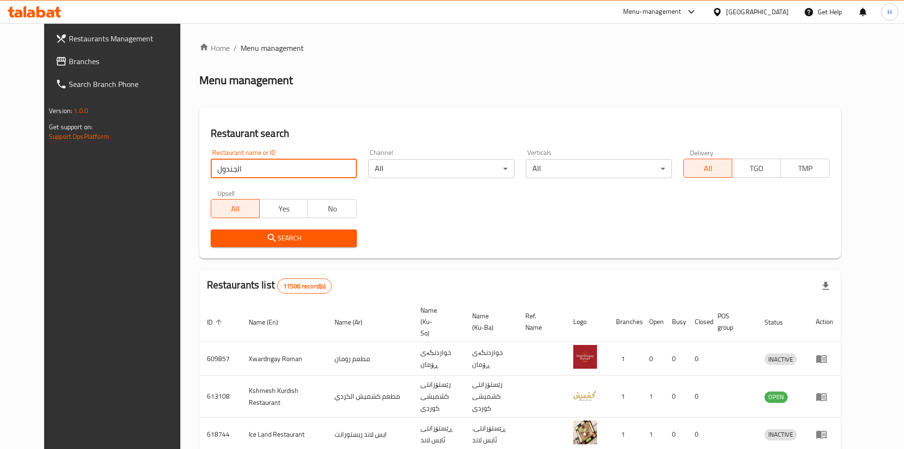
click button "Search" at bounding box center [284, 238] width 146 height 18
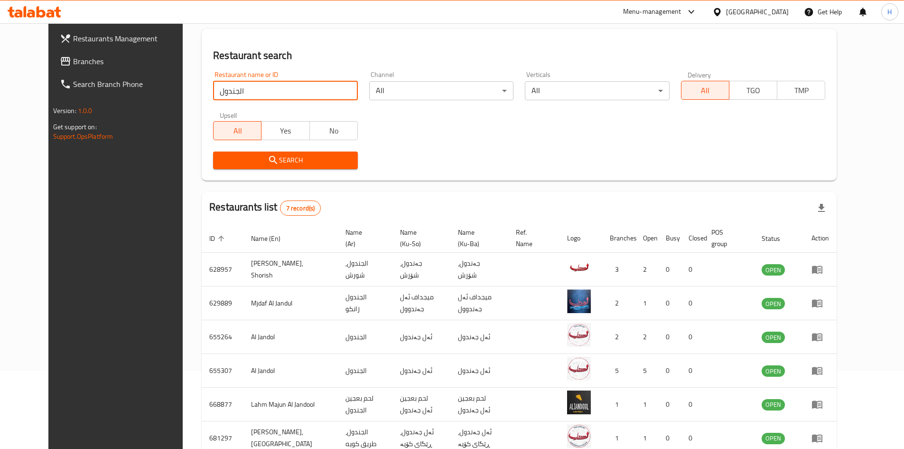
scroll to position [95, 0]
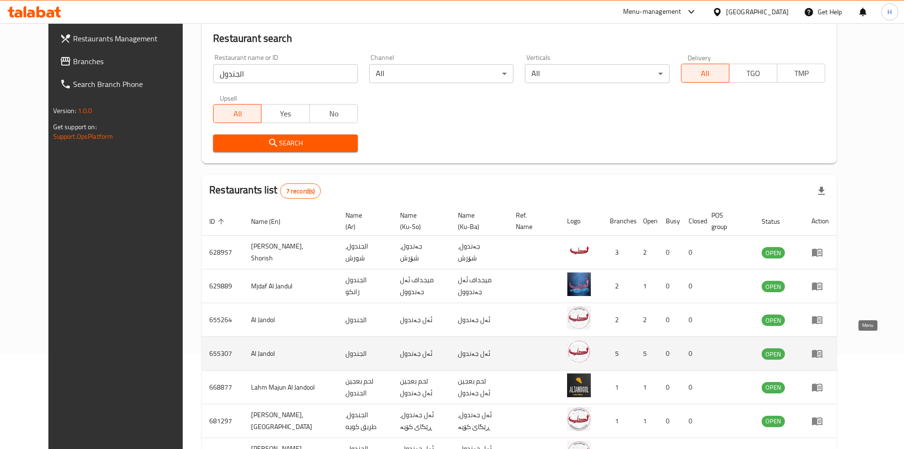
click at [823, 348] on icon "enhanced table" at bounding box center [817, 353] width 11 height 11
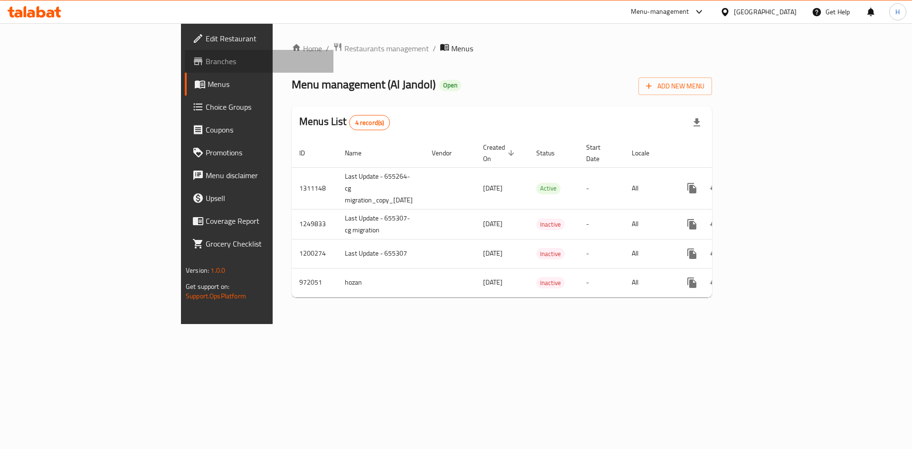
click at [206, 59] on span "Branches" at bounding box center [266, 61] width 120 height 11
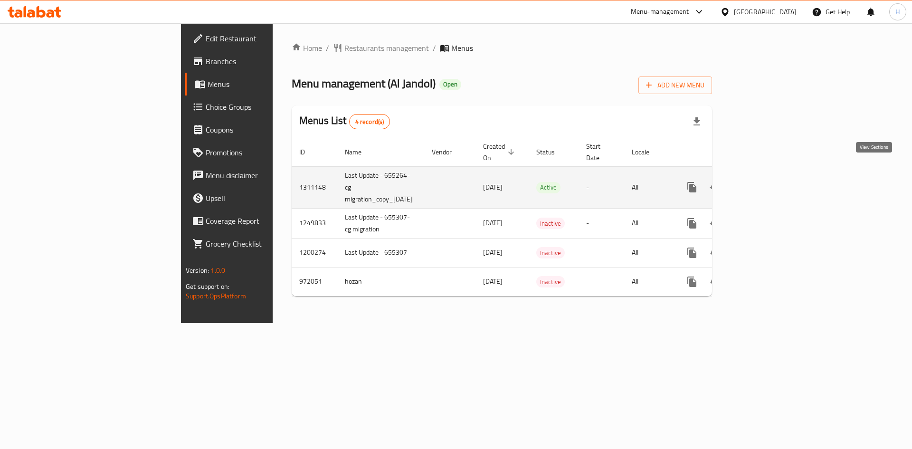
click at [766, 181] on icon "enhanced table" at bounding box center [759, 186] width 11 height 11
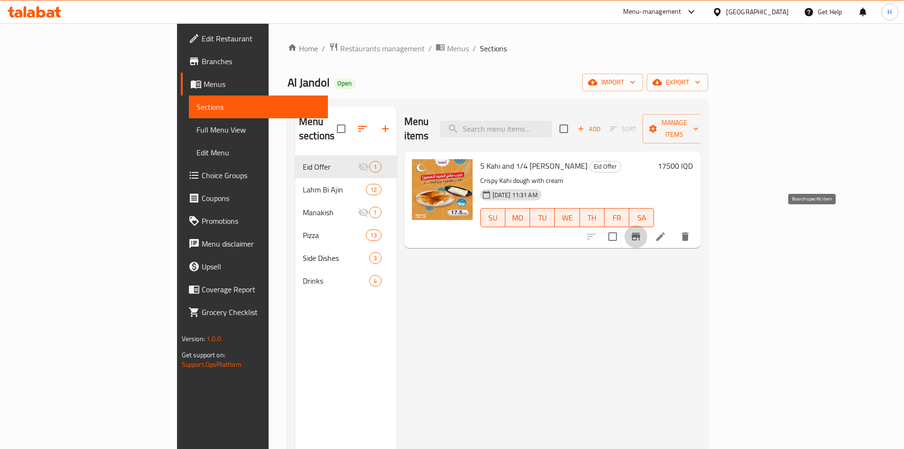
click at [642, 231] on icon "Branch-specific-item" at bounding box center [636, 236] width 11 height 11
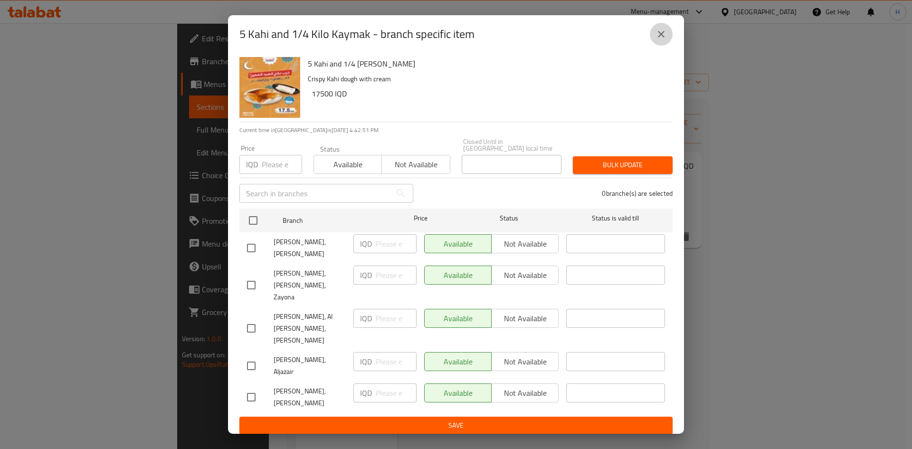
click at [665, 40] on icon "close" at bounding box center [660, 33] width 11 height 11
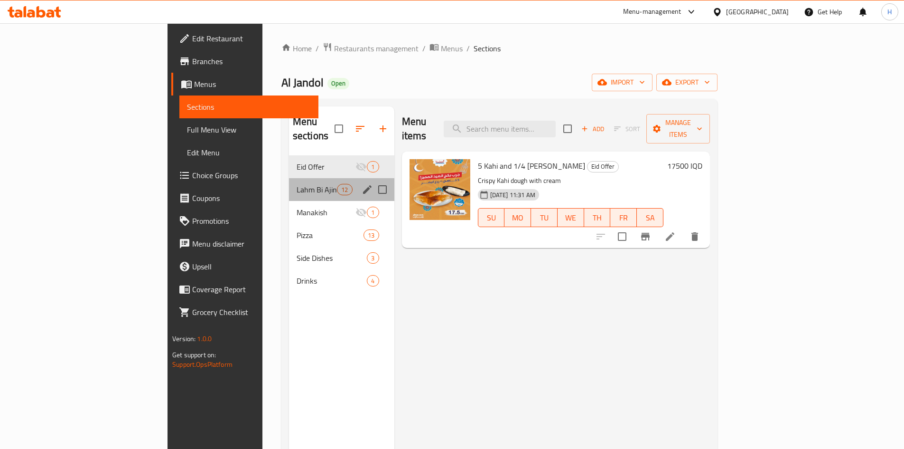
click at [289, 178] on div "Lahm Bi Ajin 12" at bounding box center [341, 189] width 105 height 23
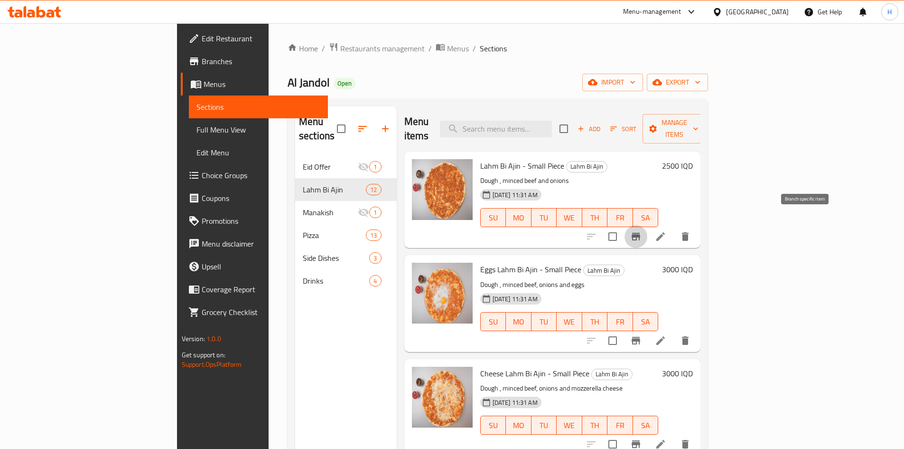
click at [642, 231] on icon "Branch-specific-item" at bounding box center [636, 236] width 11 height 11
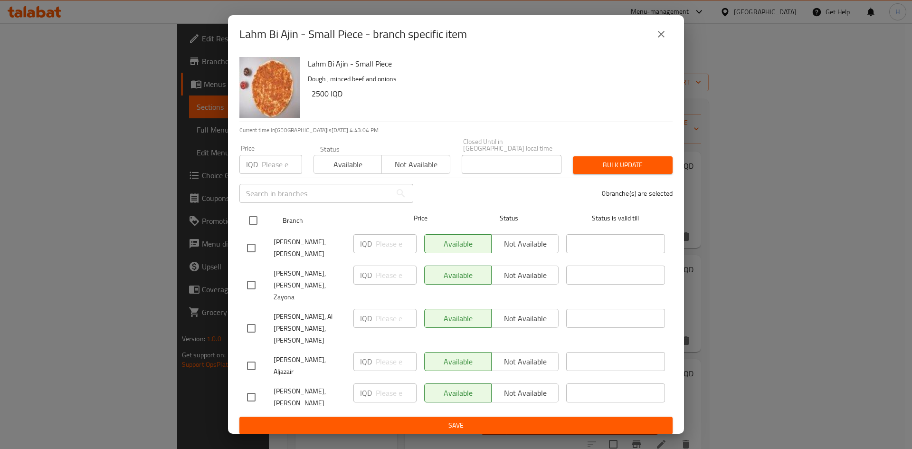
click at [249, 230] on input "checkbox" at bounding box center [253, 220] width 20 height 20
checkbox input "true"
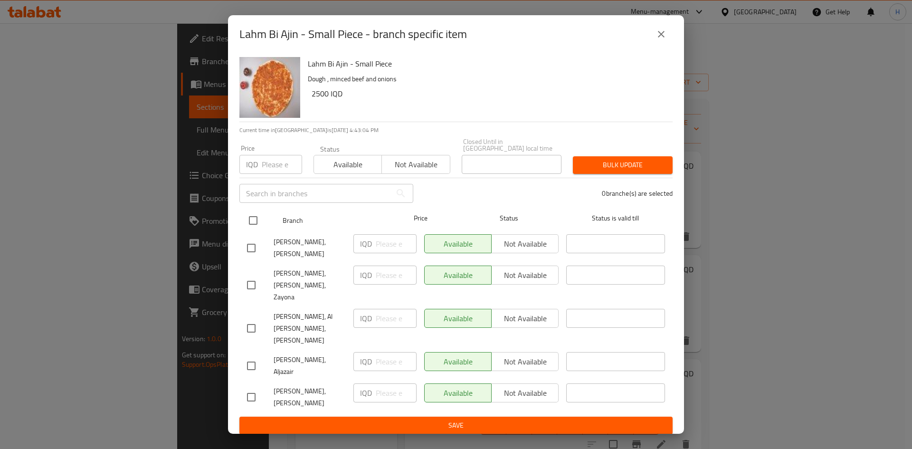
checkbox input "true"
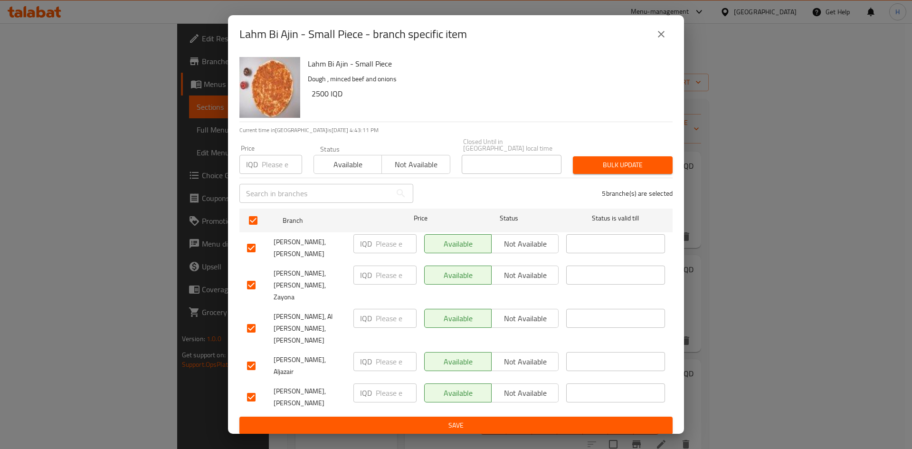
click at [668, 46] on button "close" at bounding box center [661, 34] width 23 height 23
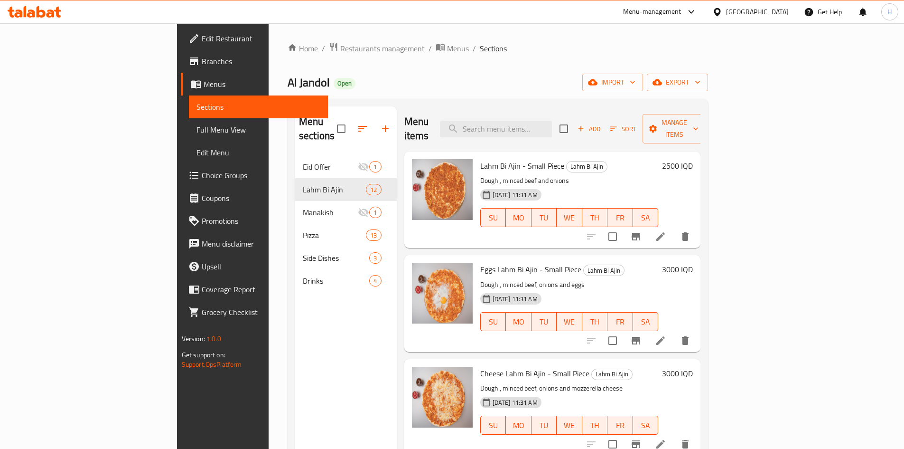
click at [447, 50] on span "Menus" at bounding box center [458, 48] width 22 height 11
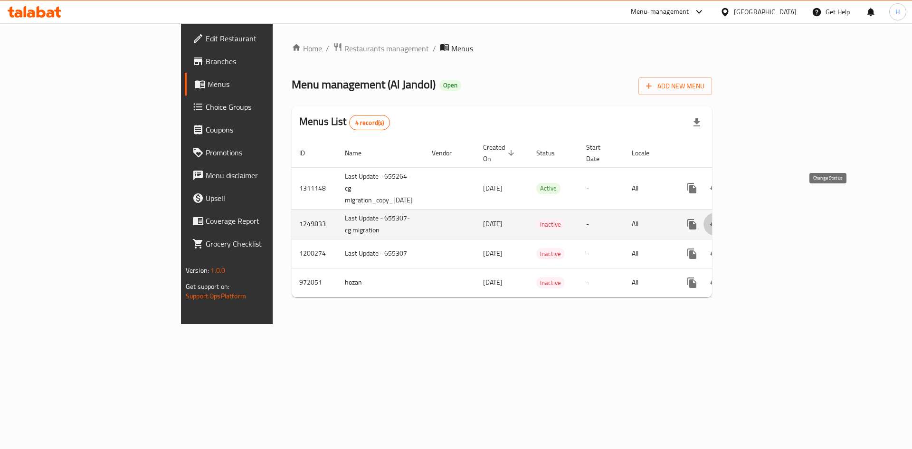
click at [720, 218] on icon "enhanced table" at bounding box center [714, 223] width 11 height 11
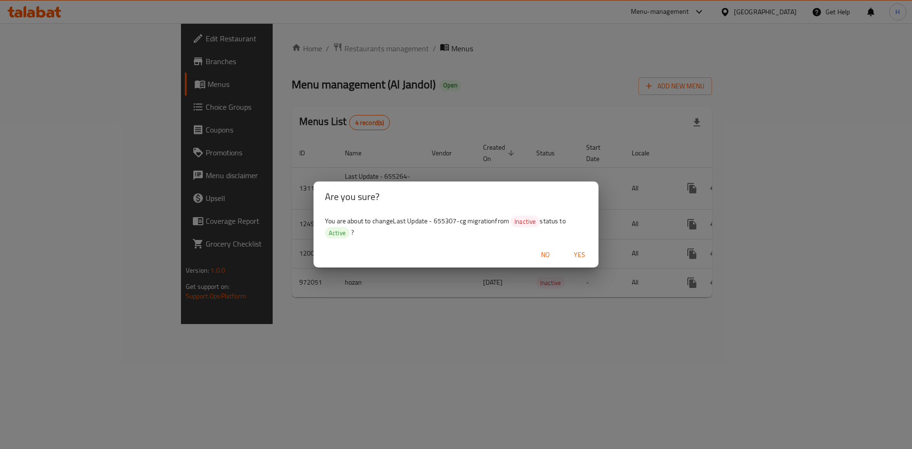
click at [588, 254] on span "Yes" at bounding box center [579, 255] width 23 height 12
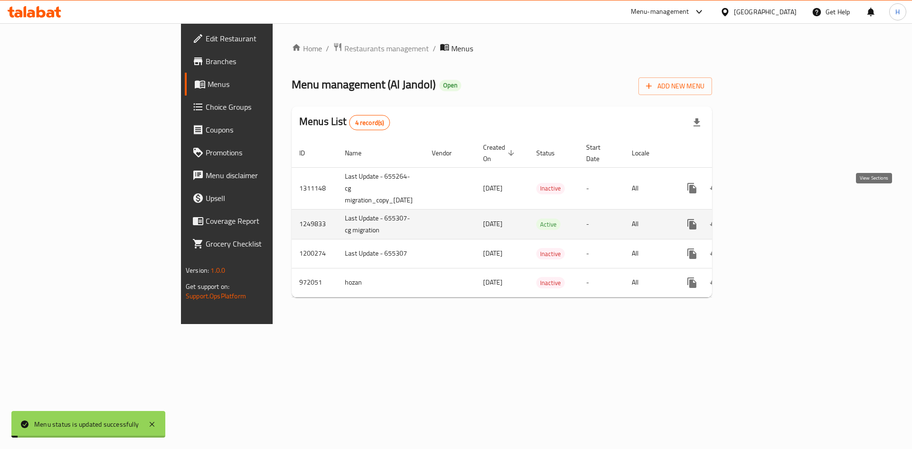
click at [766, 218] on icon "enhanced table" at bounding box center [759, 223] width 11 height 11
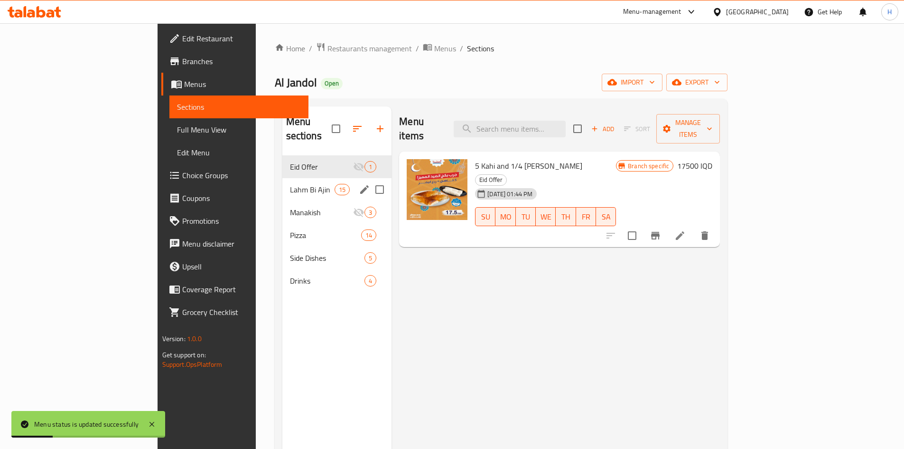
click at [283, 178] on div "Lahm Bi Ajin 15" at bounding box center [338, 189] width 110 height 23
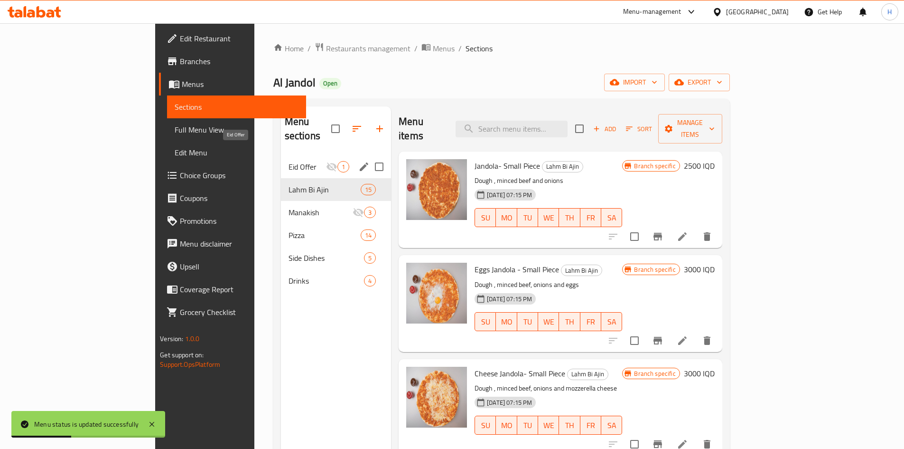
click at [289, 161] on span "Eid Offer" at bounding box center [308, 166] width 38 height 11
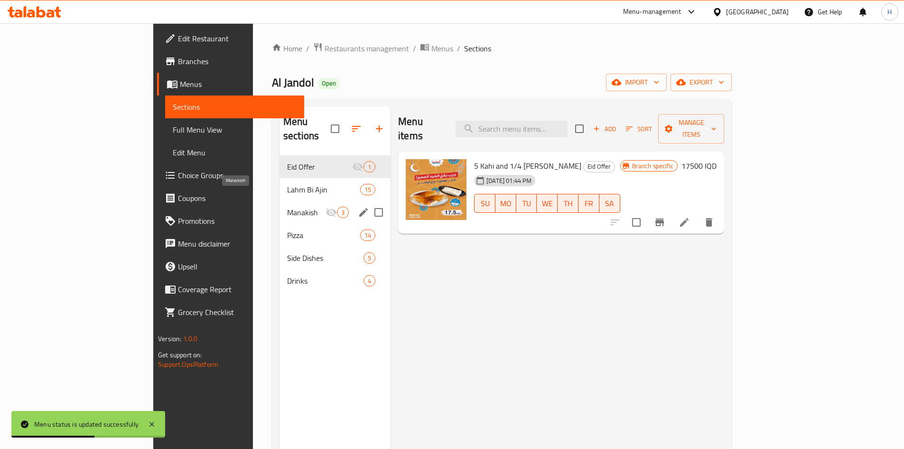
click at [280, 204] on div "Manakish 3" at bounding box center [335, 212] width 111 height 23
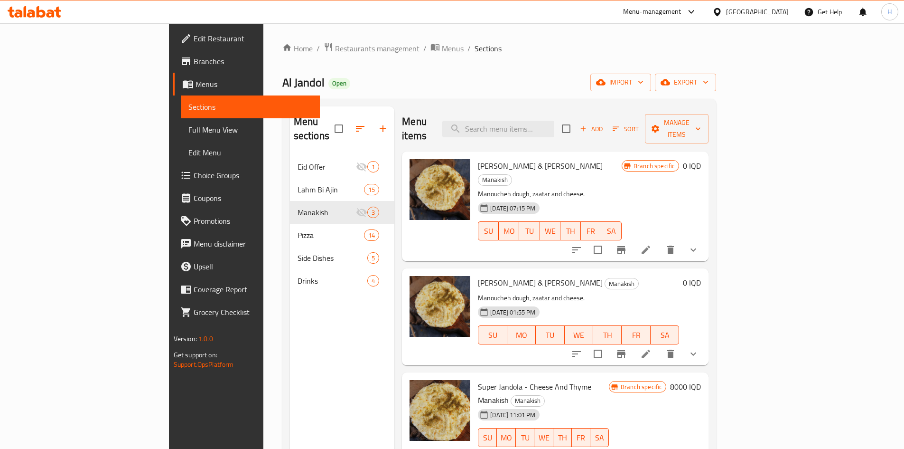
click at [442, 53] on span "Menus" at bounding box center [453, 48] width 22 height 11
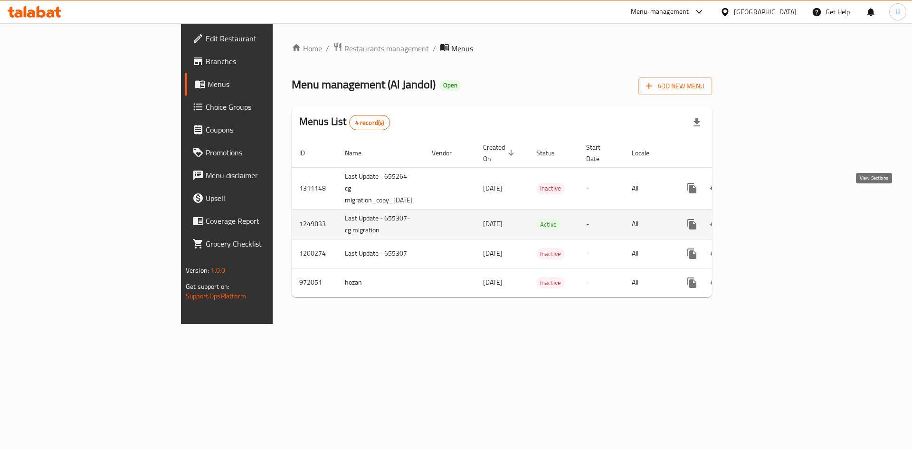
click at [766, 218] on icon "enhanced table" at bounding box center [759, 223] width 11 height 11
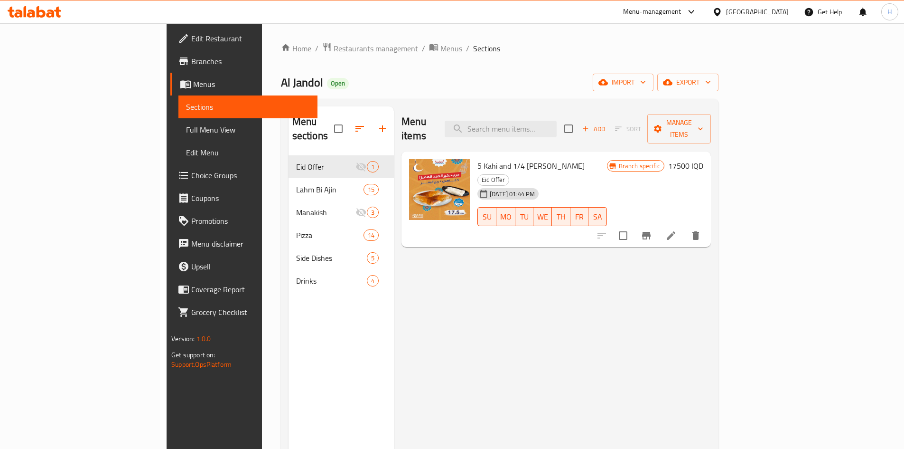
click at [441, 45] on span "Menus" at bounding box center [452, 48] width 22 height 11
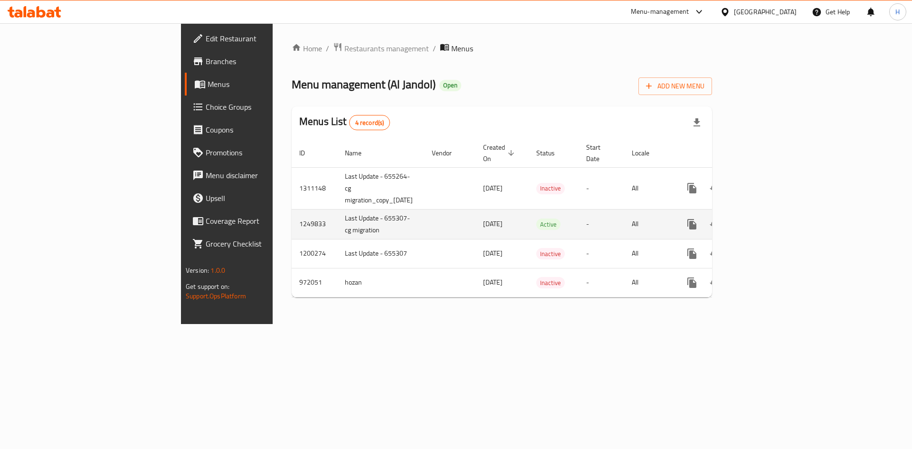
click at [772, 213] on link "enhanced table" at bounding box center [760, 224] width 23 height 23
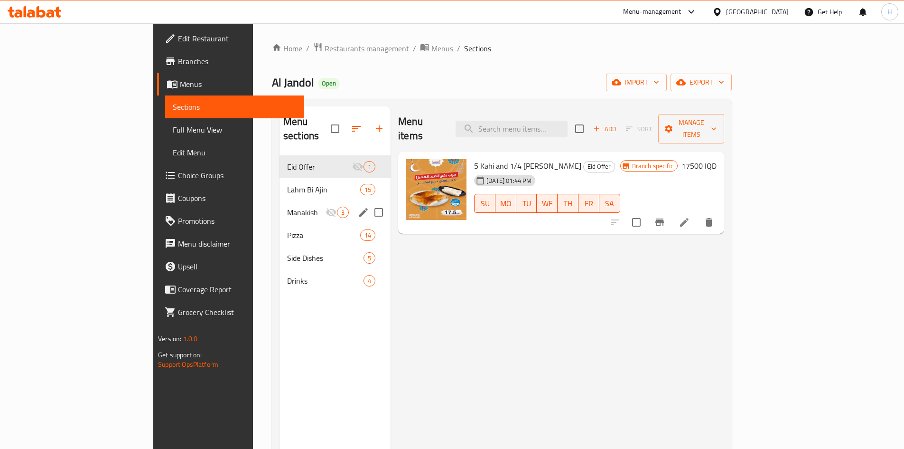
click at [280, 205] on div "Manakish 3" at bounding box center [335, 212] width 111 height 23
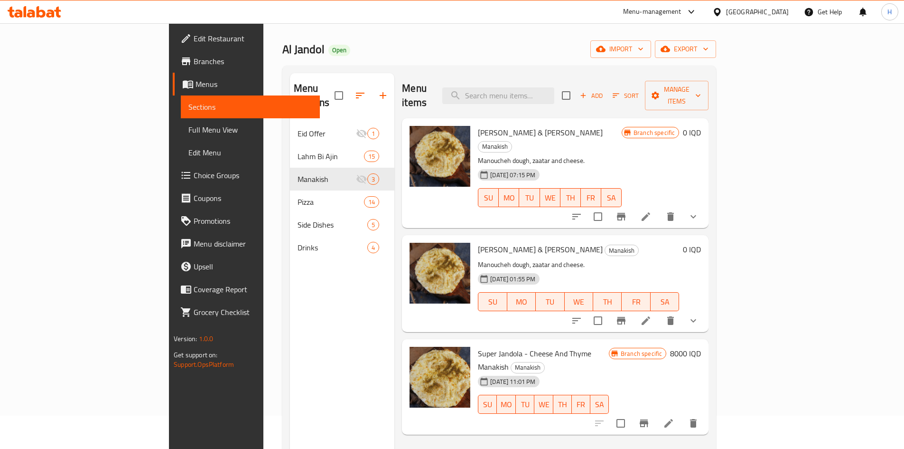
scroll to position [133, 0]
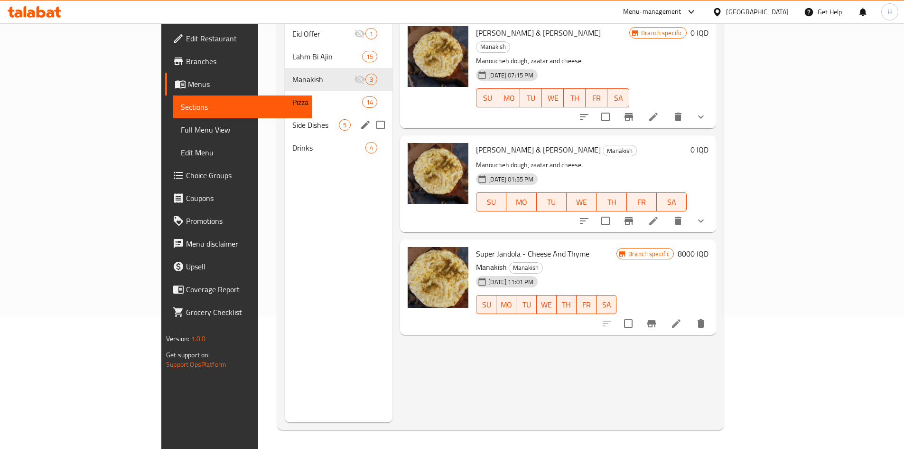
click at [285, 95] on div "Pizza 14" at bounding box center [339, 102] width 108 height 23
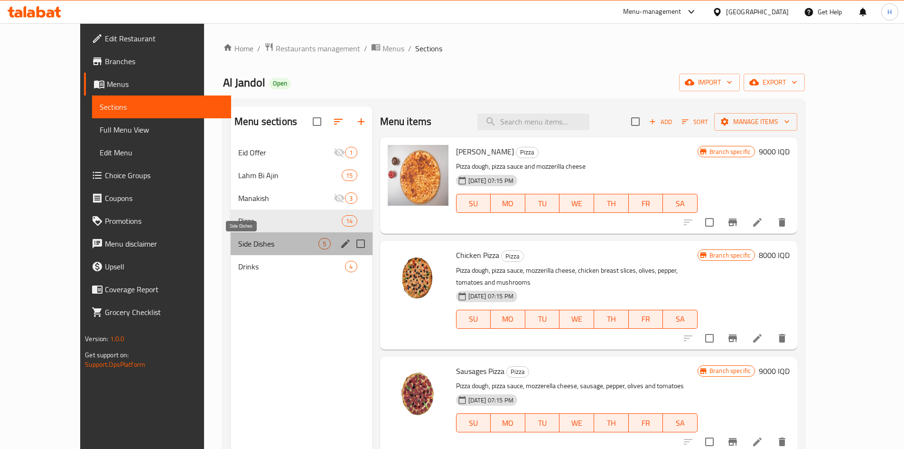
click at [255, 238] on span "Side Dishes" at bounding box center [278, 243] width 80 height 11
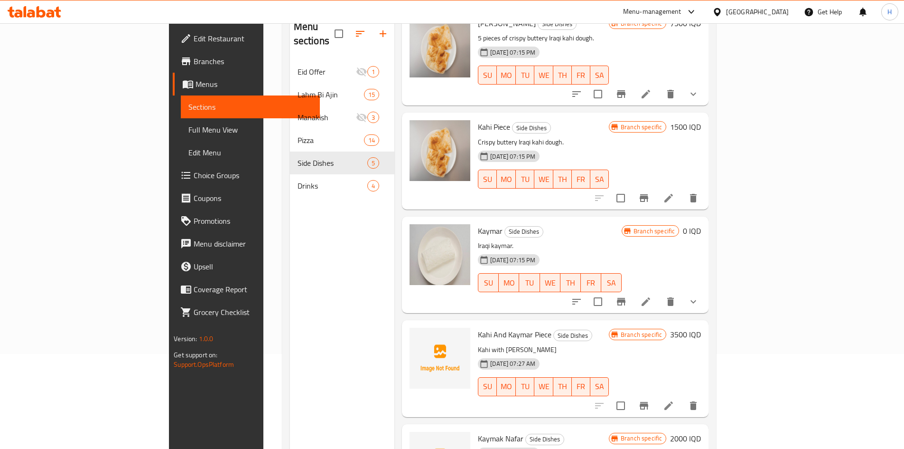
scroll to position [79, 0]
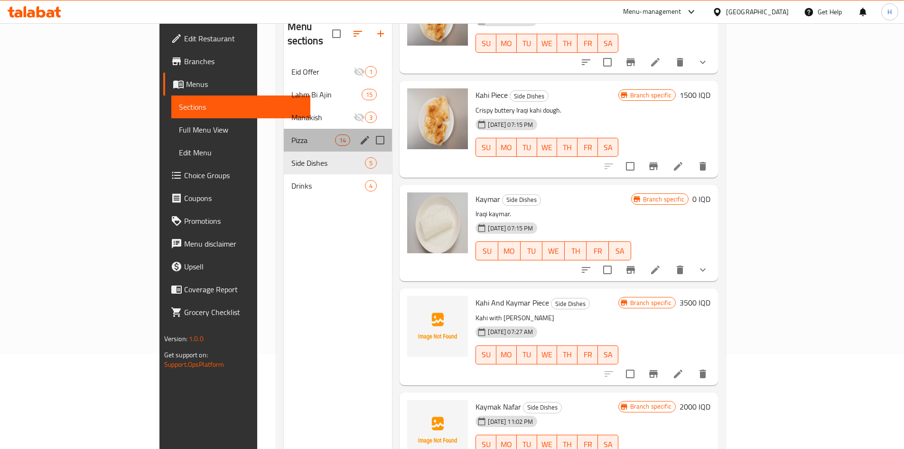
click at [284, 129] on div "Pizza 14" at bounding box center [338, 140] width 109 height 23
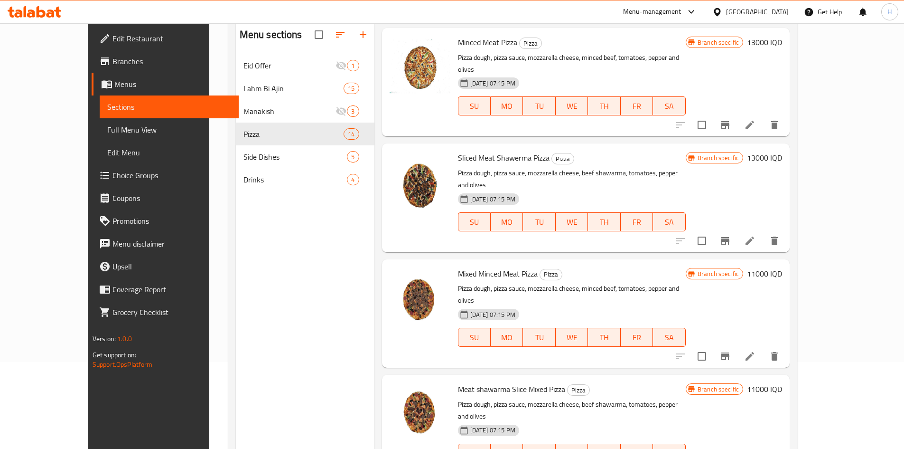
scroll to position [133, 0]
